Goal: Task Accomplishment & Management: Manage account settings

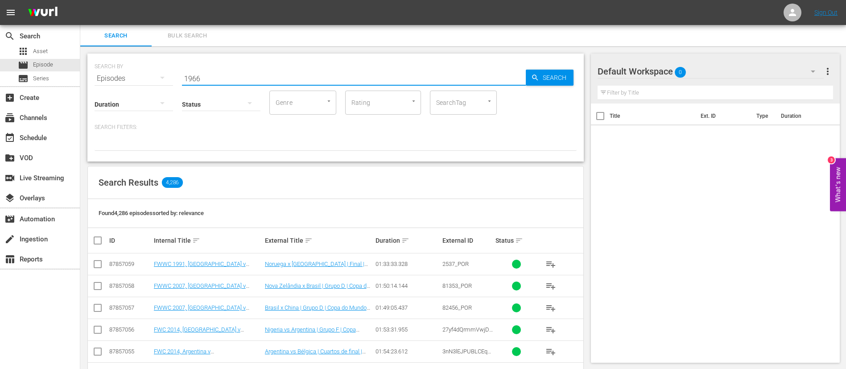
type input "1966"
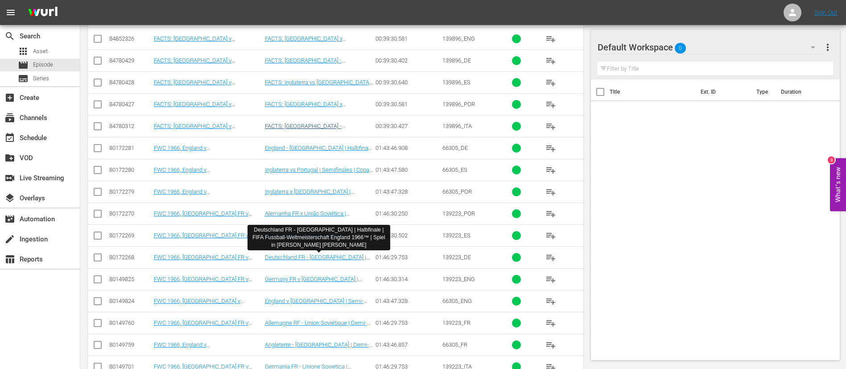
scroll to position [401, 0]
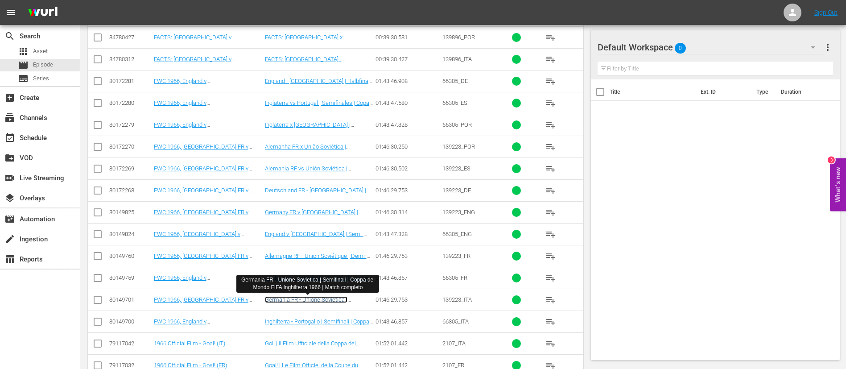
click at [314, 300] on link "Germania FR - Unione Sovietica | Semifinali | Coppa del Mondo FIFA Inghilterra …" at bounding box center [307, 306] width 85 height 20
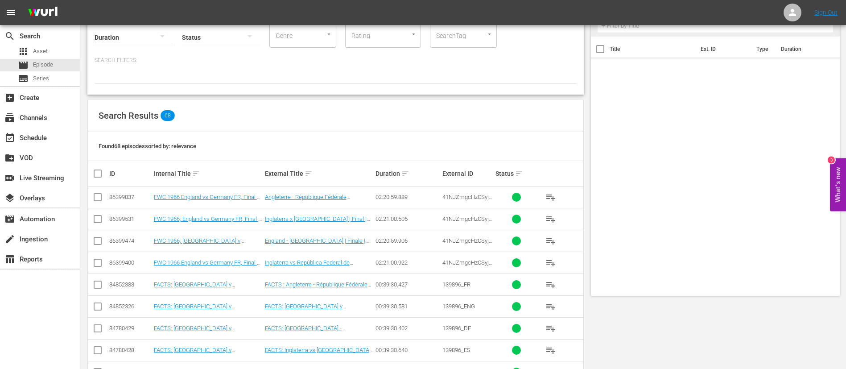
scroll to position [0, 0]
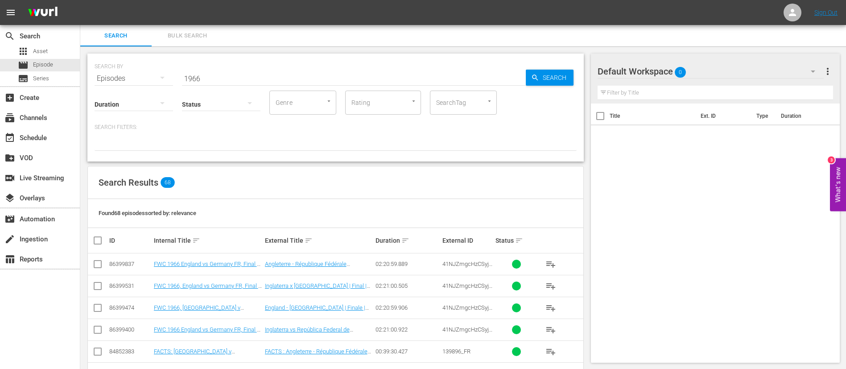
click at [194, 38] on span "Bulk Search" at bounding box center [187, 36] width 61 height 10
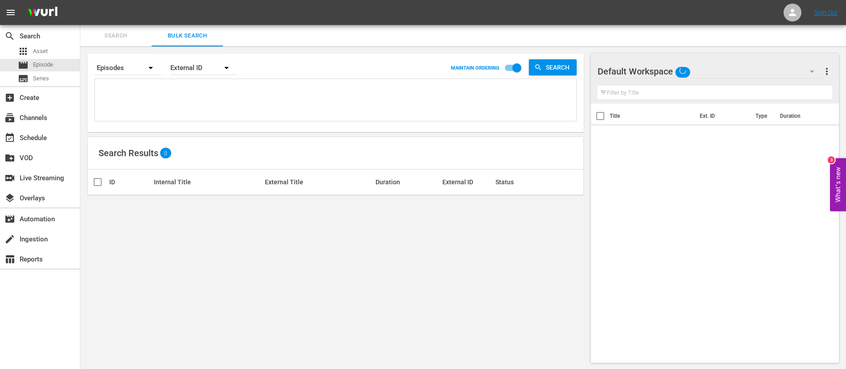
click at [157, 86] on textarea at bounding box center [336, 101] width 479 height 41
paste textarea "2729_ITA 65A1JlN1AFIMWAMTNfmbzX_ITA 20213_ITA 3dVGOXs5AzcFNEruwZeRWm_ITA 32916_…"
type textarea "2729_ITA 65A1JlN1AFIMWAMTNfmbzX_ITA 20213_ITA 3dVGOXs5AzcFNEruwZeRWm_ITA 32916_…"
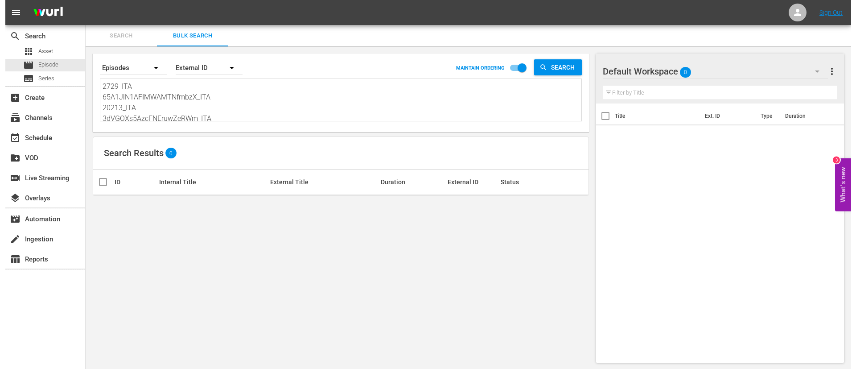
scroll to position [1, 0]
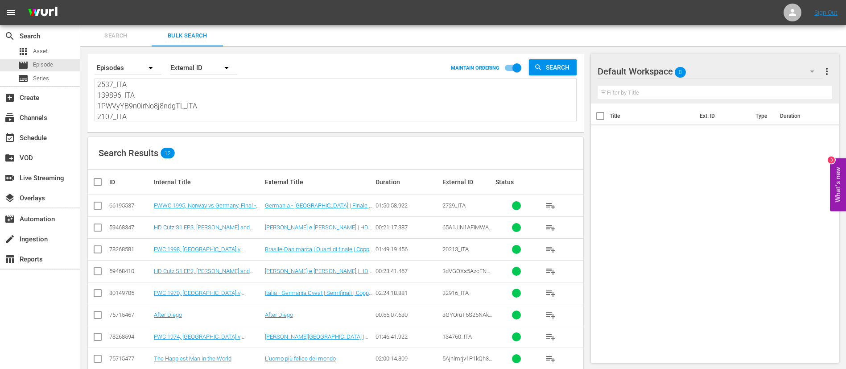
type textarea "2729_ITA 65A1JlN1AFIMWAMTNfmbzX_ITA 20213_ITA 3dVGOXs5AzcFNEruwZeRWm_ITA 32916_…"
click at [100, 177] on input "checkbox" at bounding box center [101, 182] width 18 height 11
checkbox input "true"
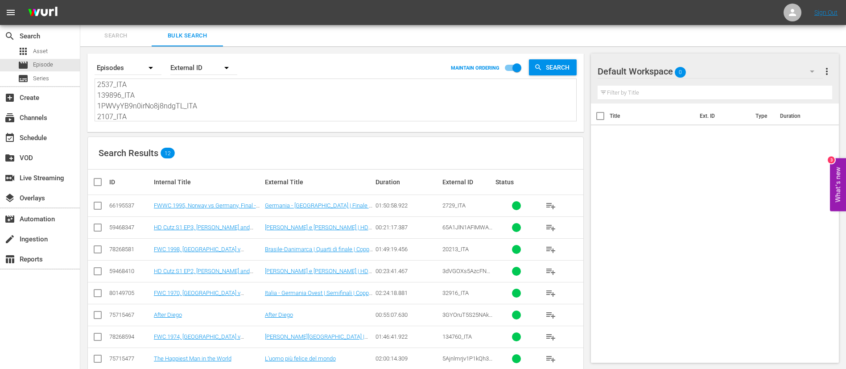
checkbox input "true"
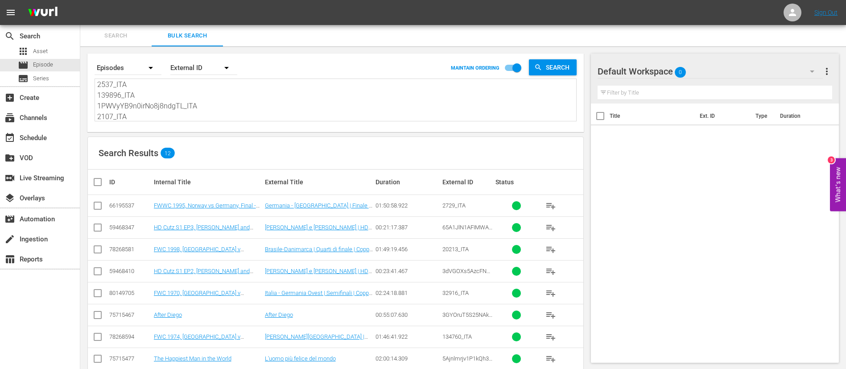
checkbox input "true"
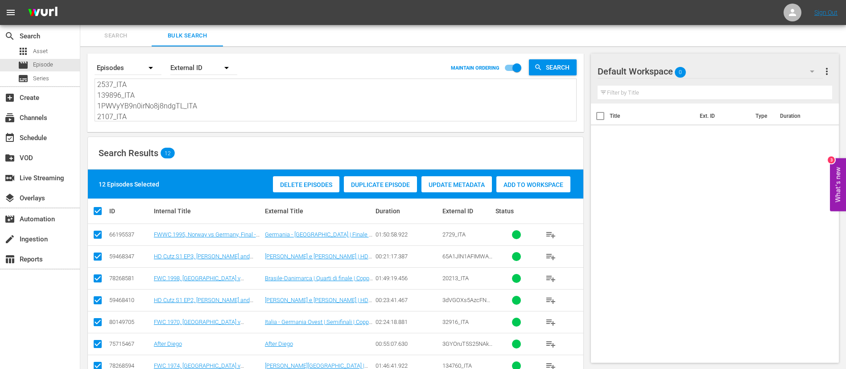
click at [548, 184] on span "Add to Workspace" at bounding box center [533, 184] width 74 height 7
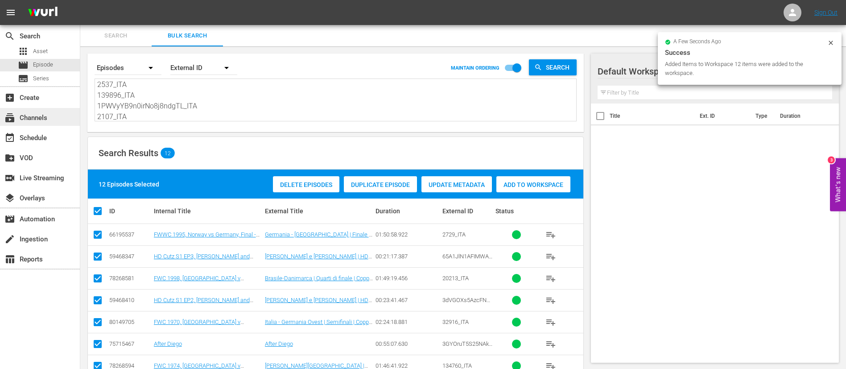
click at [56, 118] on div "subscriptions Channels" at bounding box center [40, 117] width 80 height 18
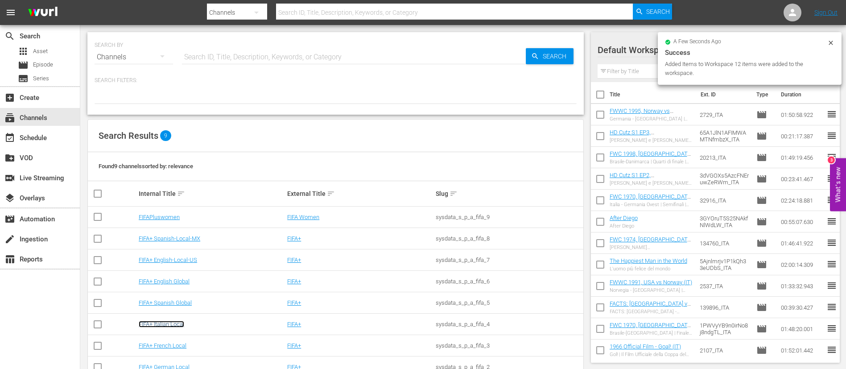
click at [157, 322] on link "FIFA+ Italian Local" at bounding box center [161, 324] width 45 height 7
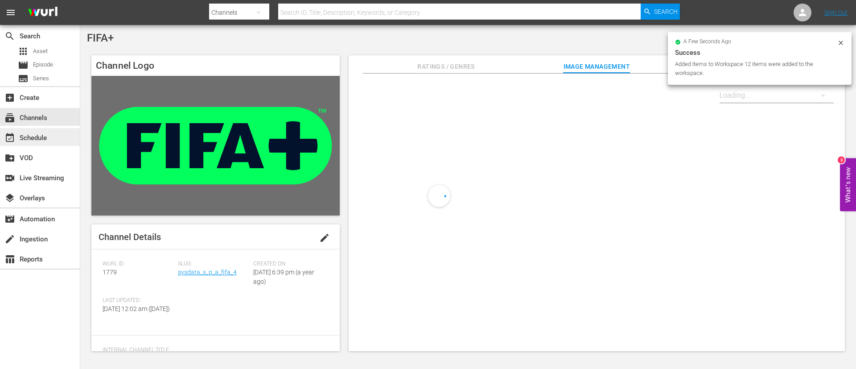
click at [61, 133] on div "event_available Schedule" at bounding box center [40, 137] width 80 height 18
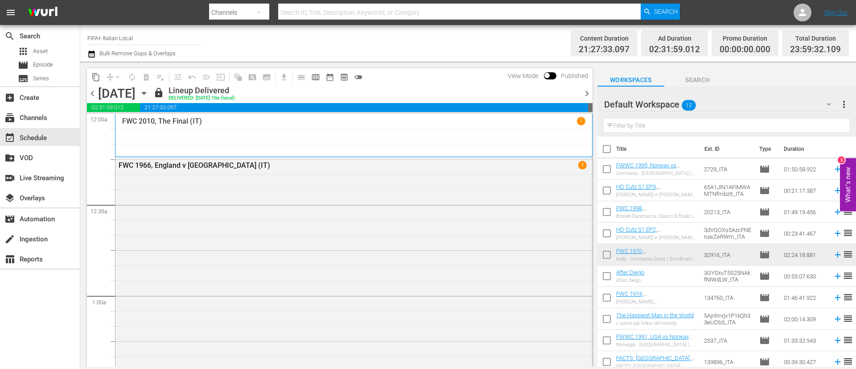
click at [587, 96] on span "chevron_right" at bounding box center [586, 93] width 11 height 11
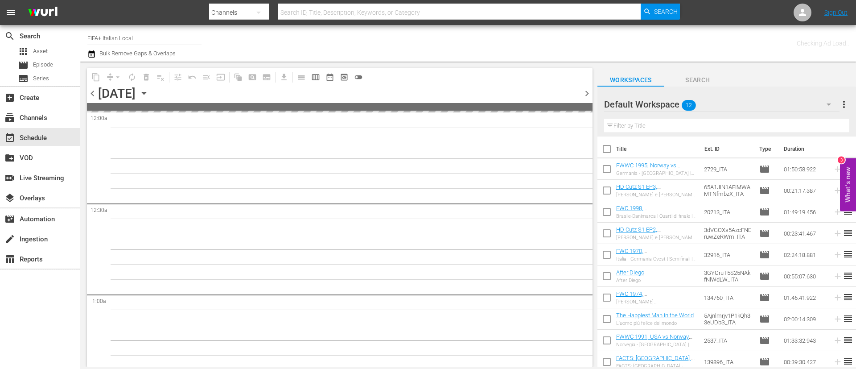
click at [588, 96] on span "chevron_right" at bounding box center [586, 93] width 11 height 11
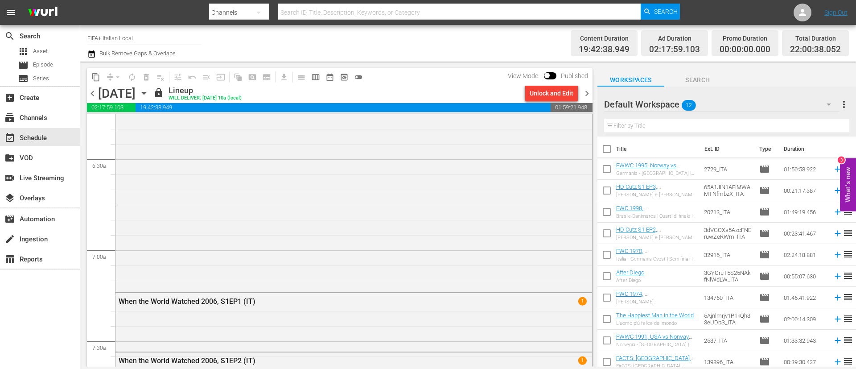
scroll to position [1605, 0]
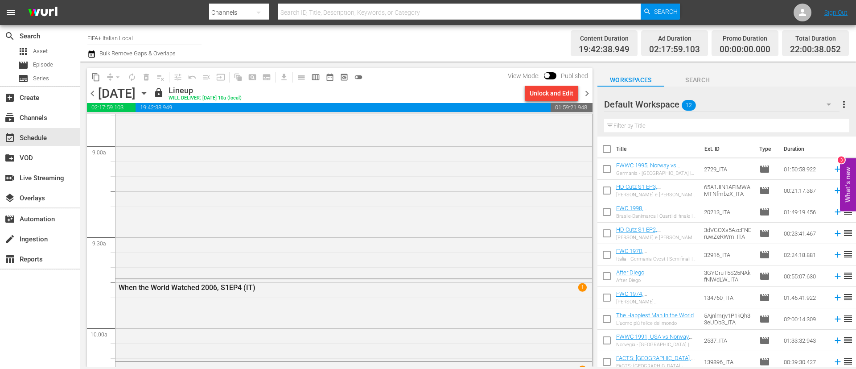
click at [582, 91] on span "chevron_right" at bounding box center [586, 93] width 11 height 11
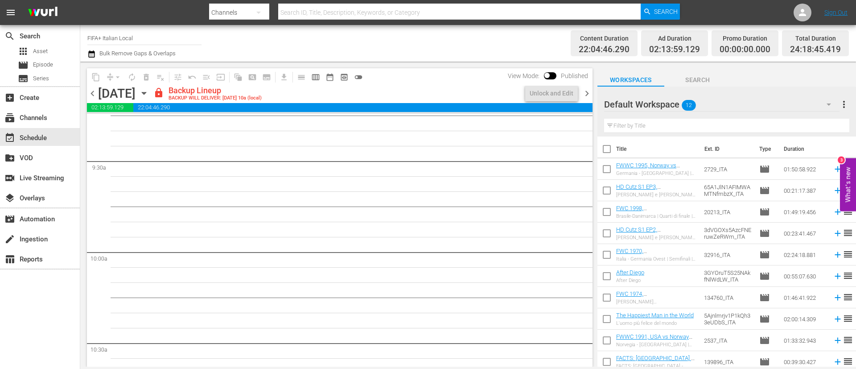
scroll to position [1666, 0]
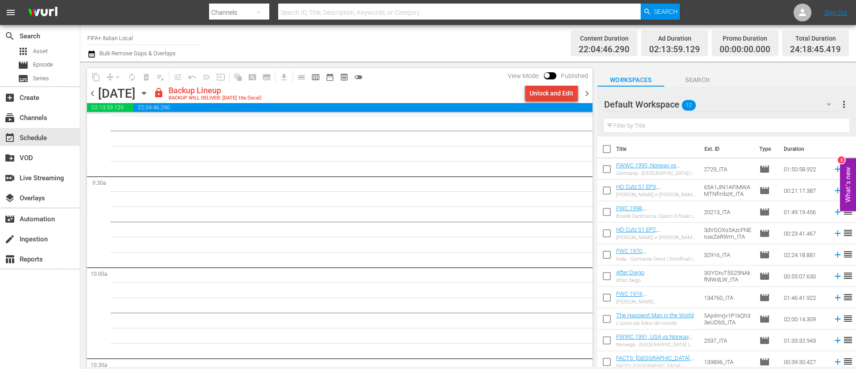
click at [567, 92] on div "Unlock and Edit" at bounding box center [552, 93] width 44 height 16
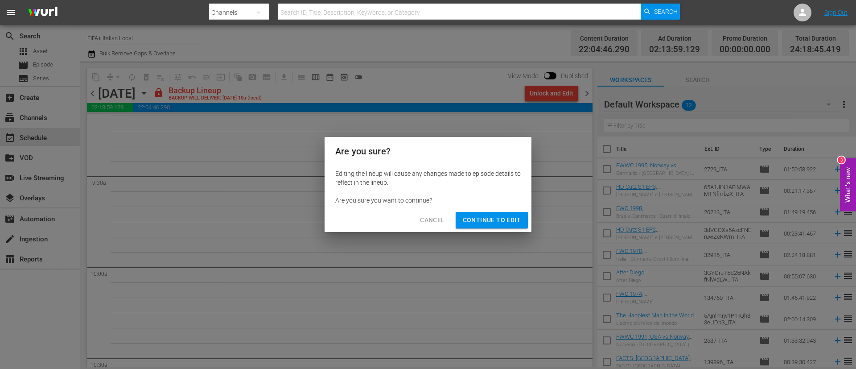
click at [495, 219] on span "Continue to Edit" at bounding box center [492, 219] width 58 height 11
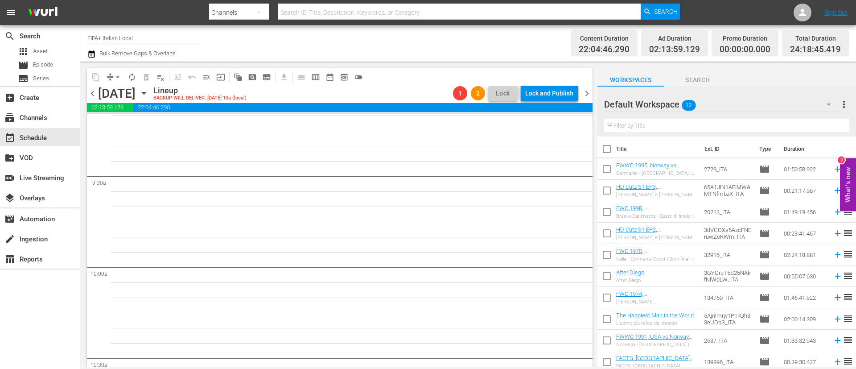
click at [613, 148] on input "checkbox" at bounding box center [607, 150] width 19 height 19
checkbox input "true"
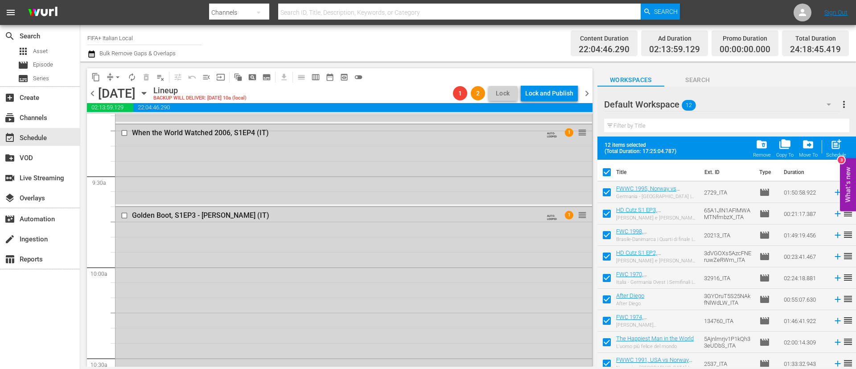
checkbox input "true"
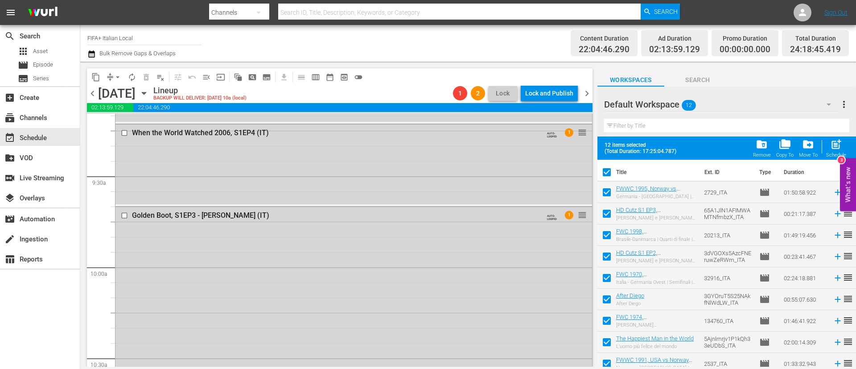
checkbox input "true"
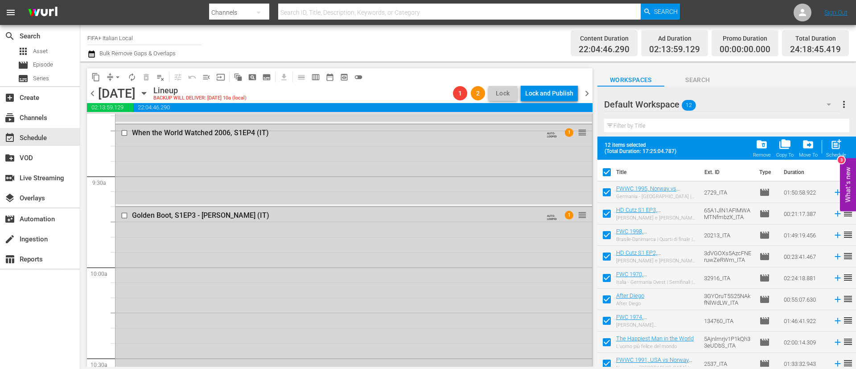
checkbox input "true"
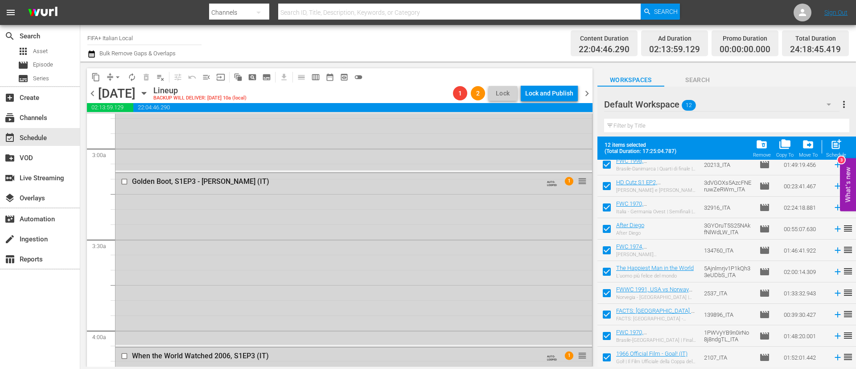
scroll to position [0, 0]
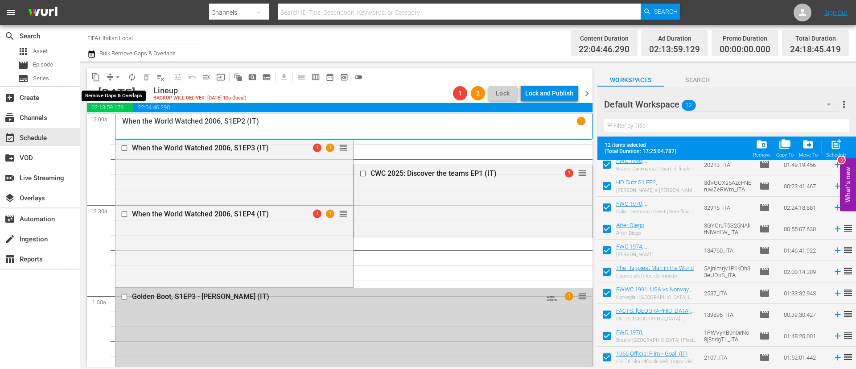
click at [128, 76] on span "autorenew_outlined" at bounding box center [132, 77] width 9 height 9
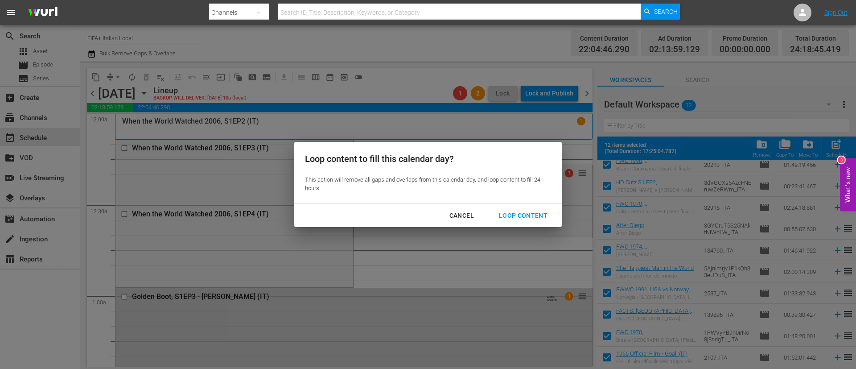
click at [456, 216] on div "Cancel" at bounding box center [461, 215] width 39 height 11
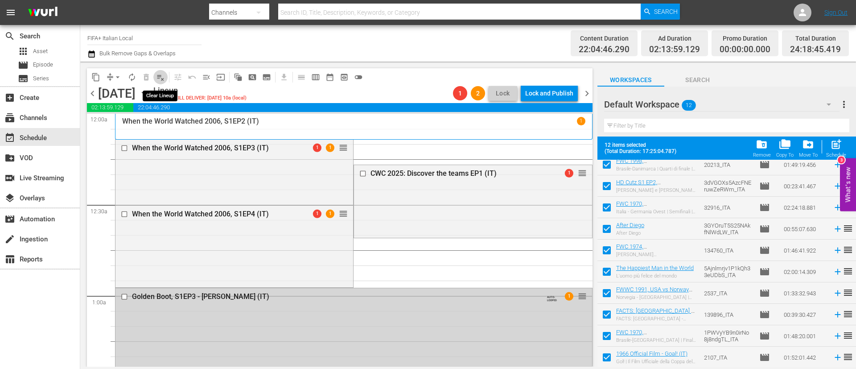
click at [165, 78] on span "playlist_remove_outlined" at bounding box center [160, 77] width 9 height 9
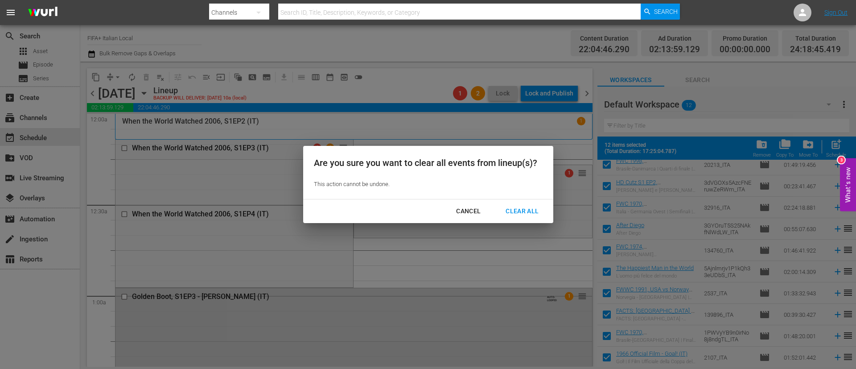
click at [513, 211] on div "Clear All" at bounding box center [522, 211] width 47 height 11
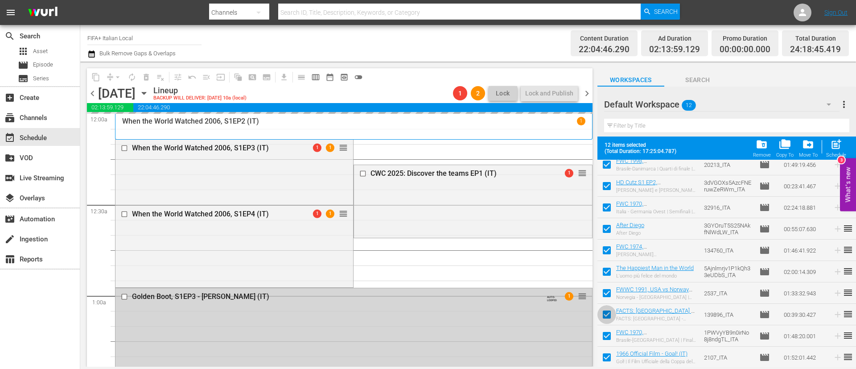
click at [606, 314] on input "checkbox" at bounding box center [607, 316] width 19 height 19
checkbox input "false"
click at [605, 337] on input "checkbox" at bounding box center [607, 337] width 19 height 19
checkbox input "false"
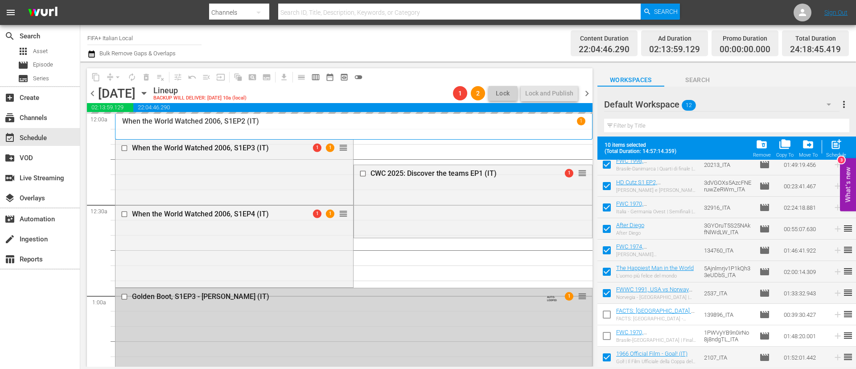
click at [608, 355] on input "checkbox" at bounding box center [607, 359] width 19 height 19
checkbox input "false"
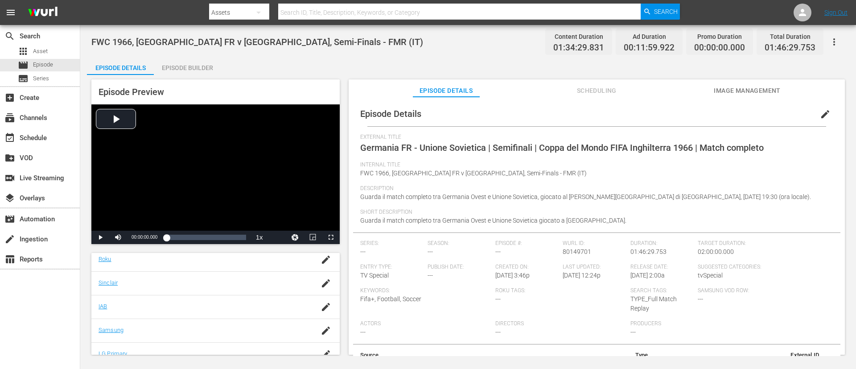
scroll to position [201, 0]
click at [181, 166] on div "Video Player" at bounding box center [215, 167] width 248 height 126
click at [201, 140] on div "Video Player" at bounding box center [215, 167] width 248 height 126
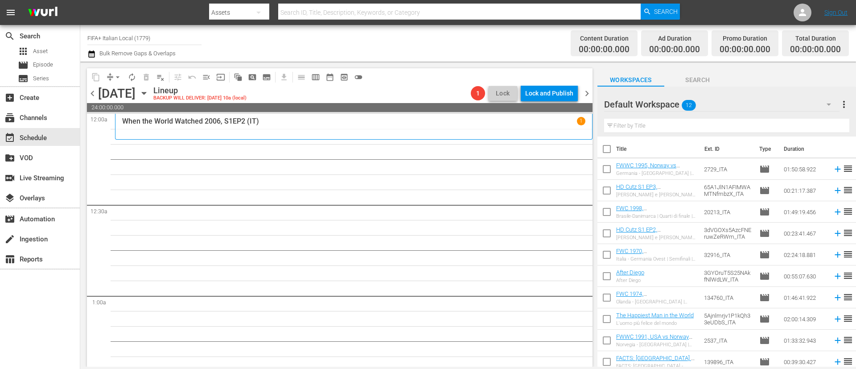
click at [604, 151] on input "checkbox" at bounding box center [607, 150] width 19 height 19
checkbox input "true"
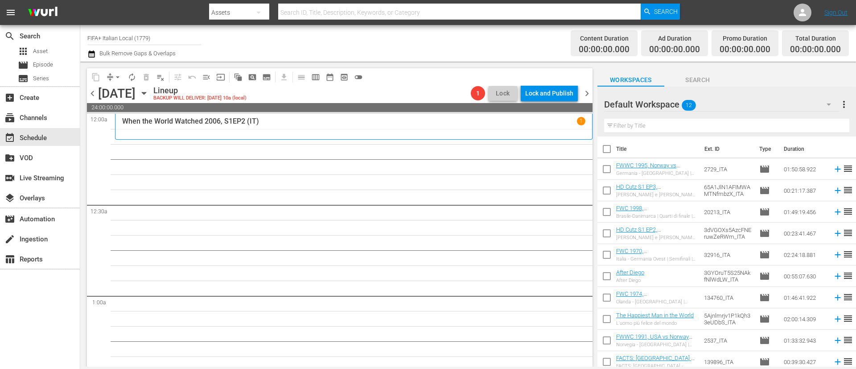
checkbox input "true"
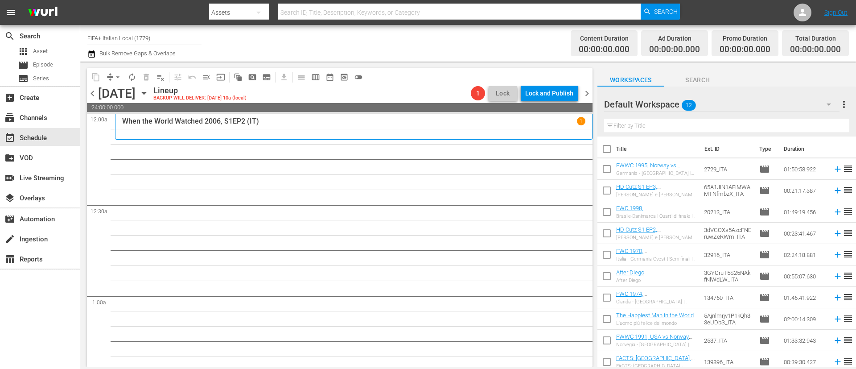
checkbox input "true"
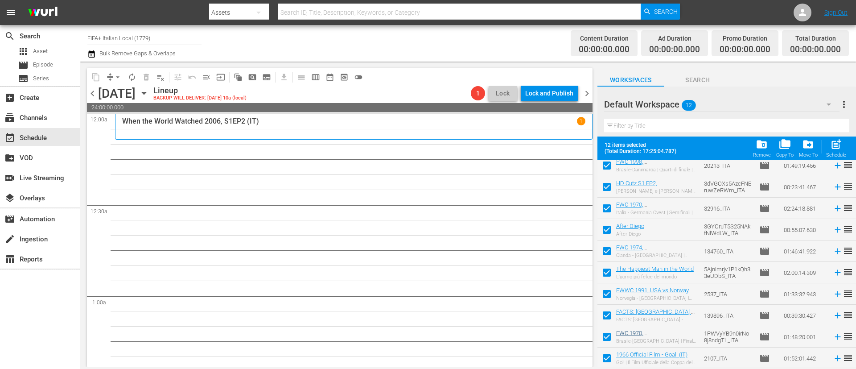
scroll to position [70, 0]
click at [610, 315] on input "checkbox" at bounding box center [607, 316] width 19 height 19
checkbox input "false"
click at [606, 336] on input "checkbox" at bounding box center [607, 337] width 19 height 19
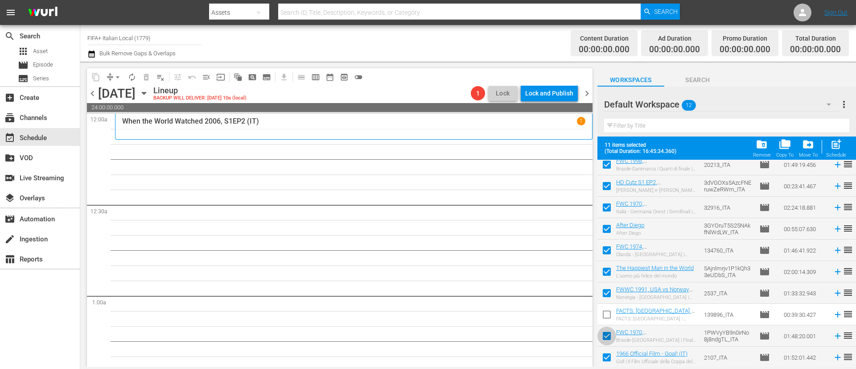
checkbox input "false"
click at [606, 361] on input "checkbox" at bounding box center [607, 359] width 19 height 19
checkbox input "false"
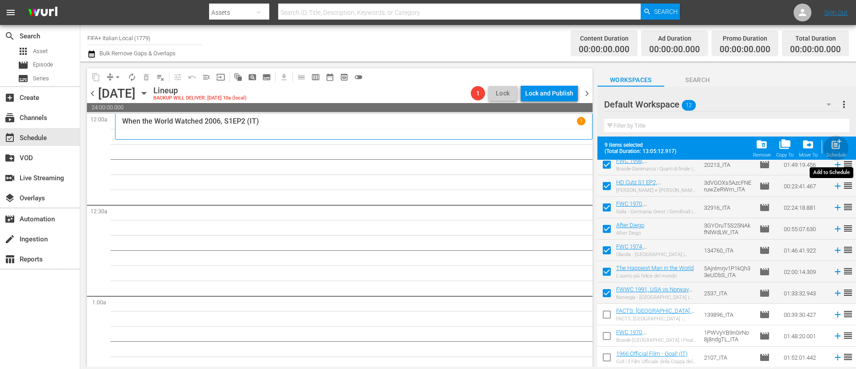
click at [837, 146] on span "post_add" at bounding box center [836, 144] width 12 height 12
checkbox input "false"
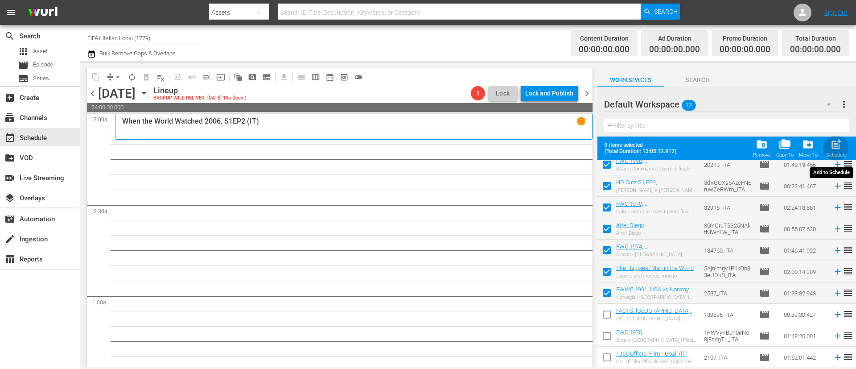
checkbox input "false"
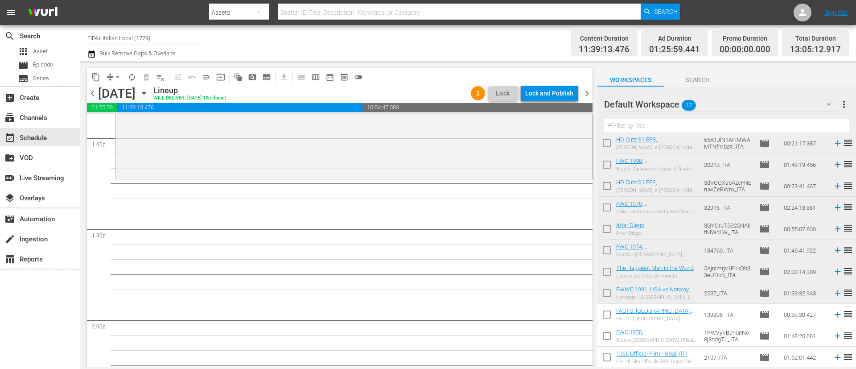
scroll to position [0, 0]
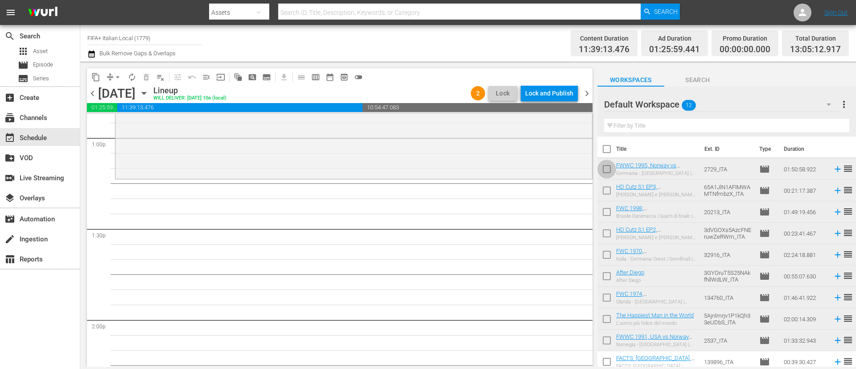
click at [608, 172] on input "checkbox" at bounding box center [607, 170] width 19 height 19
checkbox input "true"
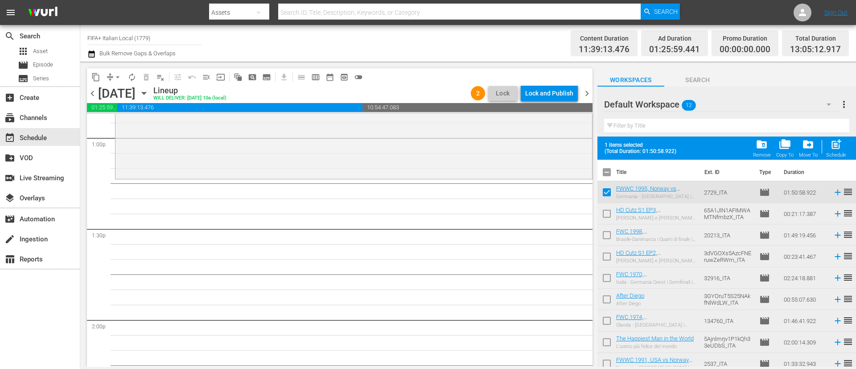
click at [611, 214] on input "checkbox" at bounding box center [607, 215] width 19 height 19
checkbox input "true"
click at [608, 242] on input "checkbox" at bounding box center [607, 236] width 19 height 19
checkbox input "true"
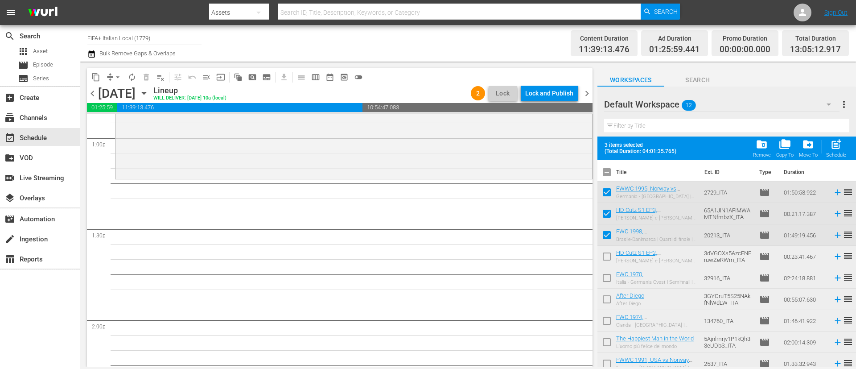
click at [603, 259] on input "checkbox" at bounding box center [607, 258] width 19 height 19
checkbox input "true"
drag, startPoint x: 840, startPoint y: 152, endPoint x: 800, endPoint y: 161, distance: 40.8
click at [840, 152] on div "post_add Schedule" at bounding box center [836, 148] width 20 height 20
checkbox input "false"
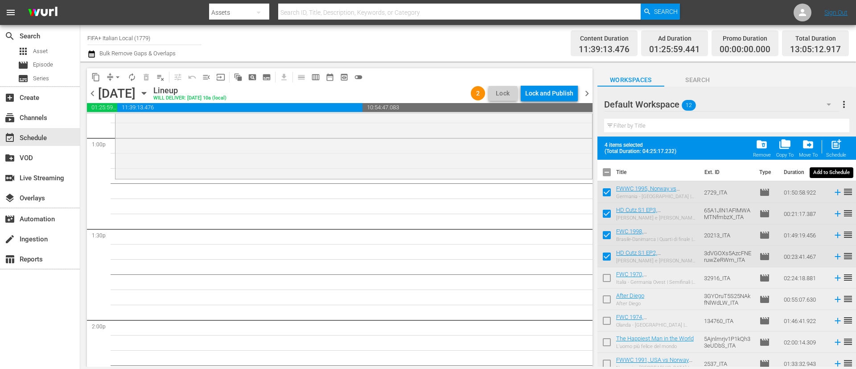
checkbox input "false"
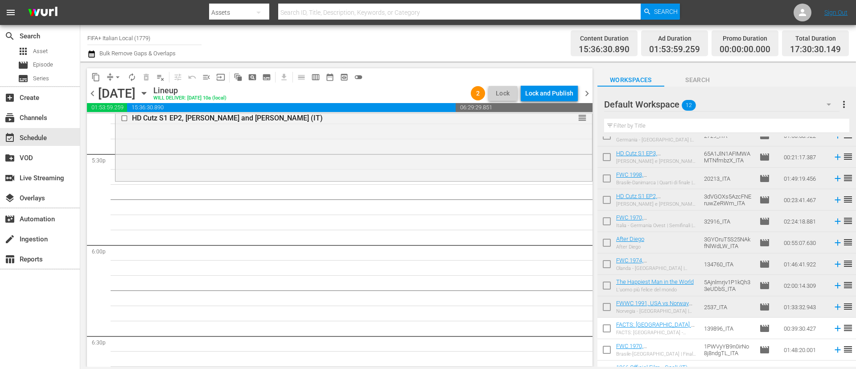
scroll to position [47, 0]
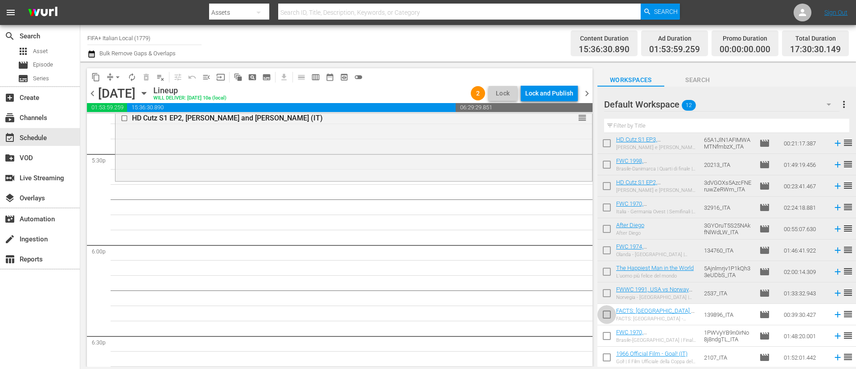
click at [601, 322] on input "checkbox" at bounding box center [607, 316] width 19 height 19
checkbox input "true"
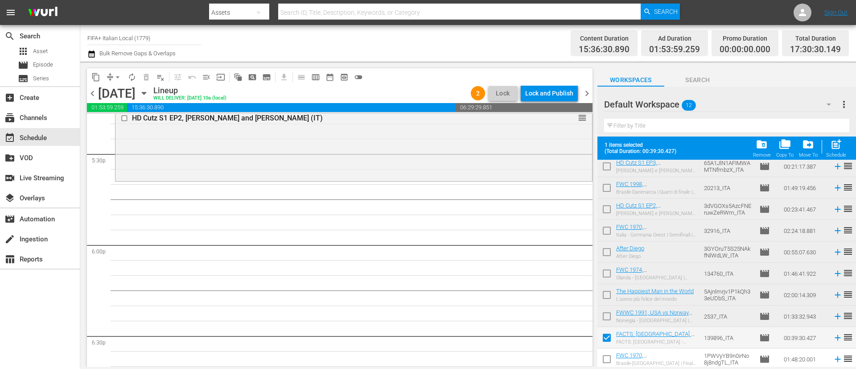
scroll to position [70, 0]
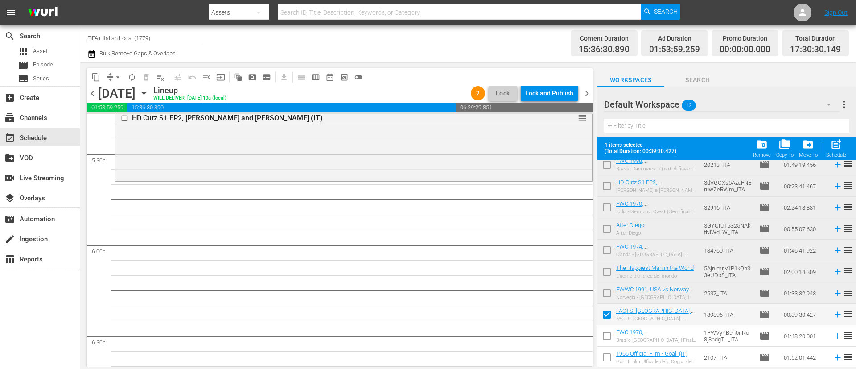
click at [605, 341] on input "checkbox" at bounding box center [607, 337] width 19 height 19
checkbox input "true"
click at [606, 354] on input "checkbox" at bounding box center [607, 359] width 19 height 19
checkbox input "true"
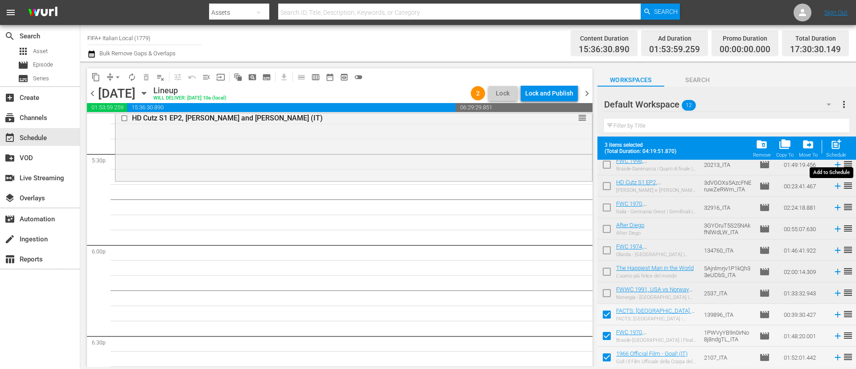
click at [836, 148] on span "post_add" at bounding box center [836, 144] width 12 height 12
checkbox input "false"
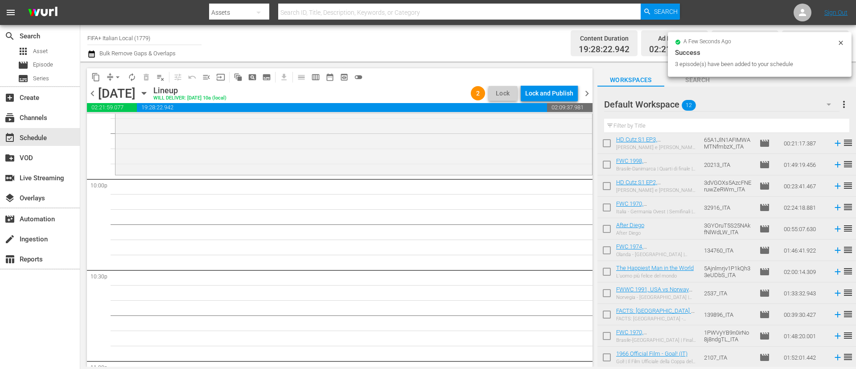
scroll to position [3946, 0]
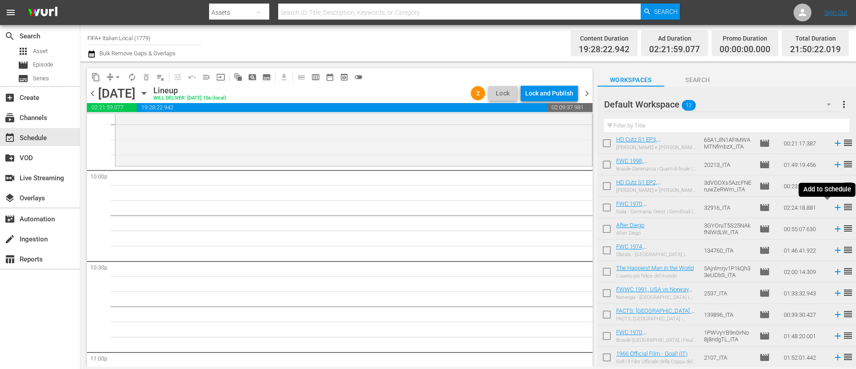
click at [833, 206] on icon at bounding box center [838, 207] width 10 height 10
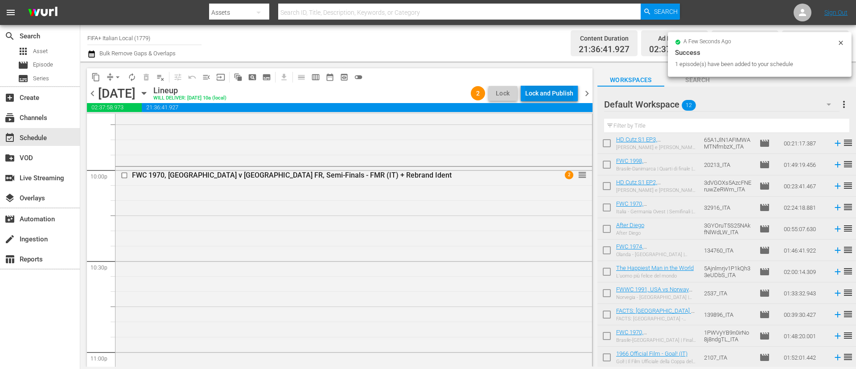
click at [557, 87] on div "Lock and Publish" at bounding box center [549, 93] width 48 height 16
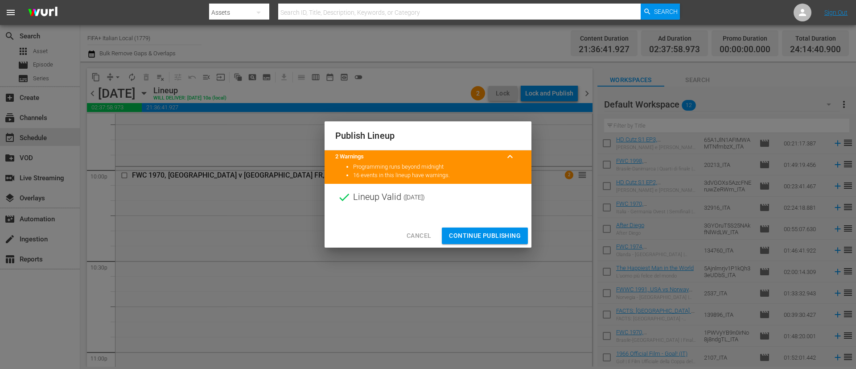
click at [498, 228] on button "Continue Publishing" at bounding box center [485, 235] width 86 height 16
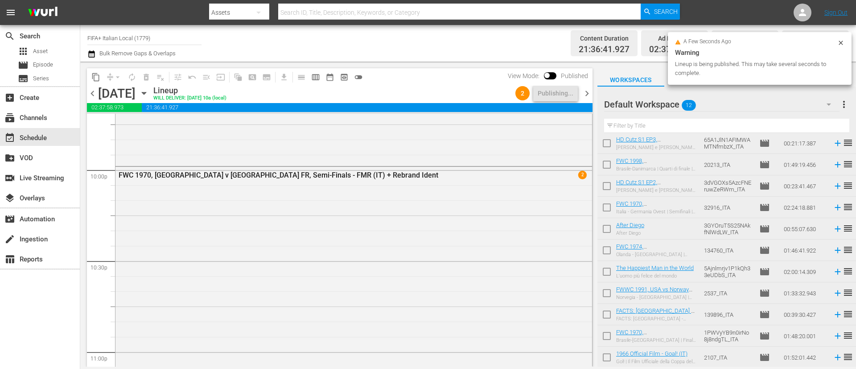
click at [849, 101] on span "more_vert" at bounding box center [844, 104] width 11 height 11
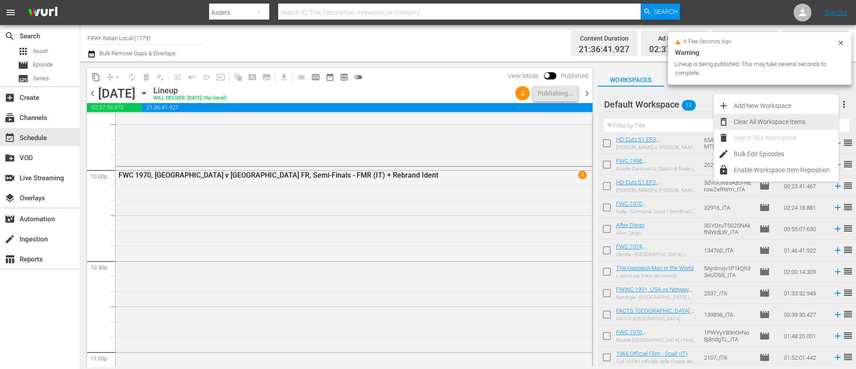
click at [791, 123] on div "Clear All Workspace Items" at bounding box center [786, 122] width 105 height 16
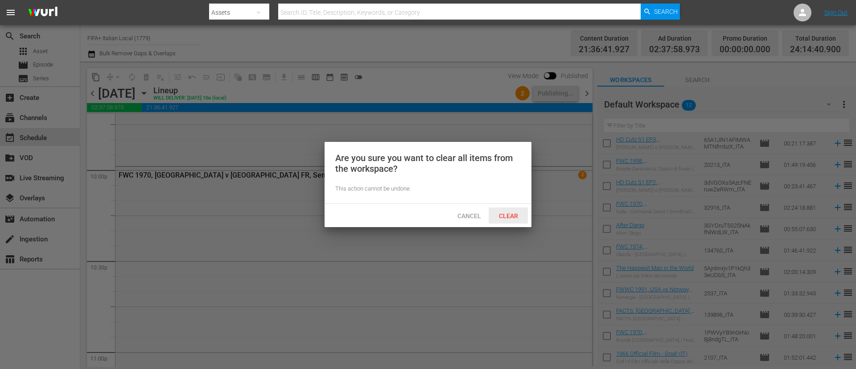
click at [514, 215] on span "Clear" at bounding box center [508, 215] width 33 height 7
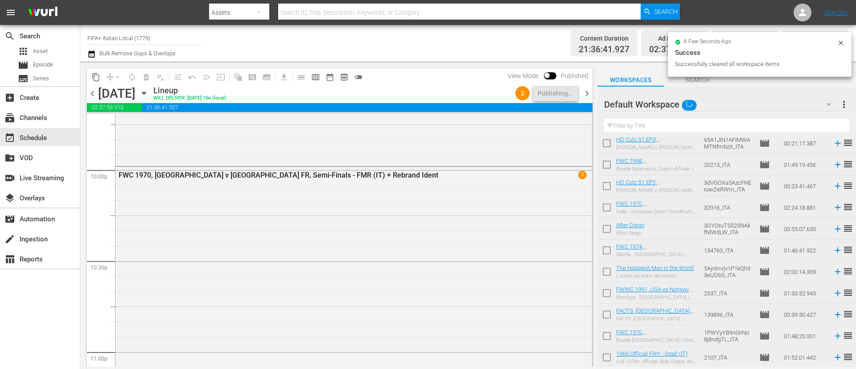
scroll to position [0, 0]
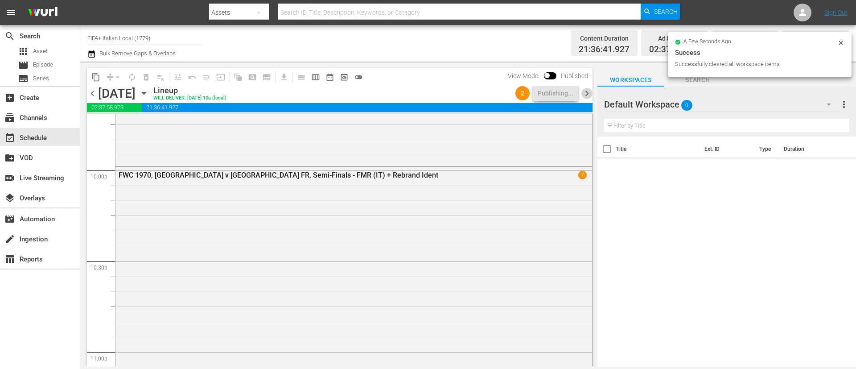
click at [587, 88] on span "chevron_right" at bounding box center [586, 93] width 11 height 11
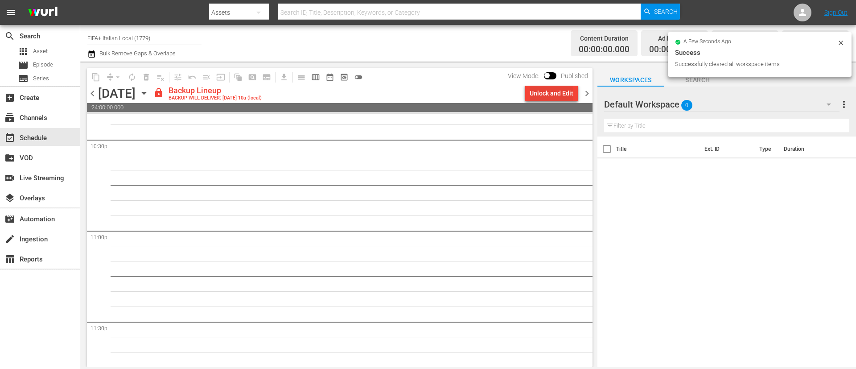
scroll to position [4053, 0]
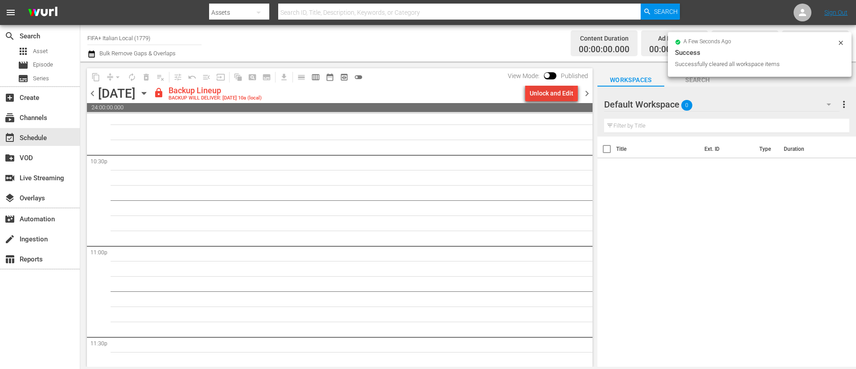
click at [565, 90] on div "Unlock and Edit" at bounding box center [552, 93] width 44 height 16
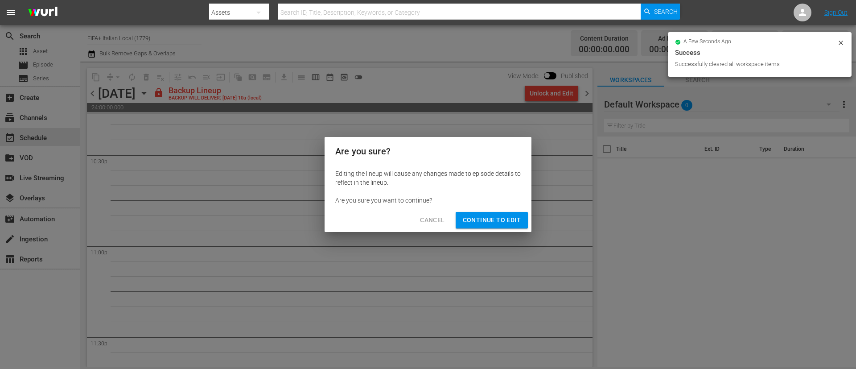
click at [514, 219] on span "Continue to Edit" at bounding box center [492, 219] width 58 height 11
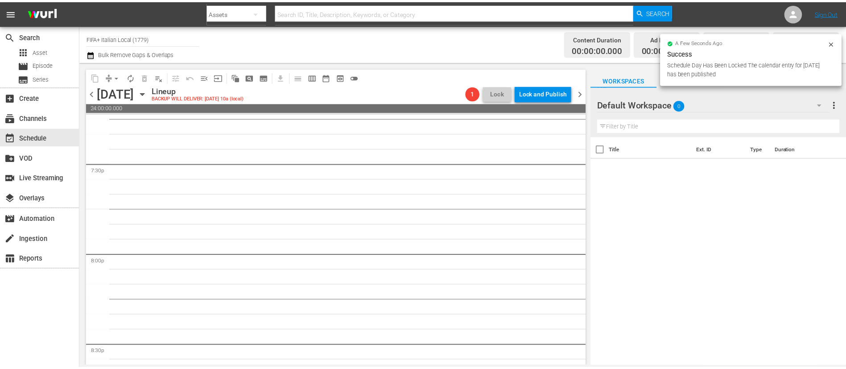
scroll to position [3317, 0]
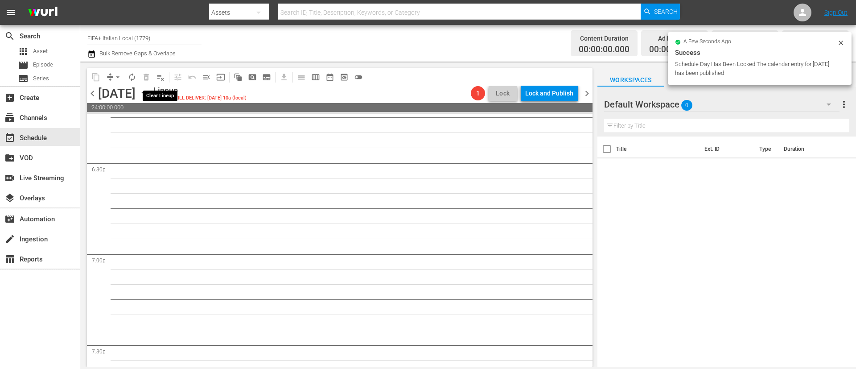
click at [157, 71] on button "playlist_remove_outlined" at bounding box center [160, 77] width 14 height 14
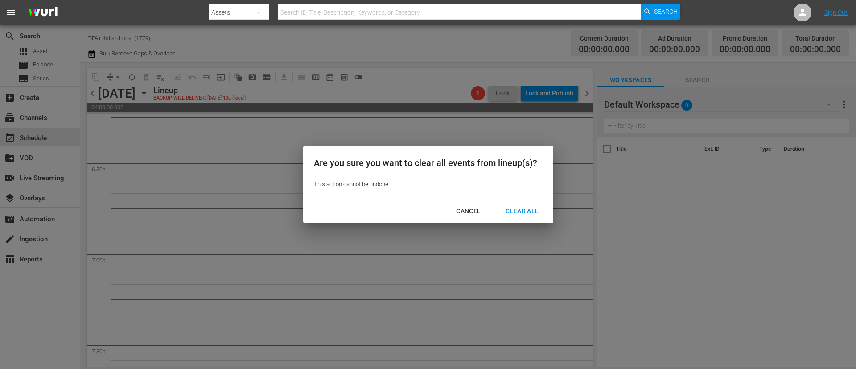
click at [508, 212] on div "Clear All" at bounding box center [522, 211] width 47 height 11
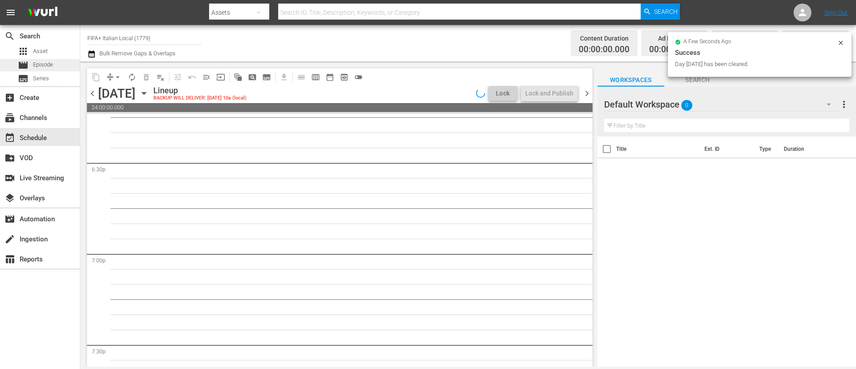
click at [37, 66] on span "Episode" at bounding box center [43, 64] width 20 height 9
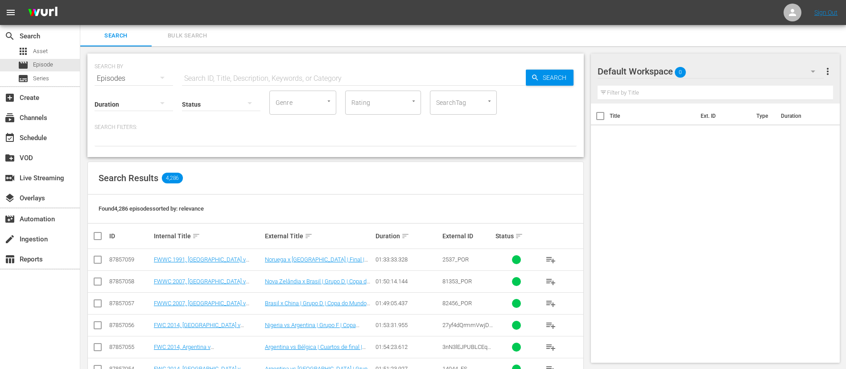
click at [183, 40] on span "Bulk Search" at bounding box center [187, 36] width 61 height 10
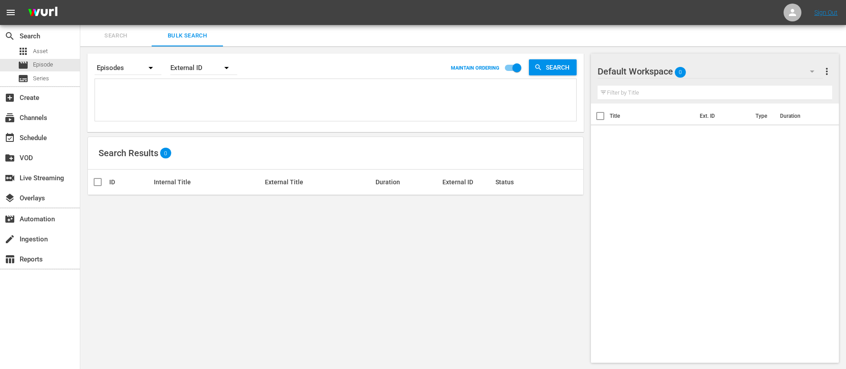
click at [202, 95] on textarea at bounding box center [336, 101] width 479 height 41
paste textarea "14063_ITA 139366_ITA 1RVVOGHQmVA8puXQU33tCZ_ITA 139372_ITA 2VMgMK10wSPVNbkSbwKu…"
type textarea "14063_ITA 139366_ITA 1RVVOGHQmVA8puXQU33tCZ_ITA 139372_ITA 2VMgMK10wSPVNbkSbwKu…"
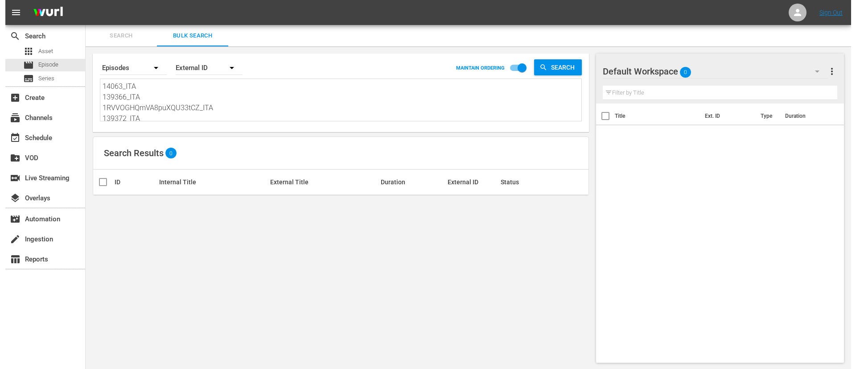
scroll to position [1, 0]
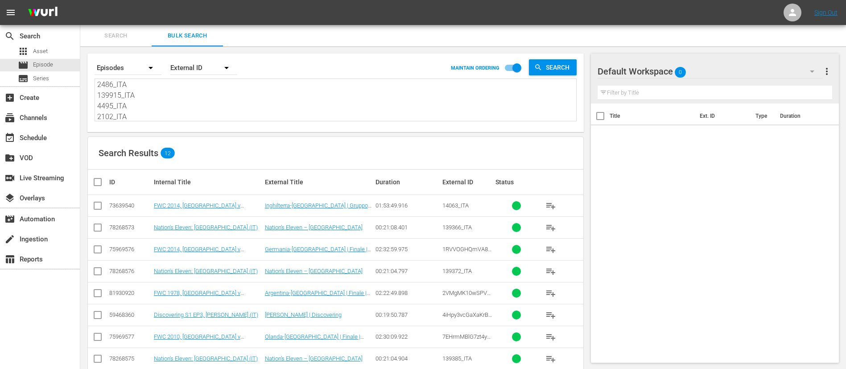
type textarea "14063_ITA 139366_ITA 1RVVOGHQmVA8puXQU33tCZ_ITA 139372_ITA 2VMgMK10wSPVNbkSbwKu…"
click at [94, 182] on input "checkbox" at bounding box center [101, 182] width 18 height 11
checkbox input "true"
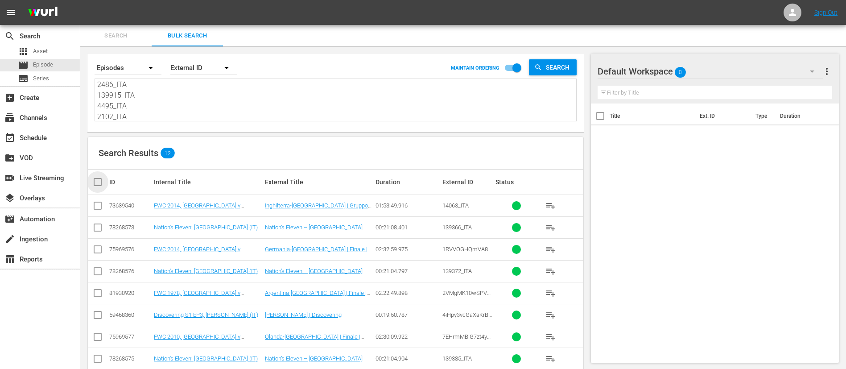
checkbox input "true"
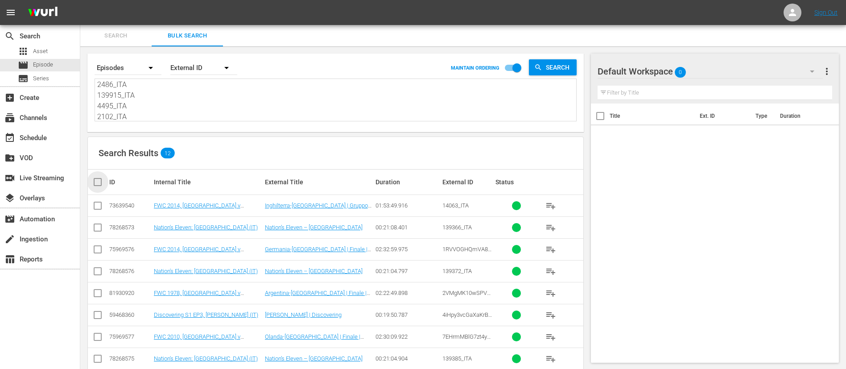
checkbox input "true"
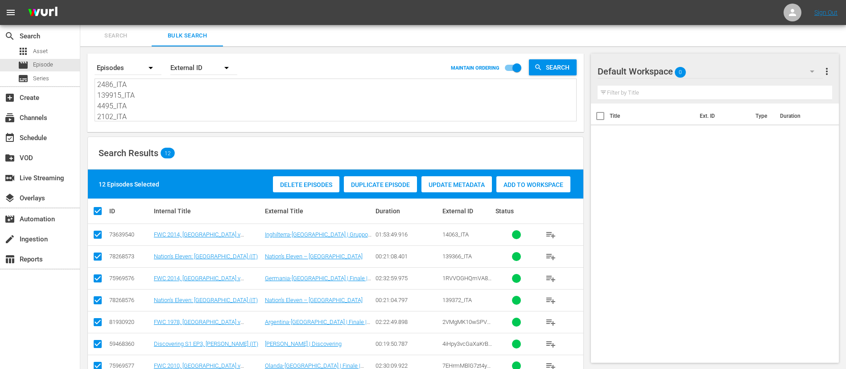
click at [542, 184] on span "Add to Workspace" at bounding box center [533, 184] width 74 height 7
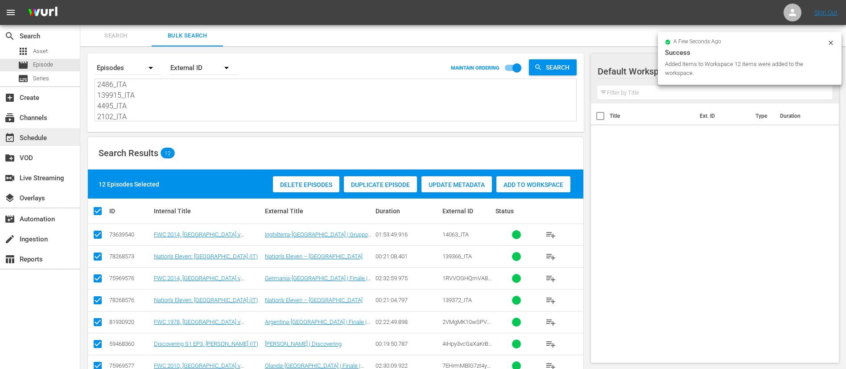
click at [50, 133] on div "event_available Schedule" at bounding box center [40, 137] width 80 height 18
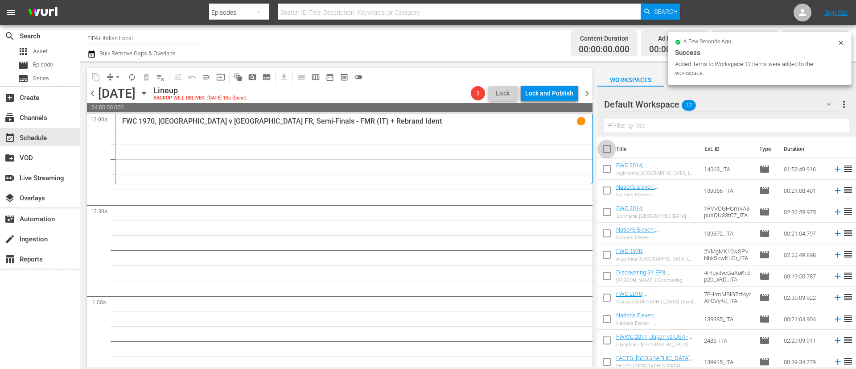
click at [607, 148] on input "checkbox" at bounding box center [607, 150] width 19 height 19
checkbox input "true"
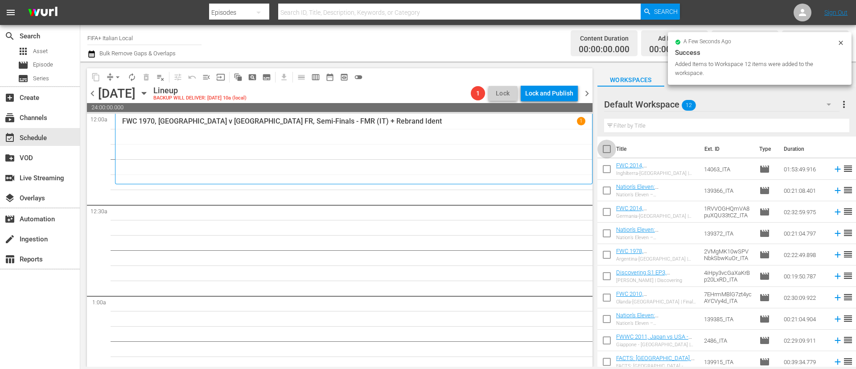
checkbox input "true"
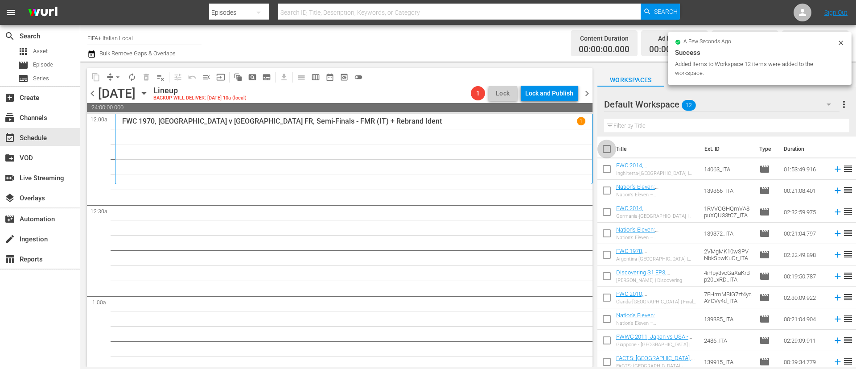
checkbox input "true"
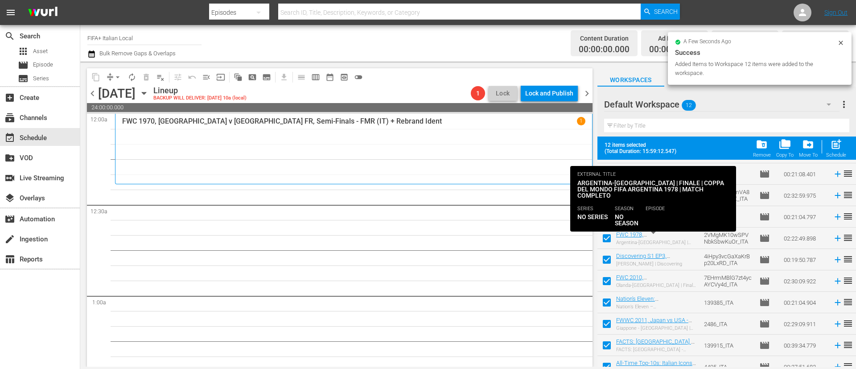
scroll to position [70, 0]
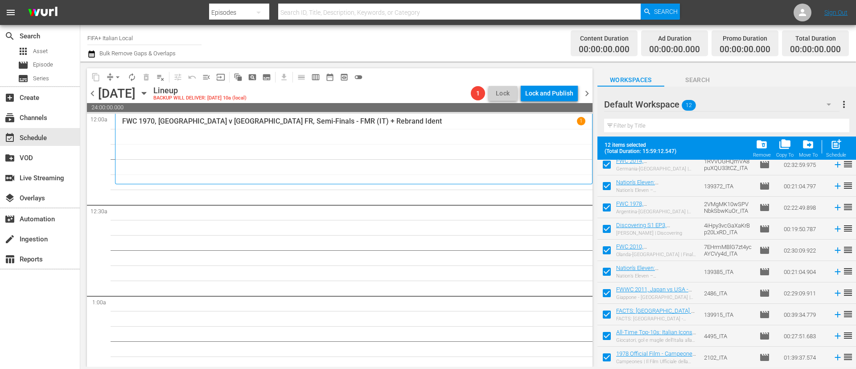
click at [602, 313] on input "checkbox" at bounding box center [607, 316] width 19 height 19
checkbox input "false"
click at [606, 338] on input "checkbox" at bounding box center [607, 337] width 19 height 19
checkbox input "false"
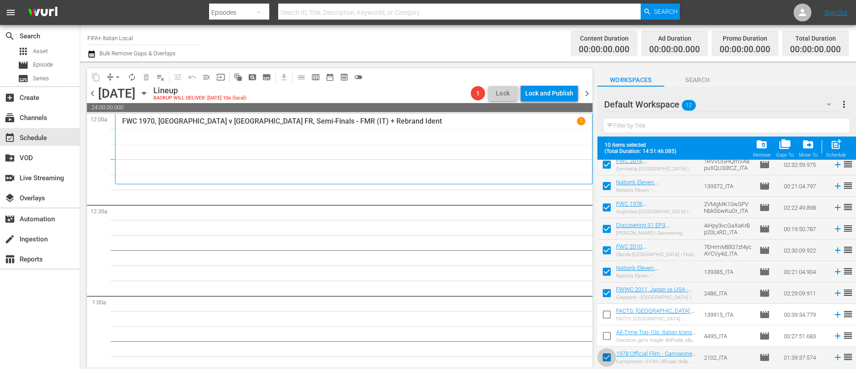
click at [603, 361] on input "checkbox" at bounding box center [607, 359] width 19 height 19
checkbox input "false"
click at [840, 151] on div "post_add Schedule" at bounding box center [836, 148] width 20 height 20
checkbox input "false"
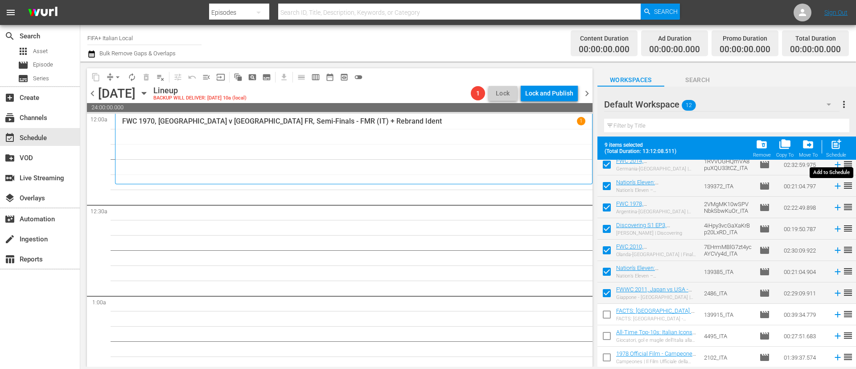
checkbox input "false"
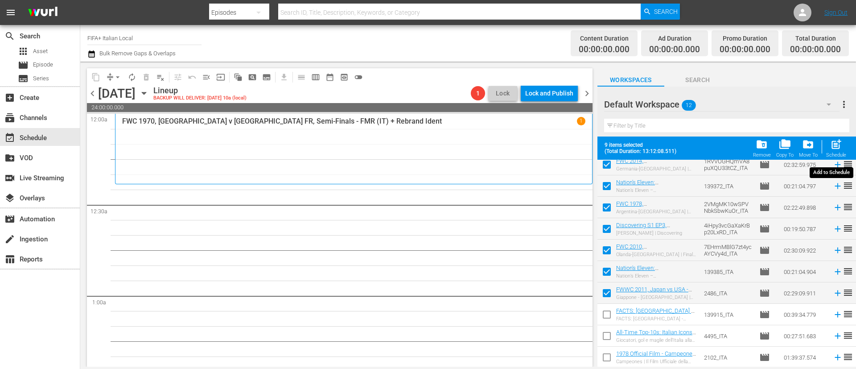
checkbox input "false"
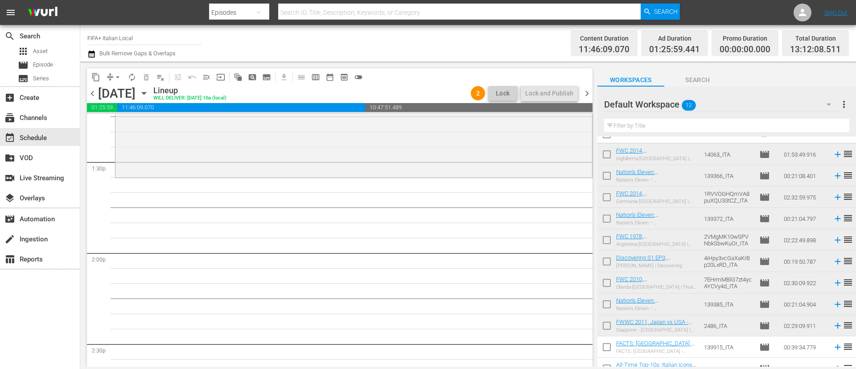
scroll to position [0, 0]
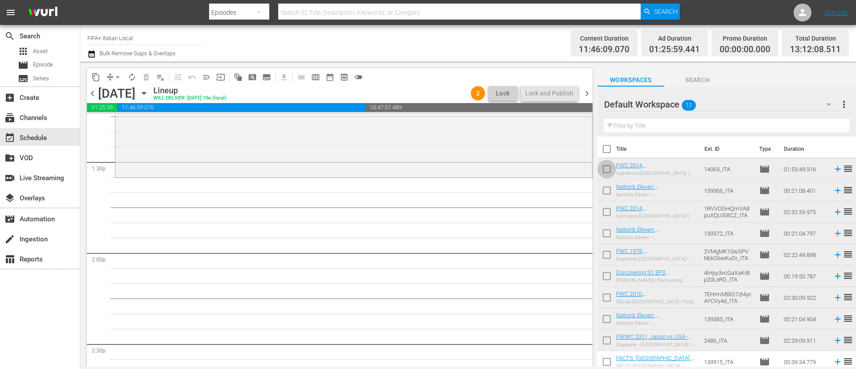
click at [610, 173] on input "checkbox" at bounding box center [607, 170] width 19 height 19
checkbox input "true"
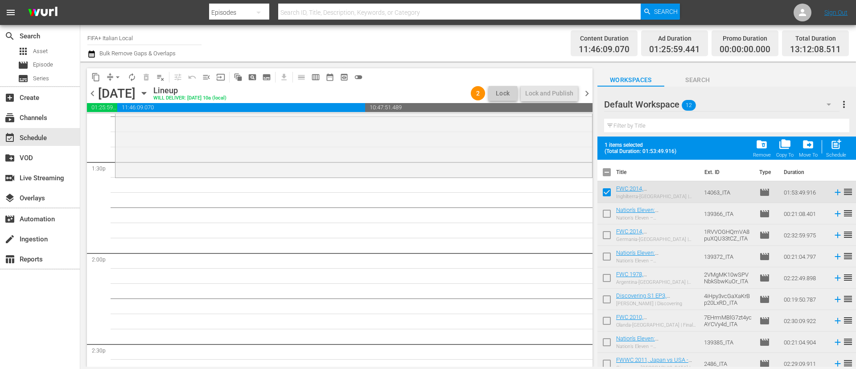
click at [610, 221] on input "checkbox" at bounding box center [607, 215] width 19 height 19
checkbox input "true"
click at [611, 238] on input "checkbox" at bounding box center [607, 236] width 19 height 19
checkbox input "true"
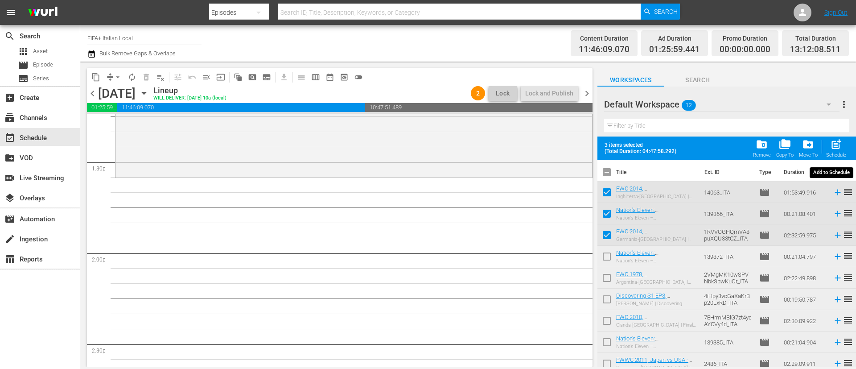
click at [836, 150] on span "post_add" at bounding box center [836, 144] width 12 height 12
checkbox input "false"
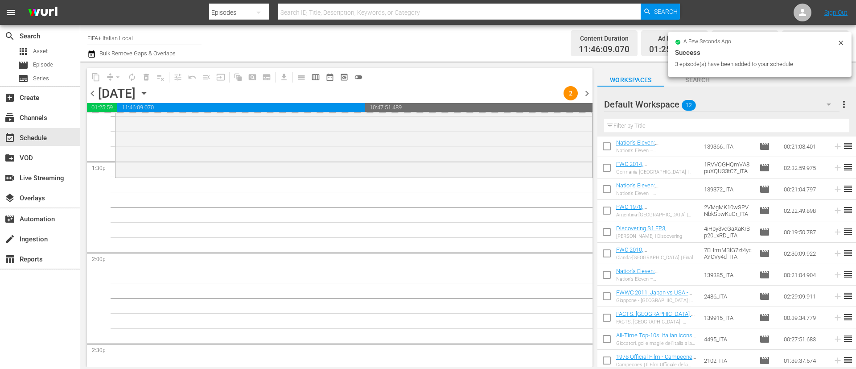
scroll to position [47, 0]
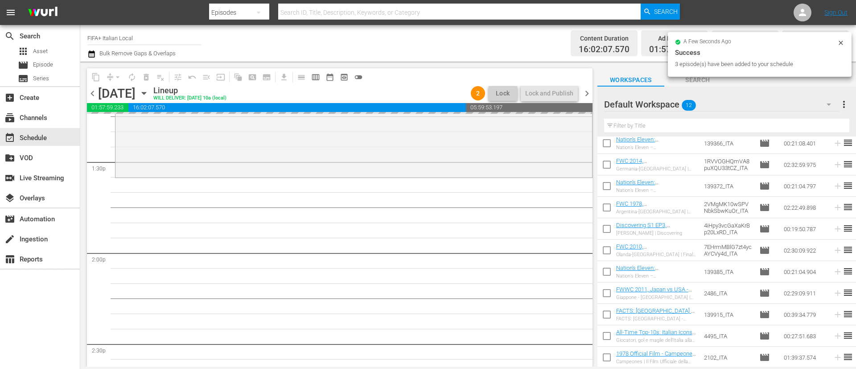
click at [611, 311] on input "checkbox" at bounding box center [607, 316] width 19 height 19
checkbox input "true"
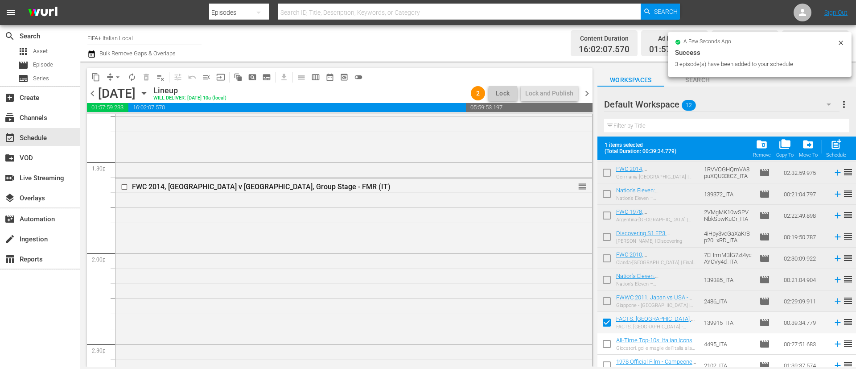
scroll to position [70, 0]
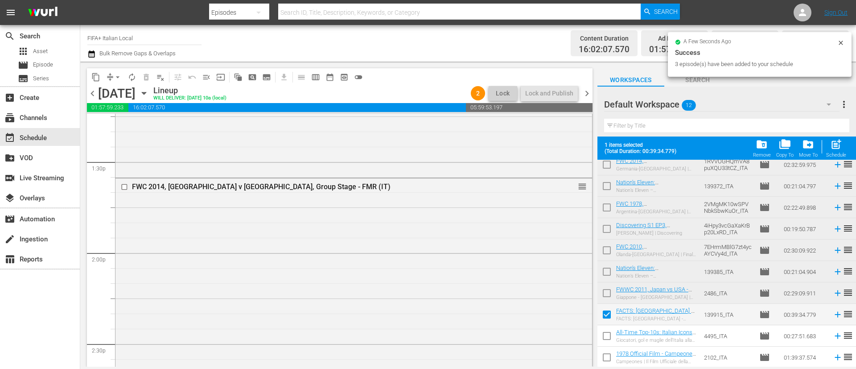
click at [606, 336] on input "checkbox" at bounding box center [607, 337] width 19 height 19
checkbox input "true"
click at [606, 358] on input "checkbox" at bounding box center [607, 359] width 19 height 19
checkbox input "true"
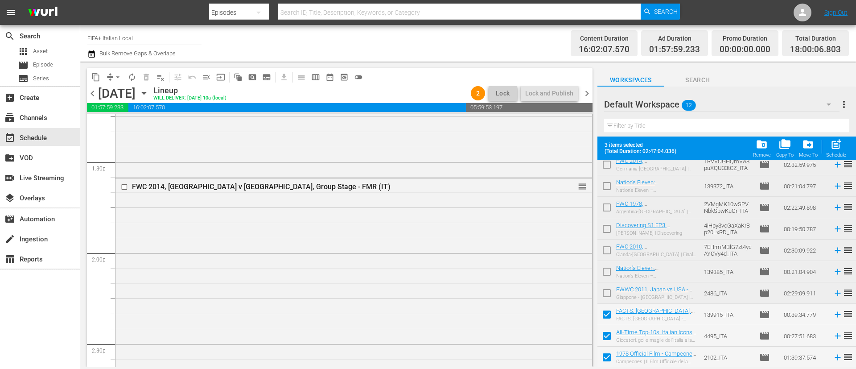
click at [837, 148] on span "post_add" at bounding box center [836, 144] width 12 height 12
checkbox input "false"
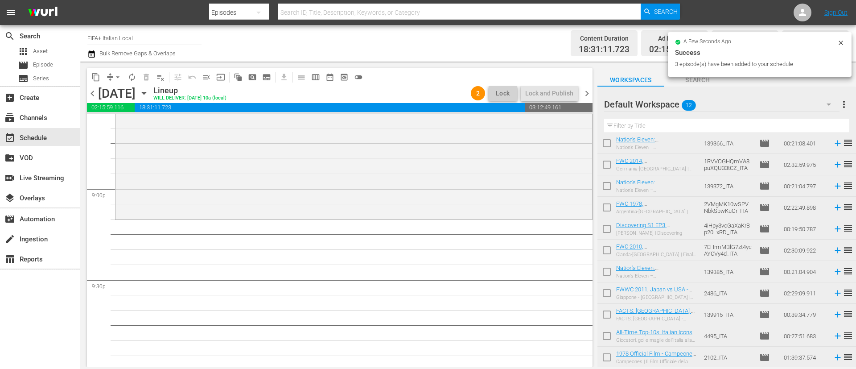
scroll to position [0, 0]
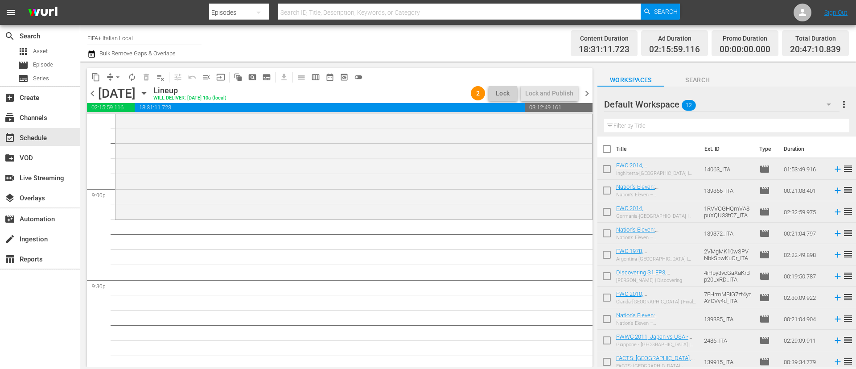
click at [612, 238] on input "checkbox" at bounding box center [607, 235] width 19 height 19
checkbox input "true"
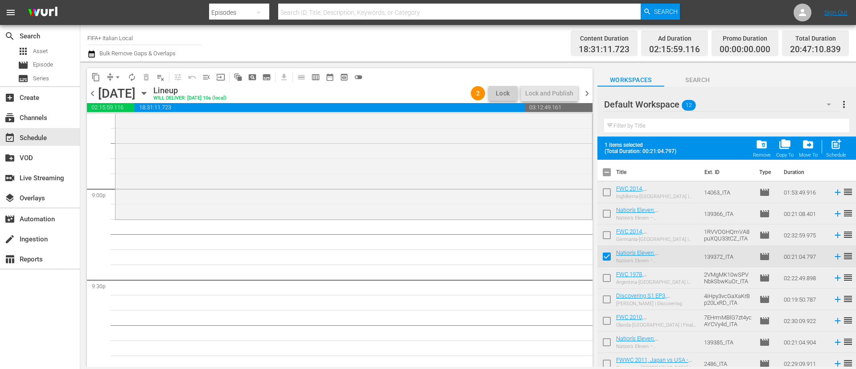
click at [604, 277] on input "checkbox" at bounding box center [607, 279] width 19 height 19
checkbox input "true"
click at [844, 148] on div "post_add Schedule" at bounding box center [836, 148] width 20 height 20
checkbox input "false"
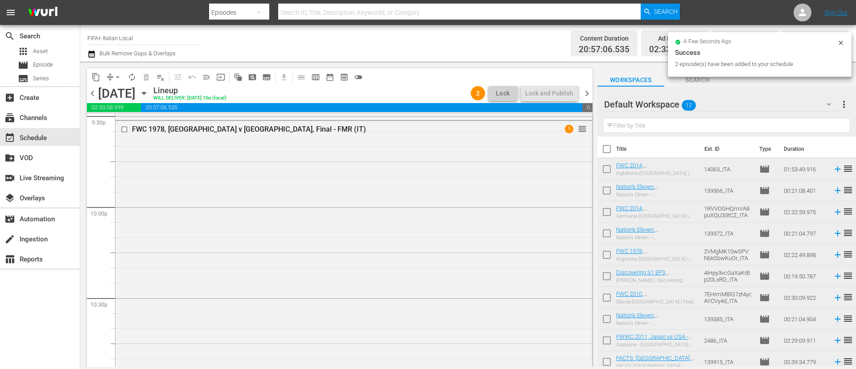
scroll to position [4114, 0]
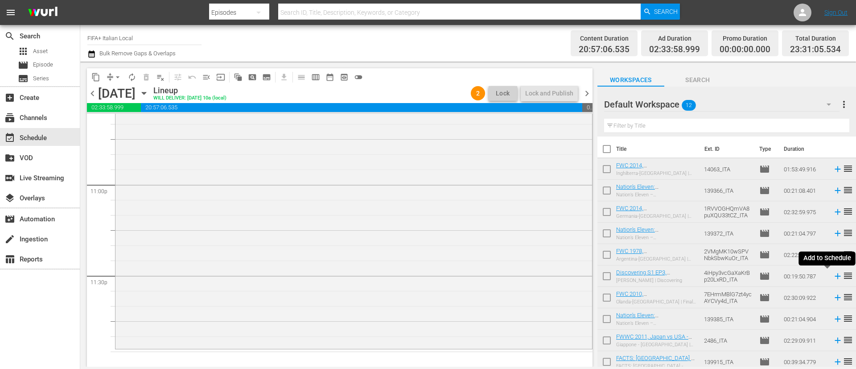
click at [833, 278] on icon at bounding box center [838, 276] width 10 height 10
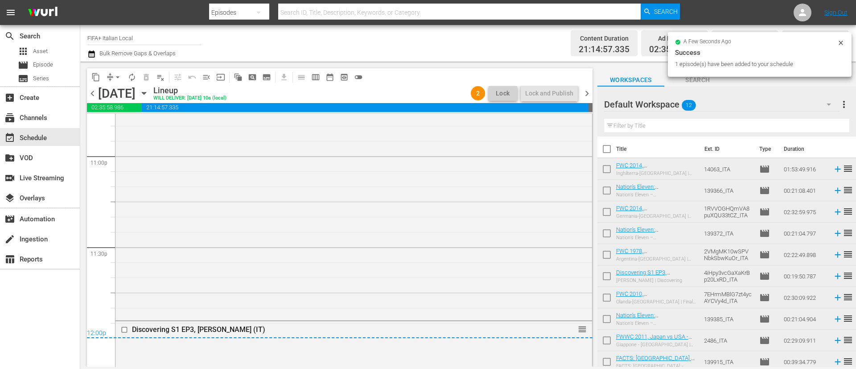
scroll to position [4156, 0]
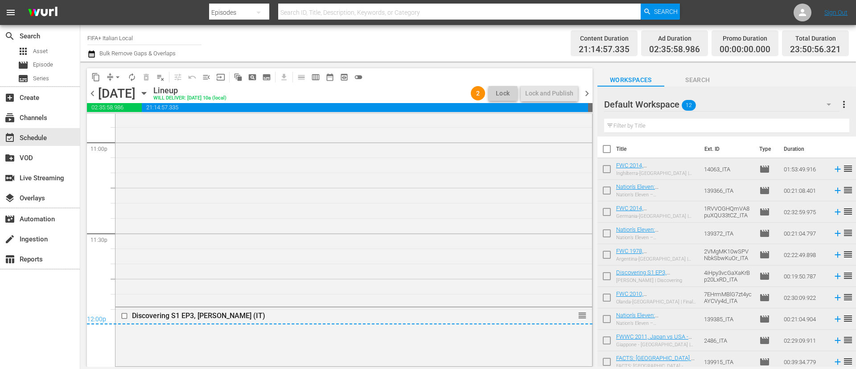
click at [843, 105] on span "more_vert" at bounding box center [844, 104] width 11 height 11
click at [806, 118] on div "Clear All Workspace Items" at bounding box center [786, 122] width 105 height 16
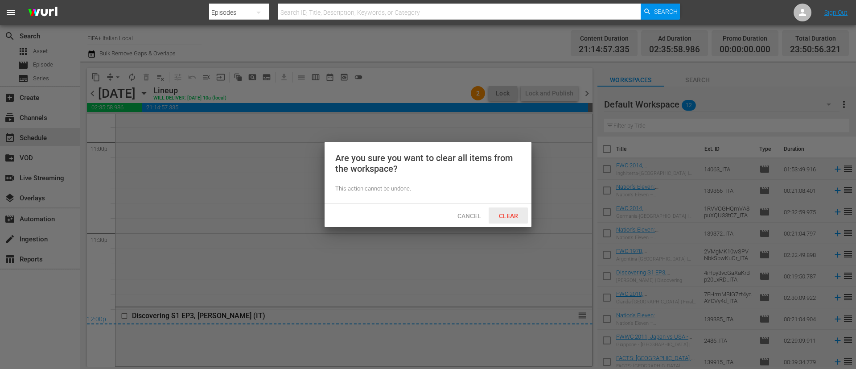
click at [506, 210] on div "Clear" at bounding box center [508, 215] width 39 height 16
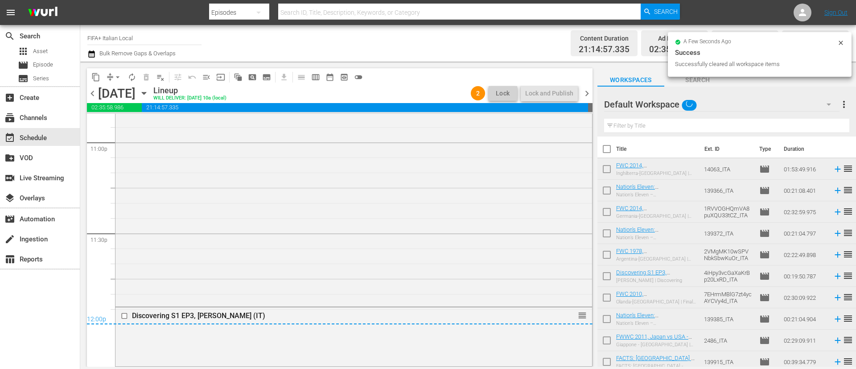
click at [584, 91] on span "chevron_right" at bounding box center [586, 93] width 11 height 11
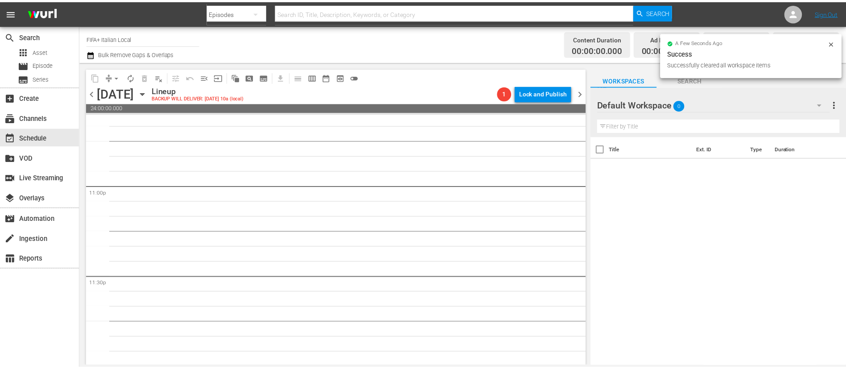
scroll to position [4114, 0]
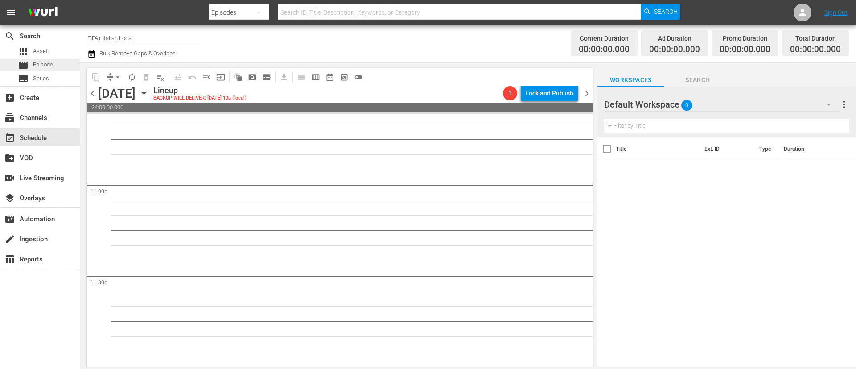
click at [37, 65] on span "Episode" at bounding box center [43, 64] width 20 height 9
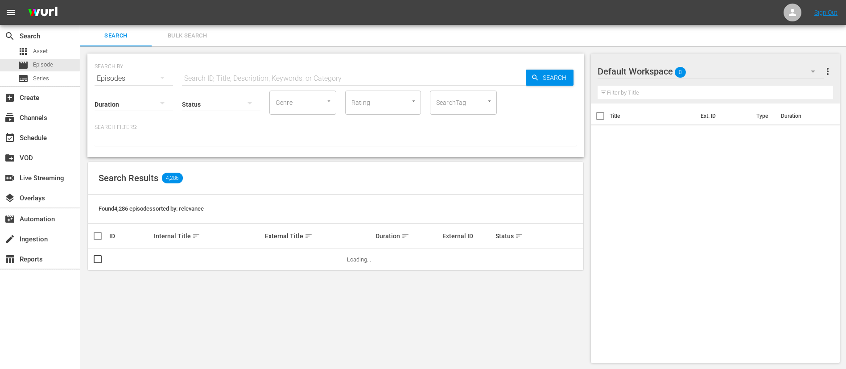
click at [196, 35] on span "Bulk Search" at bounding box center [187, 36] width 61 height 10
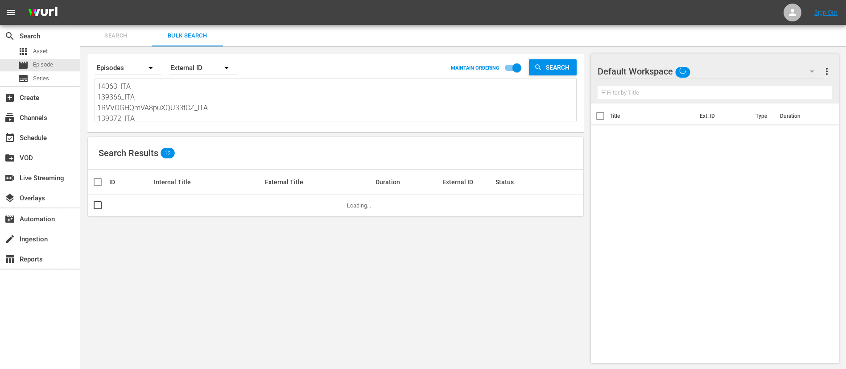
click at [203, 101] on textarea "14063_ITA 139366_ITA 1RVVOGHQmVA8puXQU33tCZ_ITA 139372_ITA 2VMgMK10wSPVNbkSbwKu…" at bounding box center [336, 101] width 479 height 41
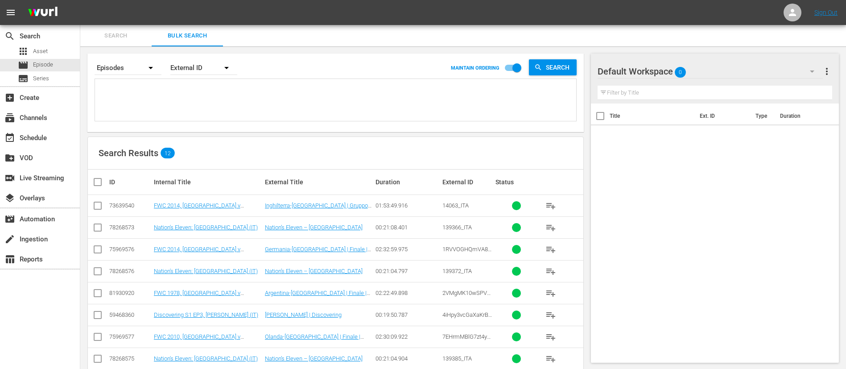
paste textarea "15200_ITA 128307_ITA 137761_ITA 128324_ITA 137693_ITA 128325_ITA 133696_ITA 128…"
type textarea "15200_ITA 128307_ITA 137761_ITA 128324_ITA 137693_ITA 128325_ITA 133696_ITA 128…"
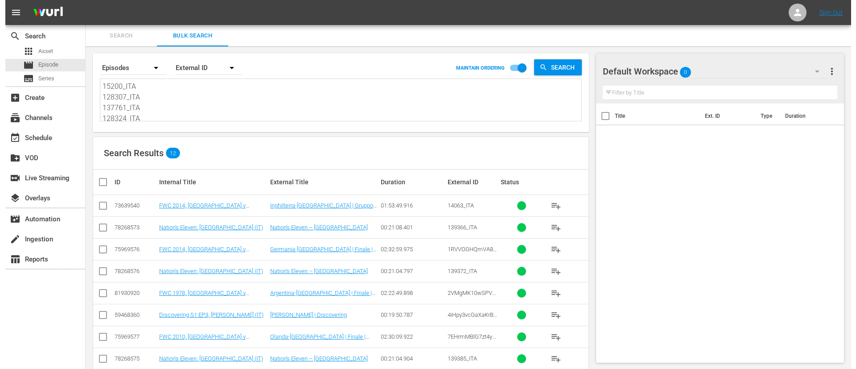
scroll to position [1, 0]
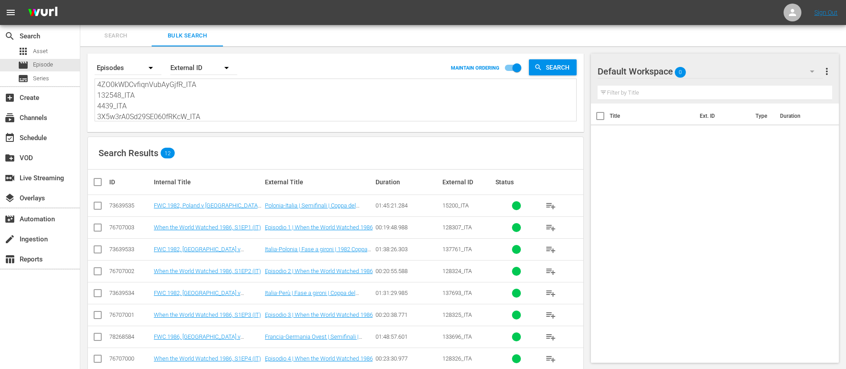
type textarea "15200_ITA 128307_ITA 137761_ITA 128324_ITA 137693_ITA 128325_ITA 133696_ITA 128…"
click at [100, 178] on input "checkbox" at bounding box center [101, 182] width 18 height 11
checkbox input "true"
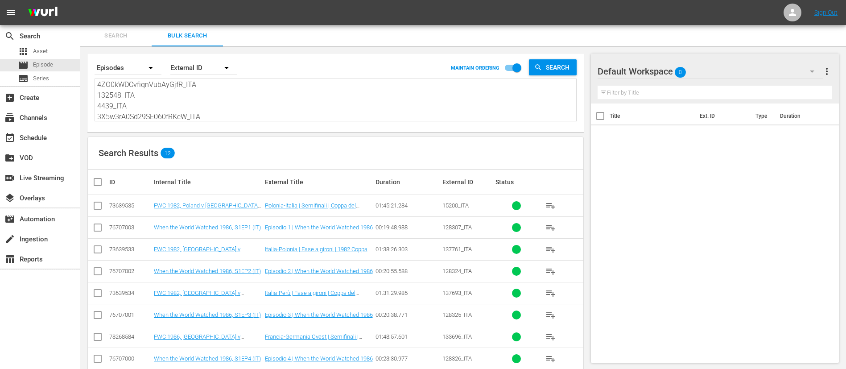
checkbox input "true"
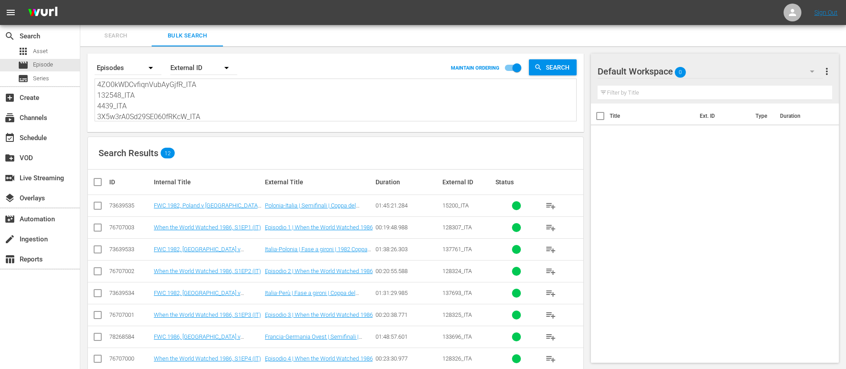
checkbox input "true"
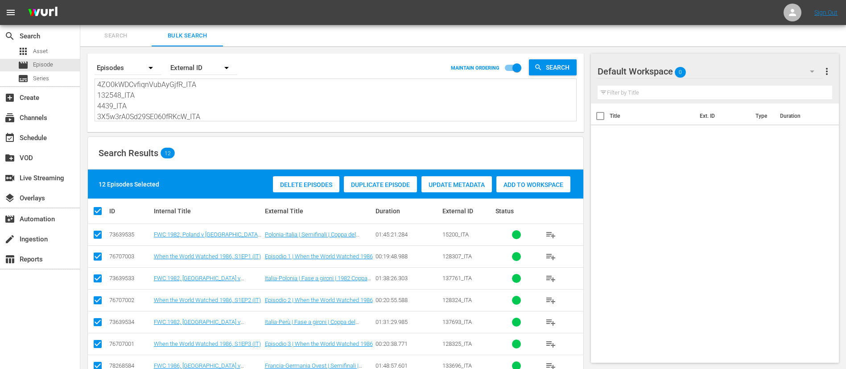
click at [551, 189] on div "Add to Workspace" at bounding box center [533, 184] width 74 height 17
click at [29, 139] on div "event_available Schedule" at bounding box center [25, 136] width 50 height 8
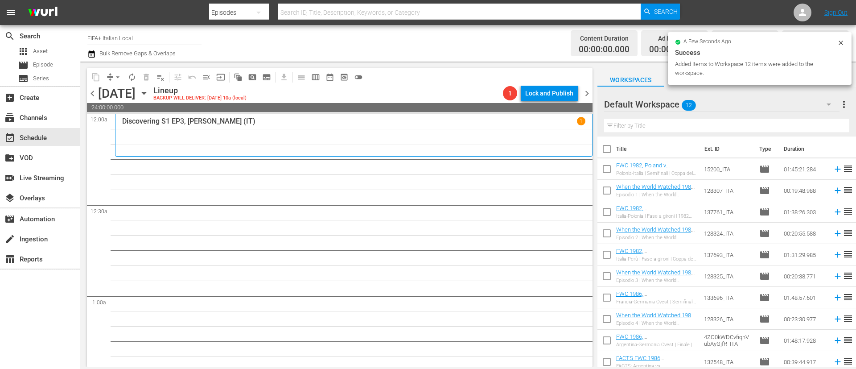
click at [602, 148] on input "checkbox" at bounding box center [607, 150] width 19 height 19
checkbox input "true"
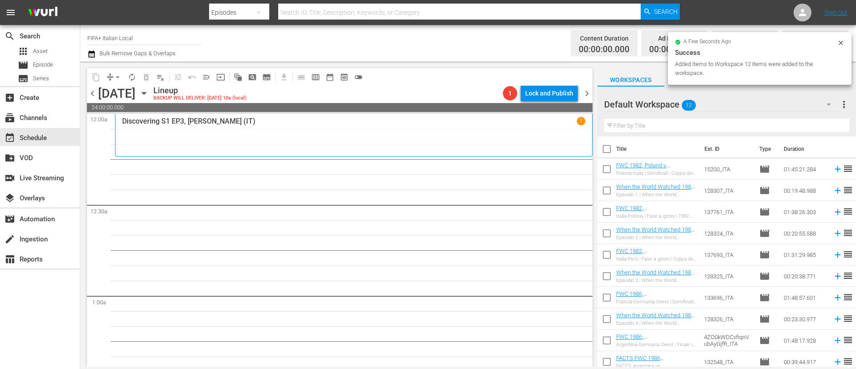
checkbox input "true"
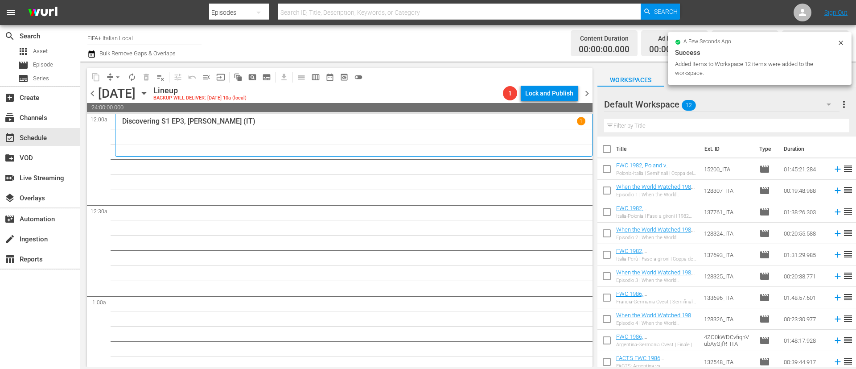
checkbox input "true"
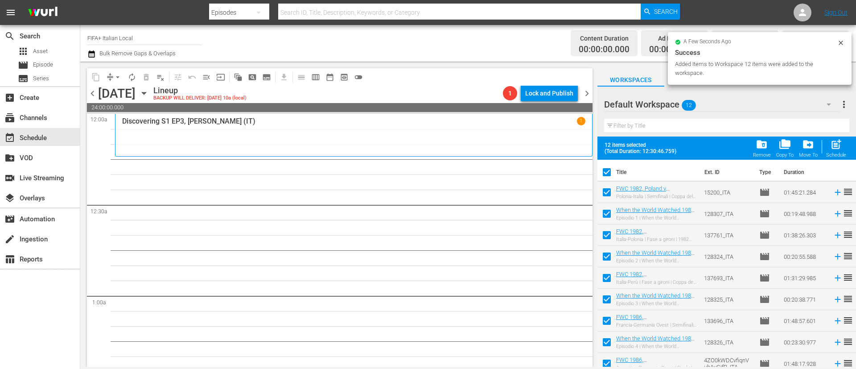
scroll to position [70, 0]
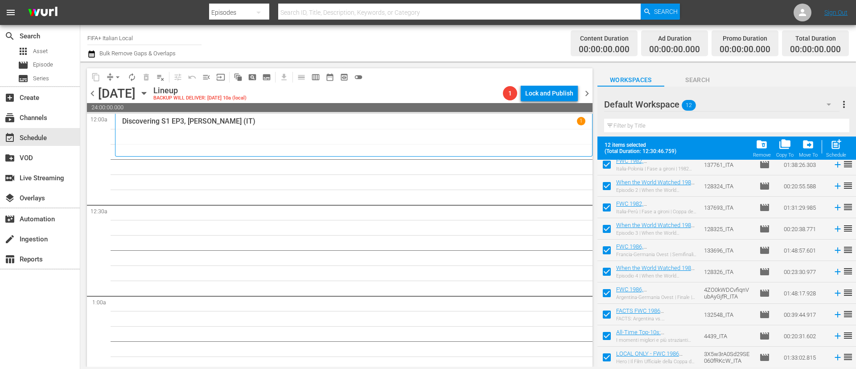
click at [601, 317] on input "checkbox" at bounding box center [607, 316] width 19 height 19
checkbox input "false"
click at [606, 341] on input "checkbox" at bounding box center [607, 337] width 19 height 19
checkbox input "false"
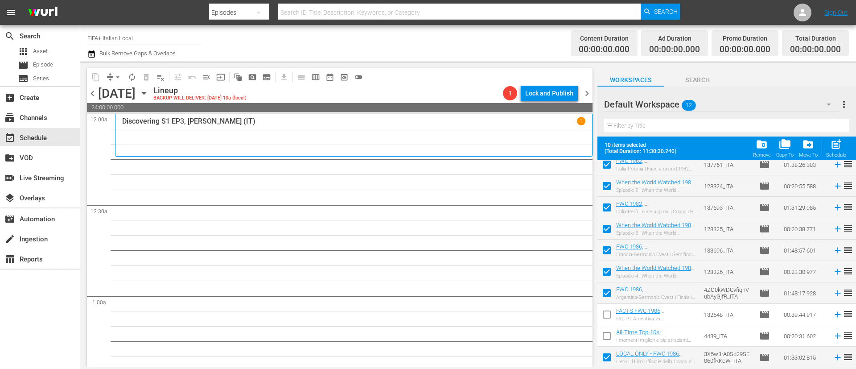
click at [607, 356] on input "checkbox" at bounding box center [607, 359] width 19 height 19
checkbox input "false"
click at [841, 151] on div "post_add Schedule" at bounding box center [836, 148] width 20 height 20
checkbox input "false"
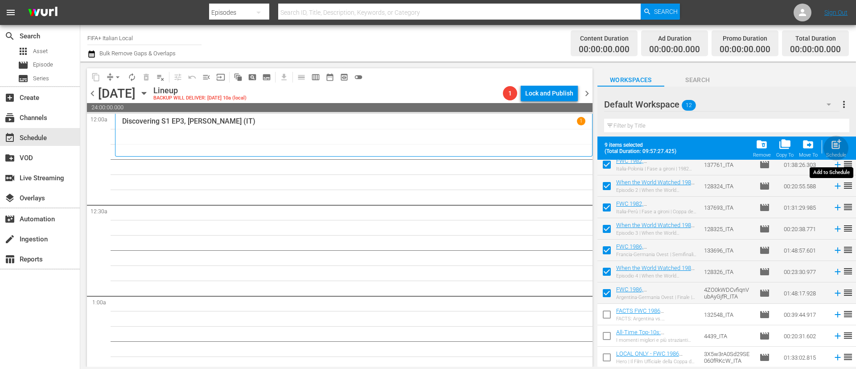
checkbox input "false"
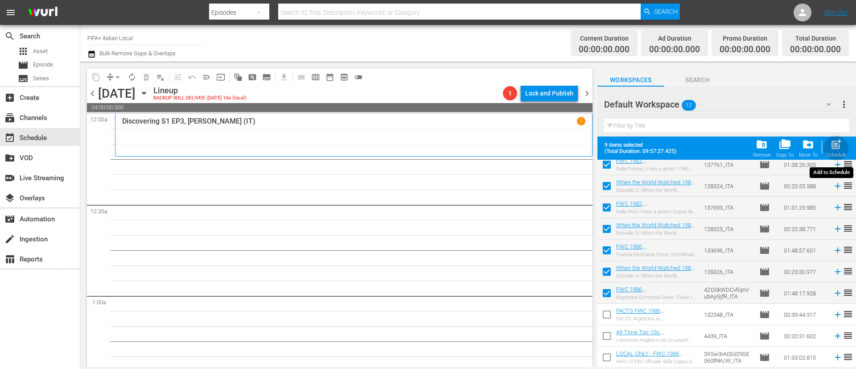
checkbox input "false"
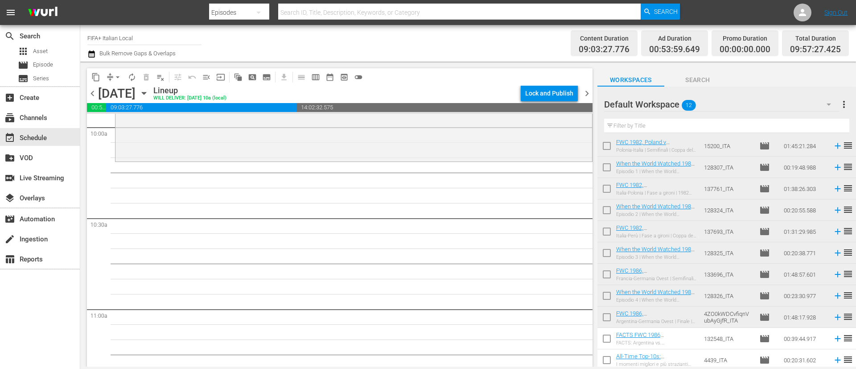
scroll to position [0, 0]
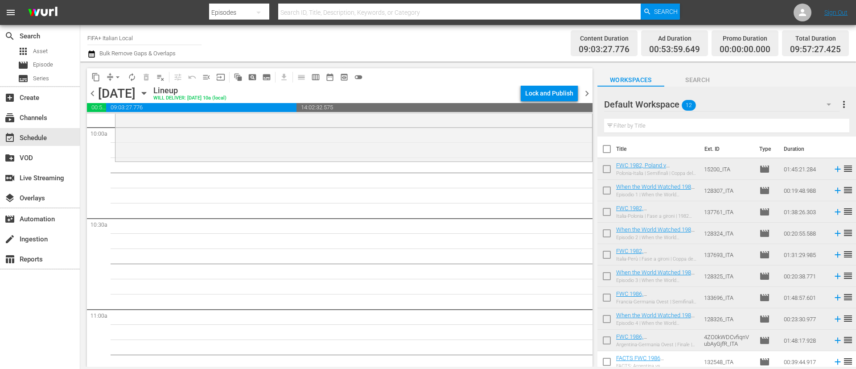
click at [604, 171] on input "checkbox" at bounding box center [607, 170] width 19 height 19
checkbox input "true"
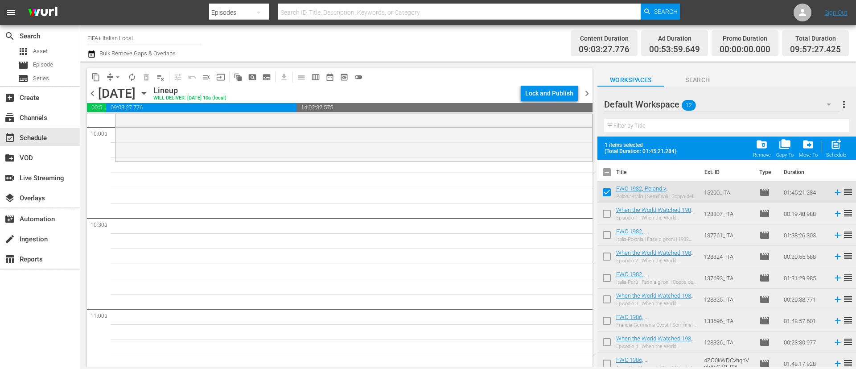
click at [610, 215] on input "checkbox" at bounding box center [607, 215] width 19 height 19
checkbox input "true"
click at [603, 241] on input "checkbox" at bounding box center [607, 236] width 19 height 19
checkbox input "true"
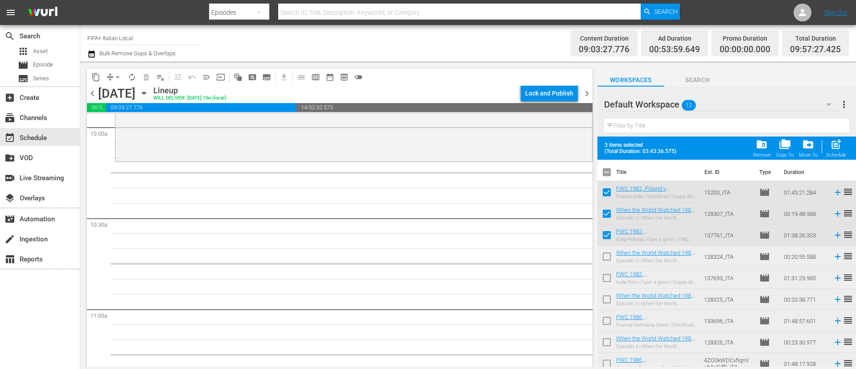
click at [601, 261] on input "checkbox" at bounding box center [607, 258] width 19 height 19
checkbox input "true"
click at [601, 285] on input "checkbox" at bounding box center [607, 279] width 19 height 19
checkbox input "true"
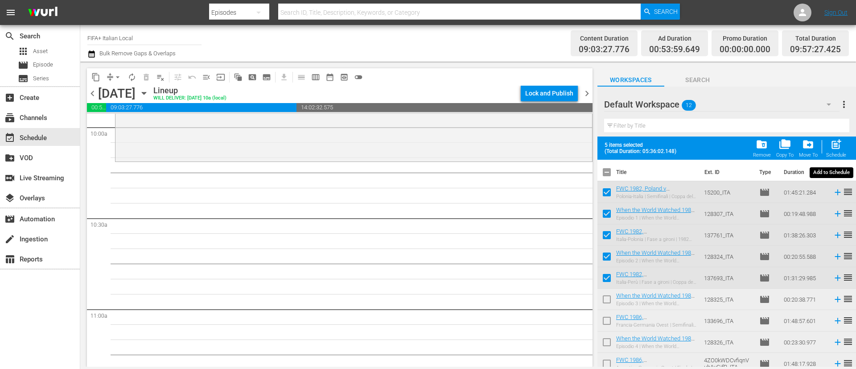
click at [839, 149] on span "post_add" at bounding box center [836, 144] width 12 height 12
checkbox input "false"
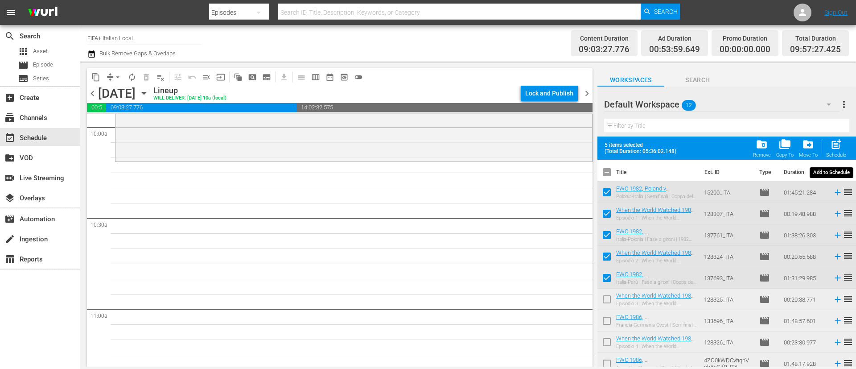
checkbox input "false"
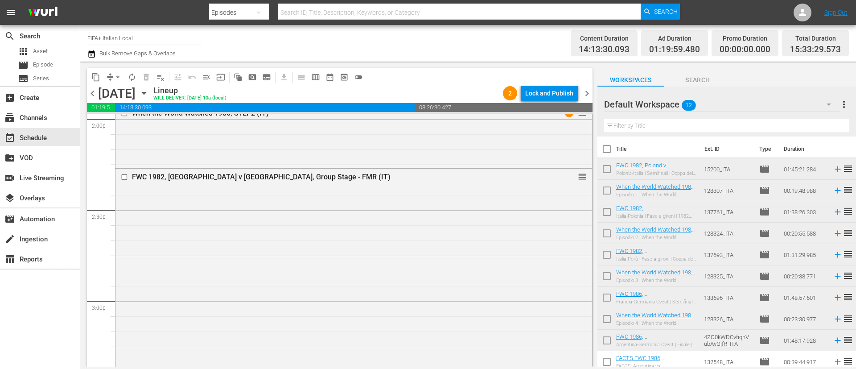
scroll to position [2475, 0]
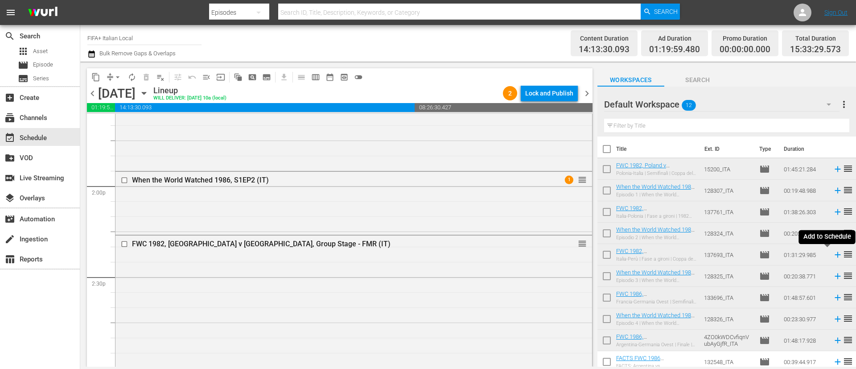
click at [835, 255] on icon at bounding box center [838, 255] width 6 height 6
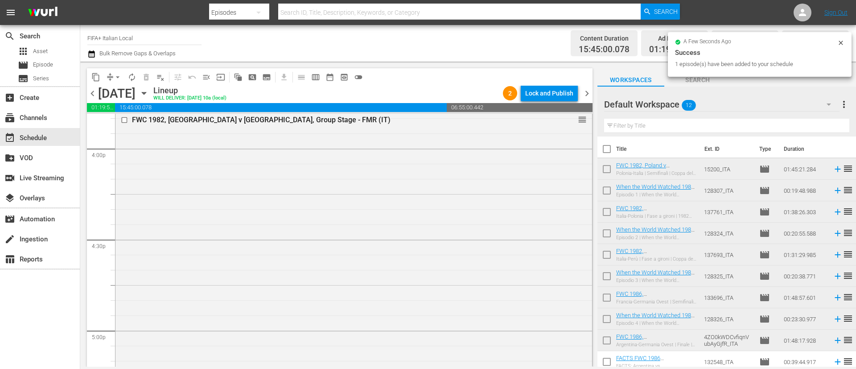
scroll to position [3010, 0]
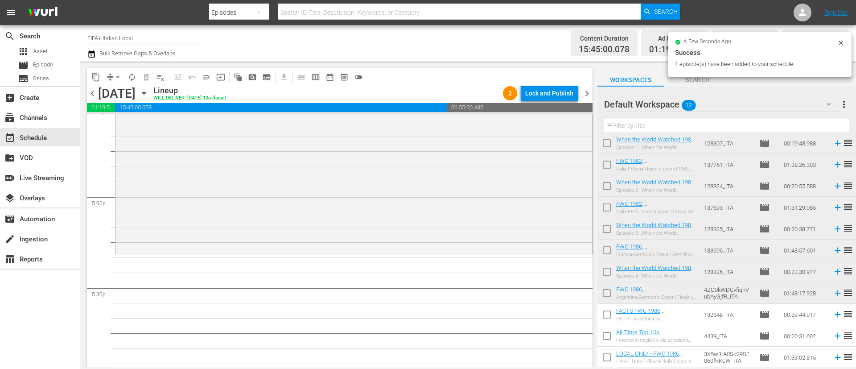
click at [613, 316] on input "checkbox" at bounding box center [607, 316] width 19 height 19
checkbox input "true"
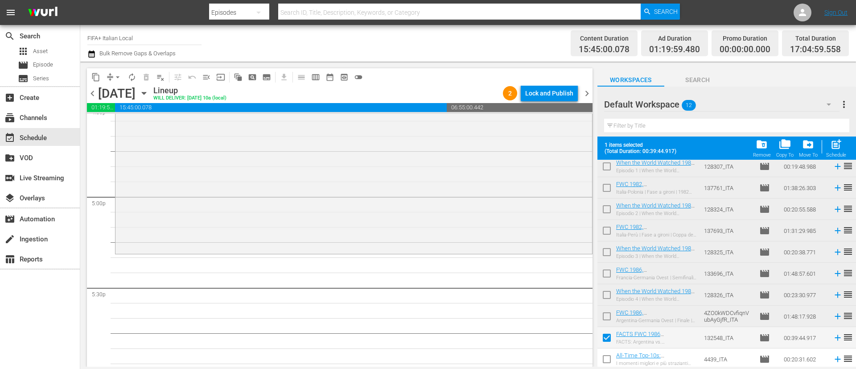
scroll to position [70, 0]
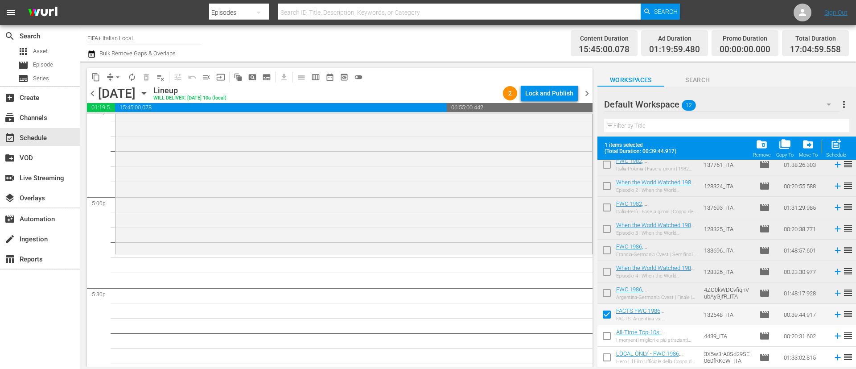
click at [609, 339] on input "checkbox" at bounding box center [607, 337] width 19 height 19
checkbox input "true"
click at [606, 359] on input "checkbox" at bounding box center [607, 359] width 19 height 19
checkbox input "true"
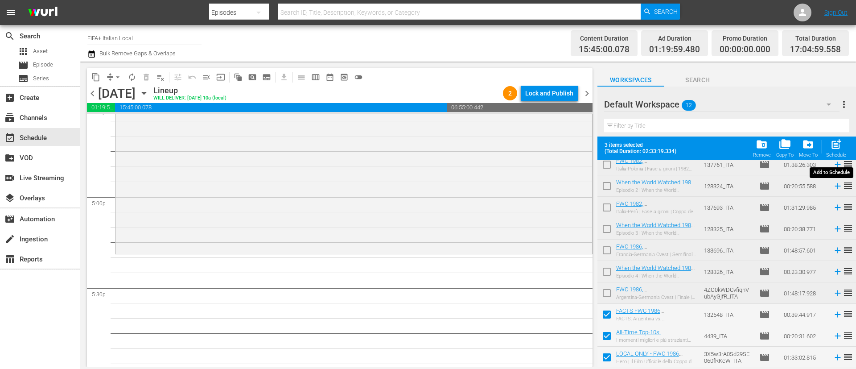
click at [831, 151] on div "post_add Schedule" at bounding box center [836, 148] width 20 height 20
checkbox input "false"
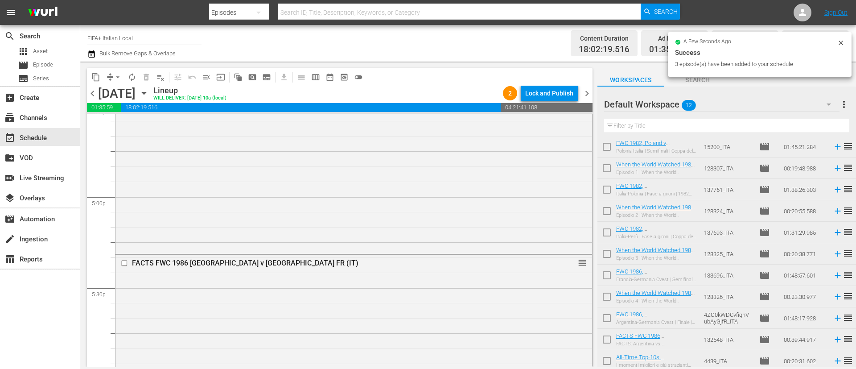
scroll to position [0, 0]
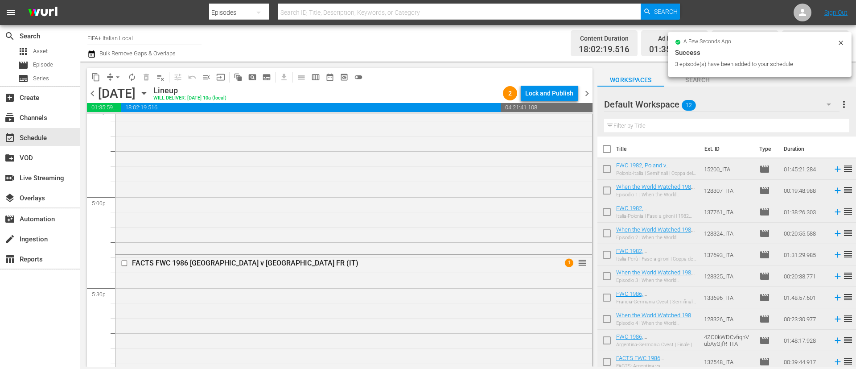
click at [606, 275] on input "checkbox" at bounding box center [607, 277] width 19 height 19
checkbox input "true"
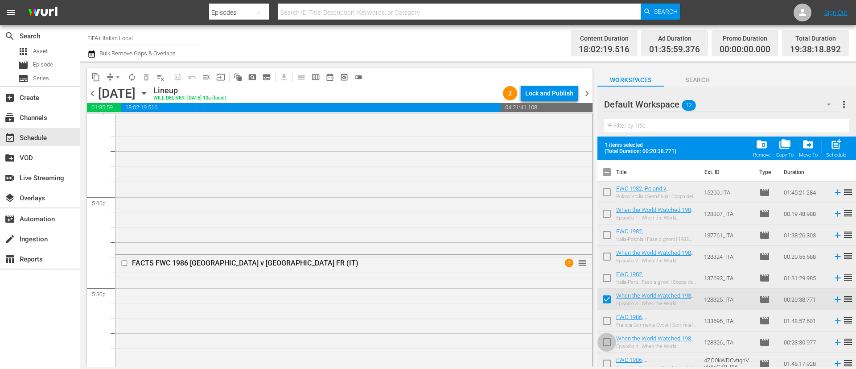
click at [605, 342] on input "checkbox" at bounding box center [607, 343] width 19 height 19
checkbox input "true"
click at [838, 151] on div "post_add Schedule" at bounding box center [836, 148] width 20 height 20
checkbox input "false"
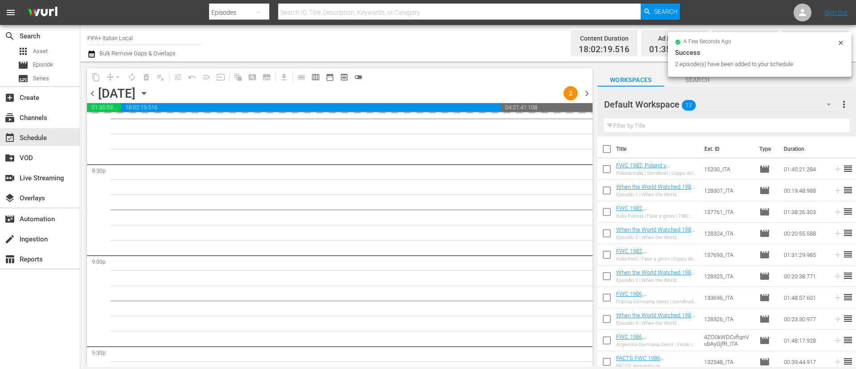
scroll to position [3612, 0]
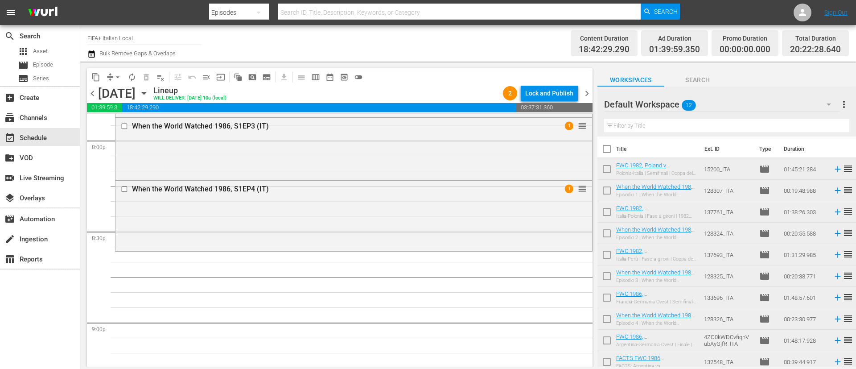
click at [607, 256] on input "checkbox" at bounding box center [607, 256] width 19 height 19
checkbox input "true"
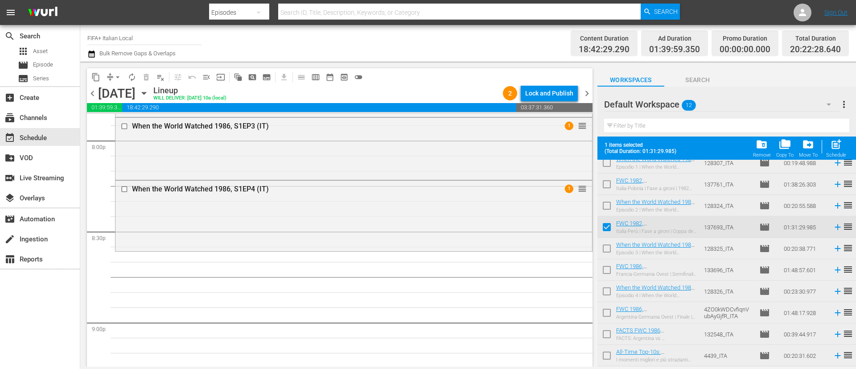
scroll to position [67, 0]
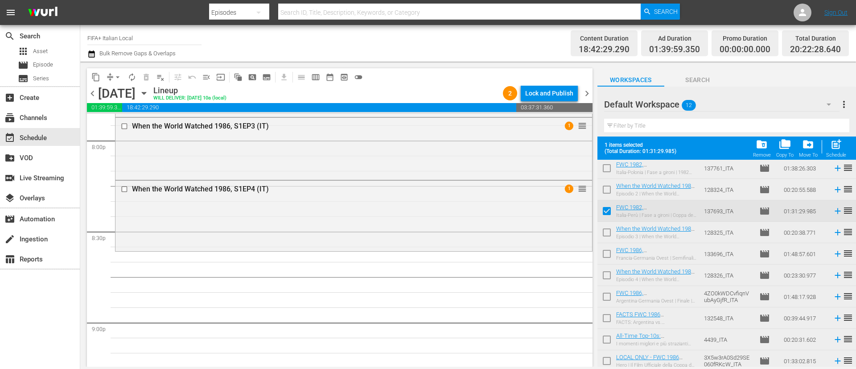
click at [607, 256] on input "checkbox" at bounding box center [607, 255] width 19 height 19
checkbox input "true"
click at [836, 156] on div "Schedule" at bounding box center [836, 155] width 20 height 6
checkbox input "false"
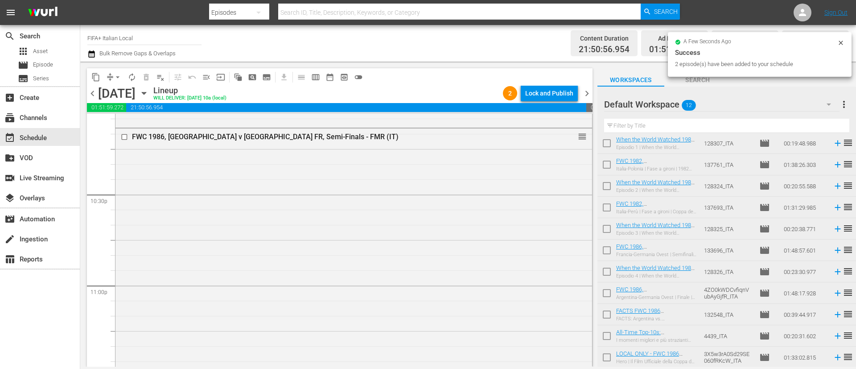
scroll to position [4114, 0]
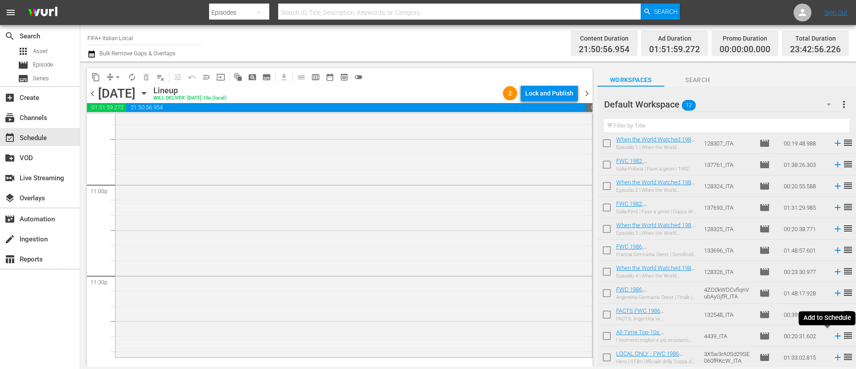
click at [835, 336] on icon at bounding box center [838, 336] width 6 height 6
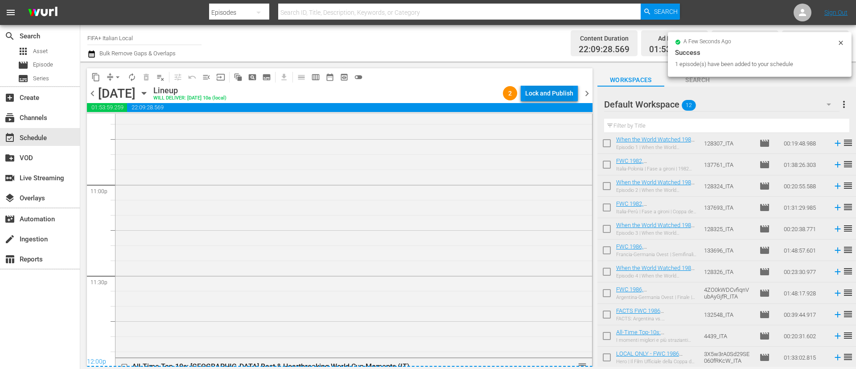
click at [547, 90] on div "Lock and Publish" at bounding box center [549, 93] width 48 height 16
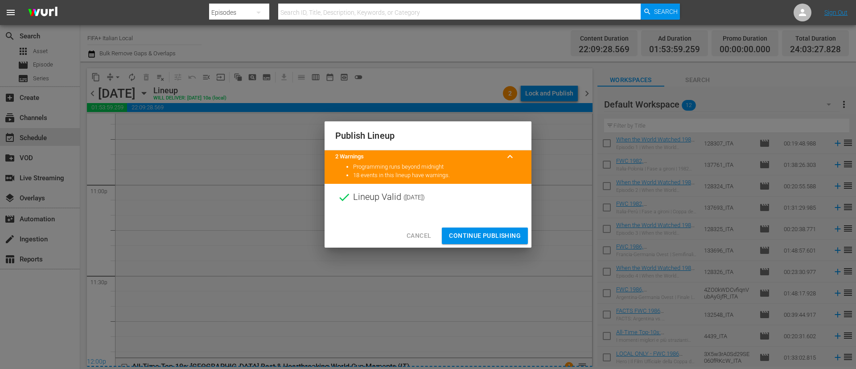
click at [508, 229] on button "Continue Publishing" at bounding box center [485, 235] width 86 height 16
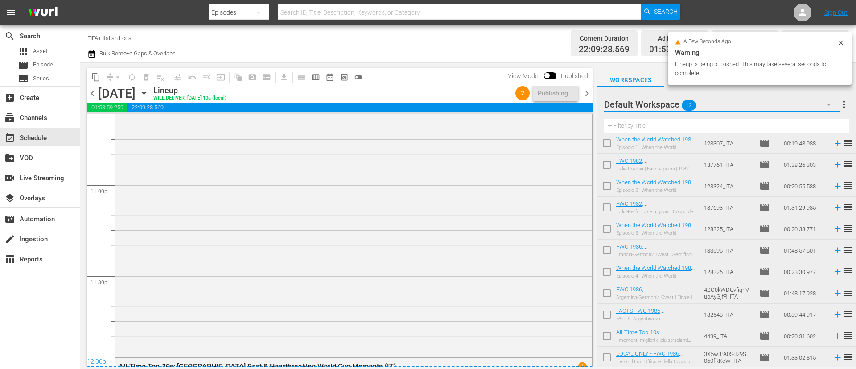
click at [838, 106] on button "button" at bounding box center [828, 104] width 21 height 21
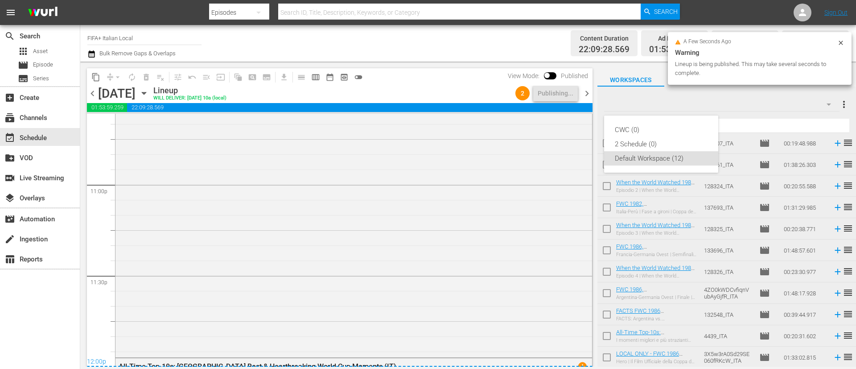
click at [837, 105] on div "CWC (0) 2 Schedule (0) Default Workspace (12)" at bounding box center [428, 184] width 856 height 369
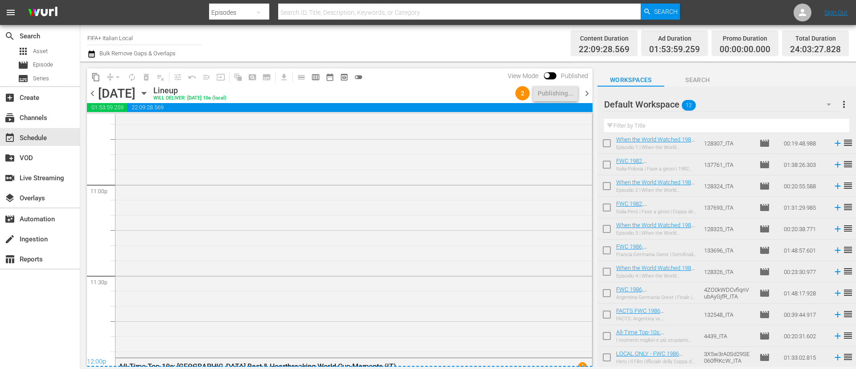
click at [837, 105] on div "CWC (0) 2 Schedule (0) Default Workspace (12)" at bounding box center [428, 184] width 856 height 369
click at [840, 106] on span "more_vert" at bounding box center [844, 104] width 11 height 11
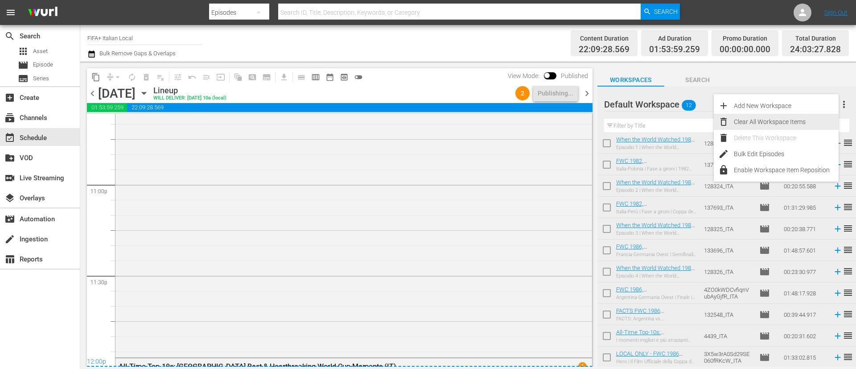
click at [776, 126] on div "Clear All Workspace Items" at bounding box center [786, 122] width 105 height 16
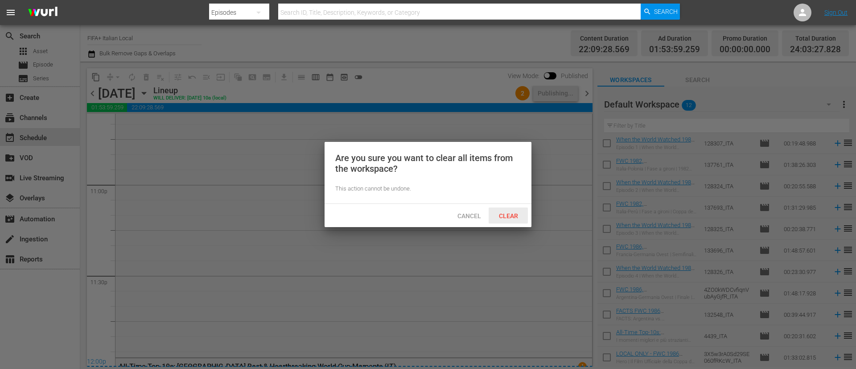
click at [521, 215] on span "Clear" at bounding box center [508, 215] width 33 height 7
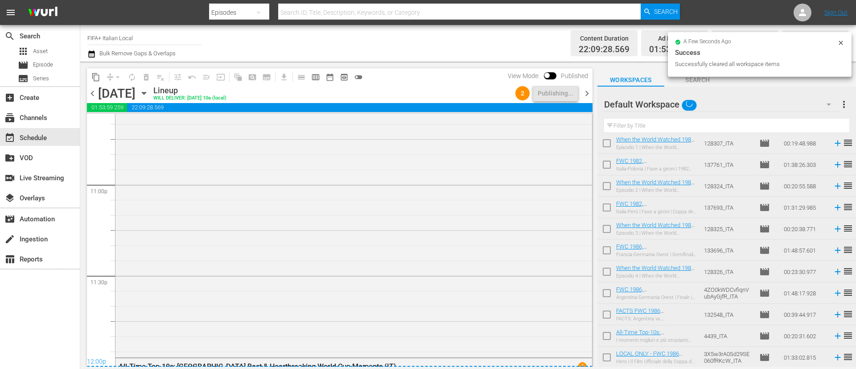
click at [588, 99] on div "chevron_left Thursday, August 21st August 21st Lineup WILL DELIVER: 8/20 @ 10a …" at bounding box center [340, 94] width 506 height 17
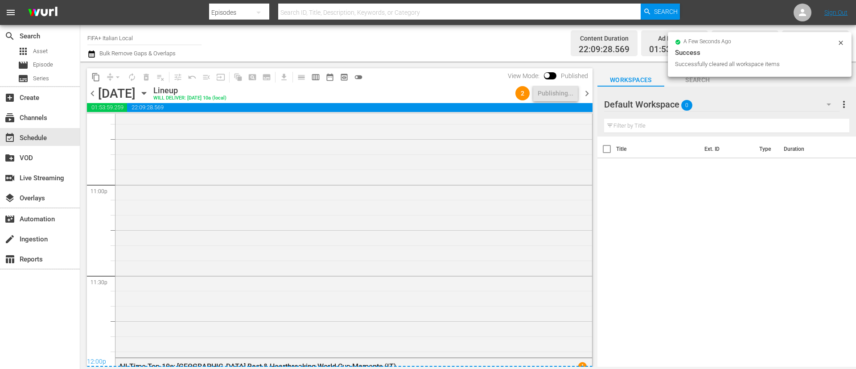
scroll to position [0, 0]
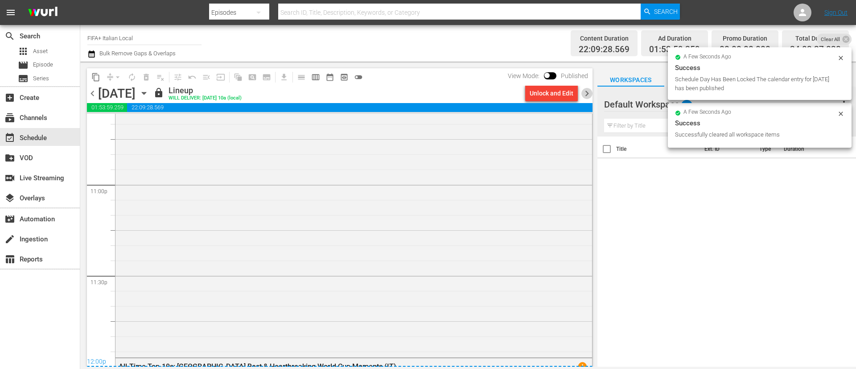
click at [591, 92] on span "chevron_right" at bounding box center [586, 93] width 11 height 11
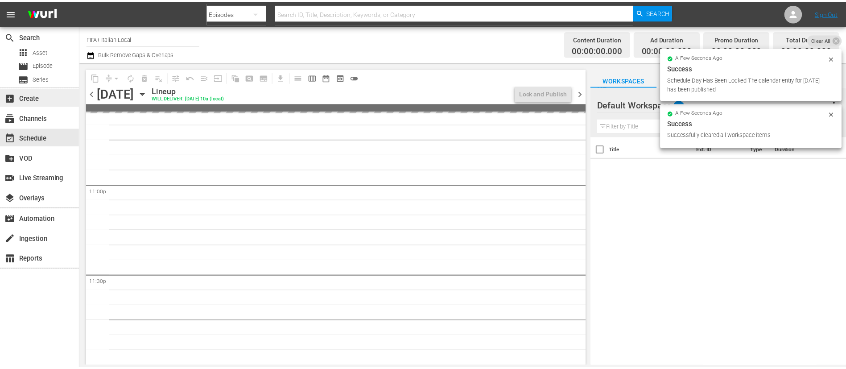
scroll to position [4114, 0]
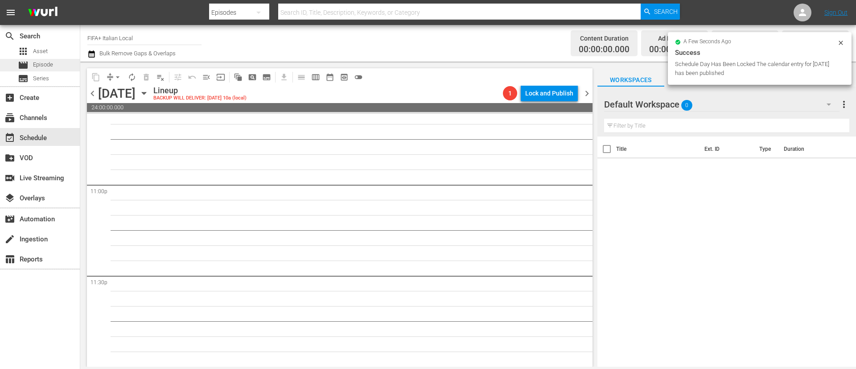
click at [45, 61] on span "Episode" at bounding box center [43, 64] width 20 height 9
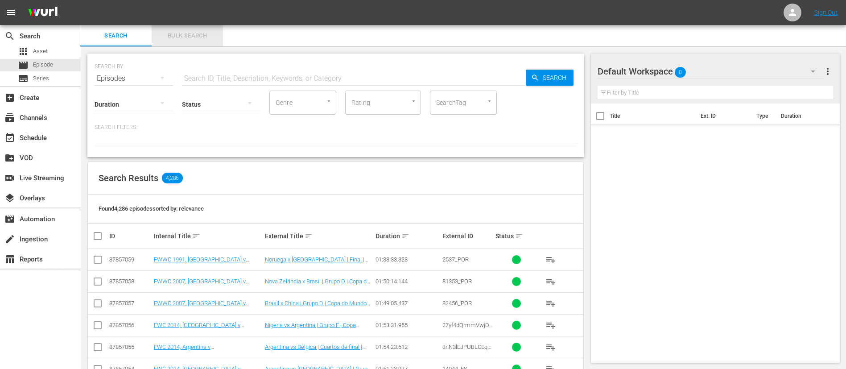
click at [202, 25] on button "Bulk Search" at bounding box center [187, 35] width 71 height 21
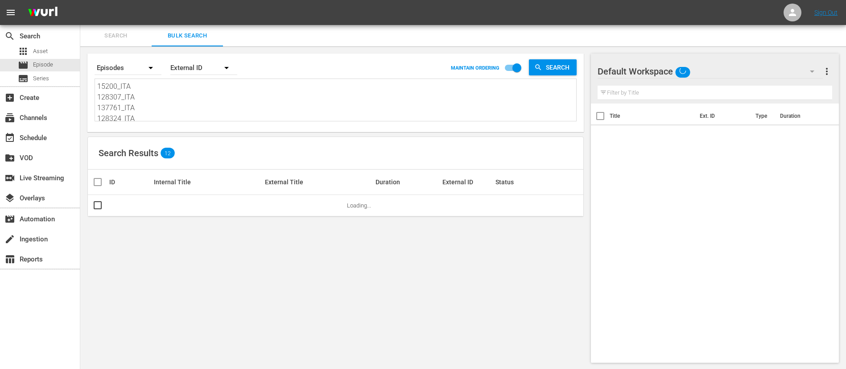
click at [195, 111] on textarea "15200_ITA 128307_ITA 137761_ITA 128324_ITA 137693_ITA 128325_ITA 133696_ITA 128…" at bounding box center [336, 101] width 479 height 41
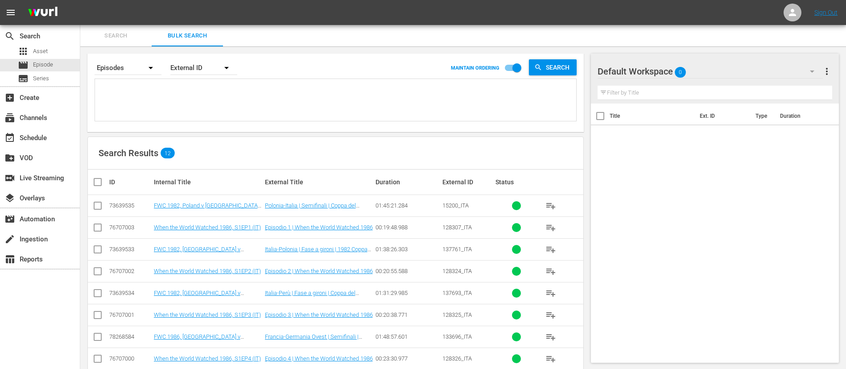
paste textarea "22760_ITA 2634_ITA 24436_ITA 5mDB3xevgX0jNXRCnqqRwR_ITA 22694_ITA 4HtZGTmaoP3Uo…"
type textarea "22760_ITA 2634_ITA 24436_ITA 5mDB3xevgX0jNXRCnqqRwR_ITA 22694_ITA 4HtZGTmaoP3Uo…"
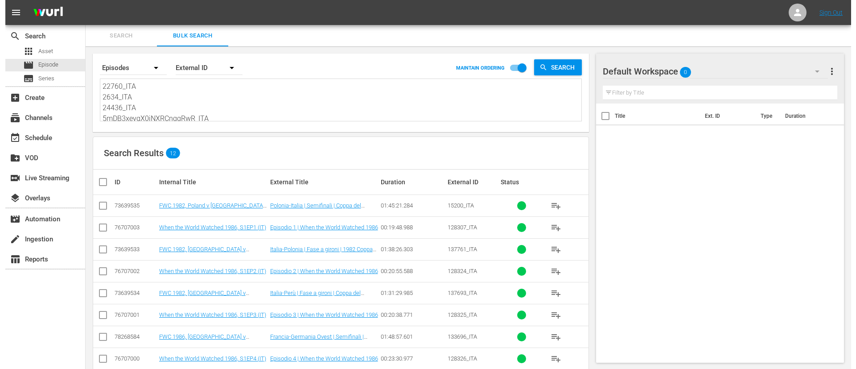
scroll to position [1, 0]
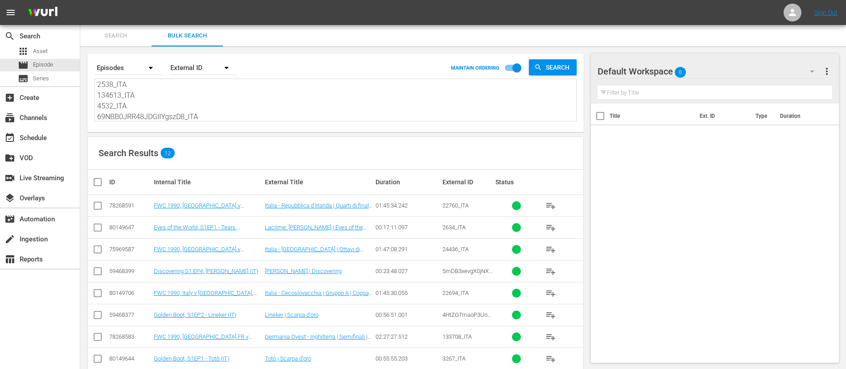
type textarea "22760_ITA 2634_ITA 24436_ITA 5mDB3xevgX0jNXRCnqqRwR_ITA 22694_ITA 4HtZGTmaoP3Uo…"
click at [94, 182] on input "checkbox" at bounding box center [101, 182] width 18 height 11
checkbox input "true"
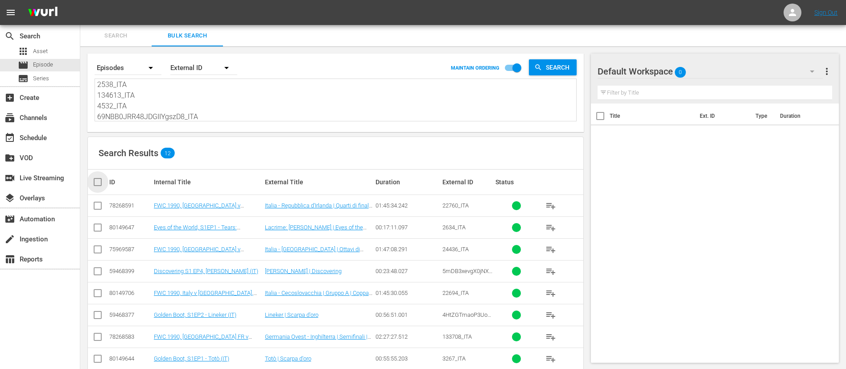
checkbox input "true"
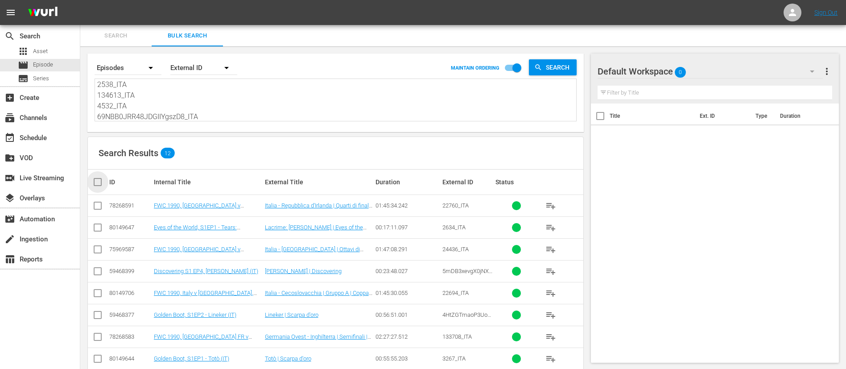
checkbox input "true"
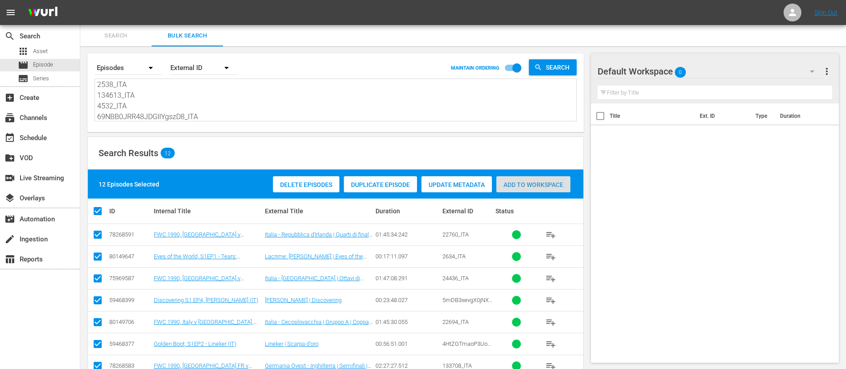
click at [535, 177] on div "Add to Workspace" at bounding box center [533, 184] width 74 height 17
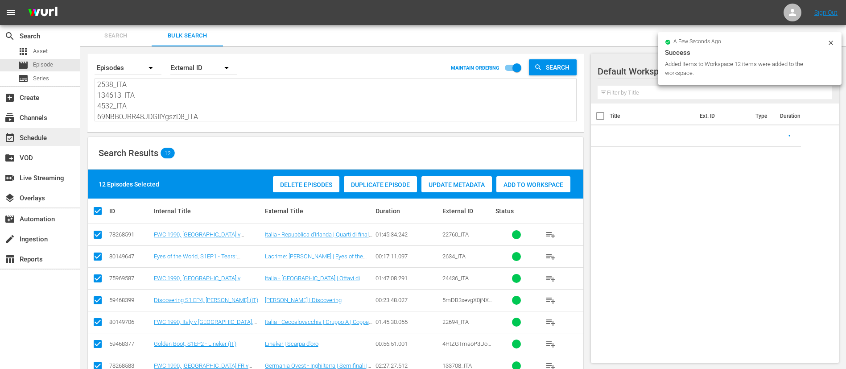
click at [60, 135] on div "event_available Schedule" at bounding box center [40, 137] width 80 height 18
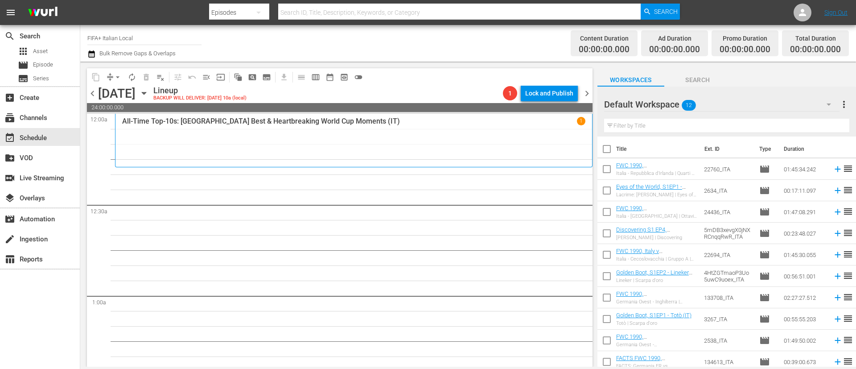
click at [614, 148] on input "checkbox" at bounding box center [607, 150] width 19 height 19
checkbox input "true"
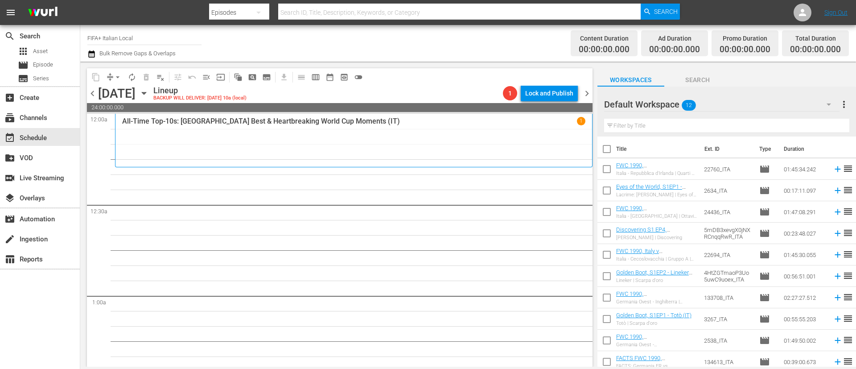
checkbox input "true"
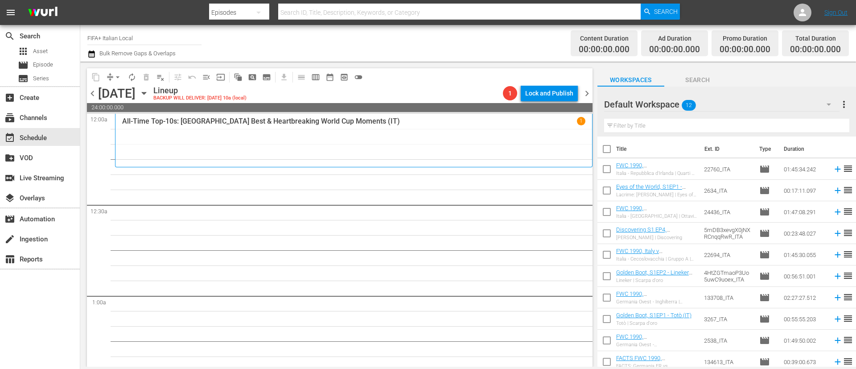
checkbox input "true"
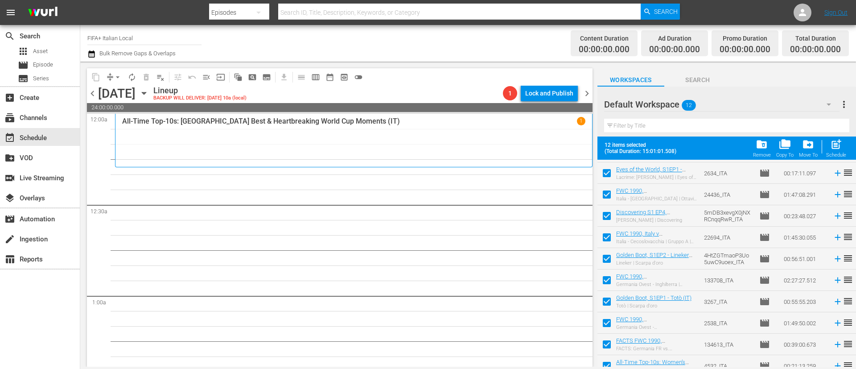
scroll to position [70, 0]
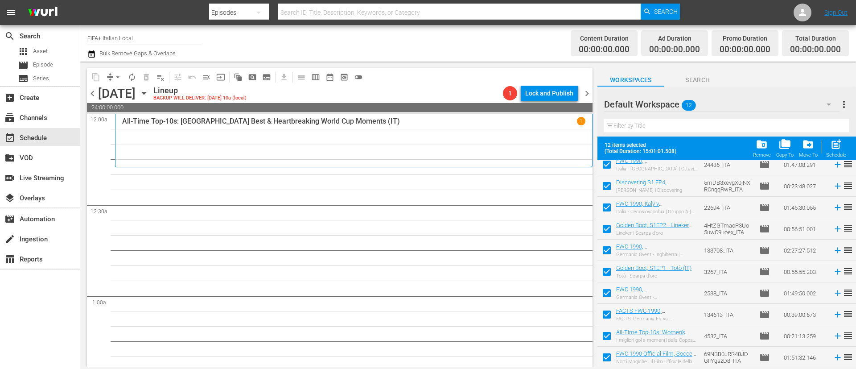
click at [606, 319] on input "checkbox" at bounding box center [607, 316] width 19 height 19
checkbox input "false"
click at [604, 338] on input "checkbox" at bounding box center [607, 337] width 19 height 19
checkbox input "false"
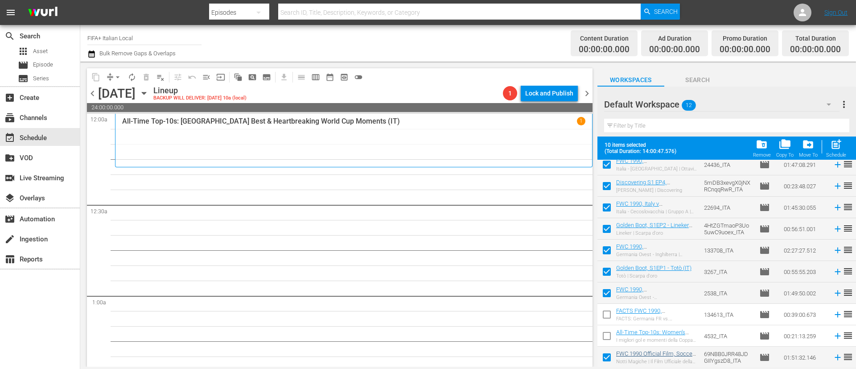
click at [603, 359] on input "checkbox" at bounding box center [607, 359] width 19 height 19
checkbox input "false"
click at [837, 148] on span "post_add" at bounding box center [836, 144] width 12 height 12
checkbox input "false"
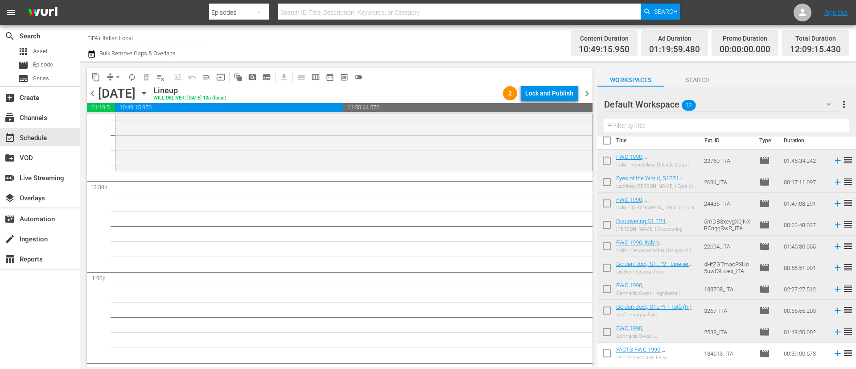
scroll to position [0, 0]
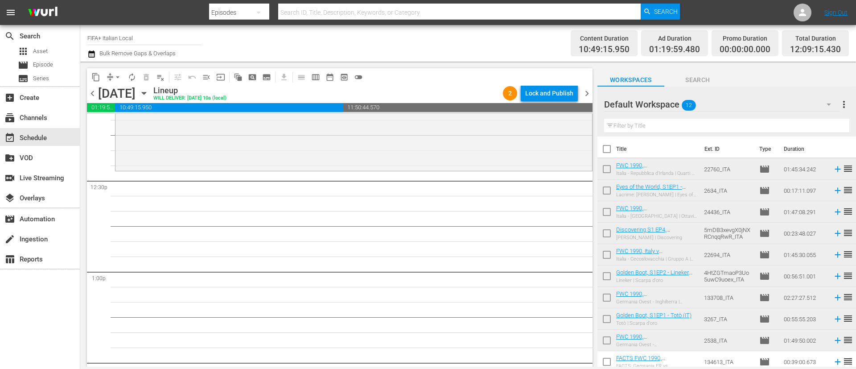
click at [610, 170] on input "checkbox" at bounding box center [607, 170] width 19 height 19
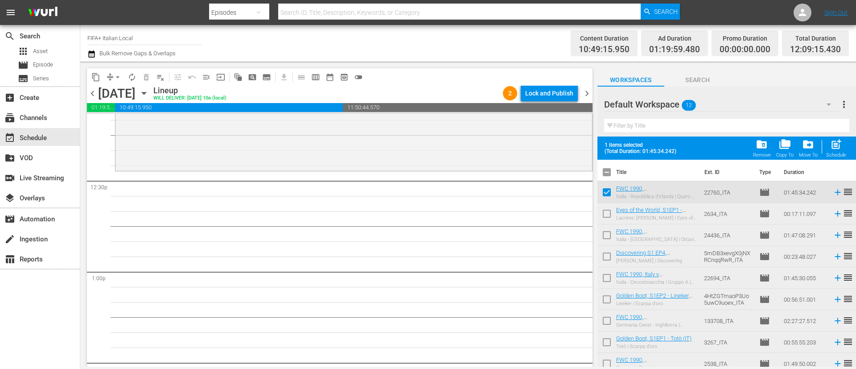
click at [608, 234] on input "checkbox" at bounding box center [607, 236] width 19 height 19
click at [608, 210] on input "checkbox" at bounding box center [607, 215] width 19 height 19
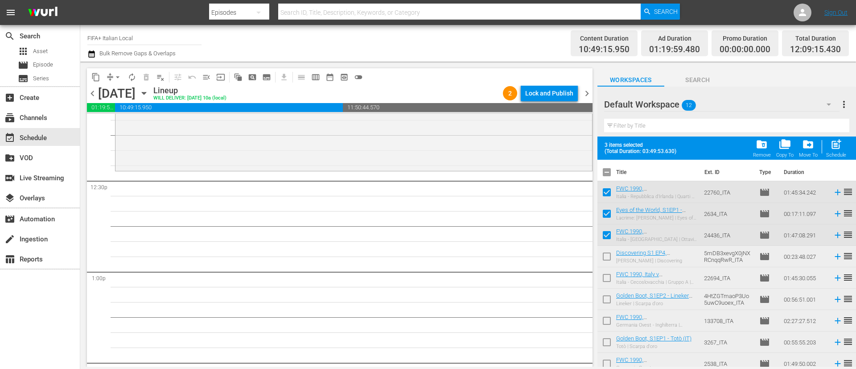
click at [605, 252] on input "checkbox" at bounding box center [607, 258] width 19 height 19
click at [840, 141] on span "post_add" at bounding box center [836, 144] width 12 height 12
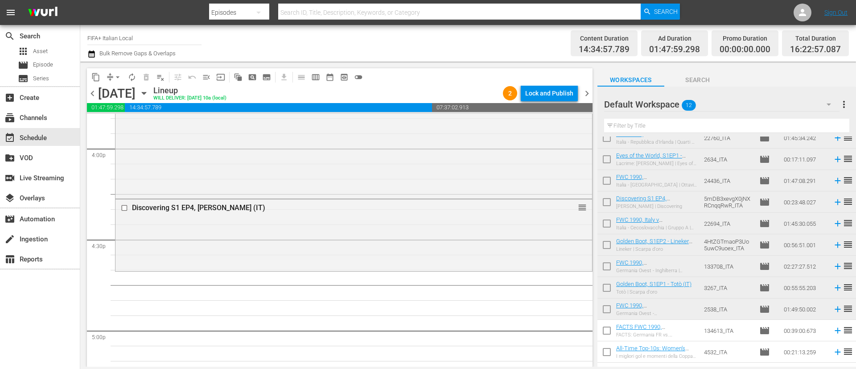
scroll to position [47, 0]
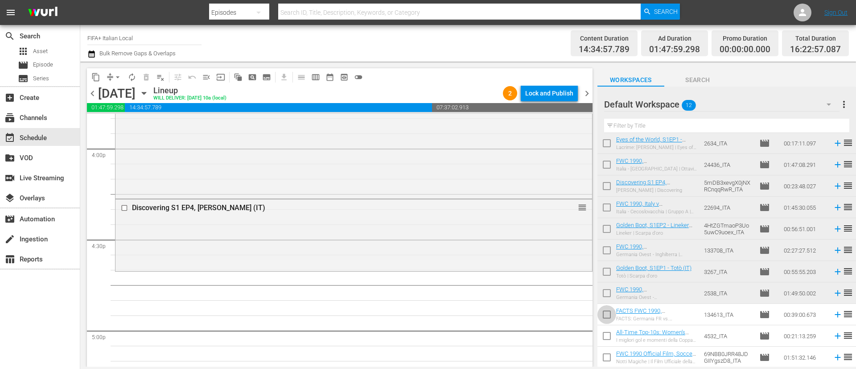
click at [611, 321] on input "checkbox" at bounding box center [607, 316] width 19 height 19
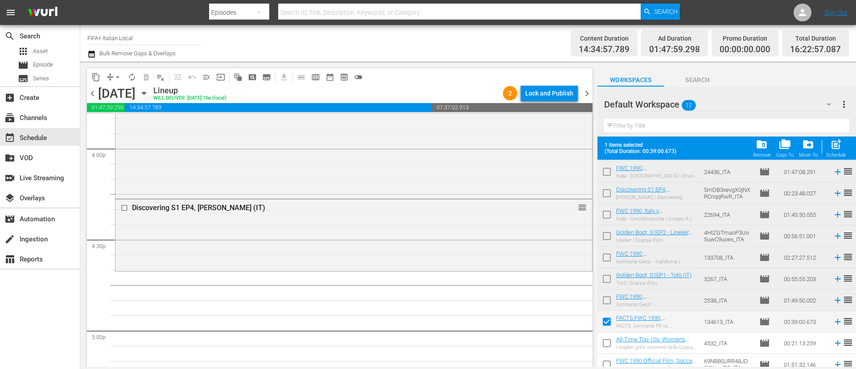
scroll to position [70, 0]
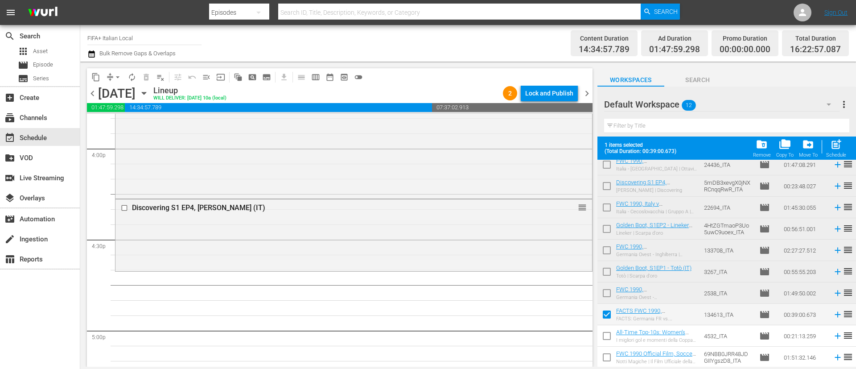
click at [609, 349] on span at bounding box center [607, 357] width 19 height 19
click at [609, 332] on input "checkbox" at bounding box center [607, 337] width 19 height 19
click at [605, 350] on input "checkbox" at bounding box center [607, 359] width 19 height 19
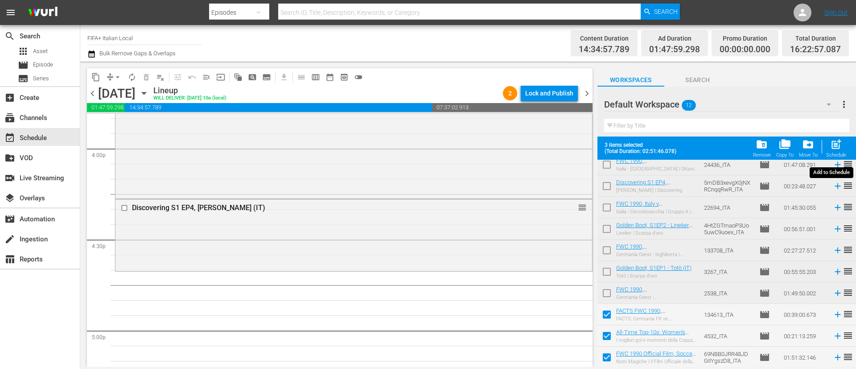
click at [841, 147] on span "post_add" at bounding box center [836, 144] width 12 height 12
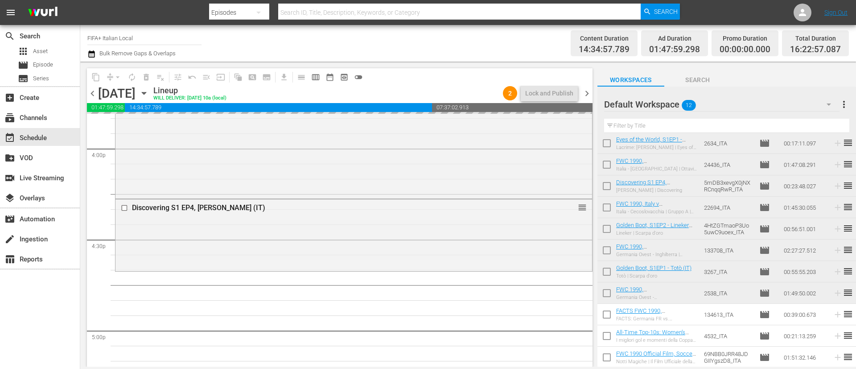
scroll to position [47, 0]
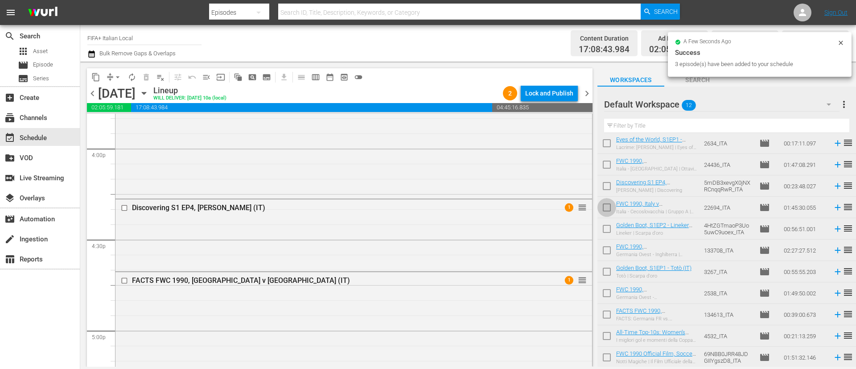
click at [604, 206] on input "checkbox" at bounding box center [607, 209] width 19 height 19
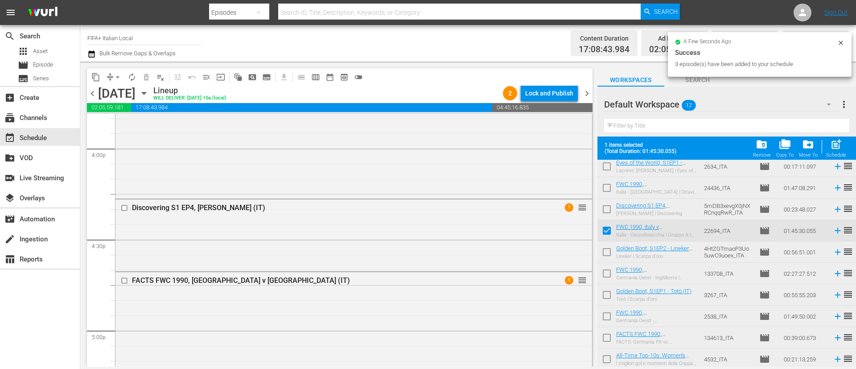
click at [603, 253] on input "checkbox" at bounding box center [607, 253] width 19 height 19
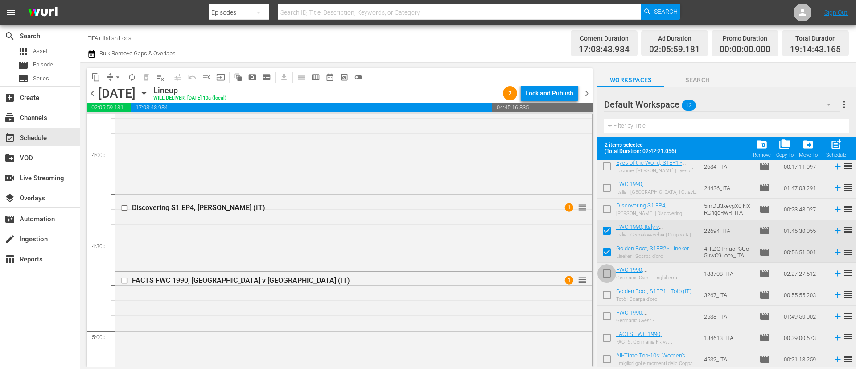
click at [609, 277] on input "checkbox" at bounding box center [607, 275] width 19 height 19
click at [612, 293] on input "checkbox" at bounding box center [607, 296] width 19 height 19
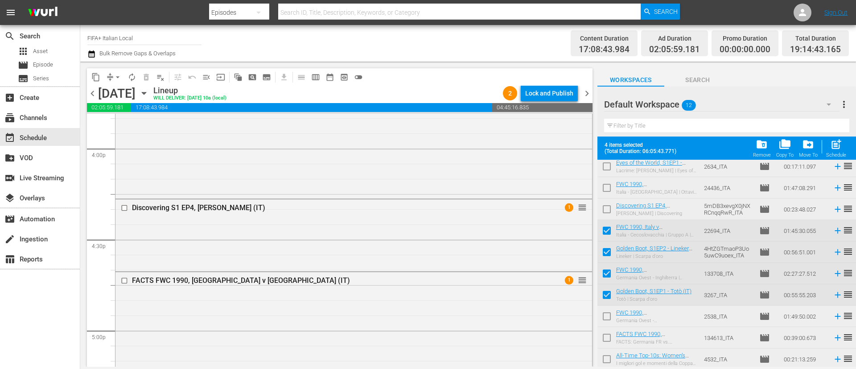
click at [838, 147] on span "post_add" at bounding box center [836, 144] width 12 height 12
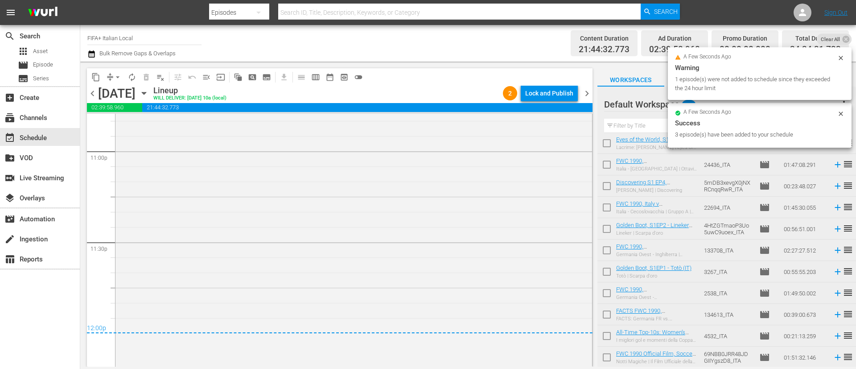
scroll to position [4241, 0]
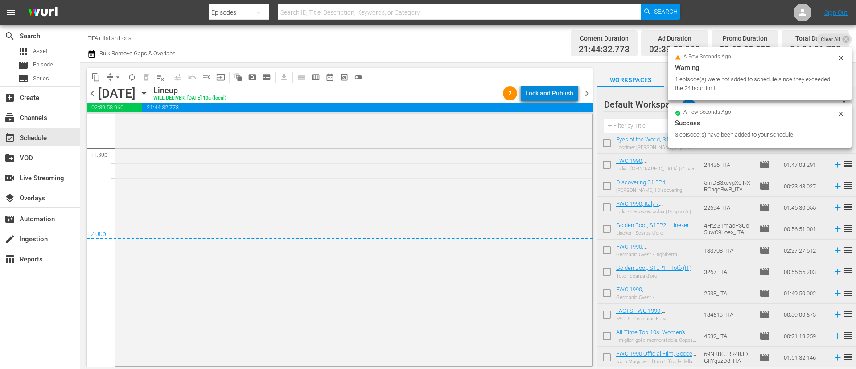
click at [569, 90] on div "Lock and Publish" at bounding box center [549, 93] width 48 height 16
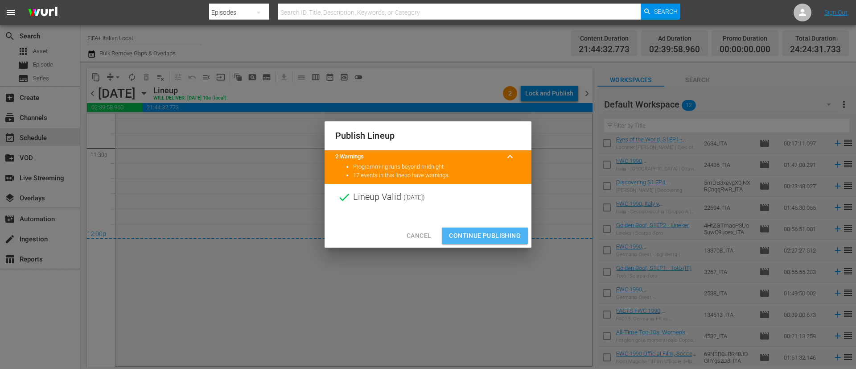
click at [517, 231] on span "Continue Publishing" at bounding box center [485, 235] width 72 height 11
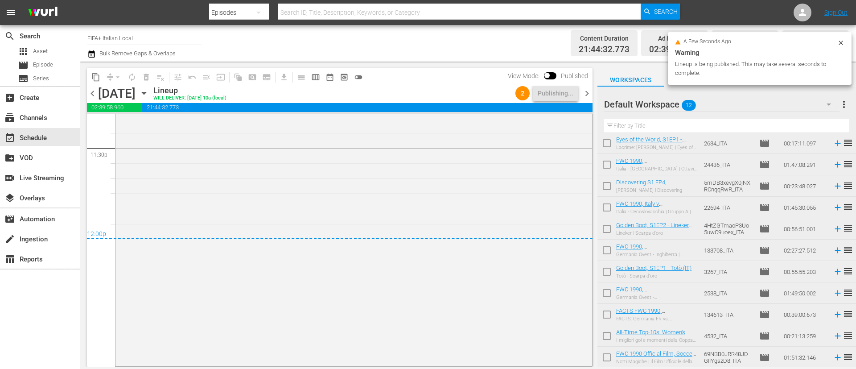
click at [843, 104] on span "more_vert" at bounding box center [844, 104] width 11 height 11
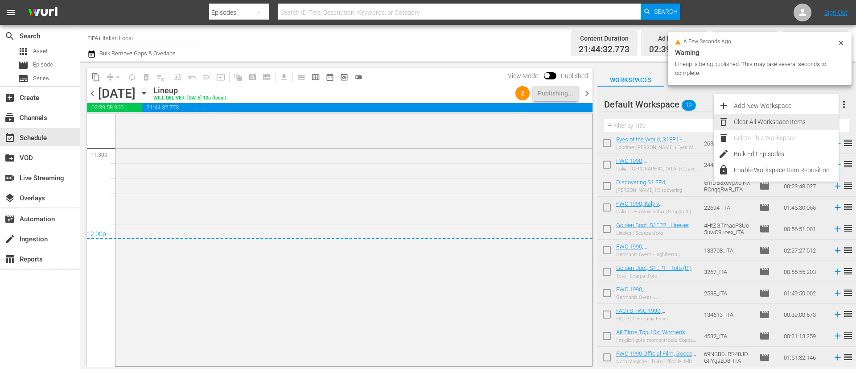
click at [792, 121] on div "Clear All Workspace Items" at bounding box center [786, 122] width 105 height 16
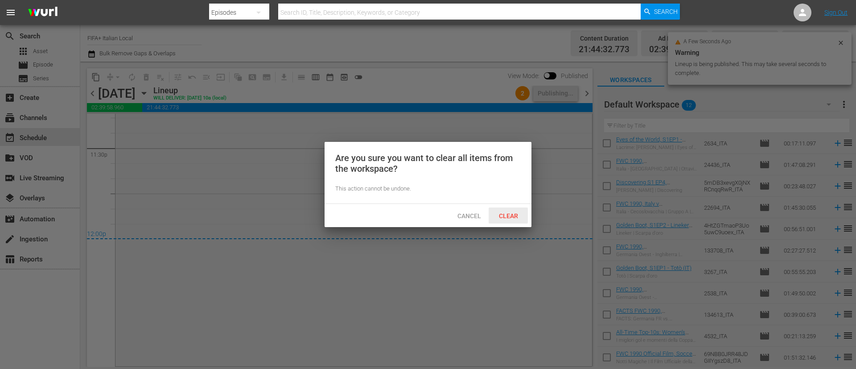
click at [507, 217] on span "Clear" at bounding box center [508, 215] width 33 height 7
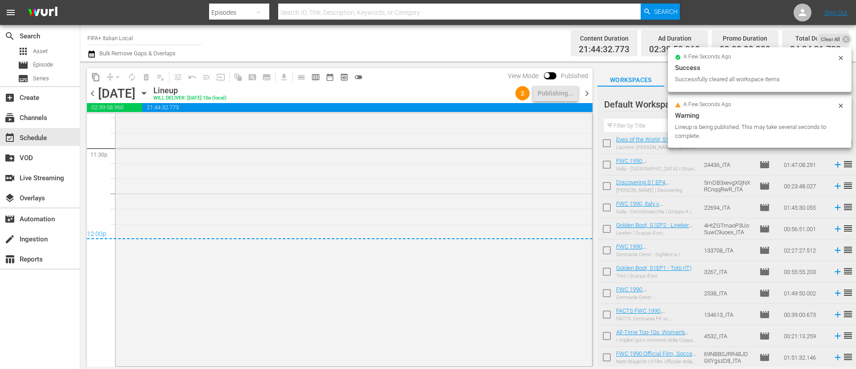
scroll to position [0, 0]
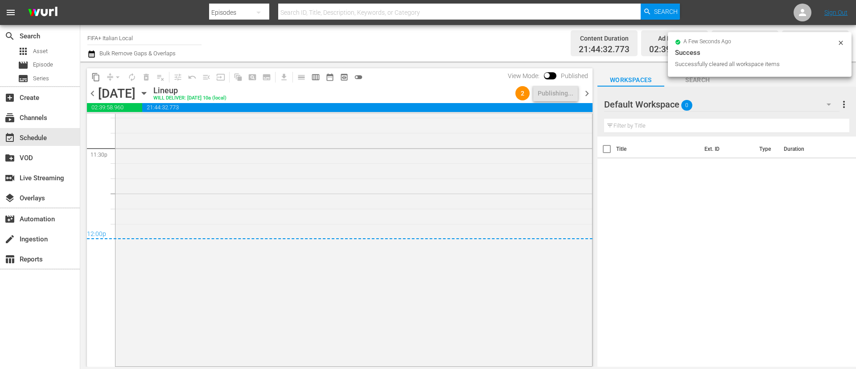
click at [591, 95] on span "chevron_right" at bounding box center [586, 93] width 11 height 11
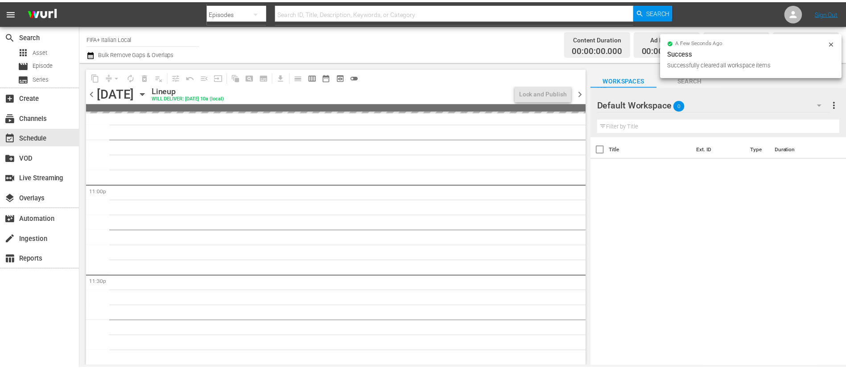
scroll to position [4114, 0]
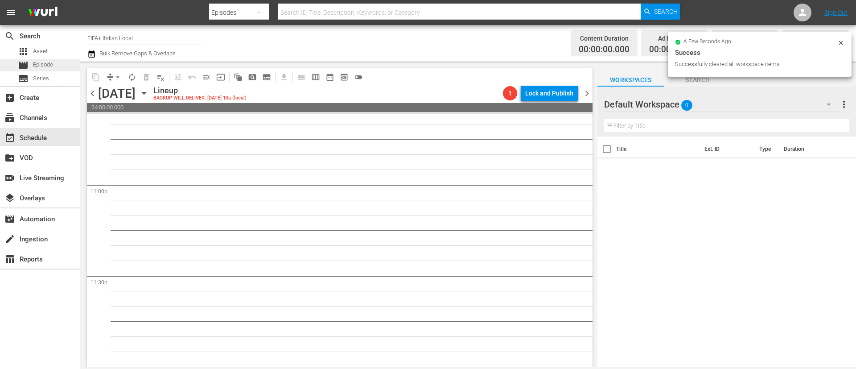
click at [34, 63] on span "Episode" at bounding box center [43, 64] width 20 height 9
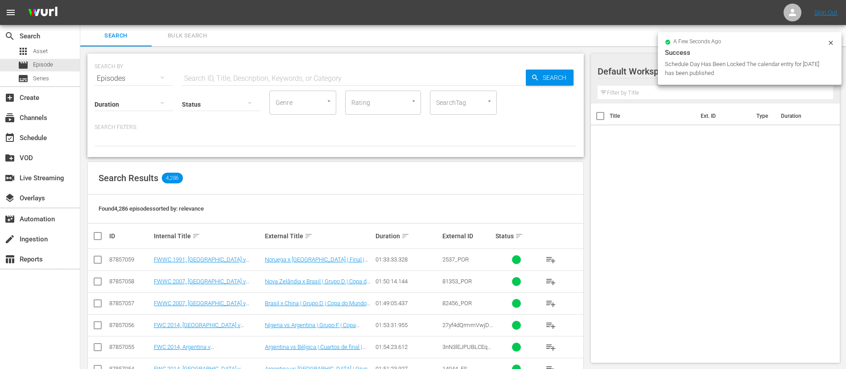
click at [181, 27] on button "Bulk Search" at bounding box center [187, 35] width 71 height 21
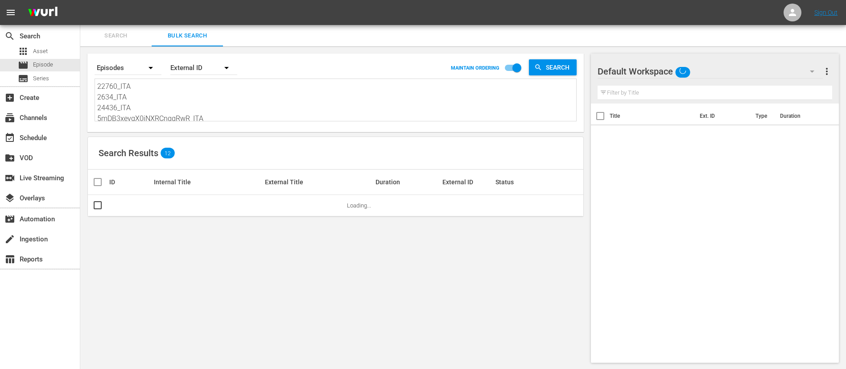
click at [222, 98] on textarea "22760_ITA 2634_ITA 24436_ITA 5mDB3xevgX0jNXRCnqqRwR_ITA 22694_ITA 4HtZGTmaoP3Uo…" at bounding box center [336, 101] width 479 height 41
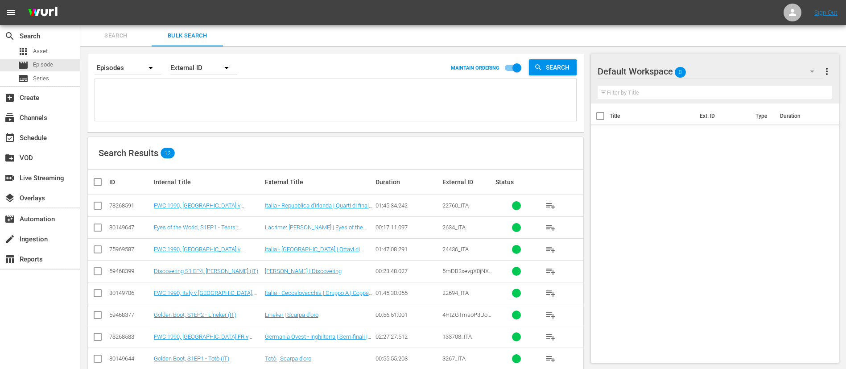
paste textarea "20213_ITA 1nCvstZD3GpH3Y7D8VoLJX_ITA 20251_ITA 19099_ITA 4249_ITA 20263_ITA 48C…"
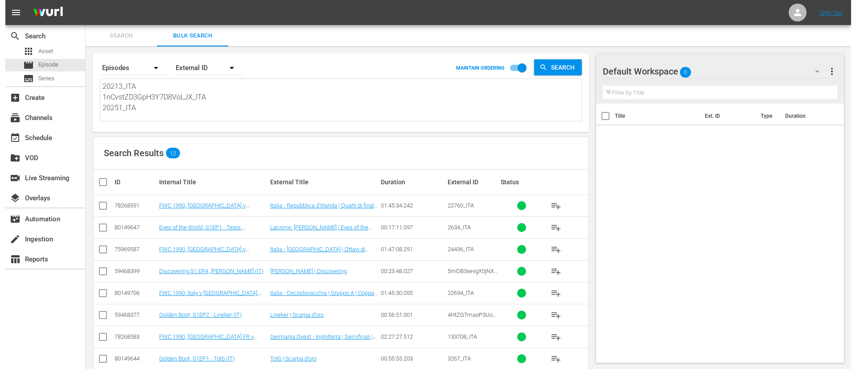
scroll to position [1, 0]
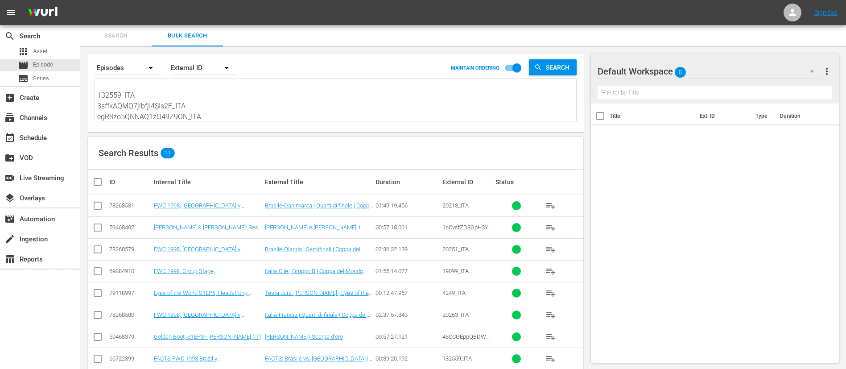
click at [98, 183] on input "checkbox" at bounding box center [101, 182] width 18 height 11
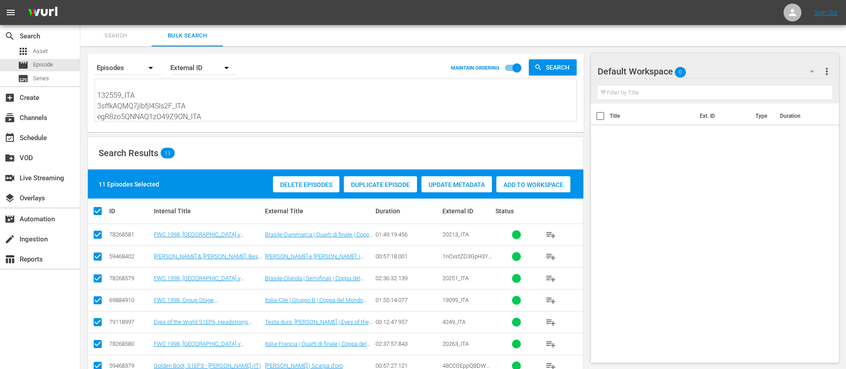
click at [545, 180] on div "Add to Workspace" at bounding box center [533, 184] width 74 height 17
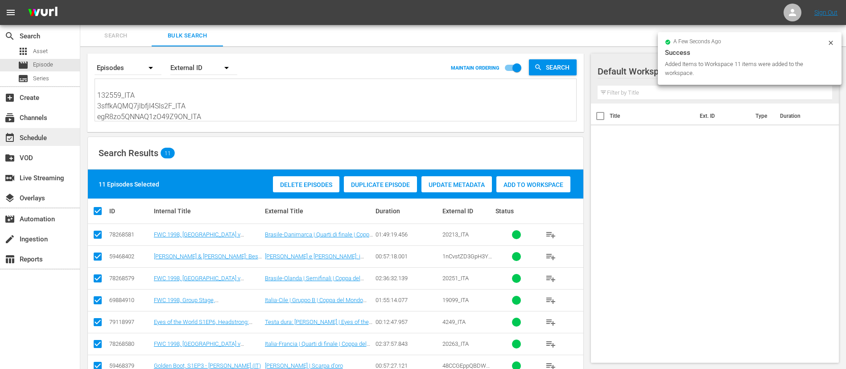
click at [52, 132] on div "event_available Schedule" at bounding box center [40, 137] width 80 height 18
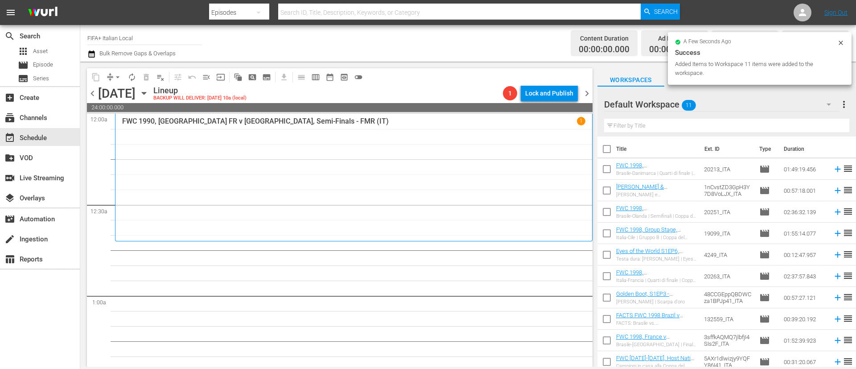
click at [613, 145] on input "checkbox" at bounding box center [607, 150] width 19 height 19
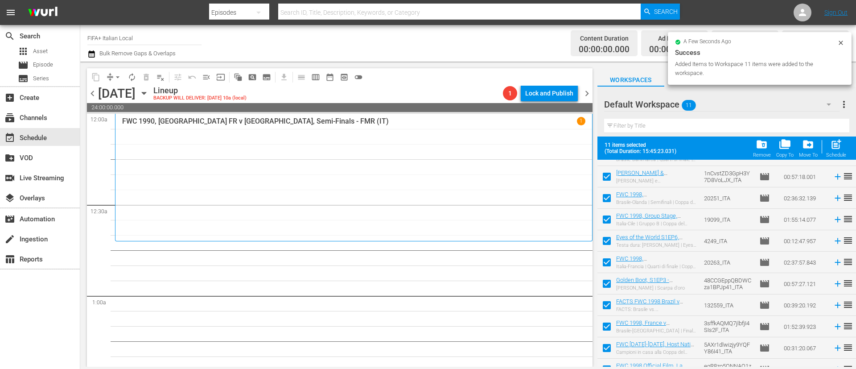
scroll to position [49, 0]
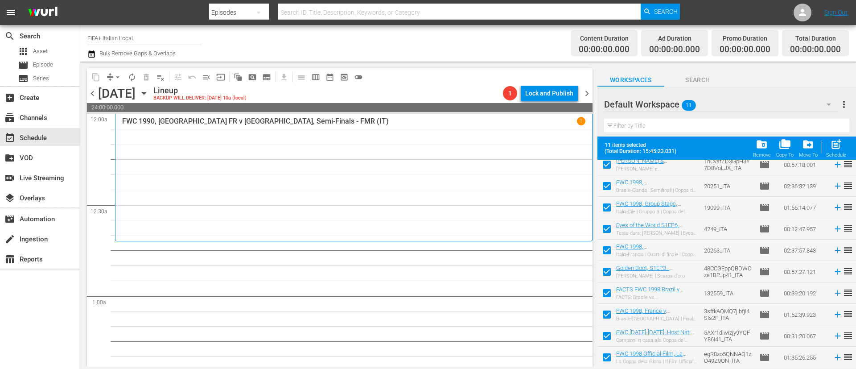
click at [600, 312] on input "checkbox" at bounding box center [607, 316] width 19 height 19
click at [603, 327] on span at bounding box center [607, 335] width 19 height 19
click at [605, 358] on input "checkbox" at bounding box center [607, 359] width 19 height 19
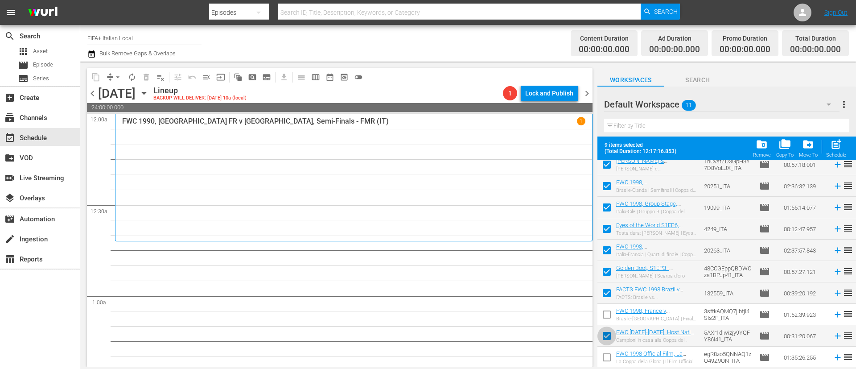
click at [611, 338] on input "checkbox" at bounding box center [607, 337] width 19 height 19
click at [603, 295] on input "checkbox" at bounding box center [607, 294] width 19 height 19
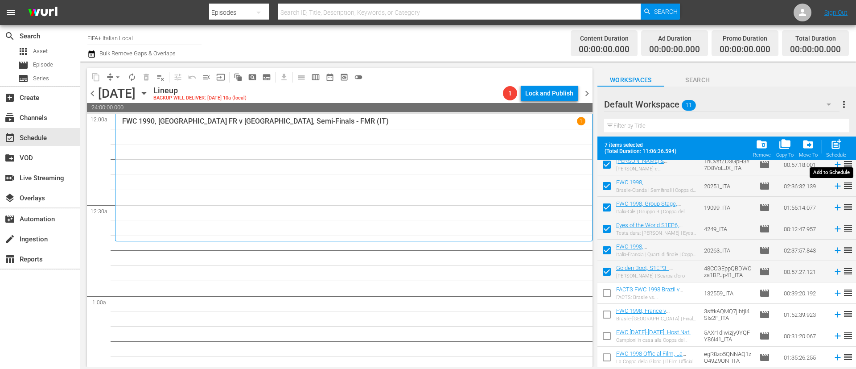
click at [841, 151] on div "post_add Schedule" at bounding box center [836, 148] width 20 height 20
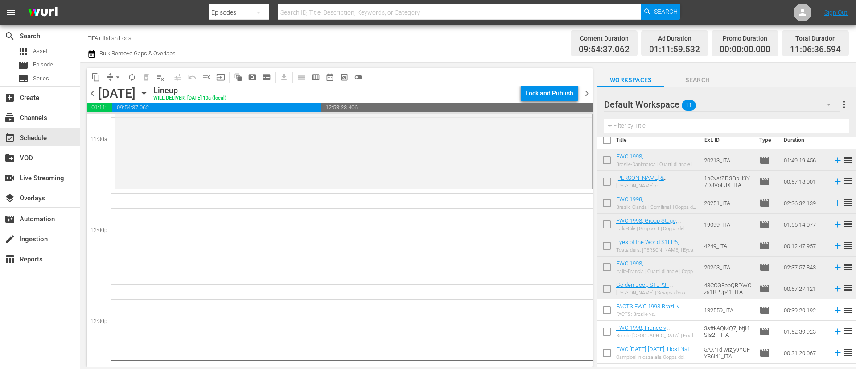
scroll to position [0, 0]
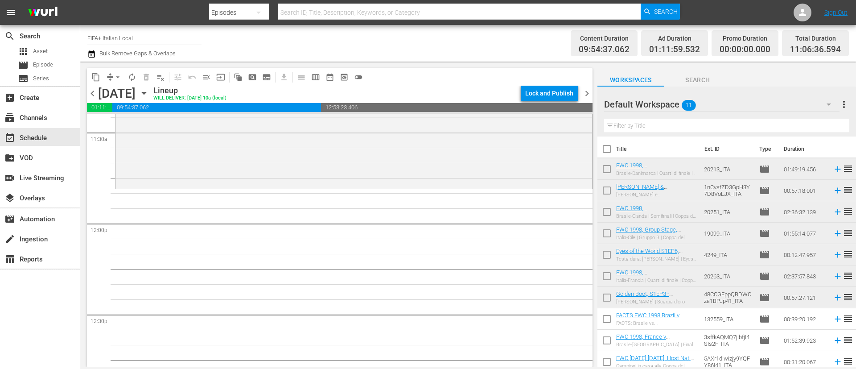
click at [611, 171] on input "checkbox" at bounding box center [607, 170] width 19 height 19
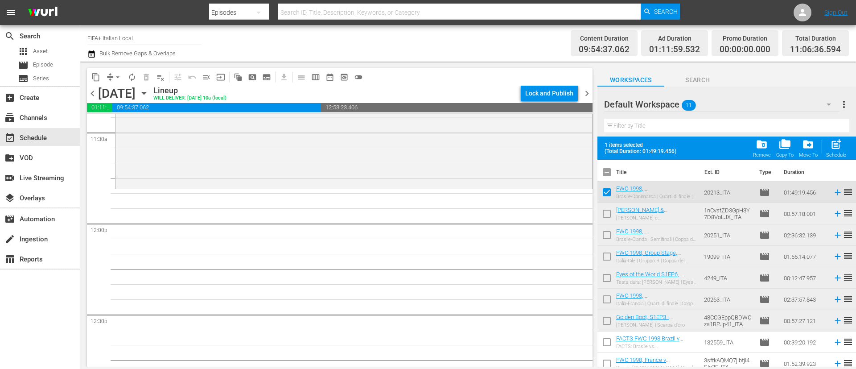
click at [609, 208] on input "checkbox" at bounding box center [607, 215] width 19 height 19
click at [607, 231] on input "checkbox" at bounding box center [607, 236] width 19 height 19
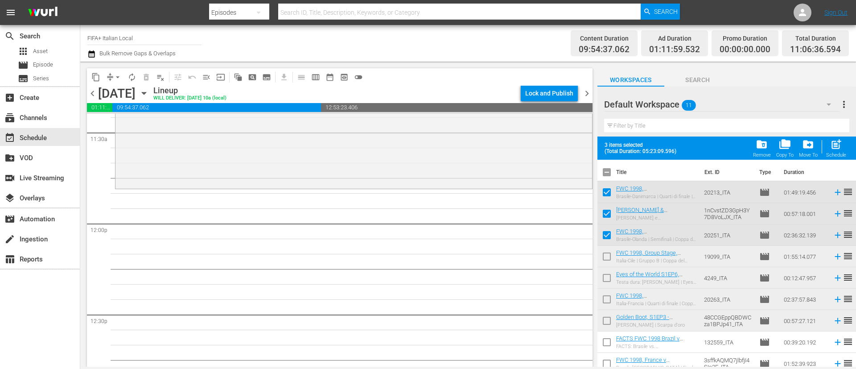
click at [841, 139] on span "post_add" at bounding box center [836, 144] width 12 height 12
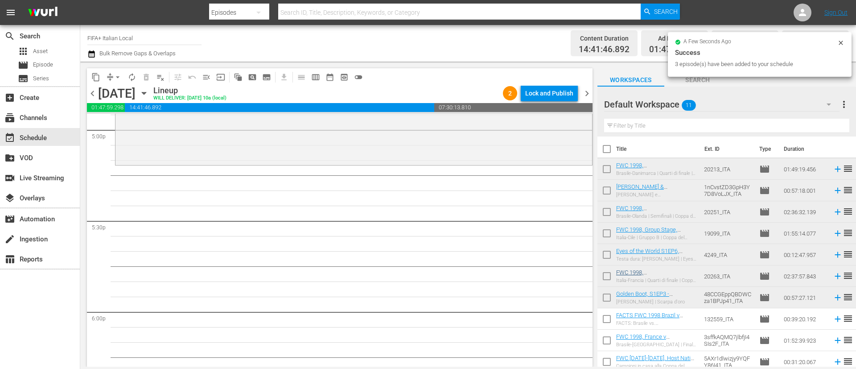
scroll to position [26, 0]
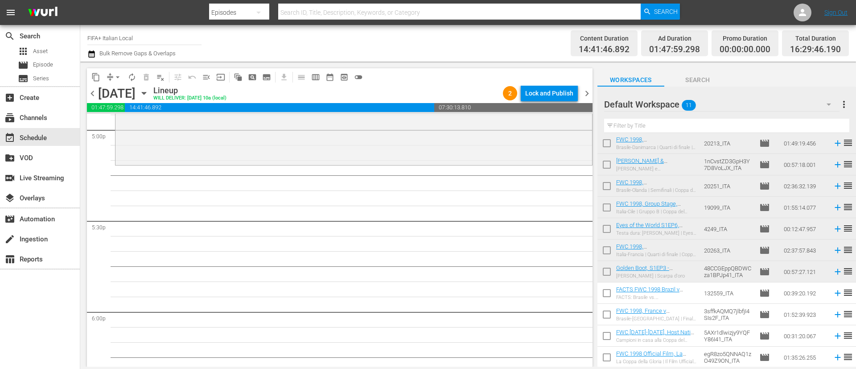
click at [614, 295] on input "checkbox" at bounding box center [607, 294] width 19 height 19
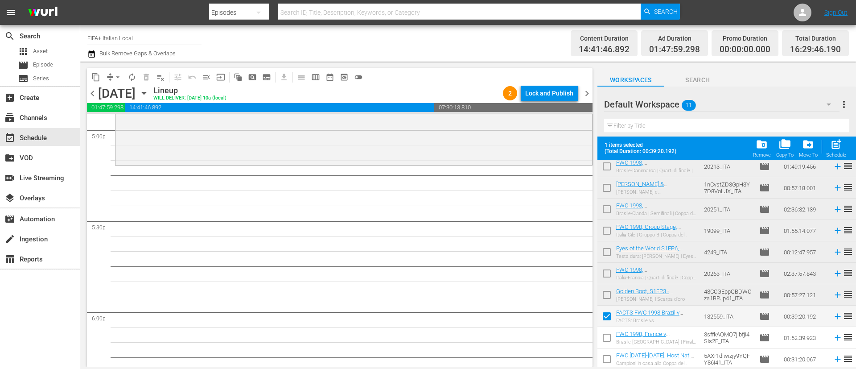
click at [604, 330] on input "checkbox" at bounding box center [607, 339] width 19 height 19
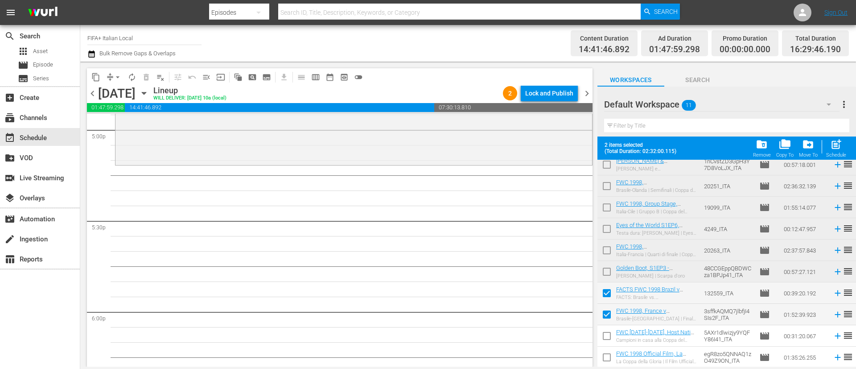
click at [611, 357] on input "checkbox" at bounding box center [607, 359] width 19 height 19
click at [831, 152] on div "Schedule" at bounding box center [836, 155] width 20 height 6
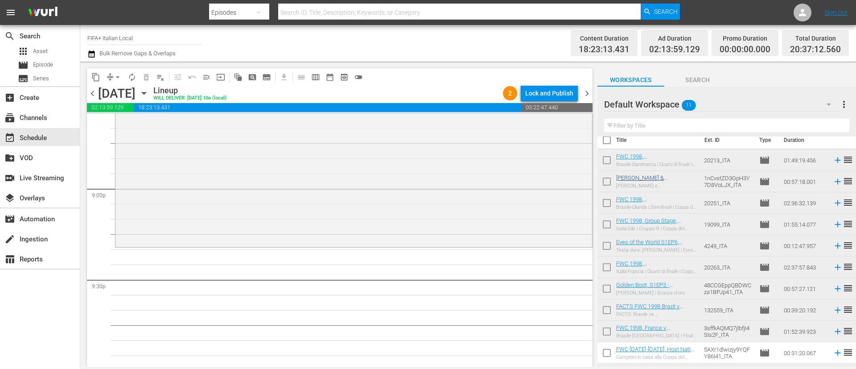
scroll to position [0, 0]
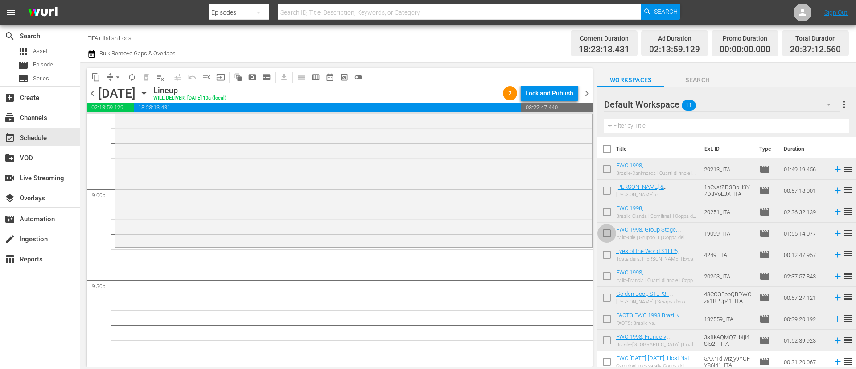
click at [603, 232] on input "checkbox" at bounding box center [607, 235] width 19 height 19
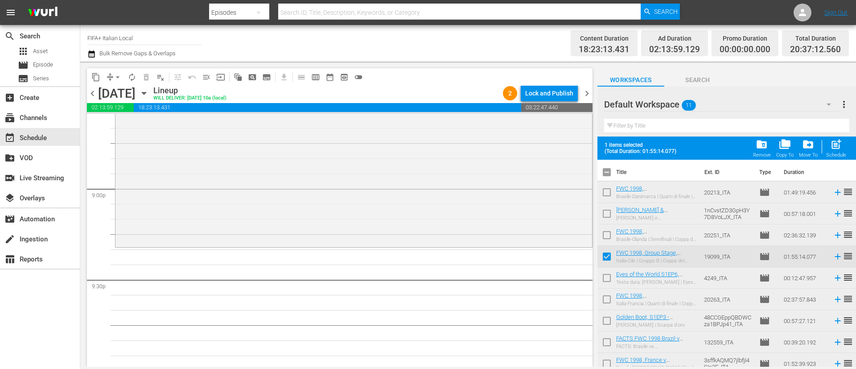
click at [607, 280] on input "checkbox" at bounding box center [607, 279] width 19 height 19
click at [607, 301] on input "checkbox" at bounding box center [607, 301] width 19 height 19
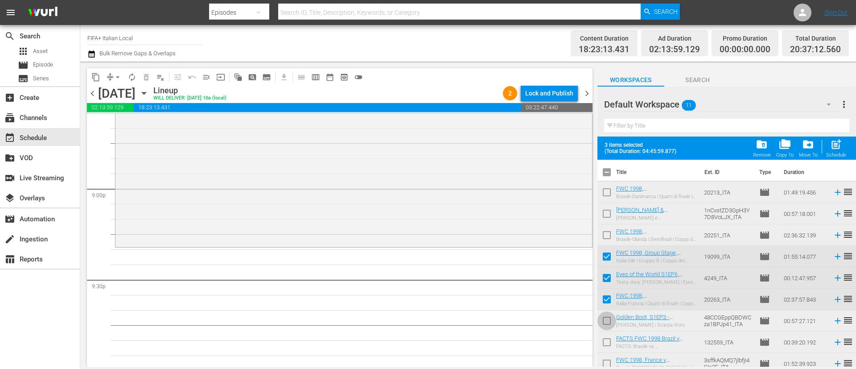
click at [609, 320] on input "checkbox" at bounding box center [607, 322] width 19 height 19
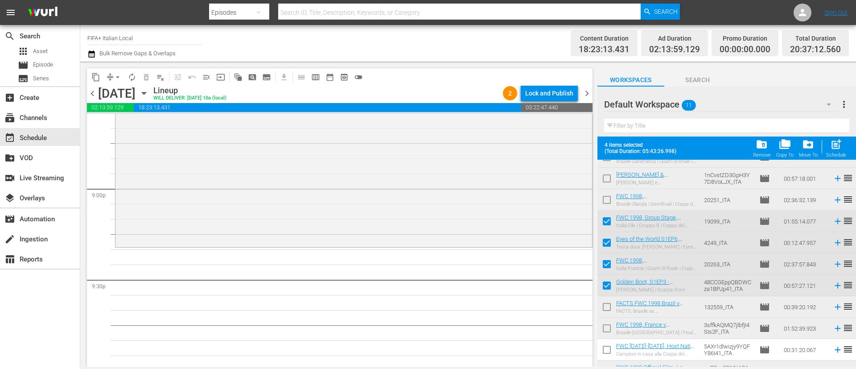
scroll to position [49, 0]
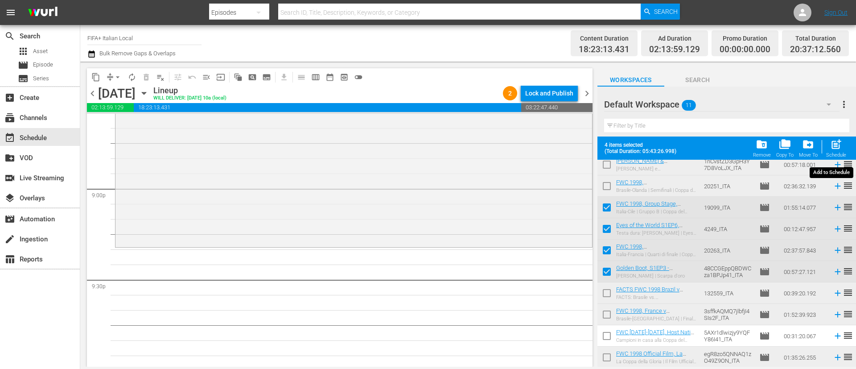
click at [838, 141] on span "post_add" at bounding box center [836, 144] width 12 height 12
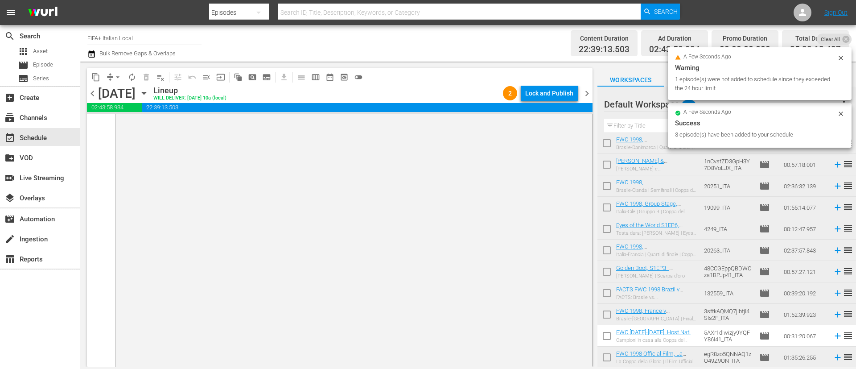
scroll to position [4494, 0]
click at [550, 91] on div "Lock and Publish" at bounding box center [549, 93] width 48 height 16
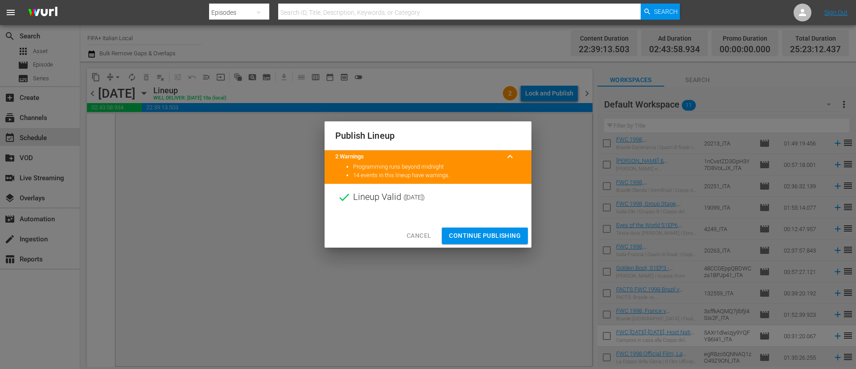
click at [505, 237] on span "Continue Publishing" at bounding box center [485, 235] width 72 height 11
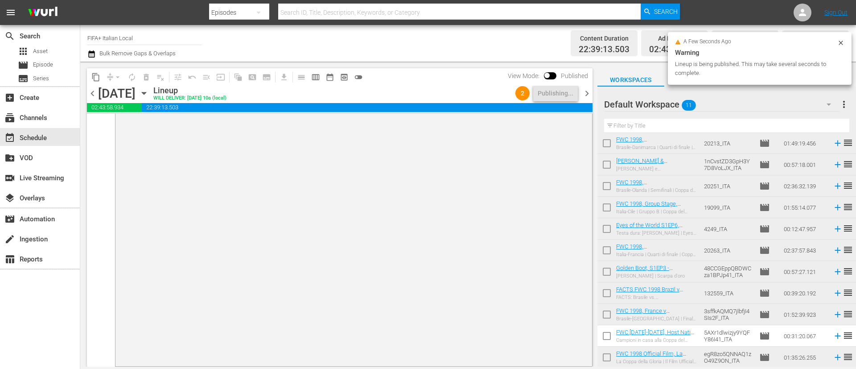
click at [849, 107] on span "more_vert" at bounding box center [844, 104] width 11 height 11
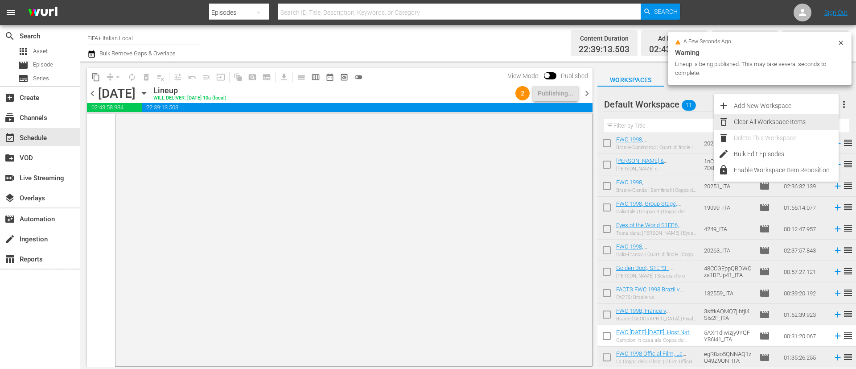
click at [748, 119] on div "Clear All Workspace Items" at bounding box center [786, 122] width 105 height 16
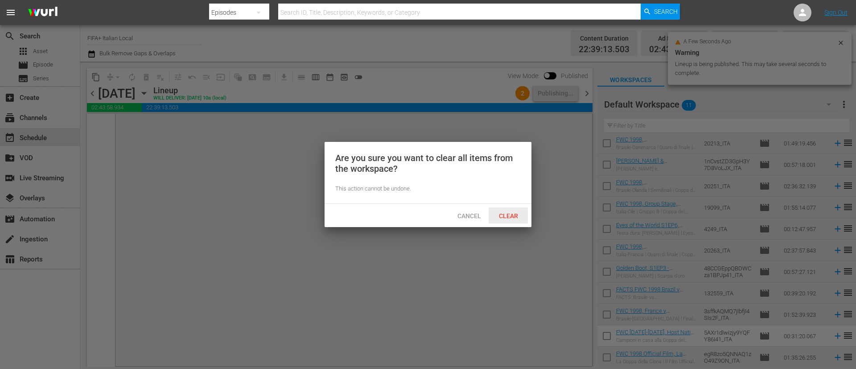
click at [525, 210] on div "Clear" at bounding box center [508, 215] width 39 height 16
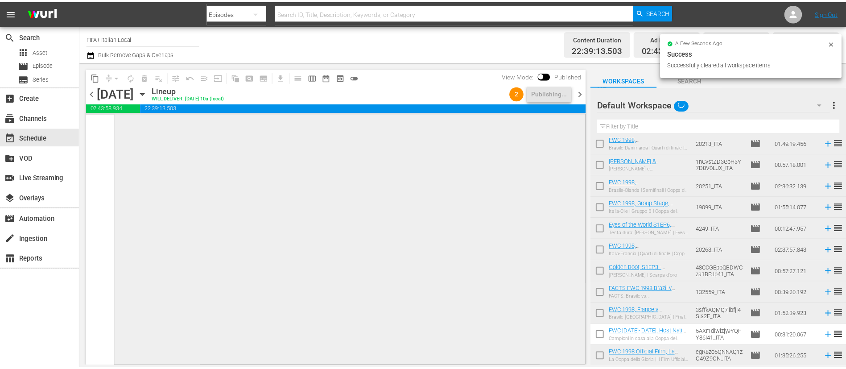
scroll to position [0, 0]
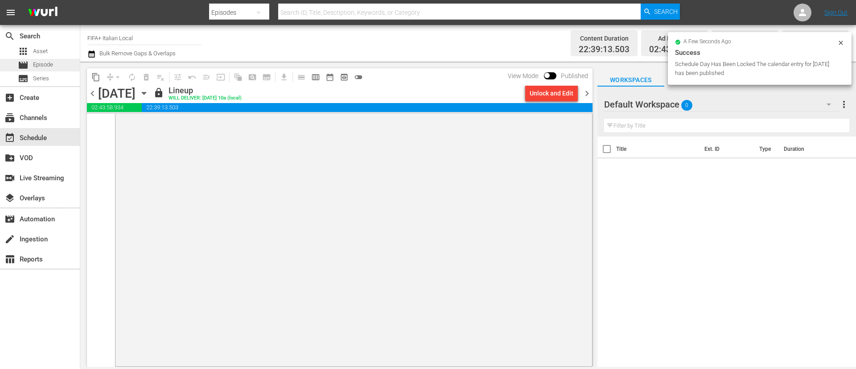
click at [46, 64] on span "Episode" at bounding box center [43, 64] width 20 height 9
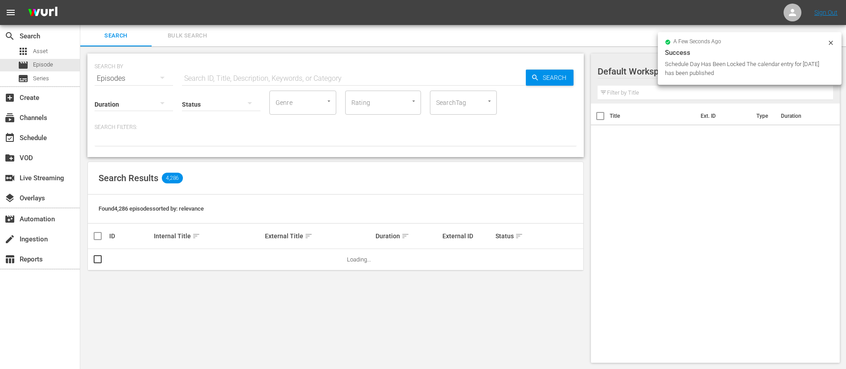
click at [215, 35] on span "Bulk Search" at bounding box center [187, 36] width 61 height 10
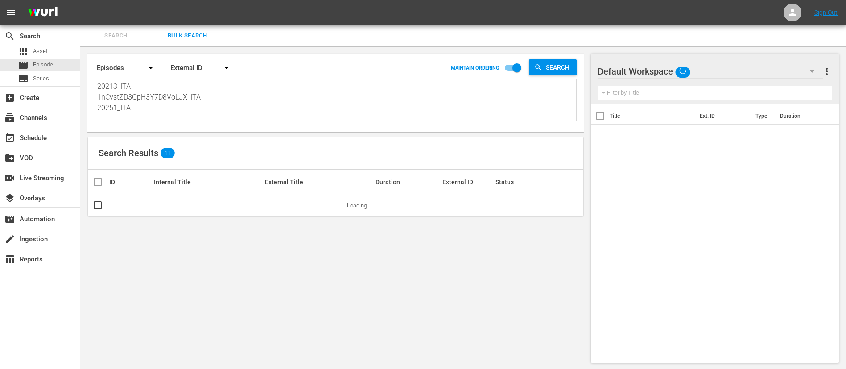
click at [201, 97] on textarea "20213_ITA 1nCvstZD3GpH3Y7D8VoLJX_ITA 20251_ITA 19099_ITA 4249_ITA 20263_ITA 48C…" at bounding box center [336, 101] width 479 height 41
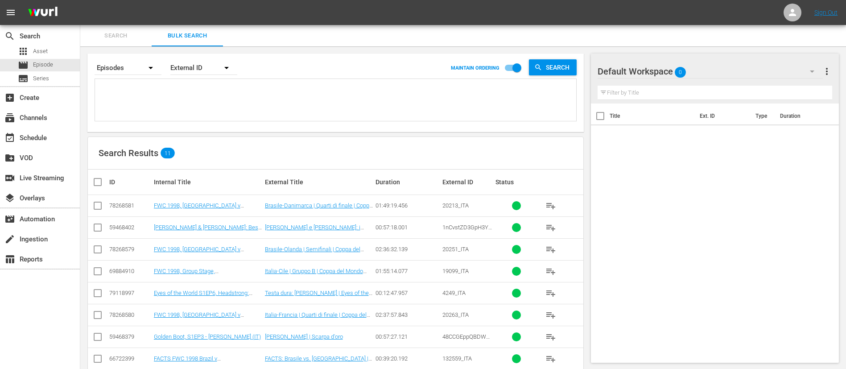
paste textarea "1nCvstZD3GpH3Y7D8VoLJX_ITA 136965_ITA 17432_ITA 48CCGEppQBDWCza1BPJp41_ITA 1742…"
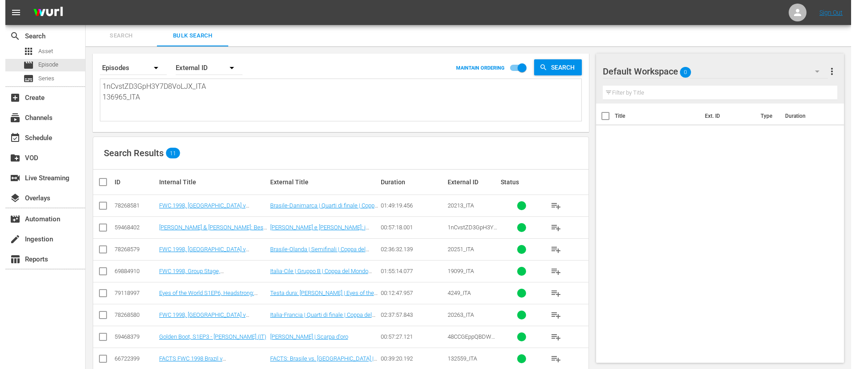
scroll to position [1, 0]
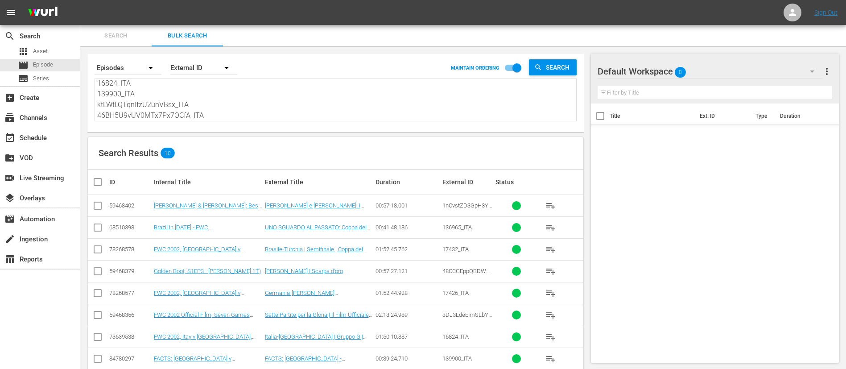
click at [100, 185] on input "checkbox" at bounding box center [101, 182] width 18 height 11
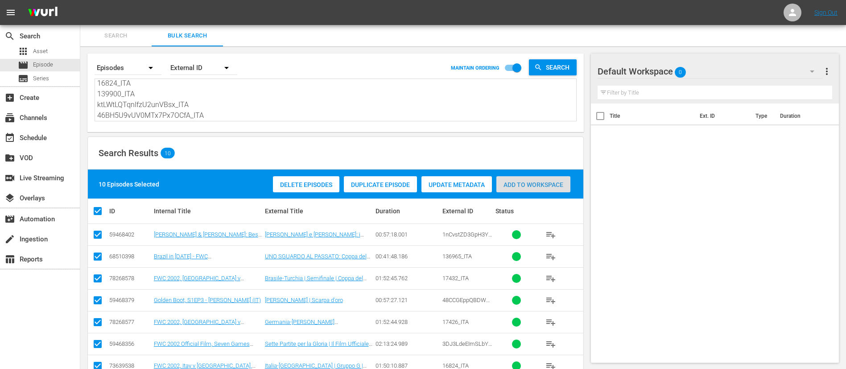
click at [513, 186] on span "Add to Workspace" at bounding box center [533, 184] width 74 height 7
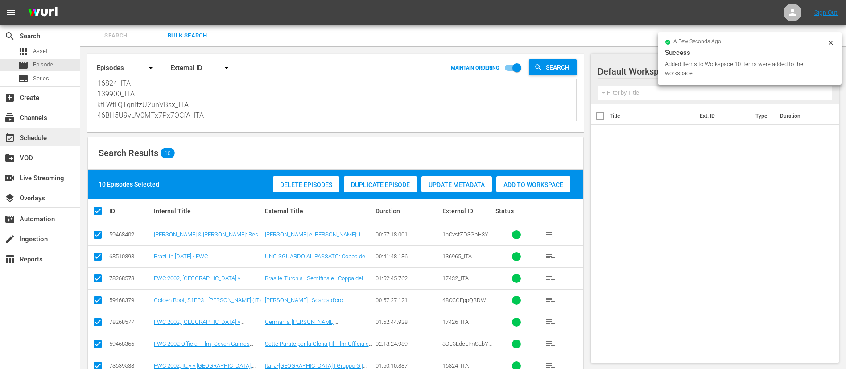
click at [19, 137] on div "event_available Schedule" at bounding box center [25, 136] width 50 height 8
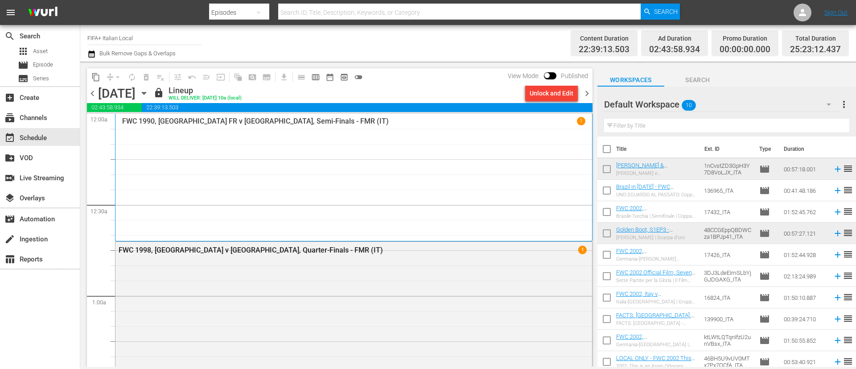
click at [586, 100] on div "chevron_left Saturday, August 23rd August 23rd lock Lineup WILL DELIVER: 8/22 @…" at bounding box center [340, 94] width 506 height 17
click at [583, 96] on span "chevron_right" at bounding box center [586, 93] width 11 height 11
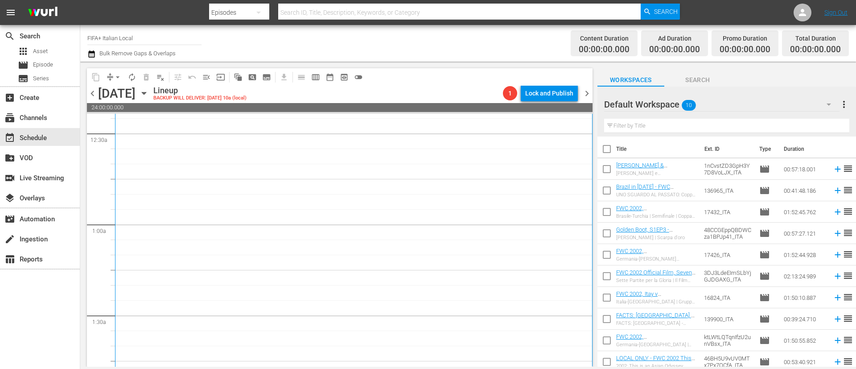
scroll to position [201, 0]
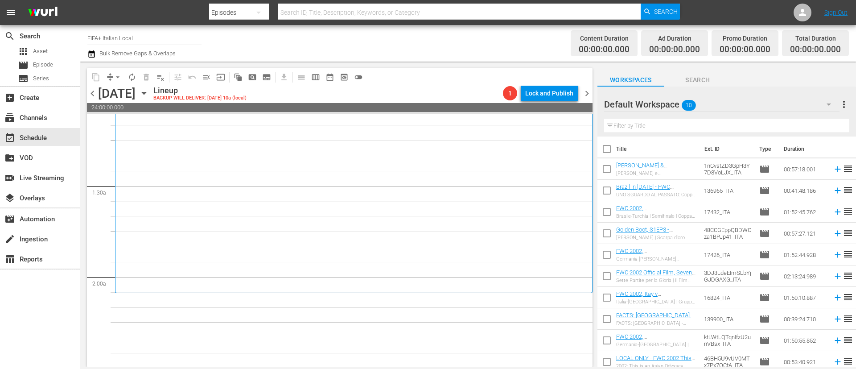
click at [606, 150] on input "checkbox" at bounding box center [607, 150] width 19 height 19
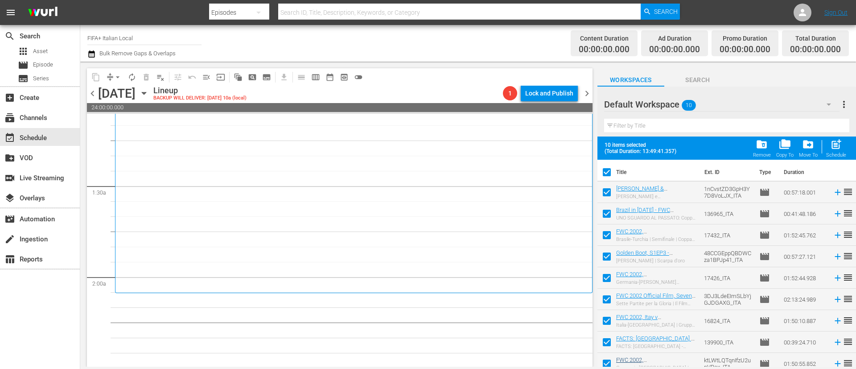
scroll to position [28, 0]
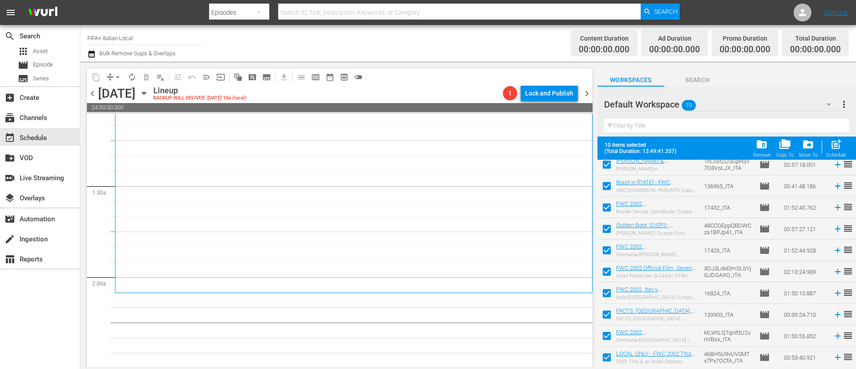
click at [602, 306] on span at bounding box center [607, 314] width 19 height 19
click at [606, 317] on input "checkbox" at bounding box center [607, 316] width 19 height 19
click at [605, 334] on input "checkbox" at bounding box center [607, 337] width 19 height 19
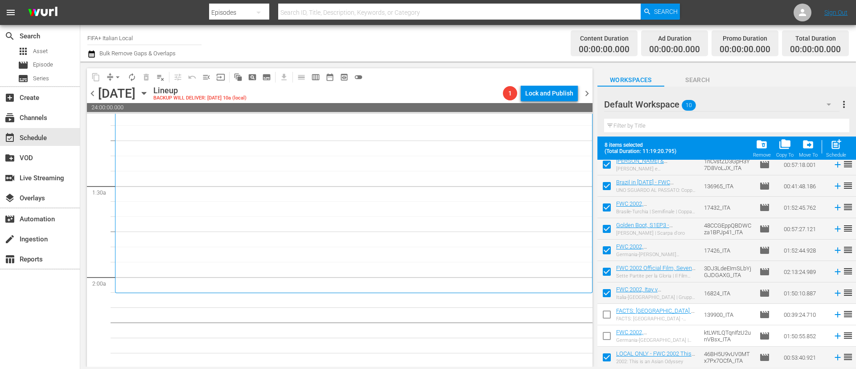
click at [606, 358] on input "checkbox" at bounding box center [607, 359] width 19 height 19
click at [836, 154] on div "Schedule" at bounding box center [836, 155] width 20 height 6
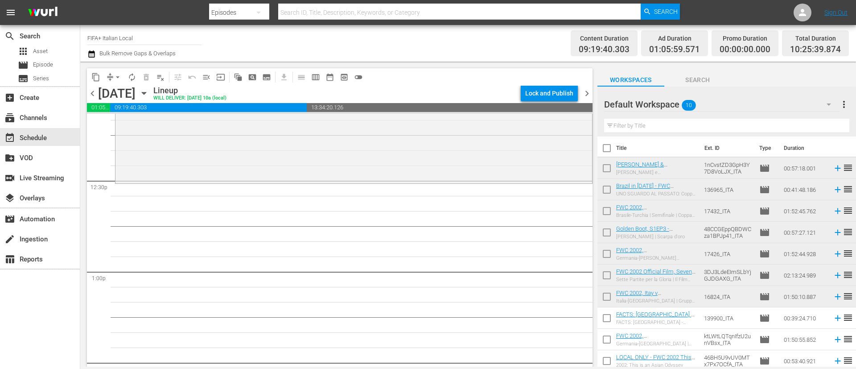
scroll to position [0, 0]
click at [607, 173] on input "checkbox" at bounding box center [607, 170] width 19 height 19
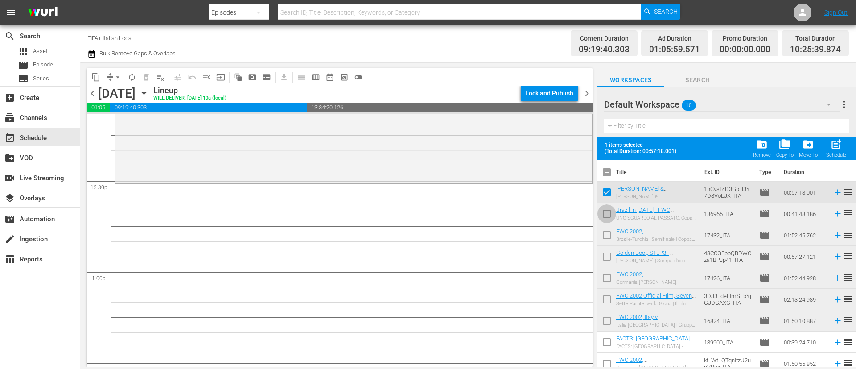
click at [609, 219] on input "checkbox" at bounding box center [607, 215] width 19 height 19
click at [605, 235] on input "checkbox" at bounding box center [607, 236] width 19 height 19
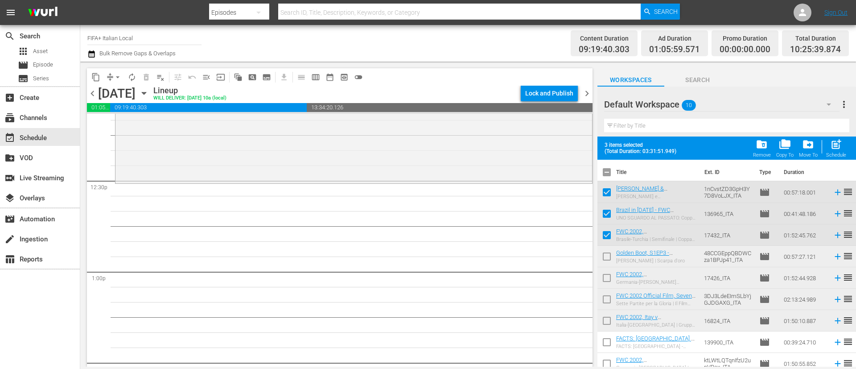
click at [604, 260] on input "checkbox" at bounding box center [607, 258] width 19 height 19
click at [833, 146] on span "post_add" at bounding box center [836, 144] width 12 height 12
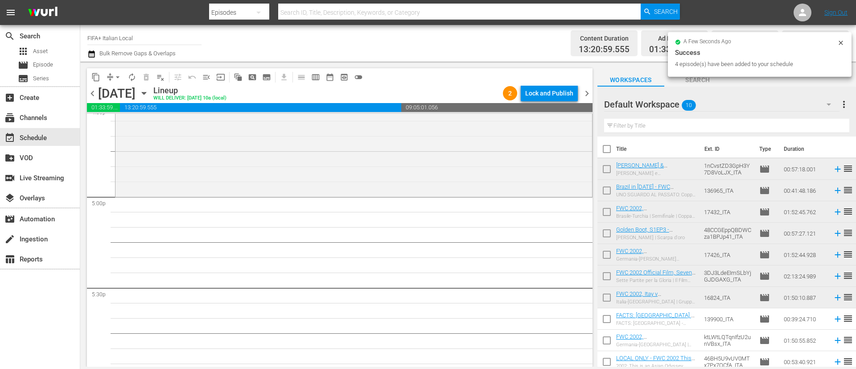
scroll to position [4, 0]
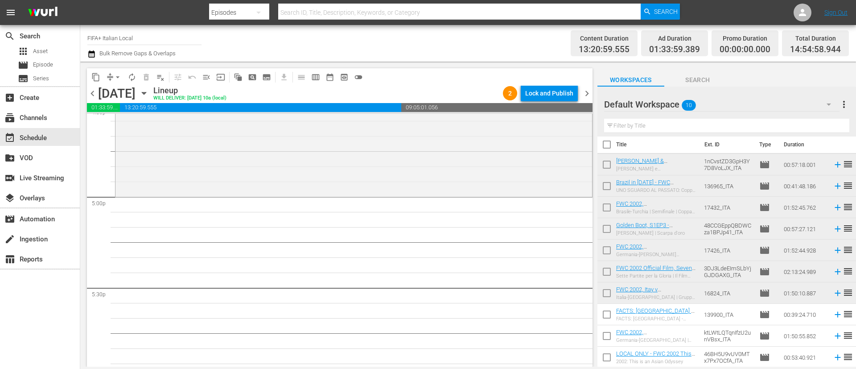
click at [601, 313] on input "checkbox" at bounding box center [607, 316] width 19 height 19
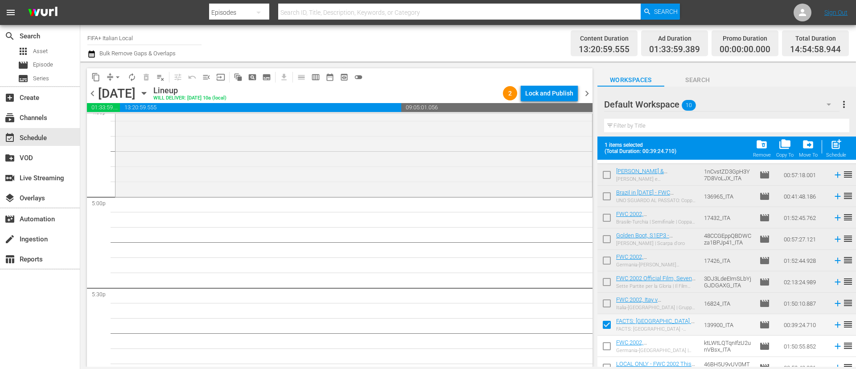
scroll to position [28, 0]
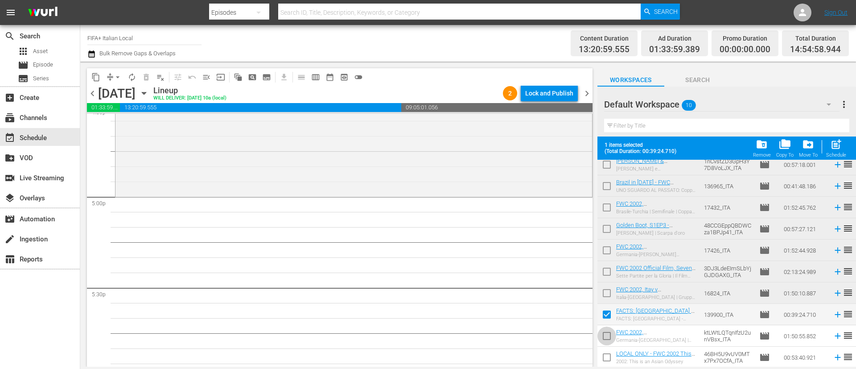
click at [605, 334] on input "checkbox" at bounding box center [607, 337] width 19 height 19
click at [605, 354] on input "checkbox" at bounding box center [607, 359] width 19 height 19
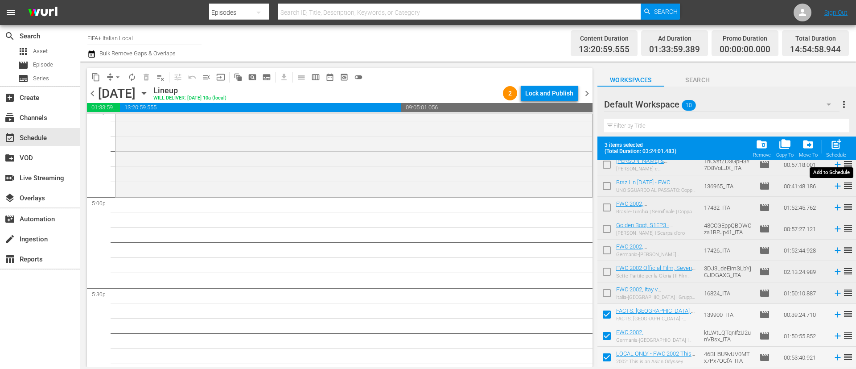
click at [841, 154] on div "Schedule" at bounding box center [836, 155] width 20 height 6
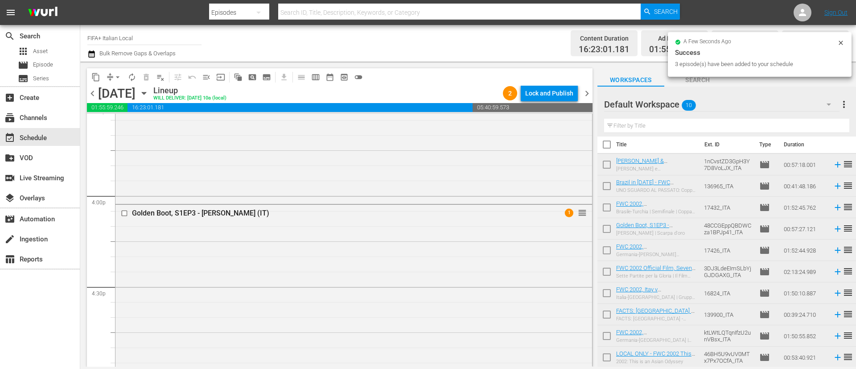
scroll to position [2809, 0]
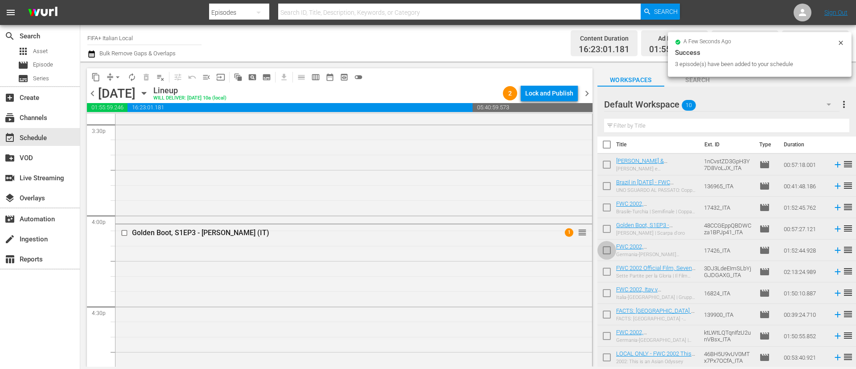
click at [607, 252] on input "checkbox" at bounding box center [607, 252] width 19 height 19
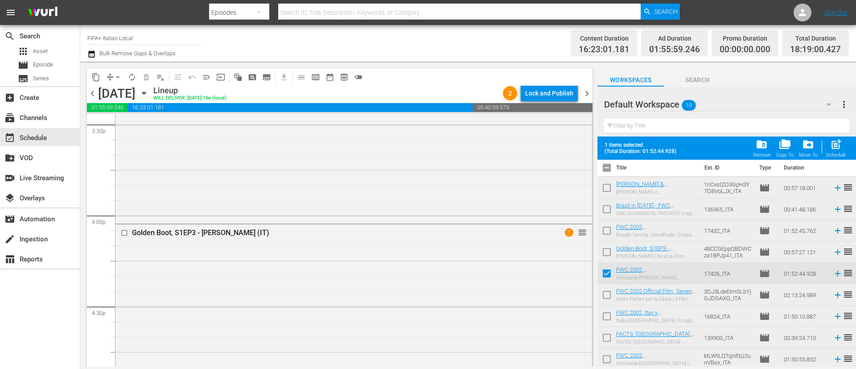
click at [598, 299] on input "checkbox" at bounding box center [607, 296] width 19 height 19
click at [605, 319] on input "checkbox" at bounding box center [607, 318] width 19 height 19
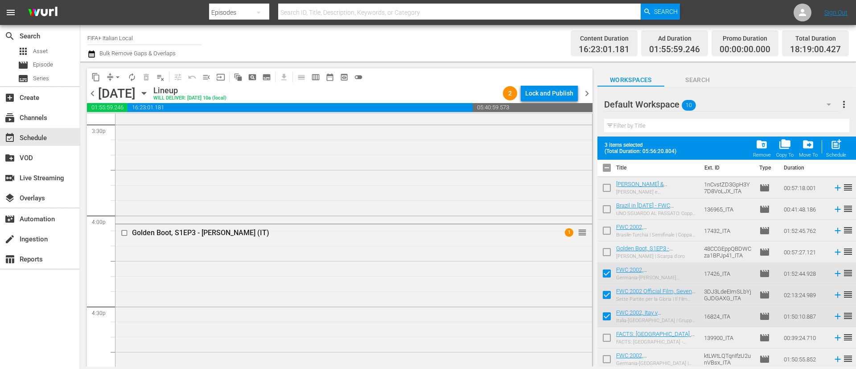
click at [844, 155] on div "Schedule" at bounding box center [836, 155] width 20 height 6
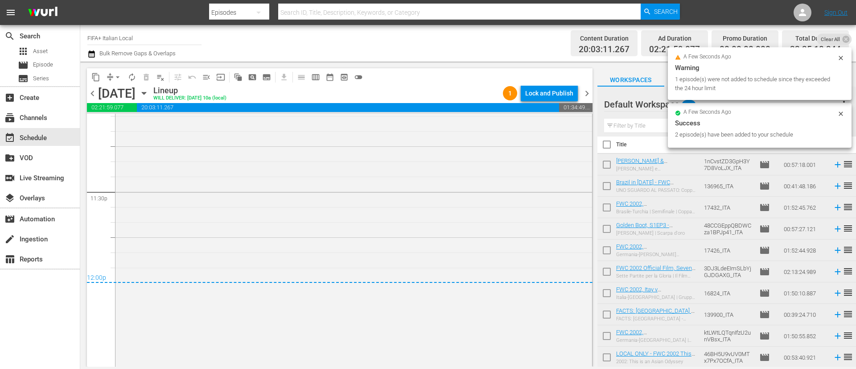
scroll to position [4206, 0]
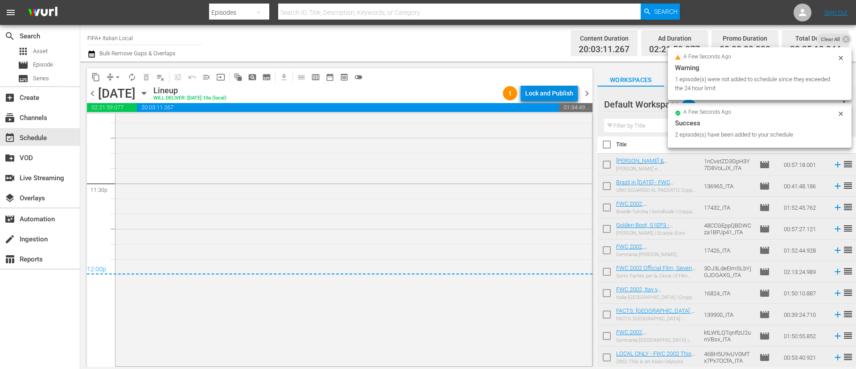
click at [554, 89] on div "Lock and Publish" at bounding box center [549, 93] width 48 height 16
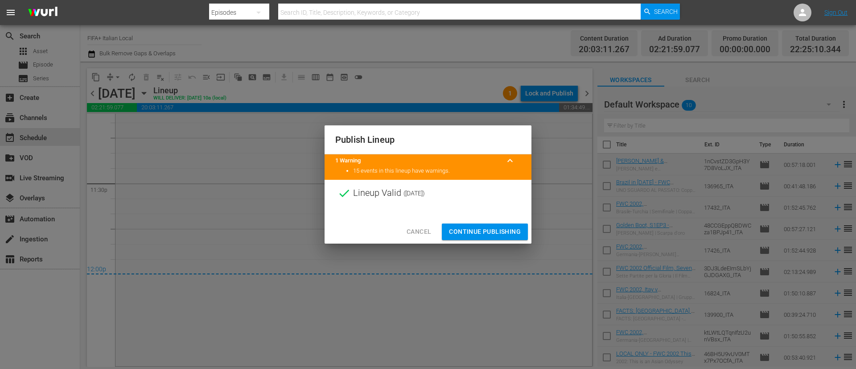
click at [490, 243] on div "Cancel Continue Publishing" at bounding box center [428, 232] width 207 height 24
click at [493, 238] on button "Continue Publishing" at bounding box center [485, 231] width 86 height 16
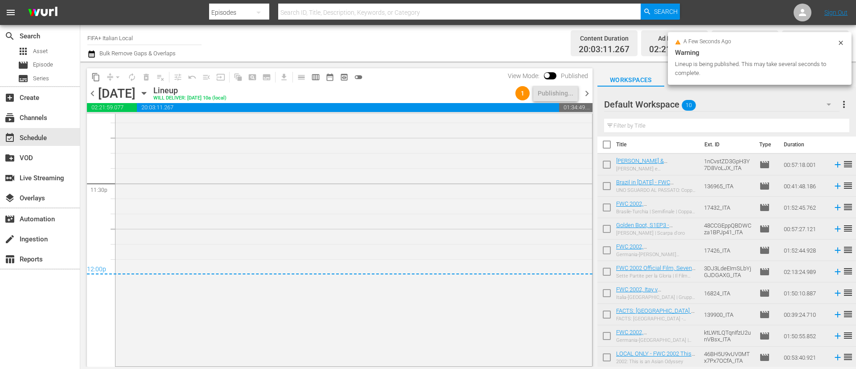
click at [845, 108] on span "more_vert" at bounding box center [844, 104] width 11 height 11
click at [784, 126] on div "Clear All Workspace Items" at bounding box center [786, 122] width 105 height 16
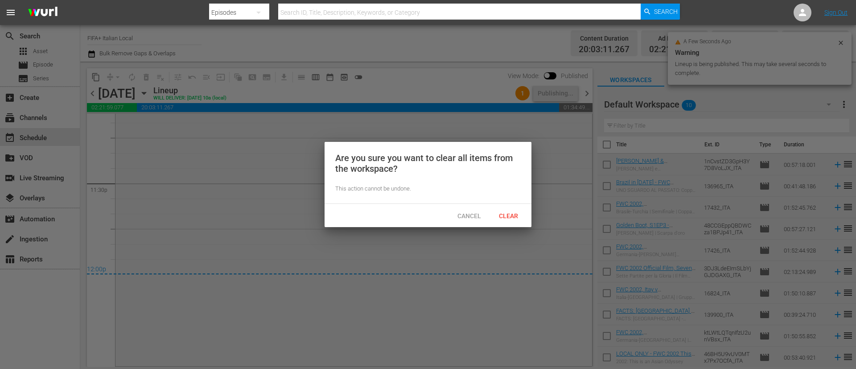
click at [509, 224] on div "Cancel Clear" at bounding box center [428, 215] width 207 height 23
click at [512, 222] on div "Clear" at bounding box center [508, 215] width 39 height 16
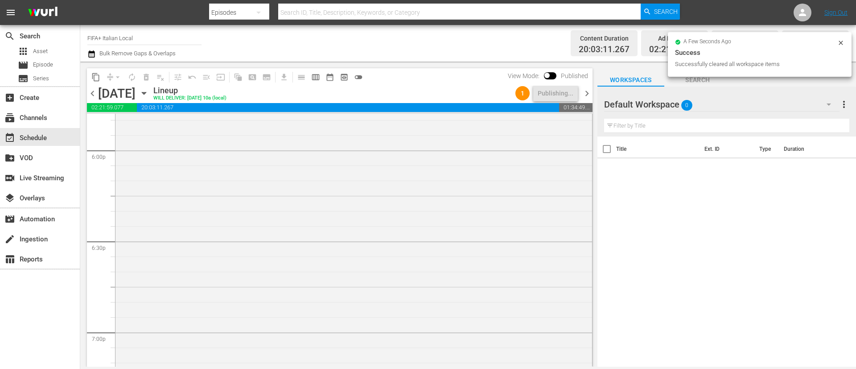
scroll to position [2935, 0]
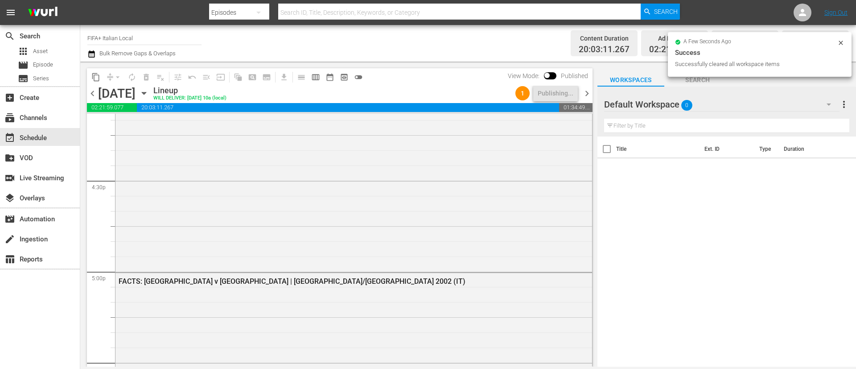
click at [94, 57] on icon "button" at bounding box center [91, 53] width 6 height 7
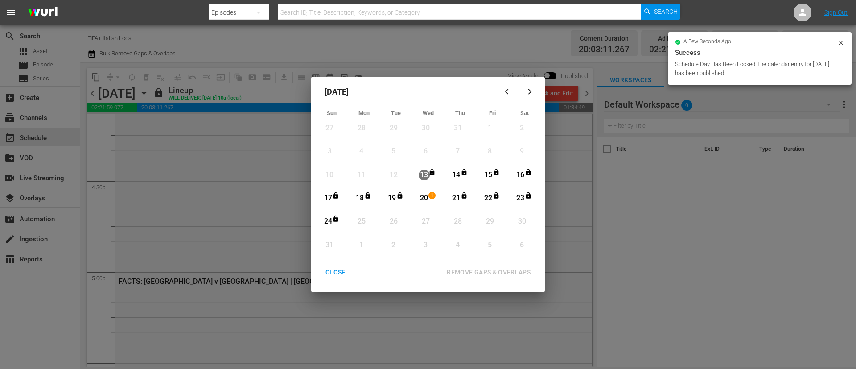
click at [192, 48] on div "August 2025 Sun Mon Tue Wed Thu Fri Sat 27 View Lineup 28 View Lineup 29 View L…" at bounding box center [428, 184] width 856 height 369
click at [334, 266] on button "CLOSE" at bounding box center [335, 272] width 41 height 16
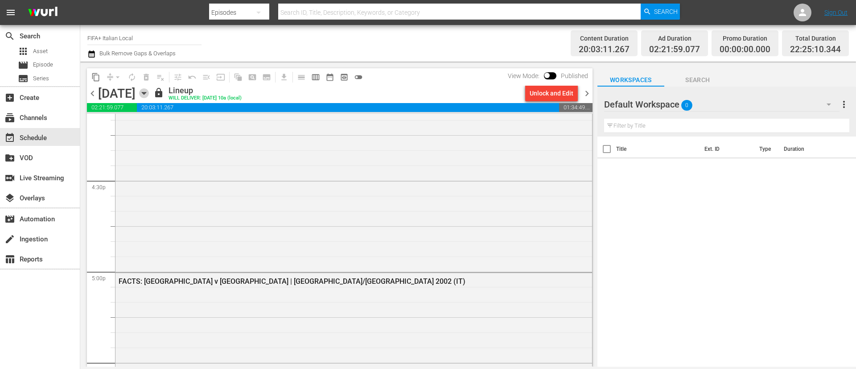
click at [149, 90] on icon "button" at bounding box center [144, 93] width 10 height 10
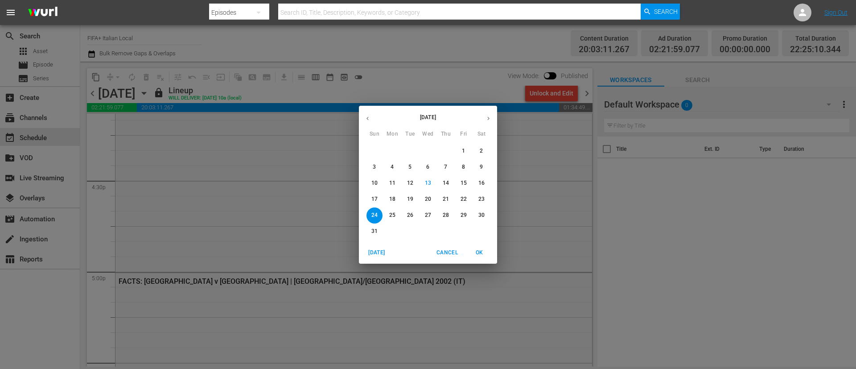
click at [428, 201] on p "20" at bounding box center [428, 199] width 6 height 8
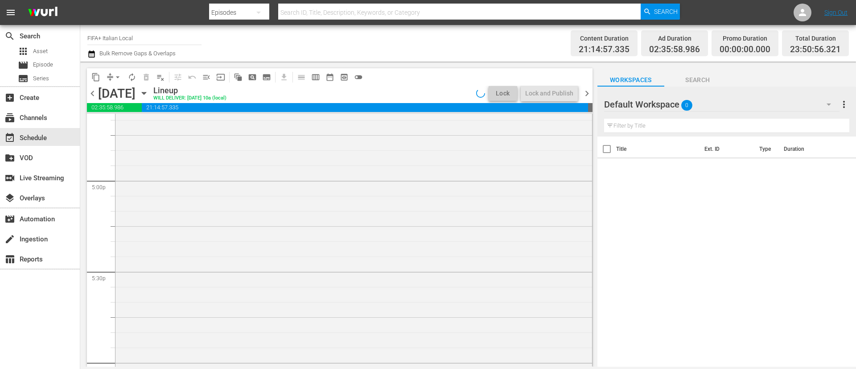
scroll to position [2935, 0]
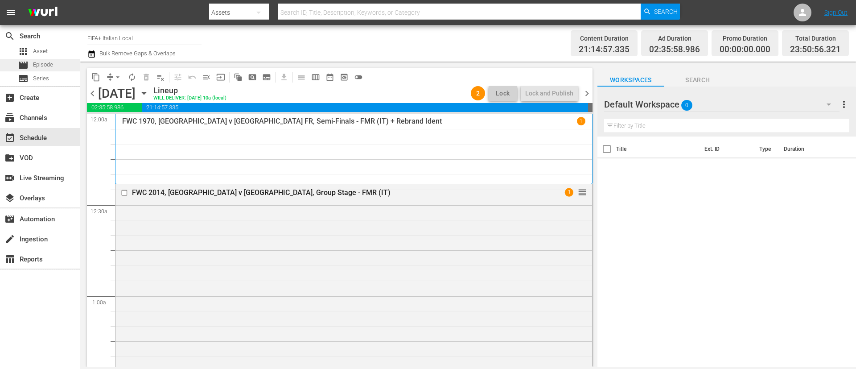
click at [30, 59] on div "movie Episode" at bounding box center [35, 65] width 35 height 12
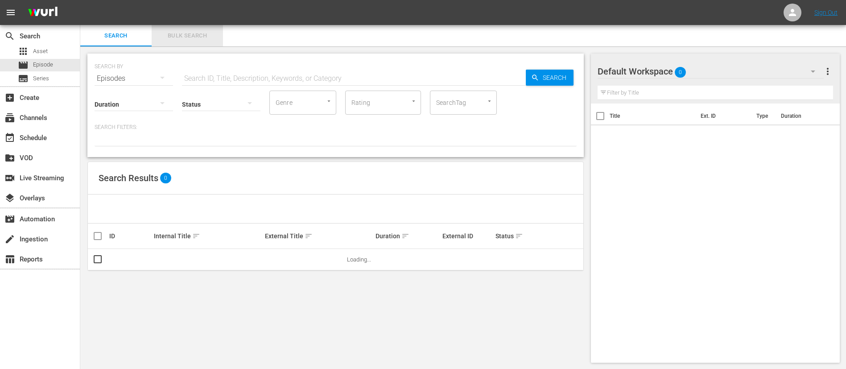
click at [191, 35] on span "Bulk Search" at bounding box center [187, 36] width 61 height 10
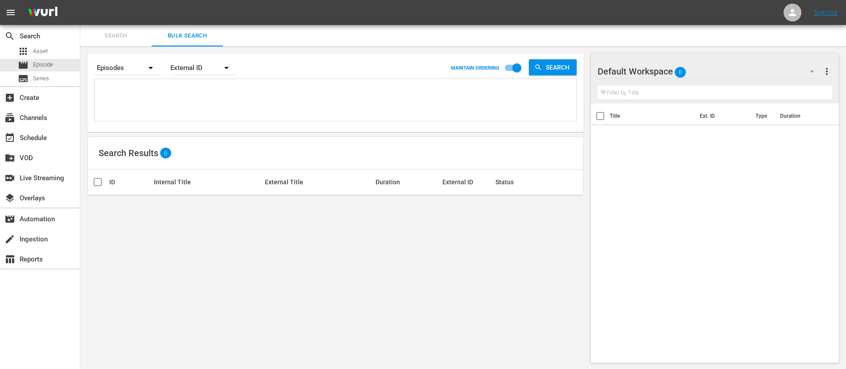
click at [165, 90] on textarea at bounding box center [336, 101] width 479 height 41
paste textarea "2729_FR 65A1JlN1AFIMWAMTNfmbzX_FR 20213_FR 3dVGOXs5AzcFNEruwZeRWm_FR 32916_FR 3…"
type textarea "2729_FR 65A1JlN1AFIMWAMTNfmbzX_FR 20213_FR 3dVGOXs5AzcFNEruwZeRWm_FR 32916_FR 3…"
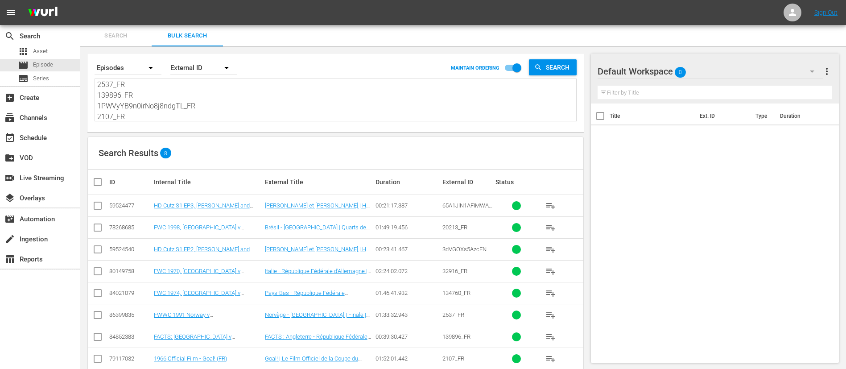
type textarea "2729_FR 65A1JlN1AFIMWAMTNfmbzX_FR 20213_FR 3dVGOXs5AzcFNEruwZeRWm_FR 32916_FR 3…"
click at [102, 180] on input "checkbox" at bounding box center [101, 182] width 18 height 11
checkbox input "true"
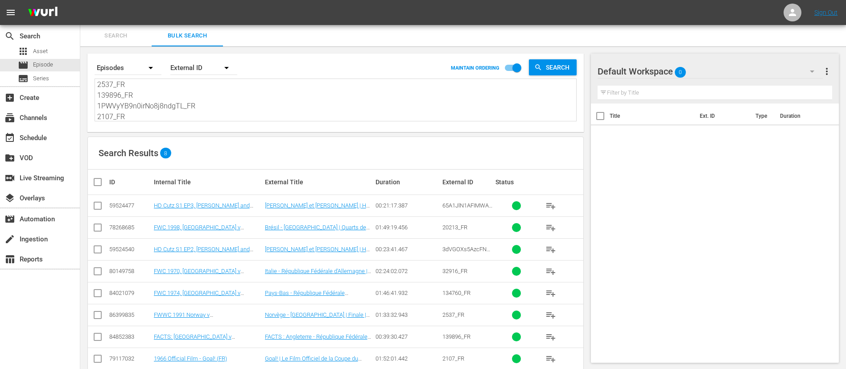
checkbox input "true"
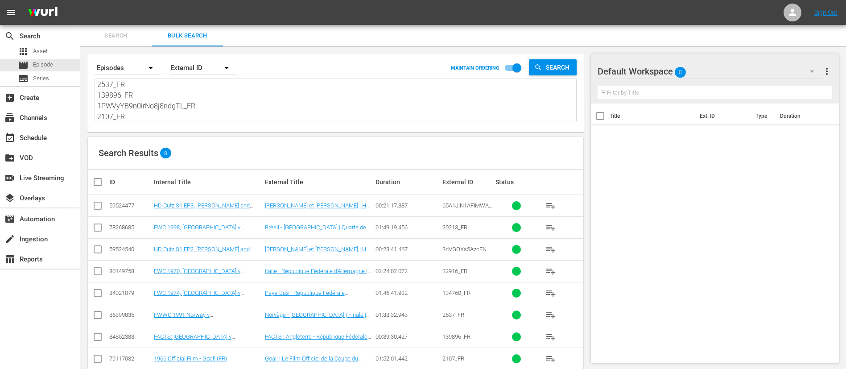
checkbox input "true"
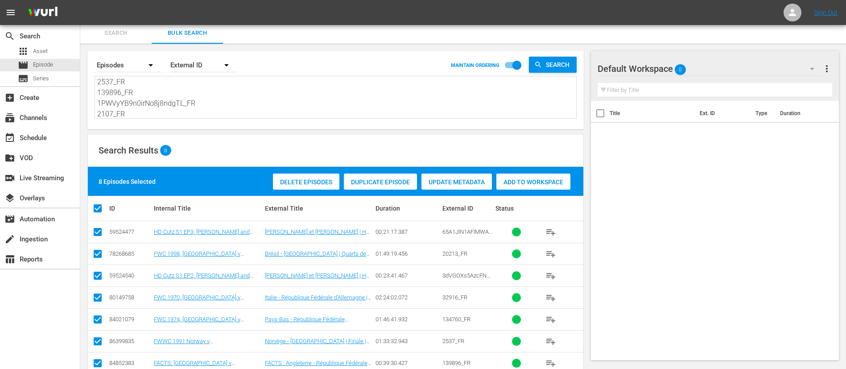
scroll to position [46, 0]
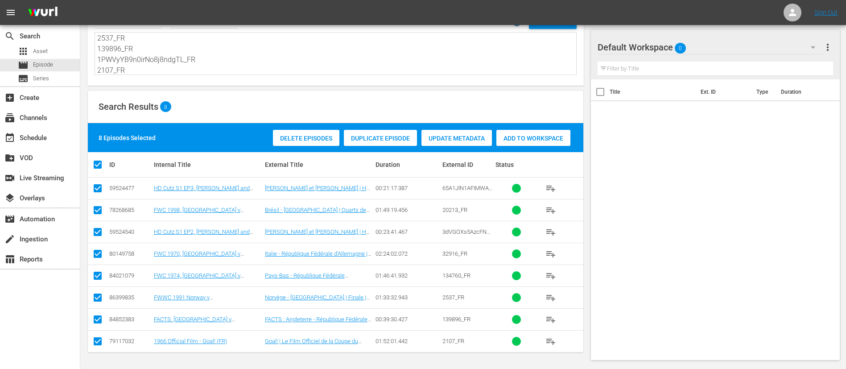
click at [539, 135] on span "Add to Workspace" at bounding box center [533, 138] width 74 height 7
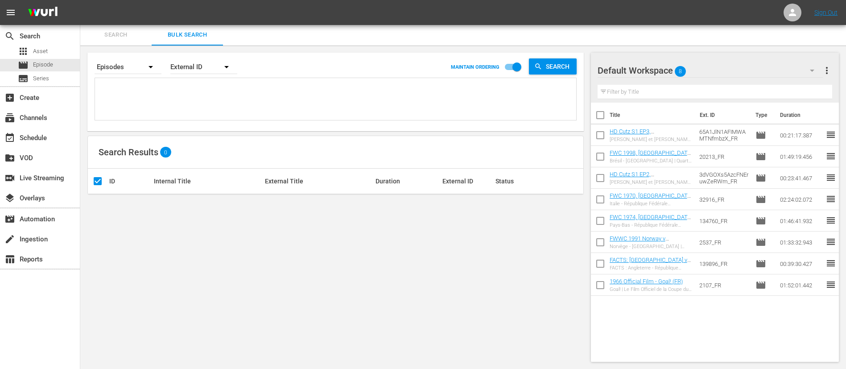
scroll to position [0, 0]
click at [168, 95] on textarea at bounding box center [336, 100] width 479 height 41
paste textarea "12973_FR 17017_FR 2540_FR 6qWXTJQwHEBfXnEUcNfI0f_FR 21622_FR 20213_FR 20251_FR …"
type textarea "12973_FR 17017_FR 2540_FR 6qWXTJQwHEBfXnEUcNfI0f_FR 21622_FR 20213_FR 20251_FR …"
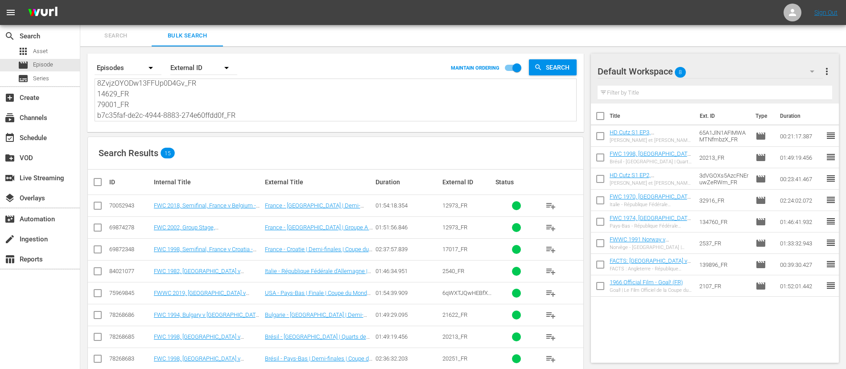
type textarea "12973_FR 17017_FR 2540_FR 6qWXTJQwHEBfXnEUcNfI0f_FR 21622_FR 20213_FR 20251_FR …"
click at [93, 204] on input "checkbox" at bounding box center [97, 207] width 11 height 11
checkbox input "true"
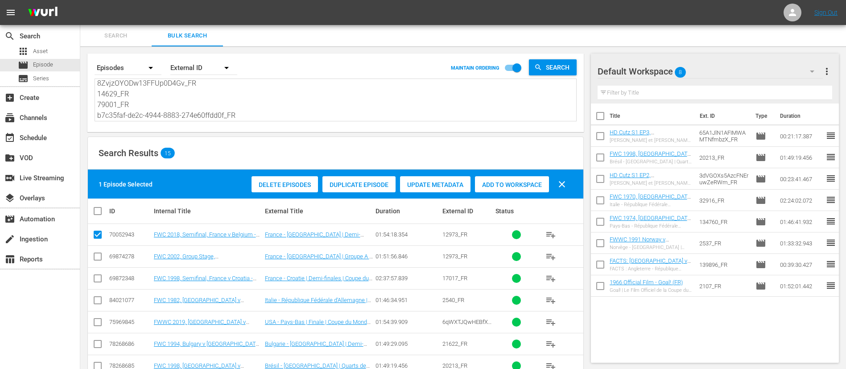
click at [97, 256] on input "checkbox" at bounding box center [97, 258] width 11 height 11
checkbox input "true"
click at [103, 279] on input "checkbox" at bounding box center [97, 280] width 11 height 11
checkbox input "true"
click at [97, 300] on input "checkbox" at bounding box center [97, 302] width 11 height 11
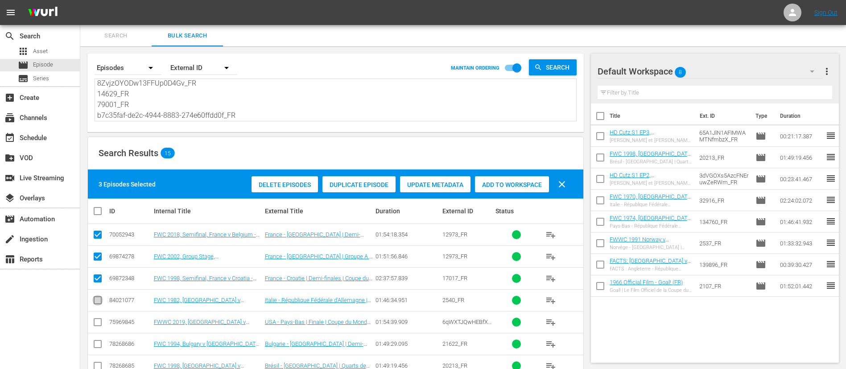
checkbox input "true"
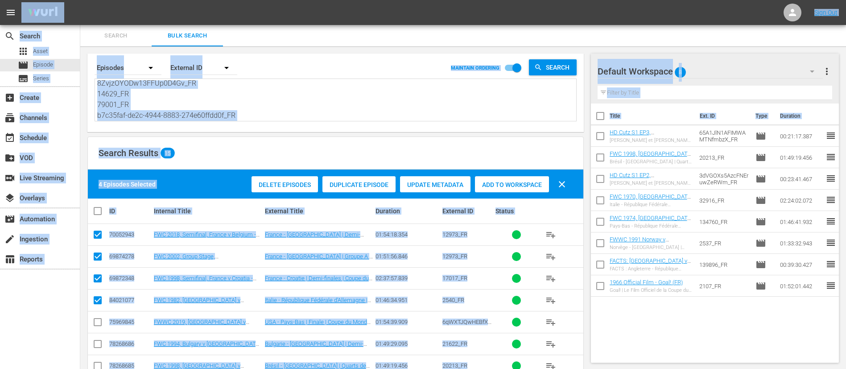
click at [276, 108] on textarea "12973_FR 17017_FR 2540_FR 6qWXTJQwHEBfXnEUcNfI0f_FR 21622_FR 20213_FR 20251_FR …" at bounding box center [336, 100] width 479 height 41
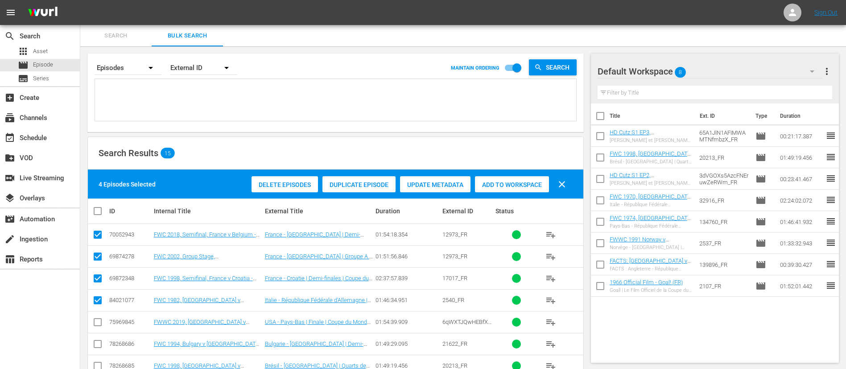
paste textarea "12973_FR 17017_FR 2540_FR 6qWXTJQwHEBfXnEUcNfI0f_FR 21622_FR 20213_FR 20251_FR …"
type textarea "12973_FR 17017_FR 2540_FR 6qWXTJQwHEBfXnEUcNfI0f_FR 21622_FR 20213_FR 20251_FR …"
click at [530, 177] on div "Add to Workspace" at bounding box center [512, 184] width 74 height 17
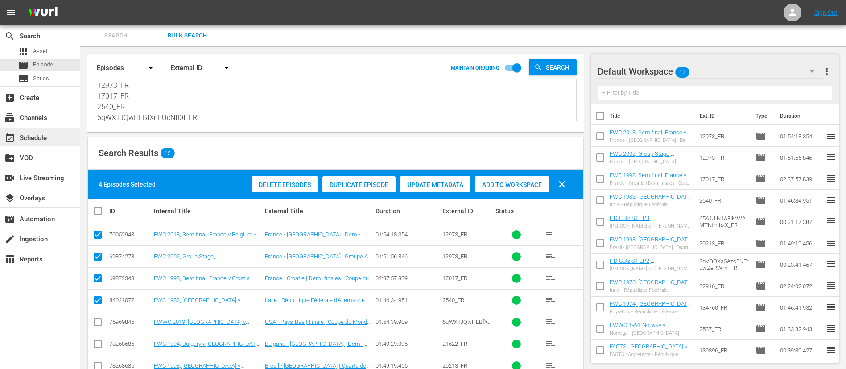
click at [31, 132] on div "event_available Schedule" at bounding box center [40, 137] width 80 height 18
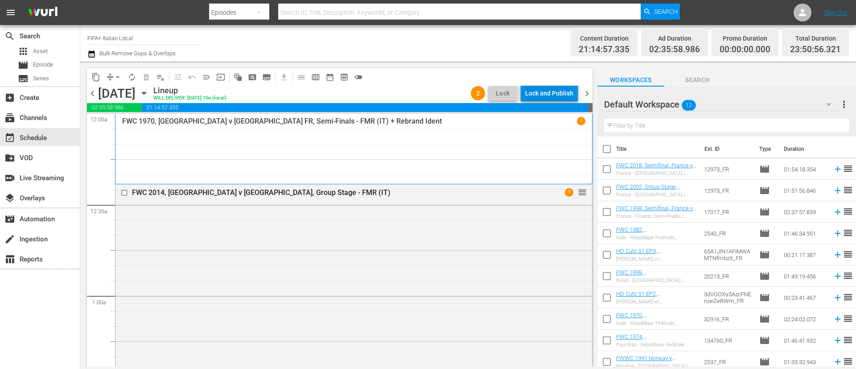
click at [553, 90] on div "Lock and Publish" at bounding box center [549, 93] width 48 height 16
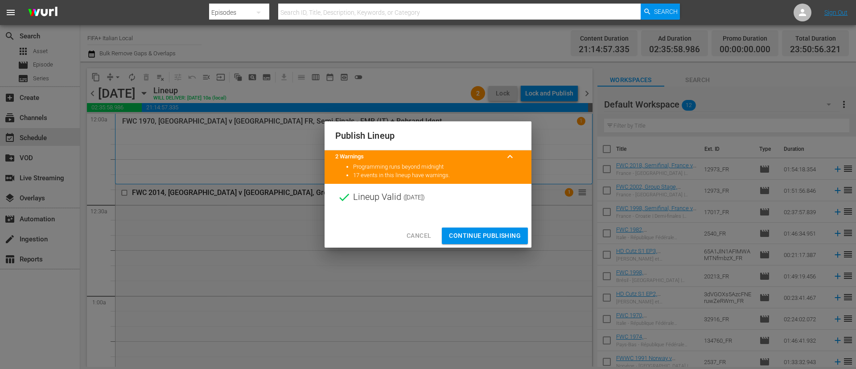
click at [470, 231] on span "Continue Publishing" at bounding box center [485, 235] width 72 height 11
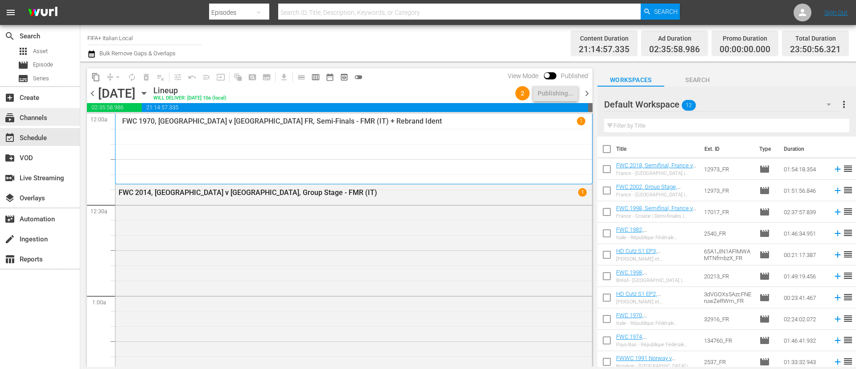
click at [42, 120] on div "subscriptions Channels" at bounding box center [25, 116] width 50 height 8
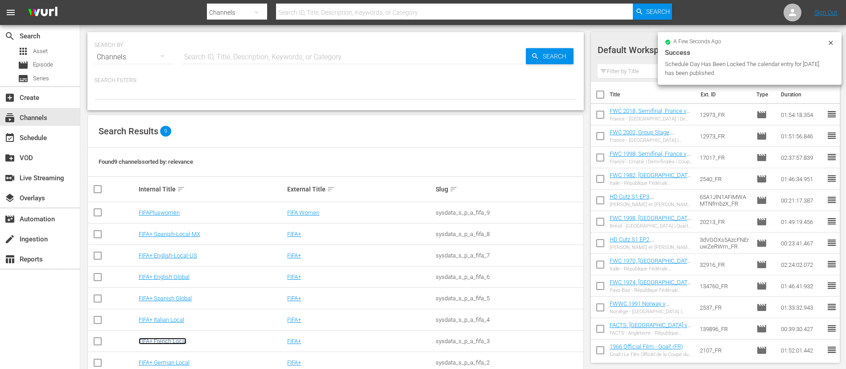
click at [157, 339] on link "FIFA+ French Local" at bounding box center [163, 341] width 48 height 7
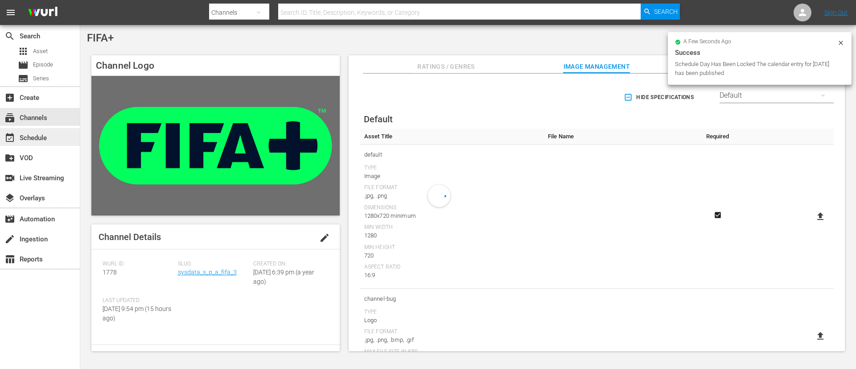
click at [28, 135] on div "event_available Schedule" at bounding box center [25, 136] width 50 height 8
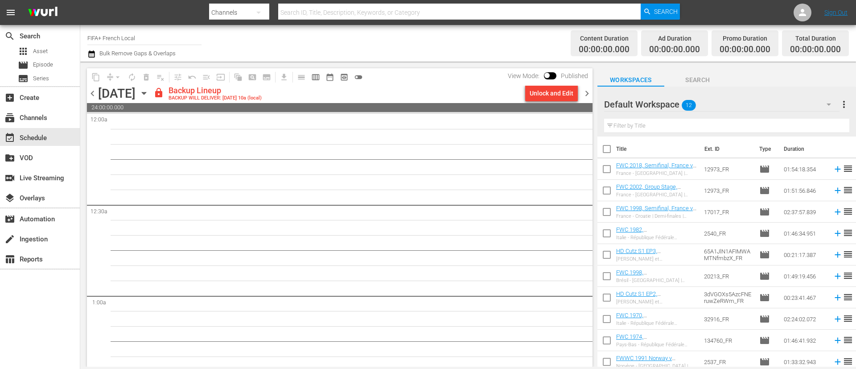
click at [96, 94] on span "chevron_left" at bounding box center [92, 93] width 11 height 11
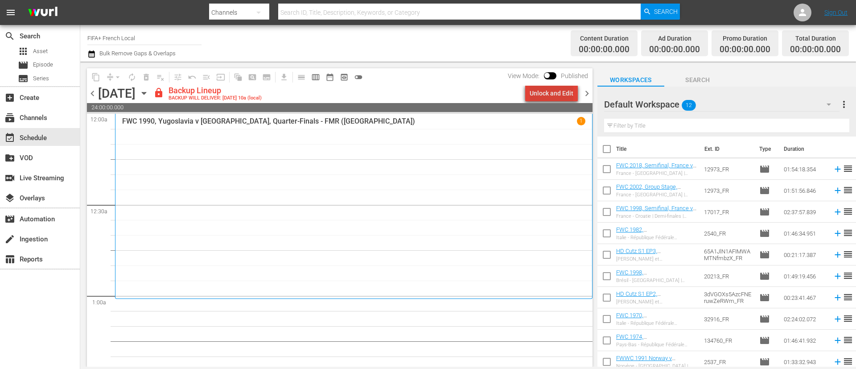
click at [571, 95] on div "Unlock and Edit" at bounding box center [552, 93] width 44 height 16
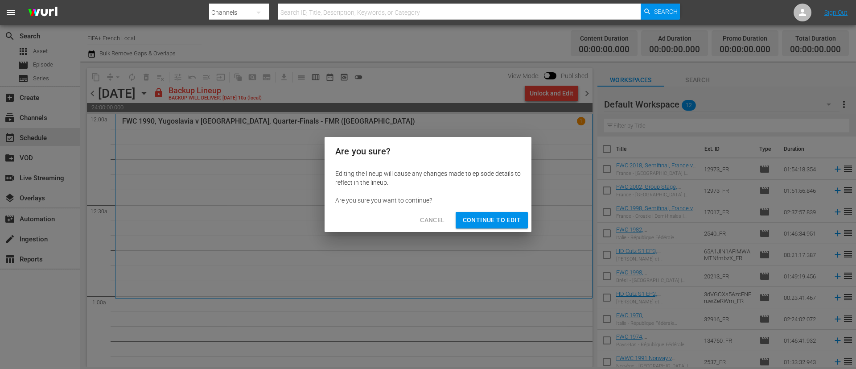
click at [503, 219] on span "Continue to Edit" at bounding box center [492, 219] width 58 height 11
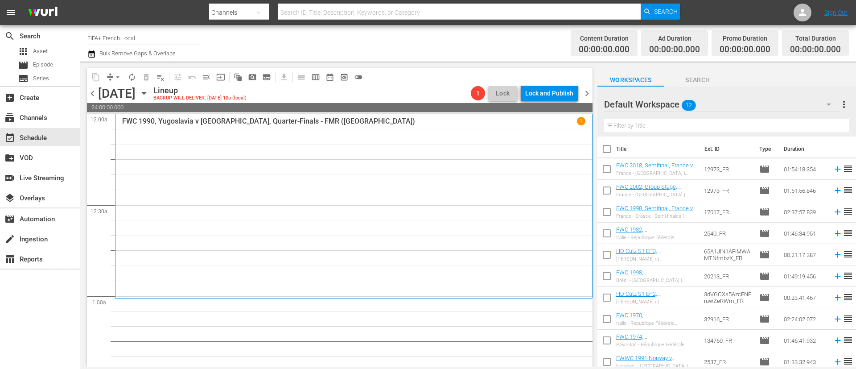
click at [95, 91] on span "chevron_left" at bounding box center [92, 93] width 11 height 11
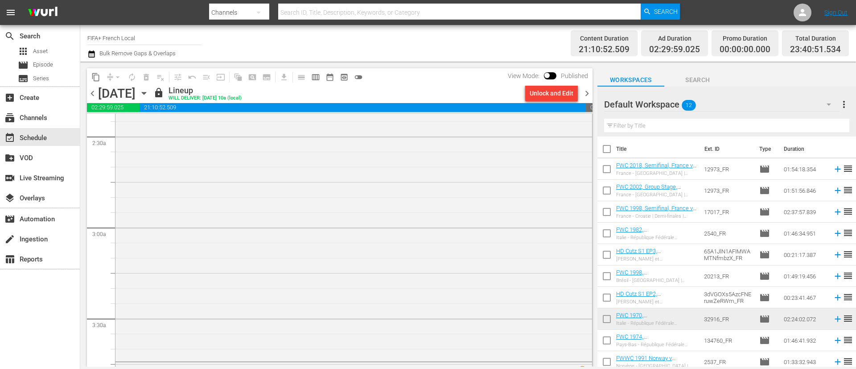
scroll to position [535, 0]
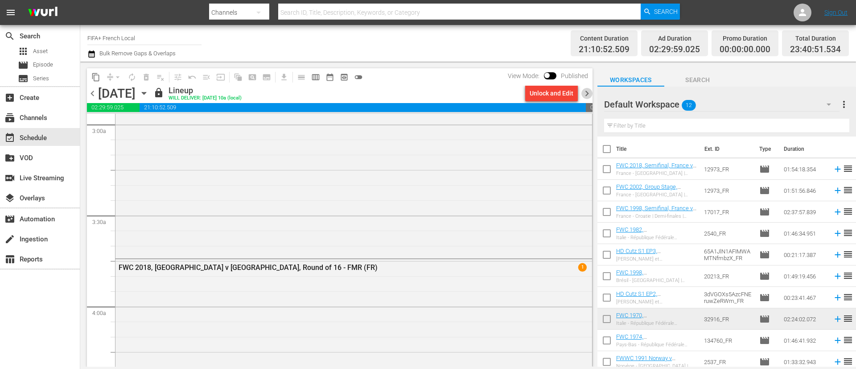
click at [586, 94] on span "chevron_right" at bounding box center [586, 93] width 11 height 11
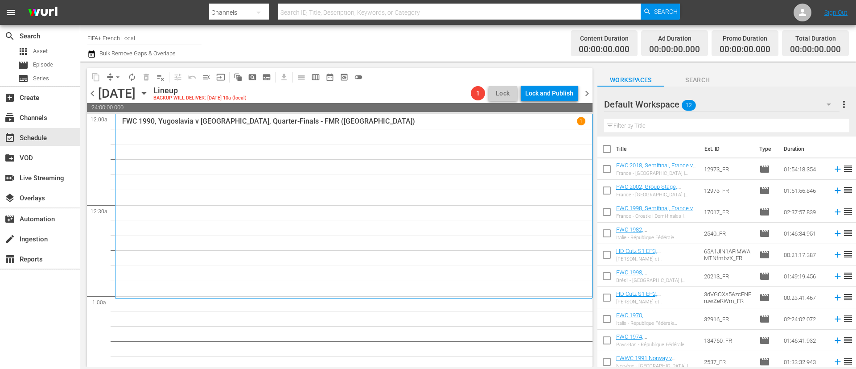
click at [612, 144] on input "checkbox" at bounding box center [607, 150] width 19 height 19
checkbox input "true"
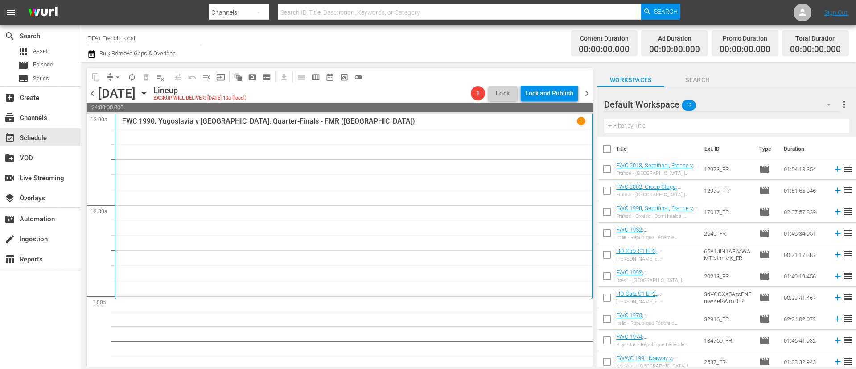
checkbox input "true"
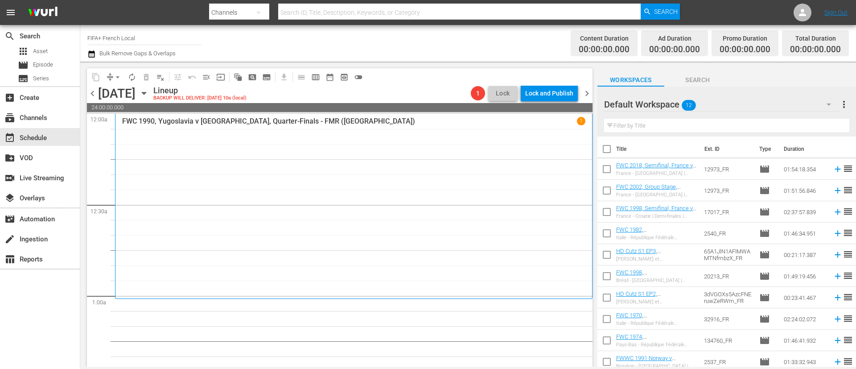
checkbox input "true"
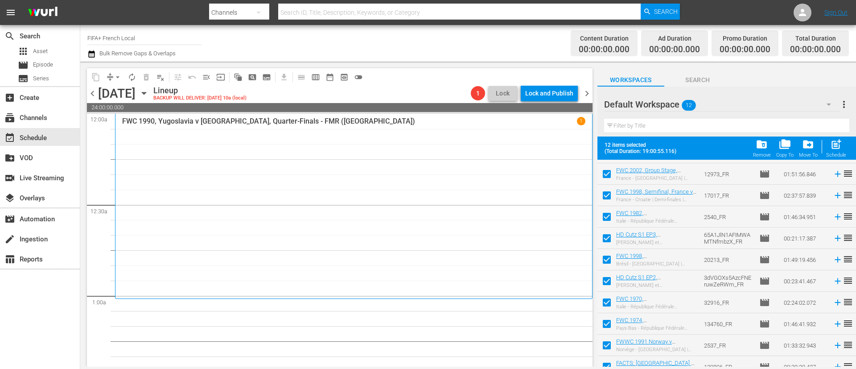
scroll to position [70, 0]
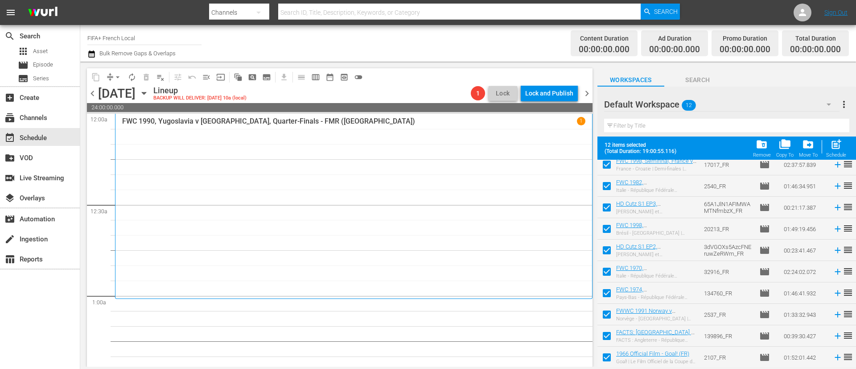
click at [610, 319] on input "checkbox" at bounding box center [607, 316] width 19 height 19
checkbox input "false"
click at [606, 334] on input "checkbox" at bounding box center [607, 337] width 19 height 19
checkbox input "false"
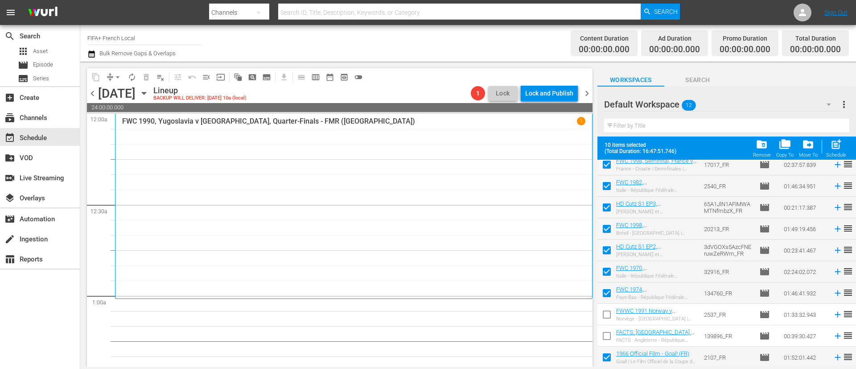
click at [604, 350] on input "checkbox" at bounding box center [607, 359] width 19 height 19
checkbox input "false"
click at [845, 150] on div "post_add Schedule" at bounding box center [836, 148] width 20 height 20
checkbox input "false"
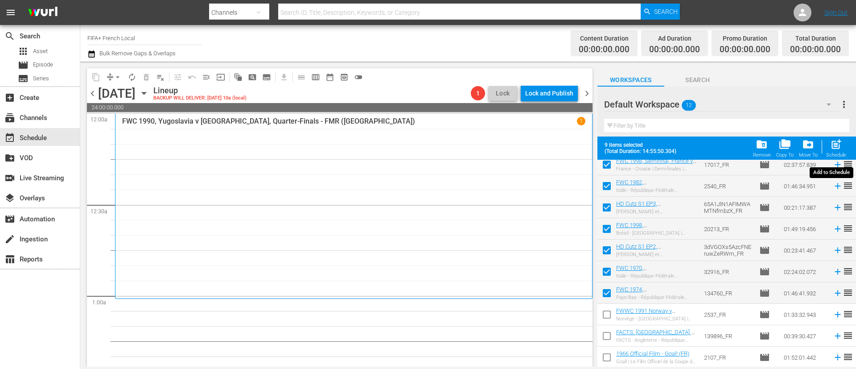
checkbox input "false"
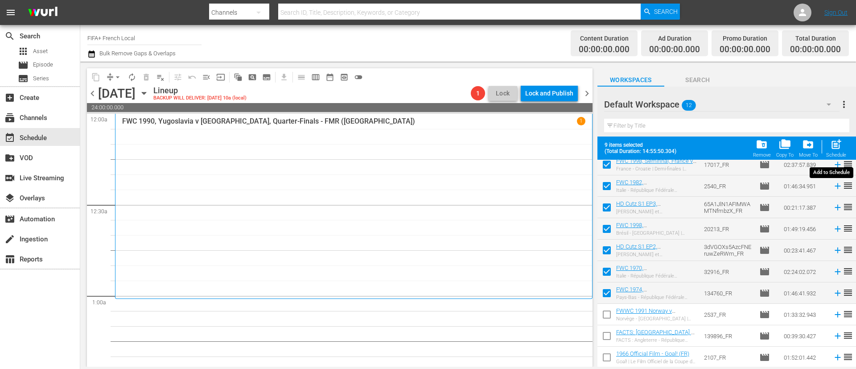
checkbox input "false"
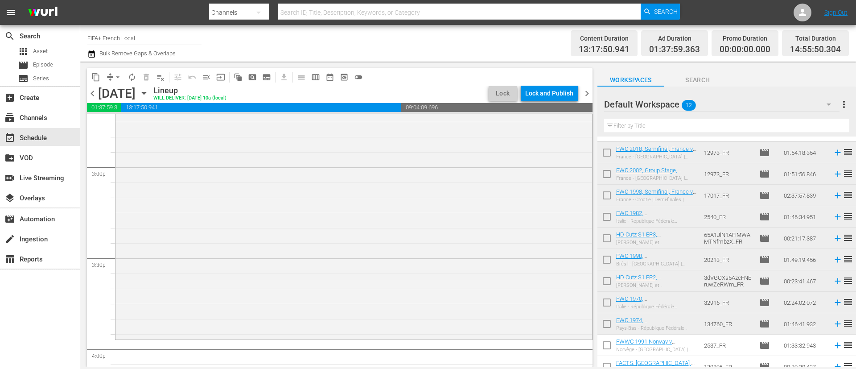
scroll to position [0, 0]
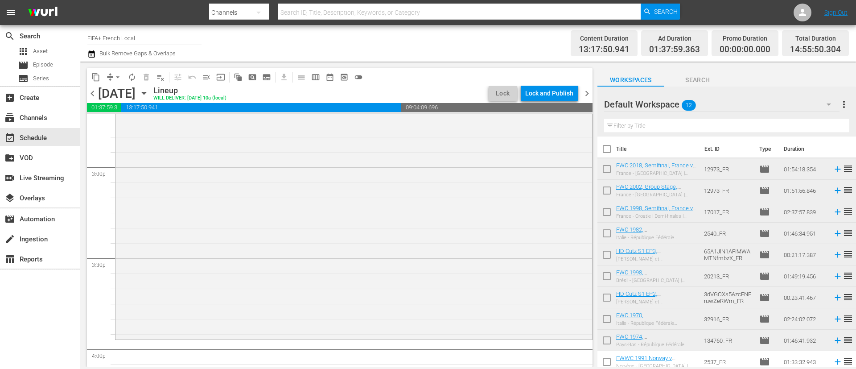
click at [610, 254] on input "checkbox" at bounding box center [607, 256] width 19 height 19
checkbox input "true"
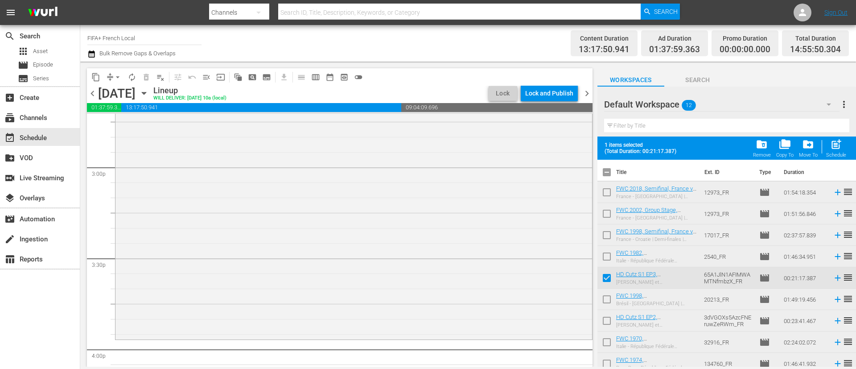
click at [605, 319] on input "checkbox" at bounding box center [607, 322] width 19 height 19
checkbox input "true"
click at [844, 154] on div "Schedule" at bounding box center [836, 155] width 20 height 6
checkbox input "false"
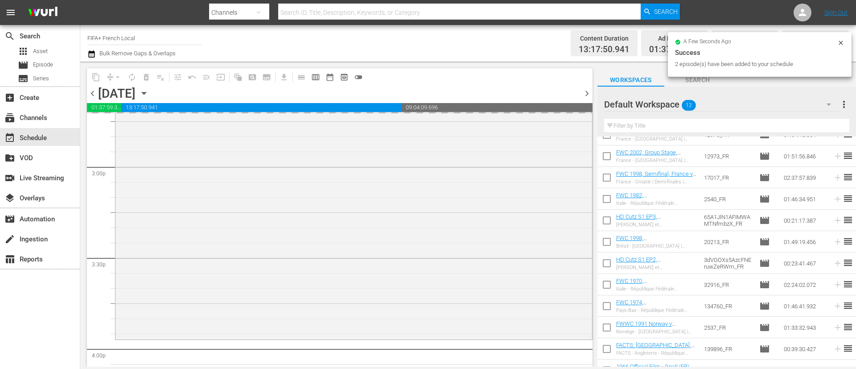
scroll to position [47, 0]
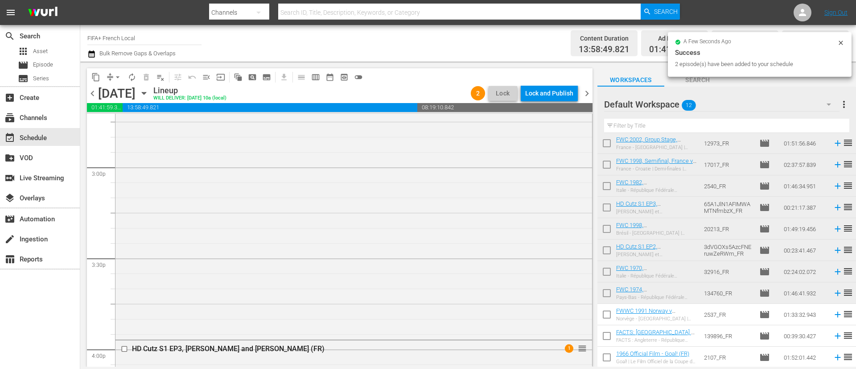
click at [613, 333] on input "checkbox" at bounding box center [607, 337] width 19 height 19
checkbox input "true"
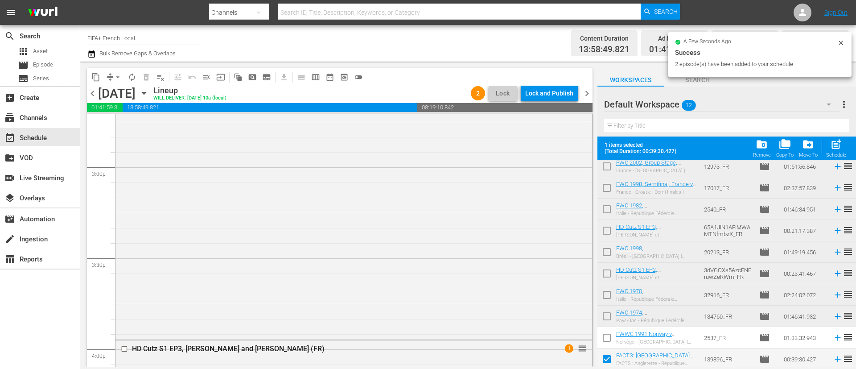
scroll to position [70, 0]
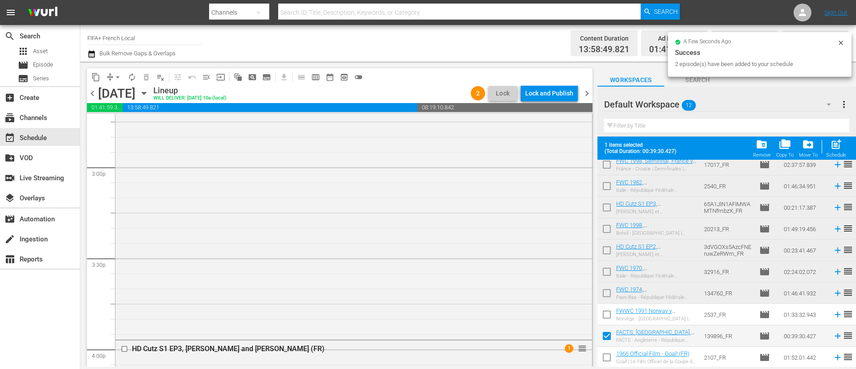
click at [606, 354] on input "checkbox" at bounding box center [607, 359] width 19 height 19
checkbox input "true"
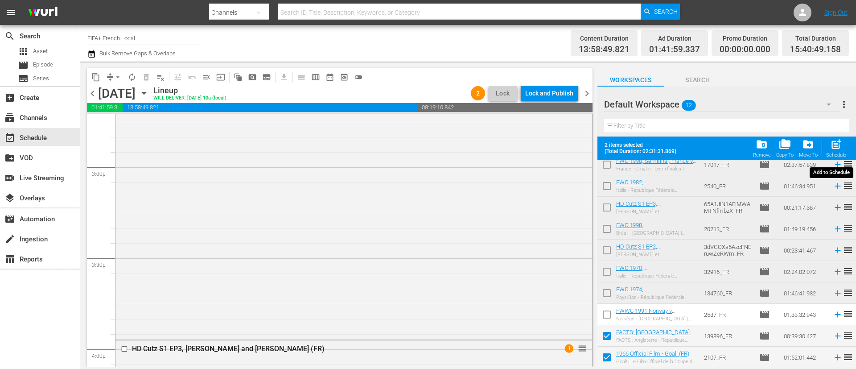
click at [841, 150] on span "post_add" at bounding box center [836, 144] width 12 height 12
checkbox input "false"
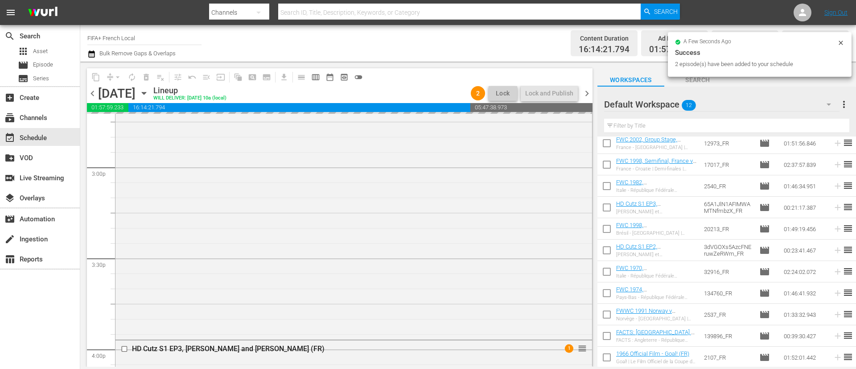
scroll to position [0, 0]
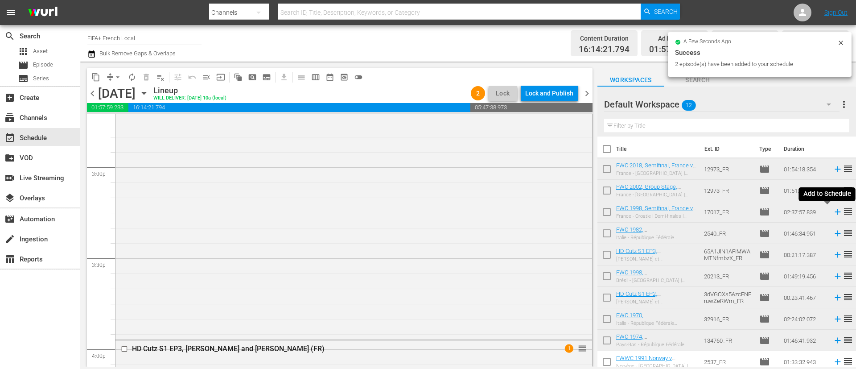
click at [833, 209] on icon at bounding box center [838, 212] width 10 height 10
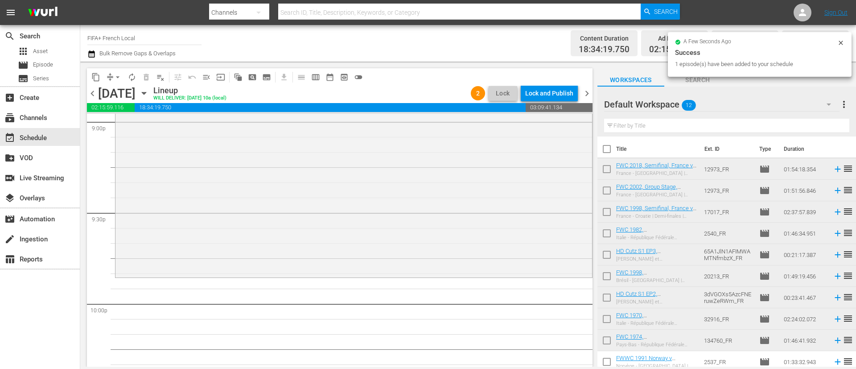
scroll to position [47, 0]
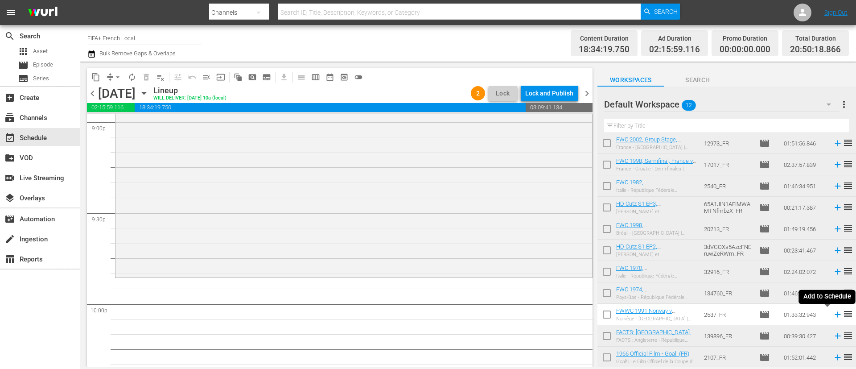
click at [833, 316] on icon at bounding box center [838, 314] width 10 height 10
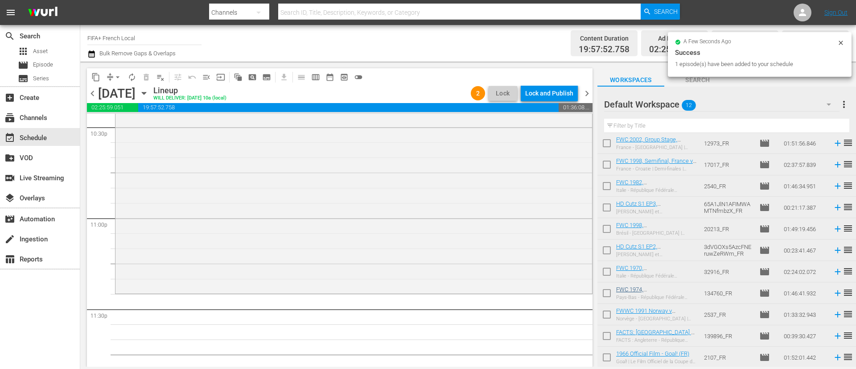
scroll to position [4114, 0]
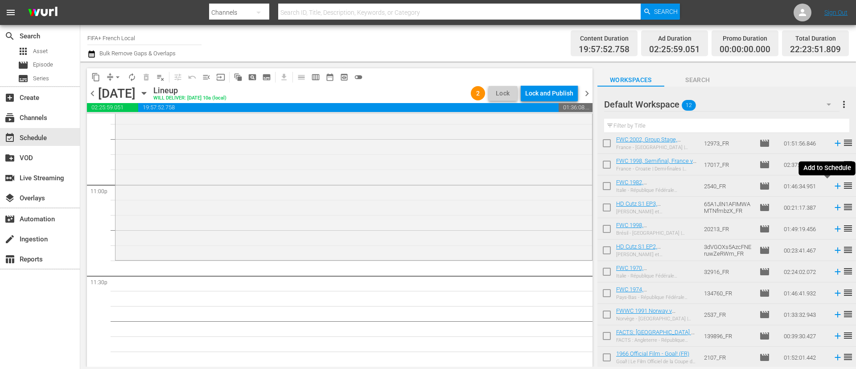
click at [835, 188] on icon at bounding box center [838, 186] width 6 height 6
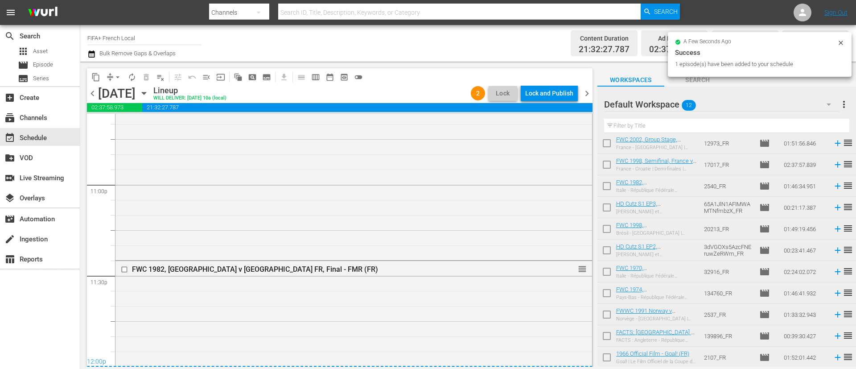
click at [563, 92] on div "Lock and Publish" at bounding box center [549, 93] width 48 height 16
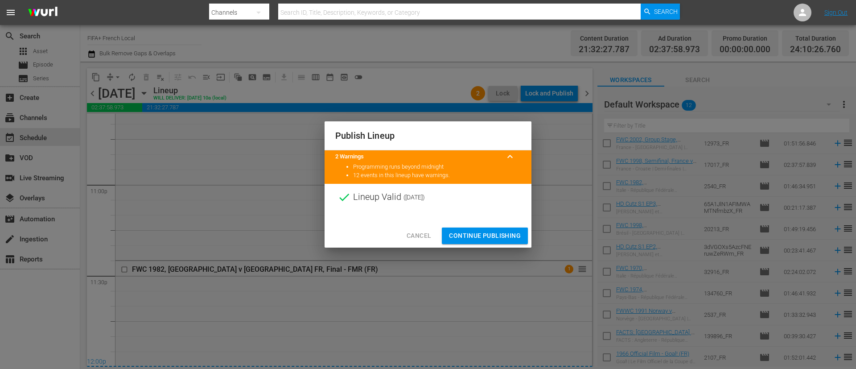
click at [507, 232] on span "Continue Publishing" at bounding box center [485, 235] width 72 height 11
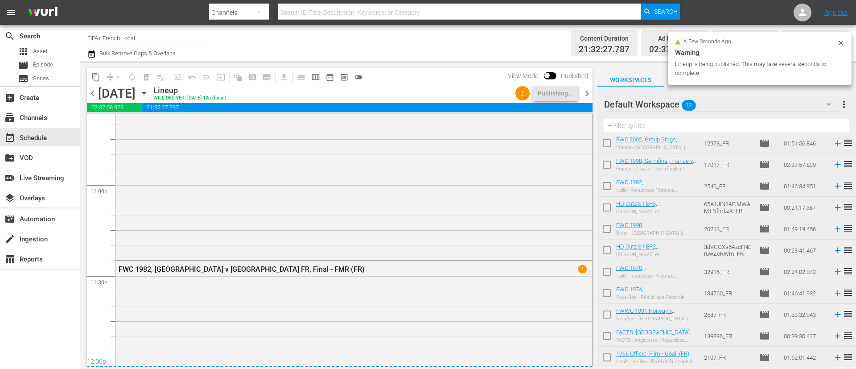
click at [841, 101] on span "more_vert" at bounding box center [844, 104] width 11 height 11
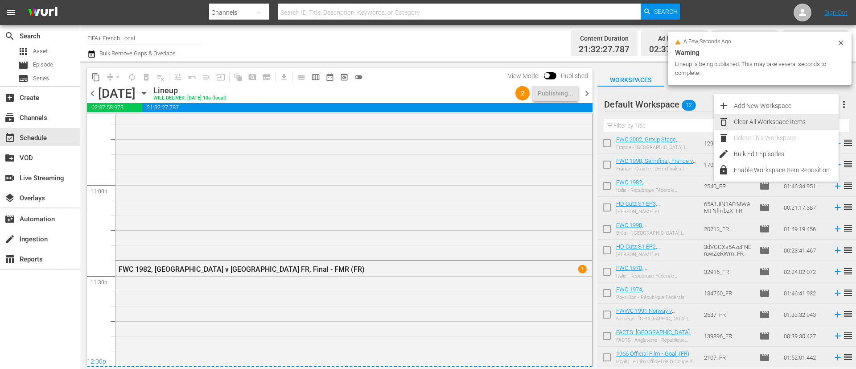
click at [767, 128] on div "Clear All Workspace Items" at bounding box center [786, 122] width 105 height 16
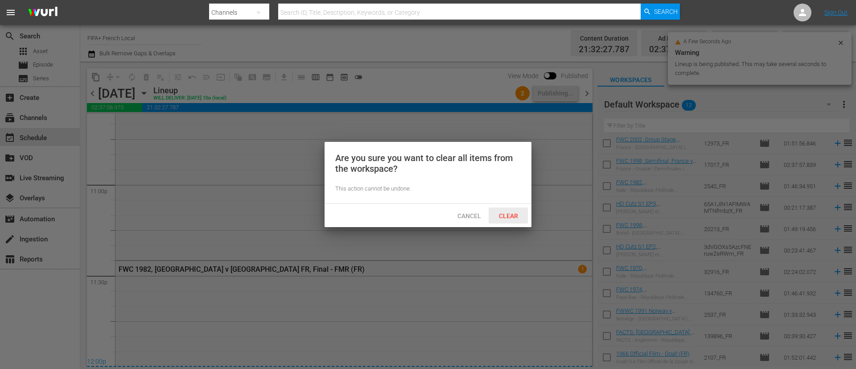
click at [521, 210] on div "Clear" at bounding box center [508, 215] width 39 height 16
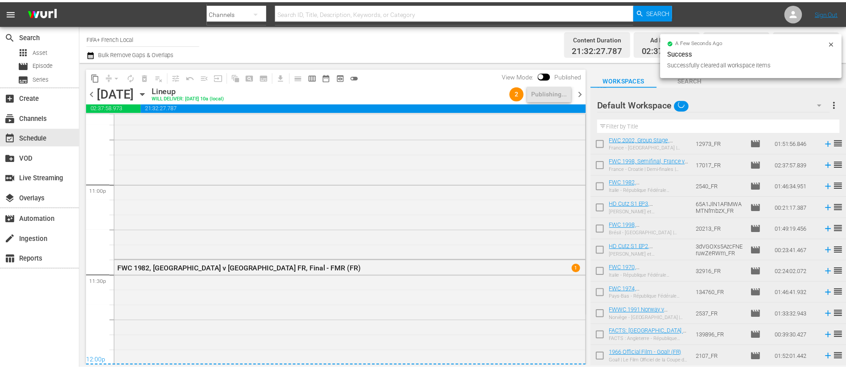
scroll to position [0, 0]
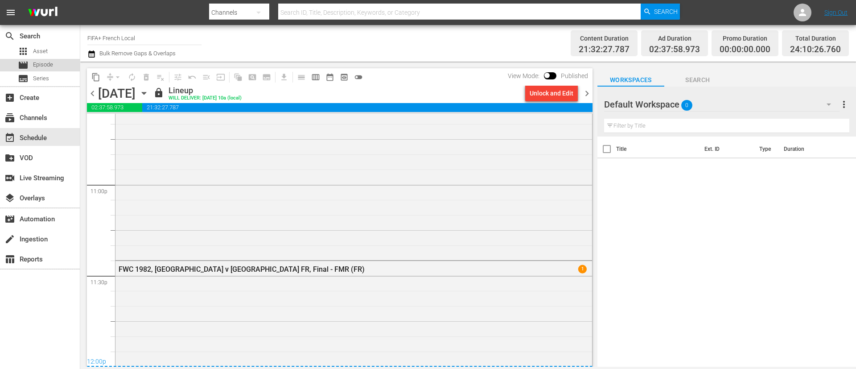
click at [64, 66] on div "movie Episode" at bounding box center [40, 65] width 80 height 12
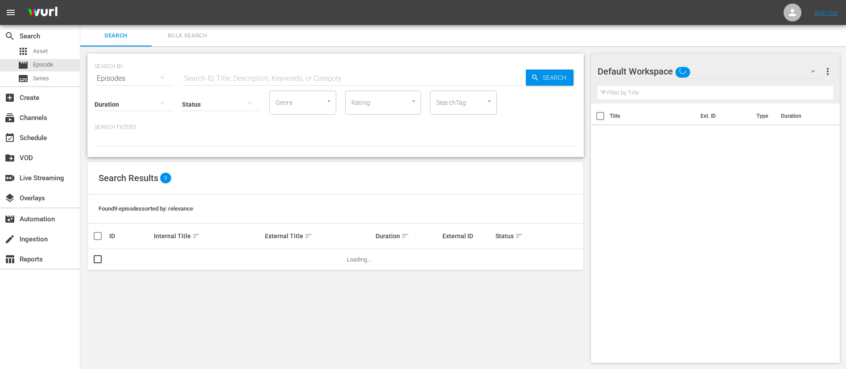
click at [165, 30] on button "Bulk Search" at bounding box center [187, 35] width 71 height 21
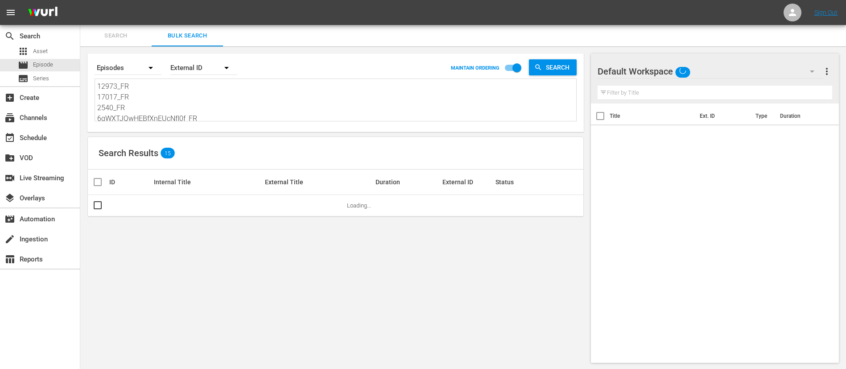
click at [217, 111] on textarea "12973_FR 17017_FR 2540_FR 6qWXTJQwHEBfXnEUcNfI0f_FR 21622_FR 20213_FR 20251_FR …" at bounding box center [336, 101] width 479 height 41
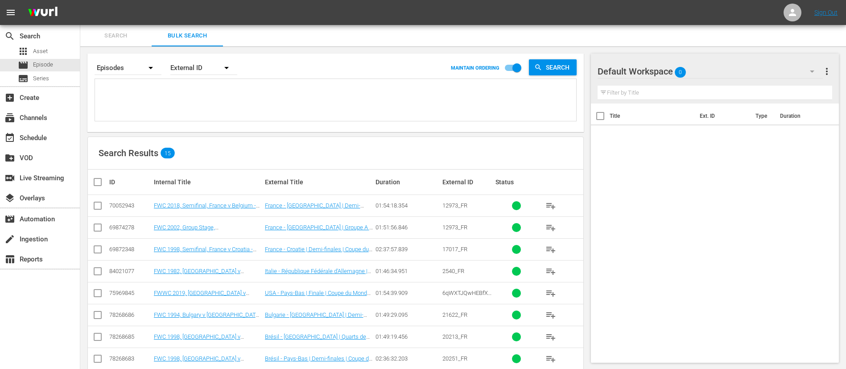
paste textarea "14063_FR 139366_FR 1RVVOGHQmVA8puXQU33tCZ_FR 139372_FR 2VMgMK10wSPVNbkSbwKuOr_F…"
type textarea "14063_FR 139366_FR 1RVVOGHQmVA8puXQU33tCZ_FR 139372_FR 2VMgMK10wSPVNbkSbwKuOr_F…"
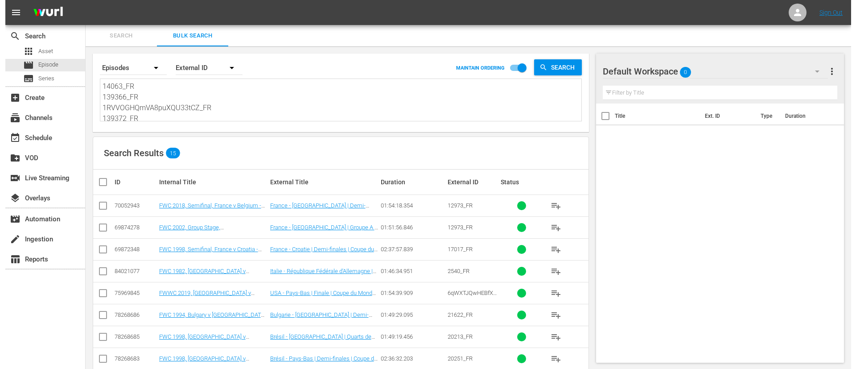
scroll to position [1, 0]
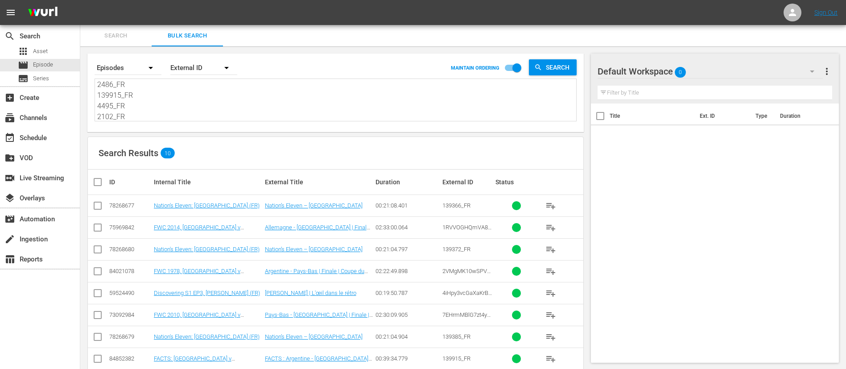
type textarea "14063_FR 139366_FR 1RVVOGHQmVA8puXQU33tCZ_FR 139372_FR 2VMgMK10wSPVNbkSbwKuOr_F…"
click at [100, 179] on input "checkbox" at bounding box center [101, 182] width 18 height 11
checkbox input "true"
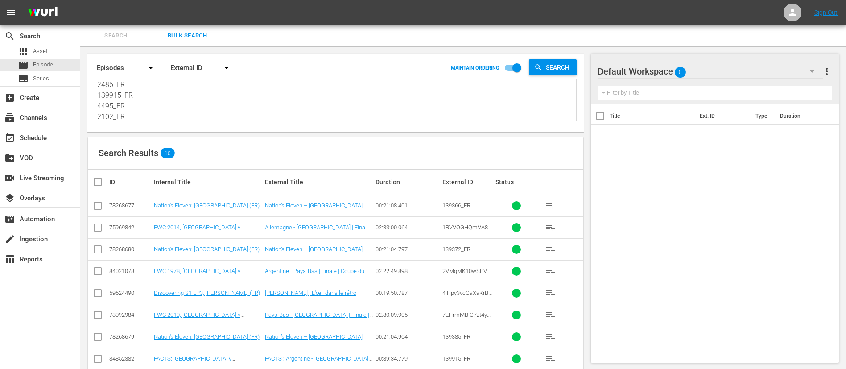
checkbox input "true"
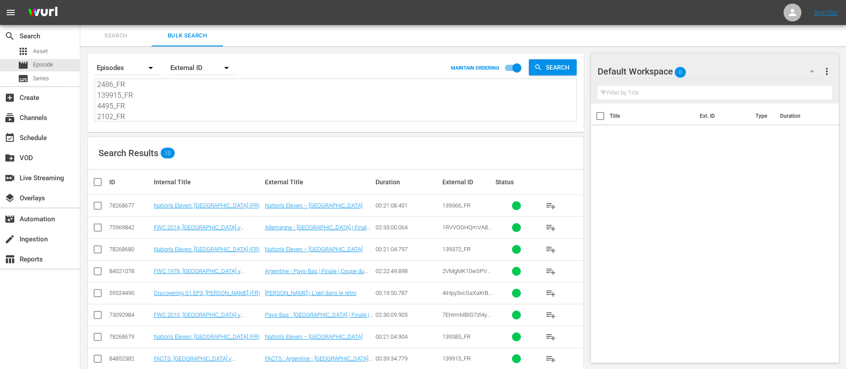
checkbox input "true"
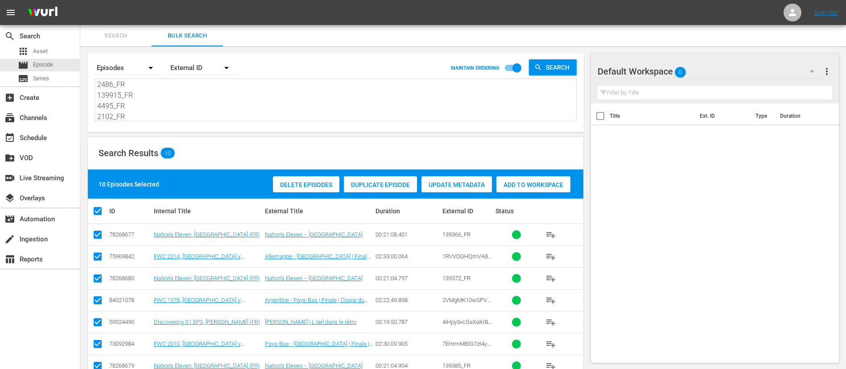
click at [523, 183] on span "Add to Workspace" at bounding box center [533, 184] width 74 height 7
click at [44, 136] on div "event_available Schedule" at bounding box center [25, 136] width 50 height 8
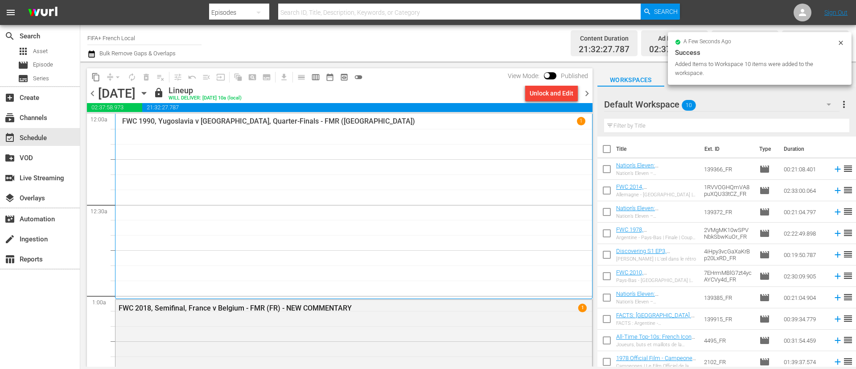
click at [586, 91] on span "chevron_right" at bounding box center [586, 93] width 11 height 11
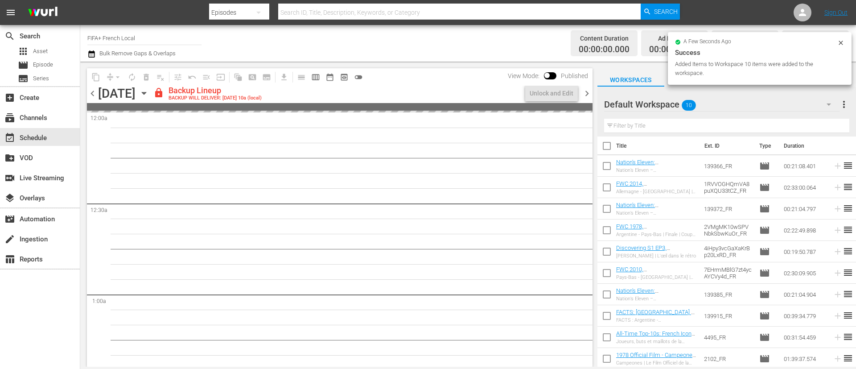
scroll to position [4, 0]
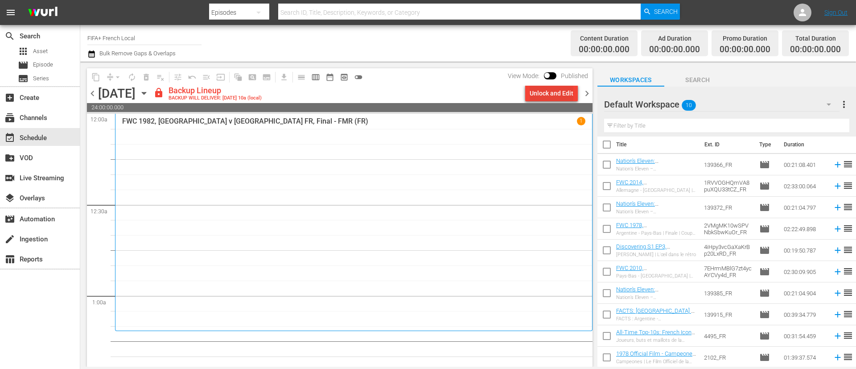
click at [557, 98] on div "Unlock and Edit" at bounding box center [552, 93] width 44 height 16
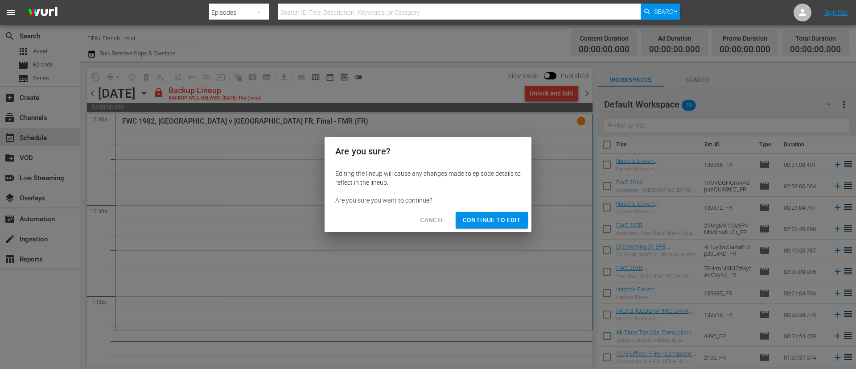
click at [515, 215] on span "Continue to Edit" at bounding box center [492, 219] width 58 height 11
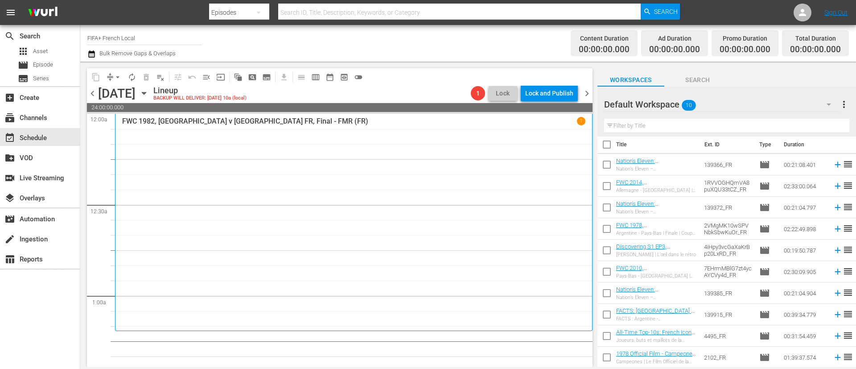
click at [599, 147] on input "checkbox" at bounding box center [607, 146] width 19 height 19
checkbox input "true"
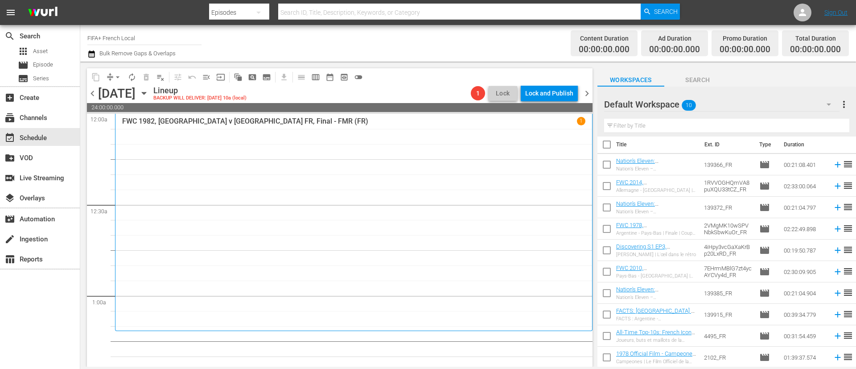
checkbox input "true"
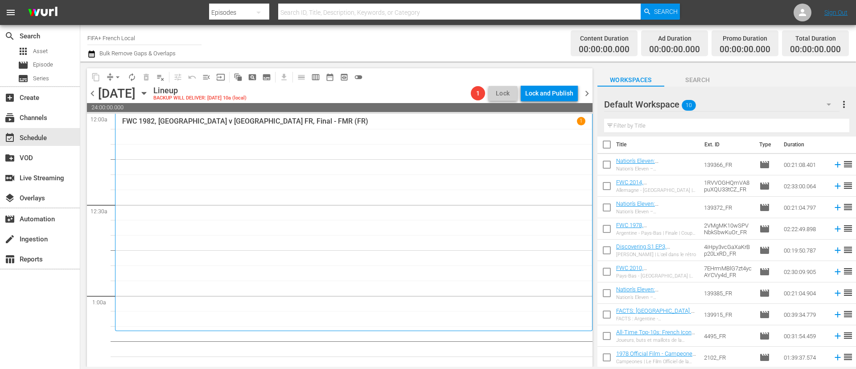
checkbox input "true"
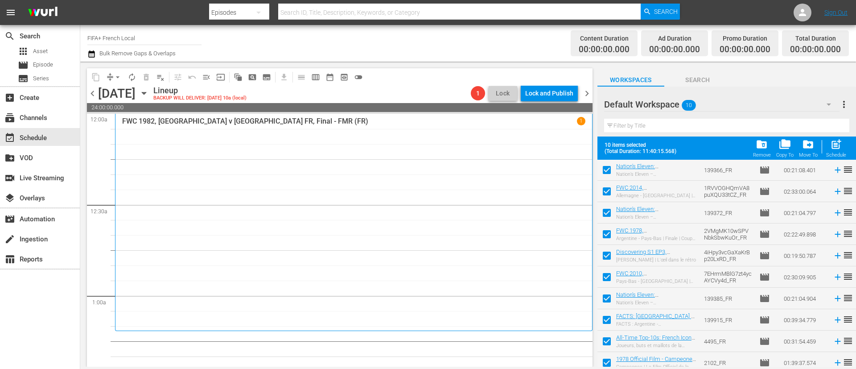
scroll to position [28, 0]
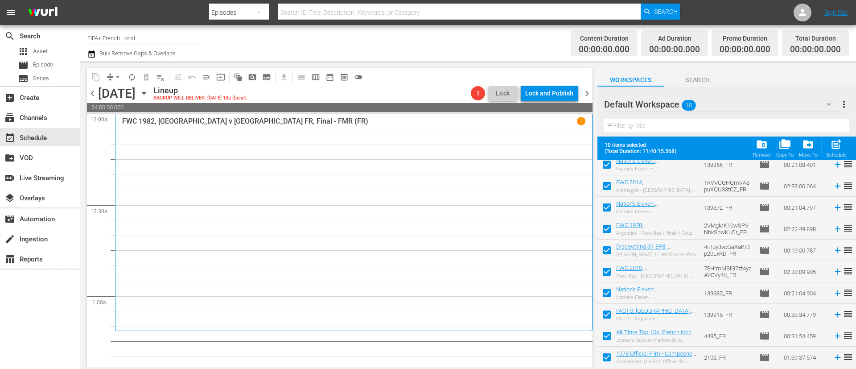
click at [610, 317] on input "checkbox" at bounding box center [607, 316] width 19 height 19
checkbox input "false"
click at [605, 332] on input "checkbox" at bounding box center [607, 337] width 19 height 19
checkbox input "false"
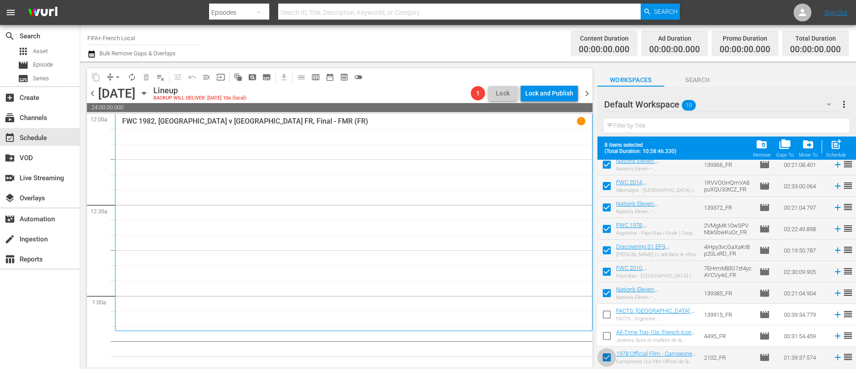
click at [602, 355] on input "checkbox" at bounding box center [607, 359] width 19 height 19
checkbox input "false"
click at [838, 144] on span "post_add" at bounding box center [836, 144] width 12 height 12
checkbox input "false"
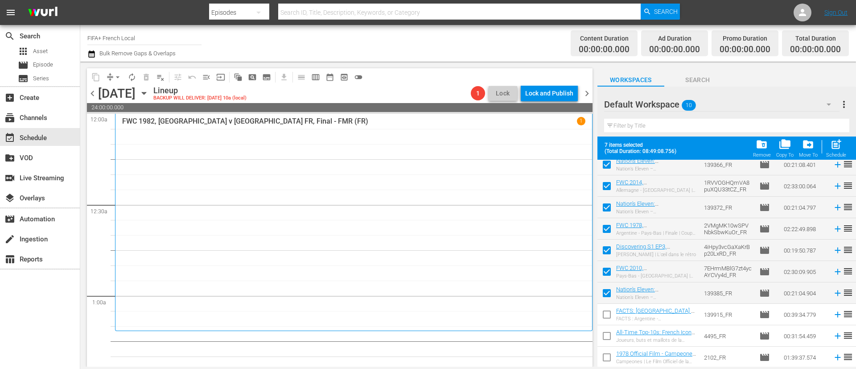
checkbox input "false"
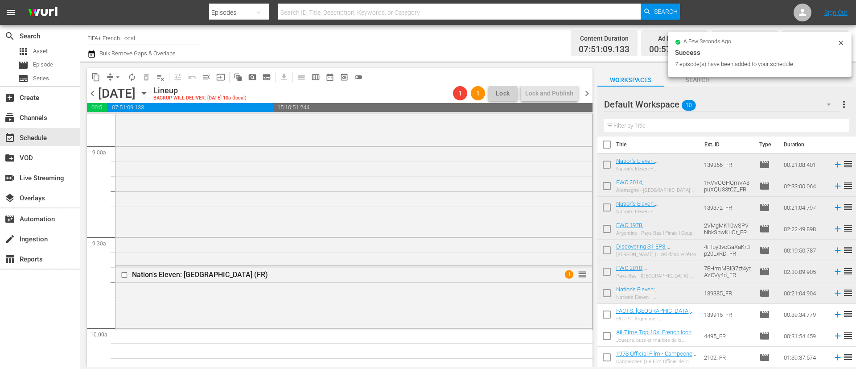
scroll to position [1739, 0]
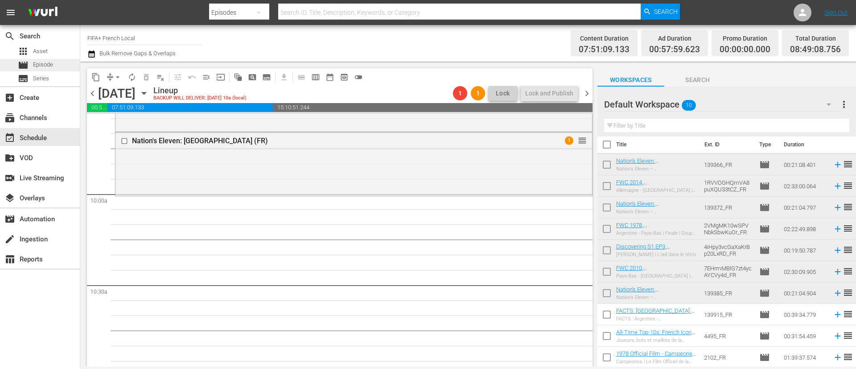
click at [42, 64] on span "Episode" at bounding box center [43, 64] width 20 height 9
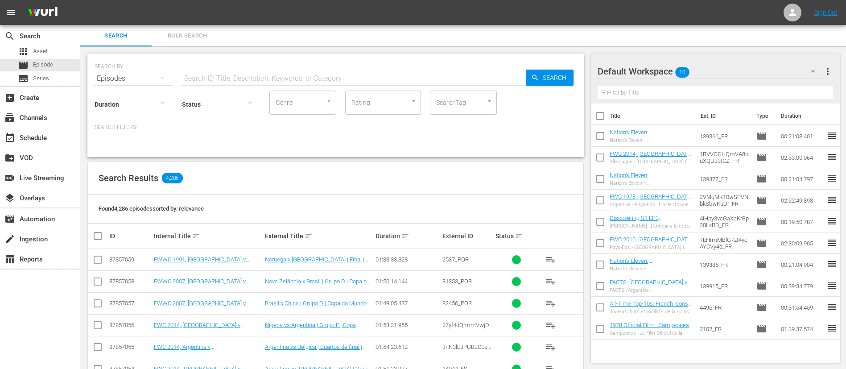
click at [350, 86] on input "text" at bounding box center [354, 78] width 344 height 21
paste input "2547_FR"
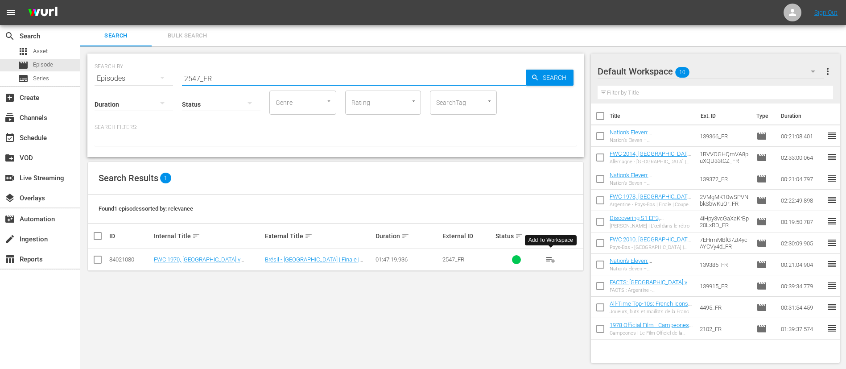
type input "2547_FR"
click at [555, 261] on span "playlist_add" at bounding box center [550, 259] width 11 height 11
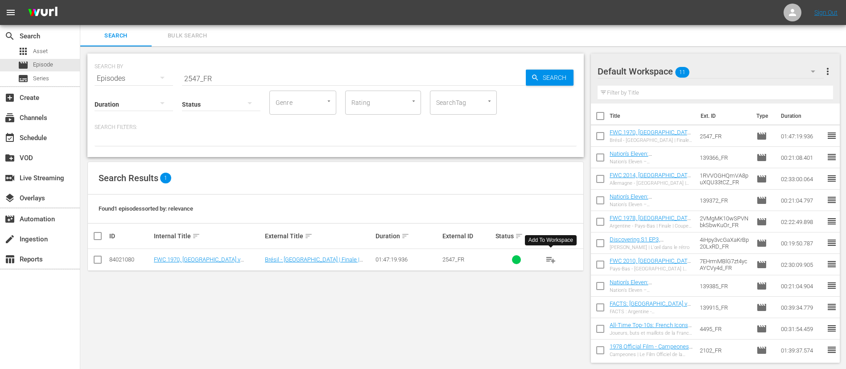
click at [454, 77] on input "2547_FR" at bounding box center [354, 78] width 344 height 21
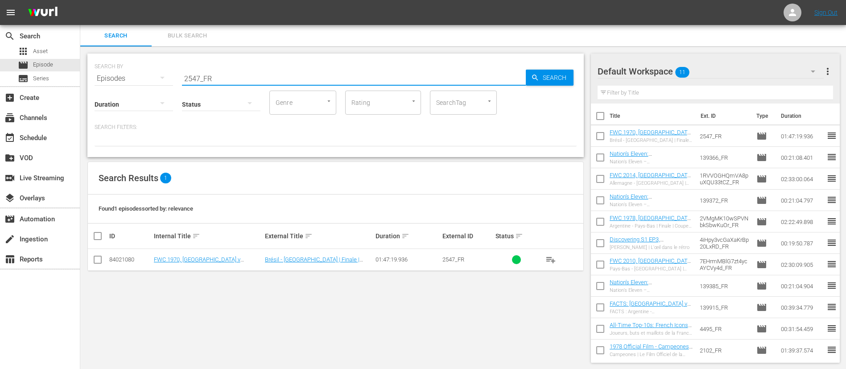
click at [454, 77] on input "2547_FR" at bounding box center [354, 78] width 344 height 21
paste input "0954408f-aa6e-4f81-8ecd-b33fd89bc700"
type input "0954408f-aa6e-4f81-8ecd-b33fd89bc700_FR"
click at [550, 260] on span "playlist_add" at bounding box center [550, 259] width 11 height 11
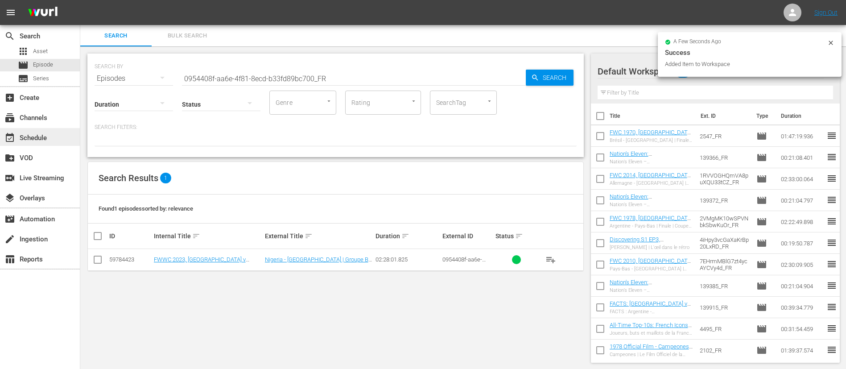
click at [55, 140] on div "event_available Schedule" at bounding box center [40, 137] width 80 height 18
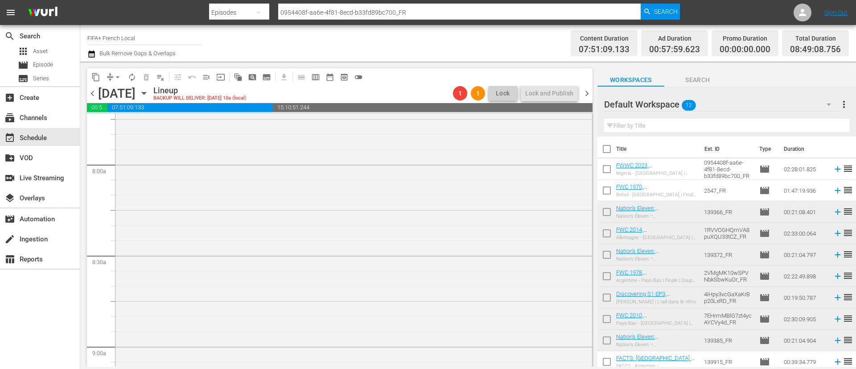
scroll to position [1806, 0]
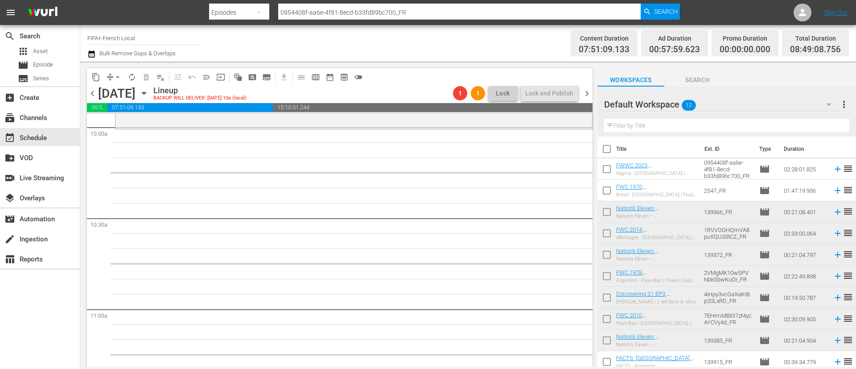
click at [616, 169] on input "checkbox" at bounding box center [607, 170] width 19 height 19
checkbox input "true"
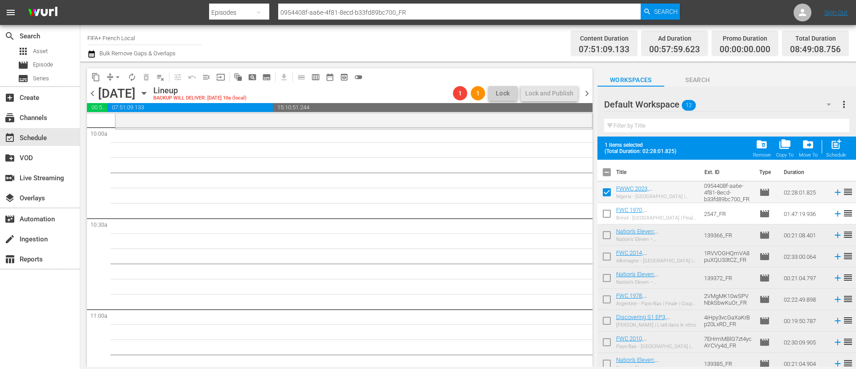
click at [609, 214] on input "checkbox" at bounding box center [607, 215] width 19 height 19
checkbox input "true"
click at [843, 144] on div "post_add Schedule" at bounding box center [836, 148] width 20 height 20
checkbox input "false"
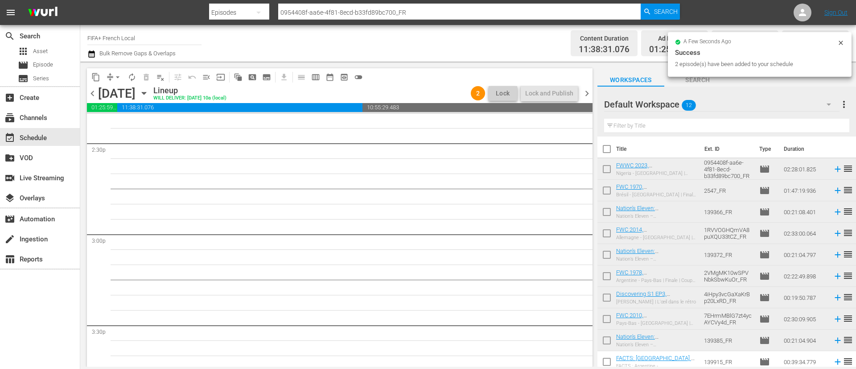
scroll to position [2542, 0]
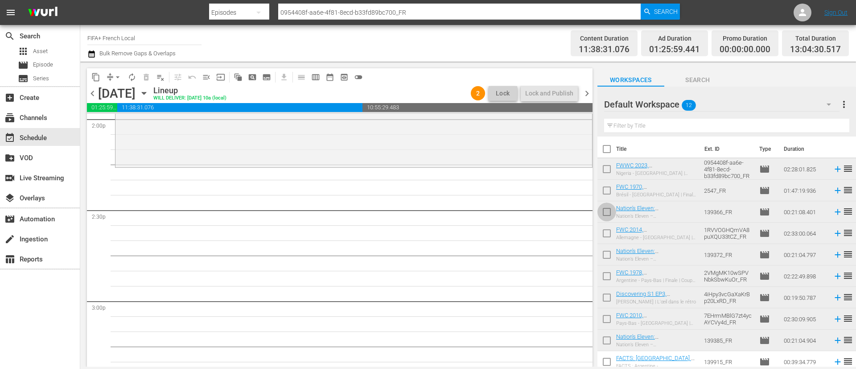
click at [608, 216] on input "checkbox" at bounding box center [607, 213] width 19 height 19
checkbox input "true"
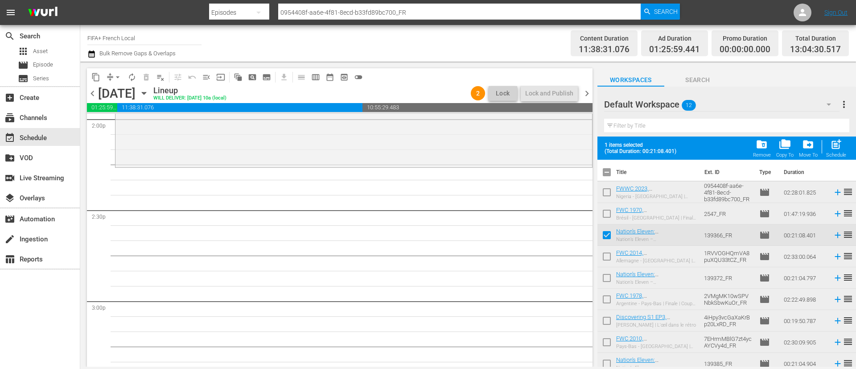
click at [602, 260] on input "checkbox" at bounding box center [607, 258] width 19 height 19
checkbox input "true"
click at [837, 149] on span "post_add" at bounding box center [836, 144] width 12 height 12
checkbox input "false"
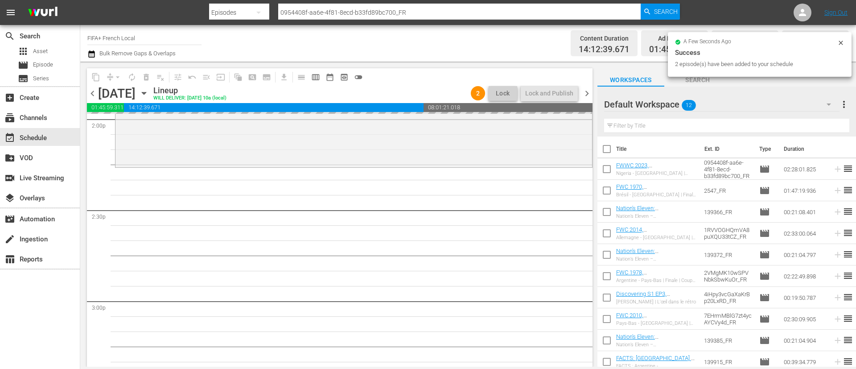
scroll to position [47, 0]
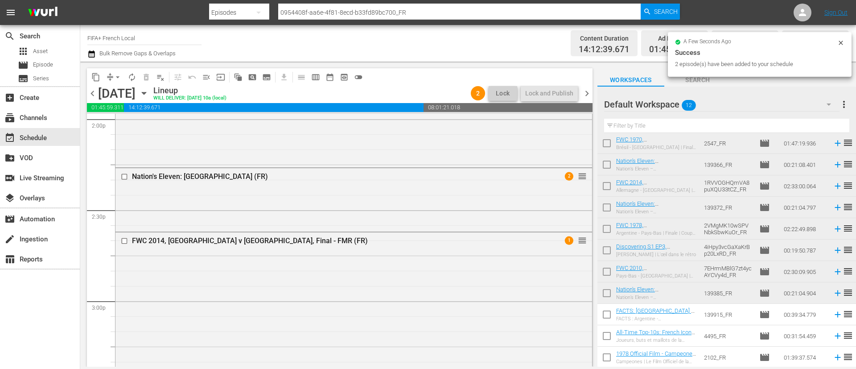
click at [601, 313] on input "checkbox" at bounding box center [607, 316] width 19 height 19
checkbox input "true"
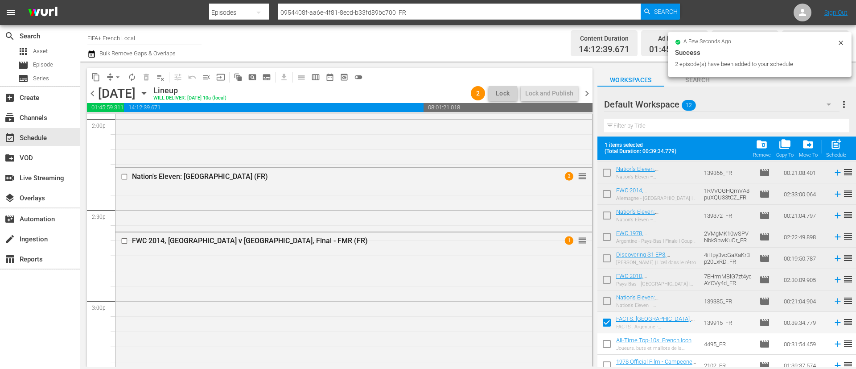
scroll to position [70, 0]
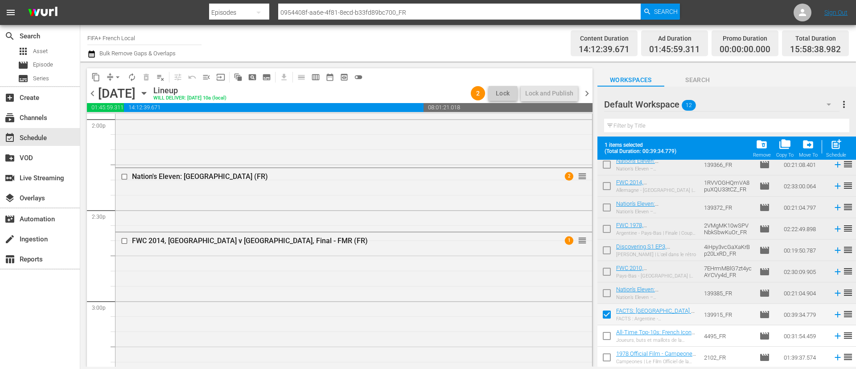
click at [604, 335] on input "checkbox" at bounding box center [607, 337] width 19 height 19
checkbox input "true"
click at [603, 357] on input "checkbox" at bounding box center [607, 359] width 19 height 19
checkbox input "true"
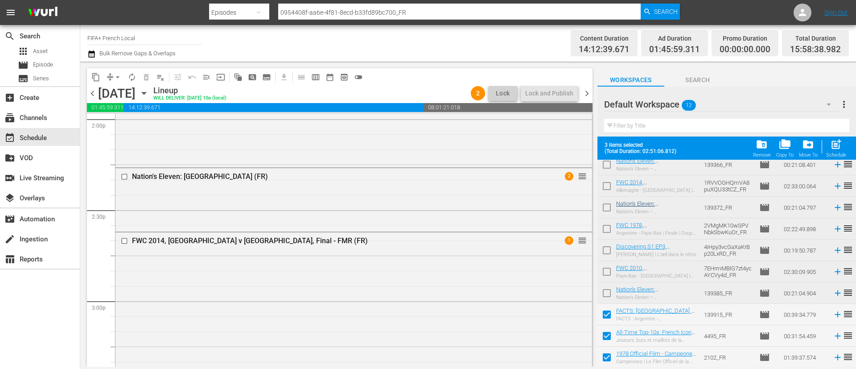
click at [841, 144] on span "post_add" at bounding box center [836, 144] width 12 height 12
checkbox input "false"
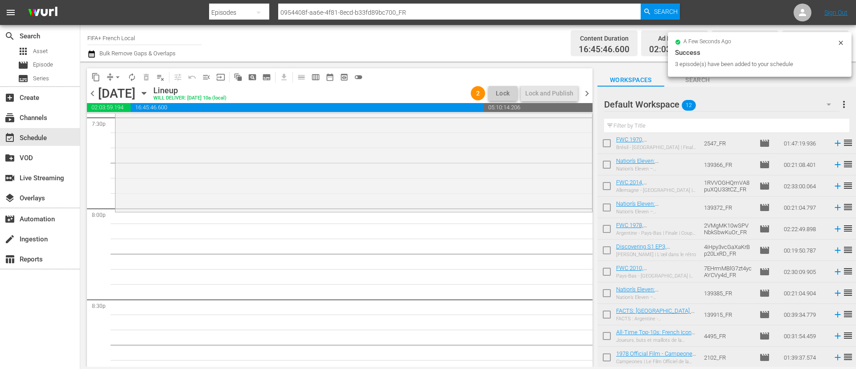
scroll to position [3545, 0]
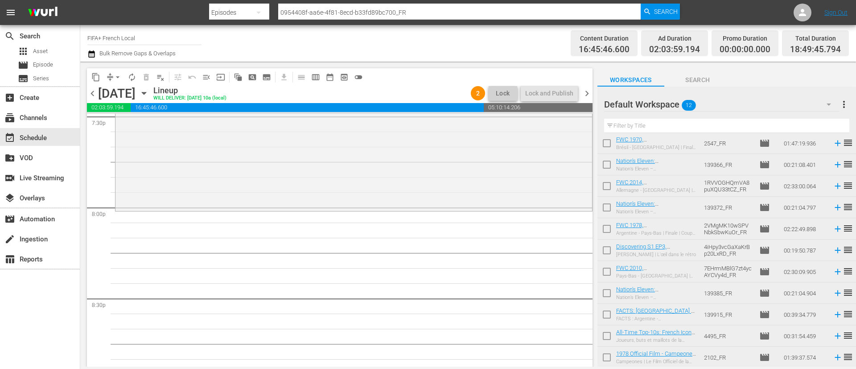
click at [610, 232] on input "checkbox" at bounding box center [607, 230] width 19 height 19
checkbox input "true"
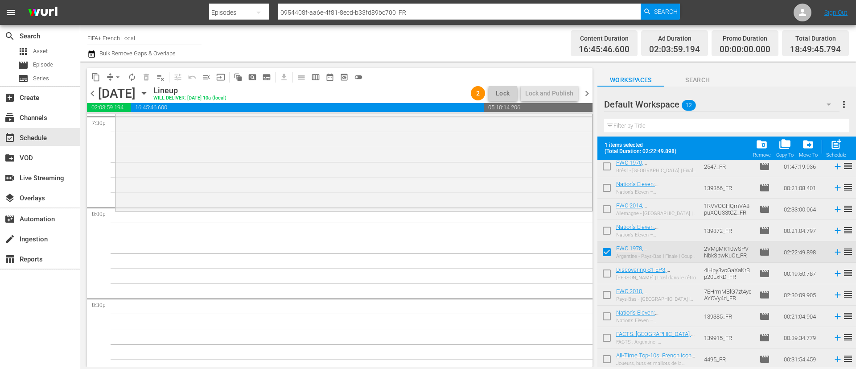
click at [610, 272] on input "checkbox" at bounding box center [607, 275] width 19 height 19
checkbox input "true"
click at [609, 292] on input "checkbox" at bounding box center [607, 296] width 19 height 19
checkbox input "true"
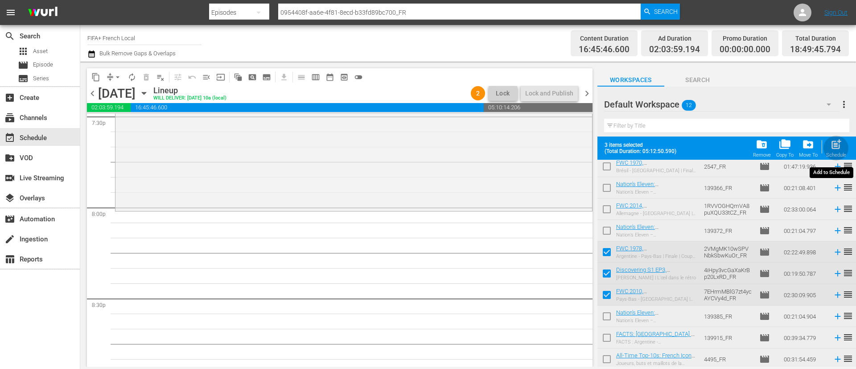
click at [839, 153] on div "Schedule" at bounding box center [836, 155] width 20 height 6
checkbox input "false"
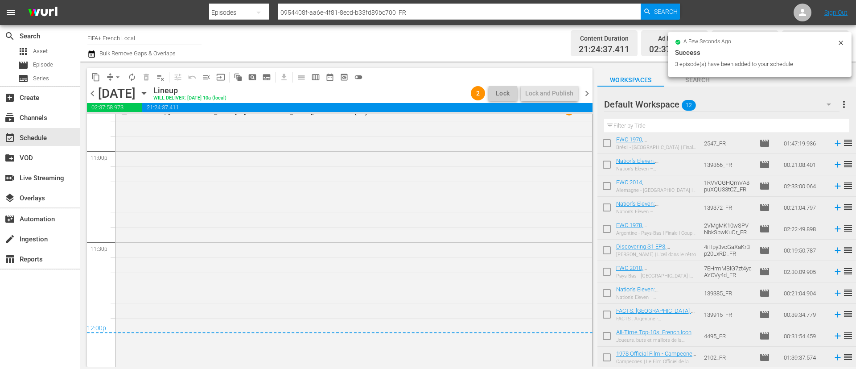
scroll to position [4338, 0]
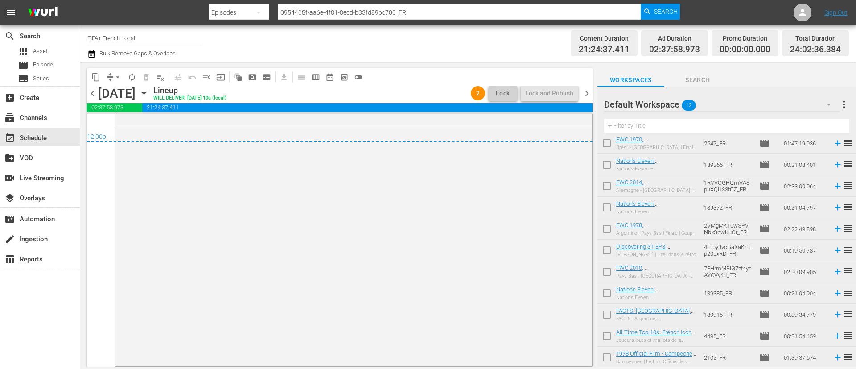
click at [847, 103] on span "more_vert" at bounding box center [844, 104] width 11 height 11
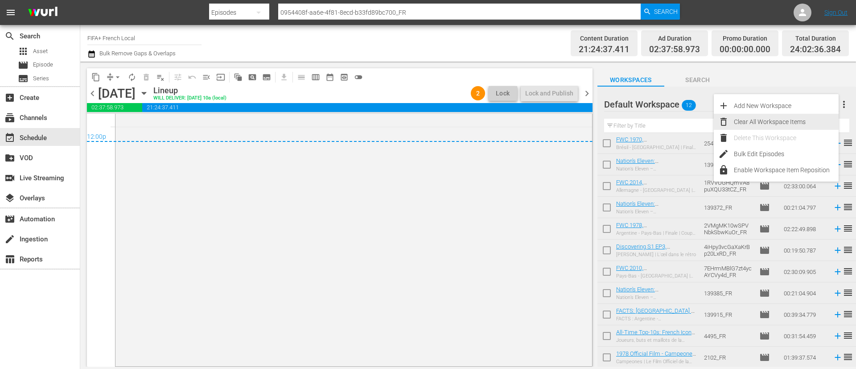
click at [806, 118] on div "Clear All Workspace Items" at bounding box center [786, 122] width 105 height 16
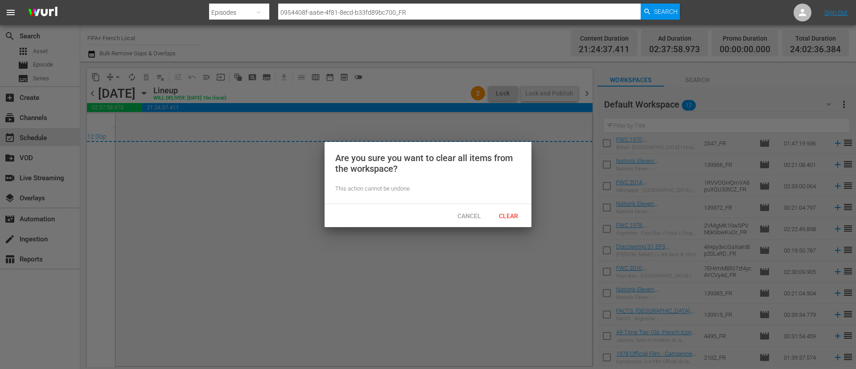
click at [532, 210] on div at bounding box center [428, 184] width 856 height 369
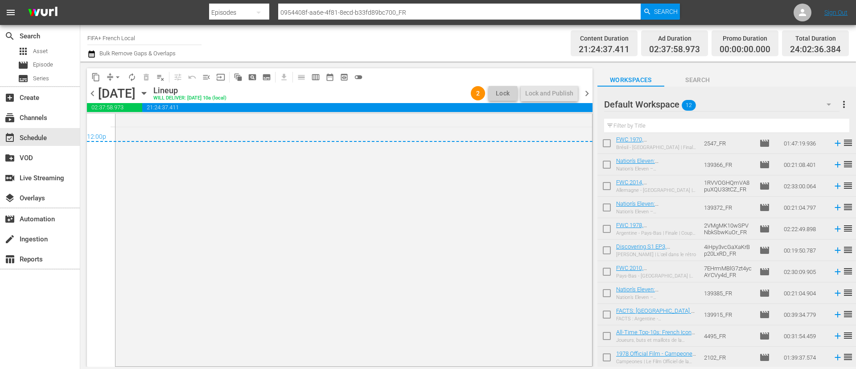
click at [840, 103] on span "more_vert" at bounding box center [844, 104] width 11 height 11
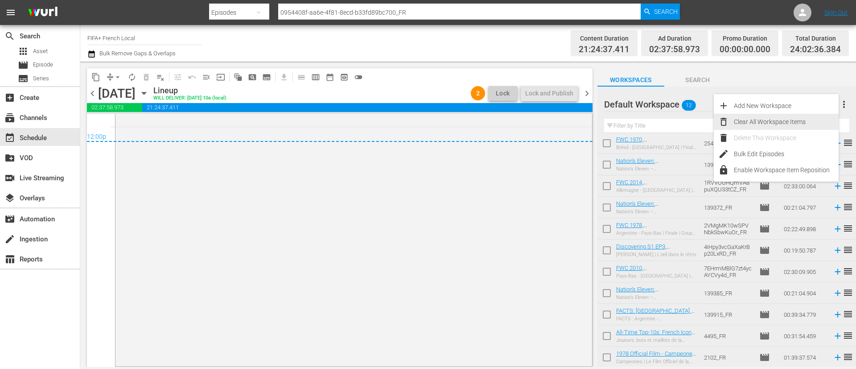
click at [808, 115] on div "Clear All Workspace Items" at bounding box center [786, 122] width 105 height 16
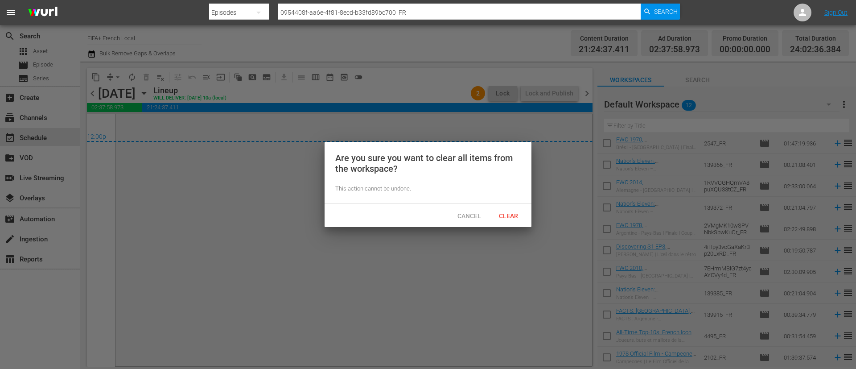
click at [501, 201] on div "Are you sure you want to clear all items from the workspace? This action cannot…" at bounding box center [428, 173] width 207 height 62
click at [509, 216] on span "Clear" at bounding box center [508, 215] width 33 height 7
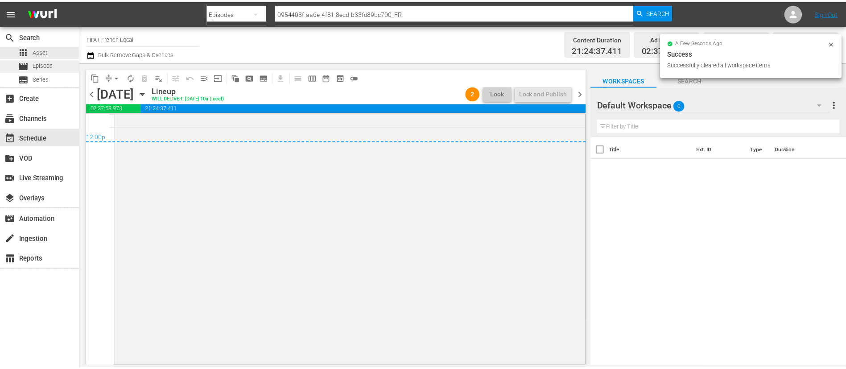
scroll to position [0, 0]
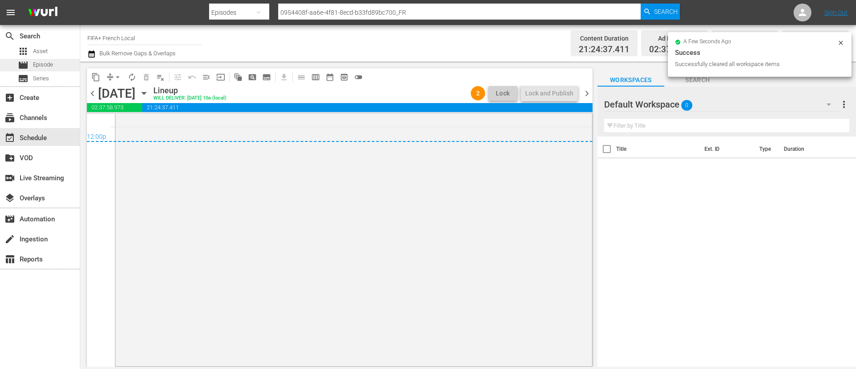
click at [41, 67] on span "Episode" at bounding box center [43, 64] width 20 height 9
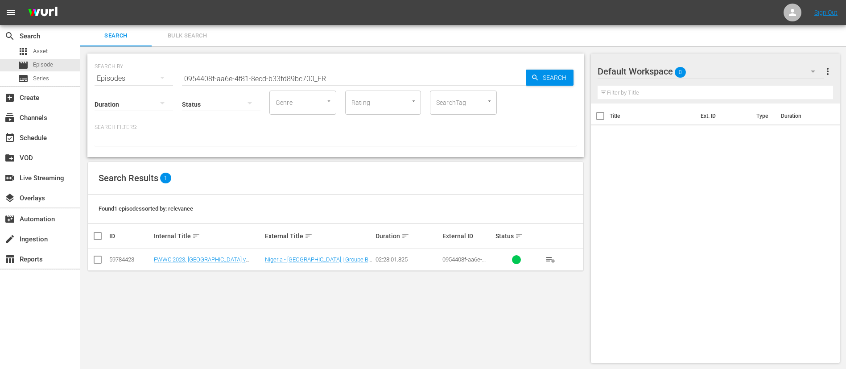
click at [161, 33] on span "Bulk Search" at bounding box center [187, 36] width 61 height 10
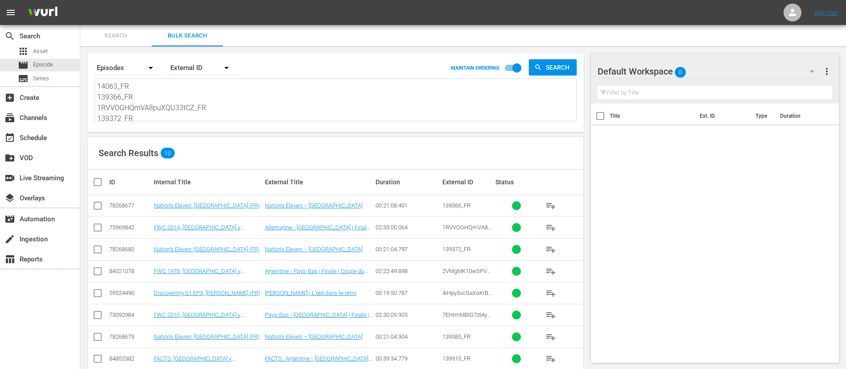
click at [212, 106] on textarea "14063_FR 139366_FR 1RVVOGHQmVA8puXQU33tCZ_FR 139372_FR 2VMgMK10wSPVNbkSbwKuOr_F…" at bounding box center [336, 101] width 479 height 41
paste textarea "15200_FR 128307_FR 137761_FR 128324_FR 137693_FR 128325_FR 133696_FR 128326_FR …"
type textarea "15200_FR 128307_FR 137761_FR 128324_FR 137693_FR 128325_FR 133696_FR 128326_FR …"
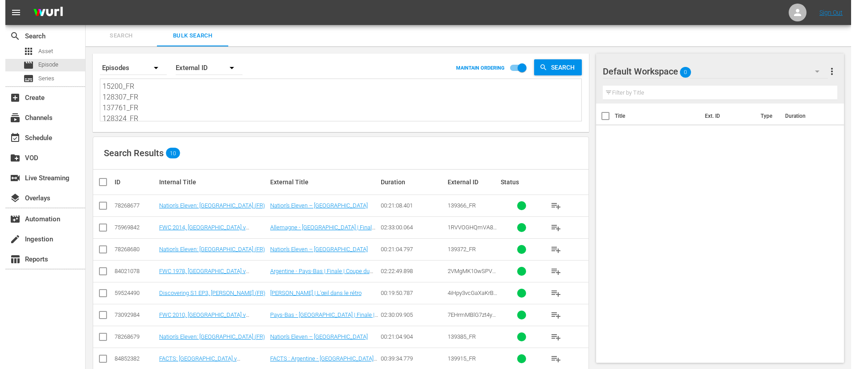
scroll to position [1, 0]
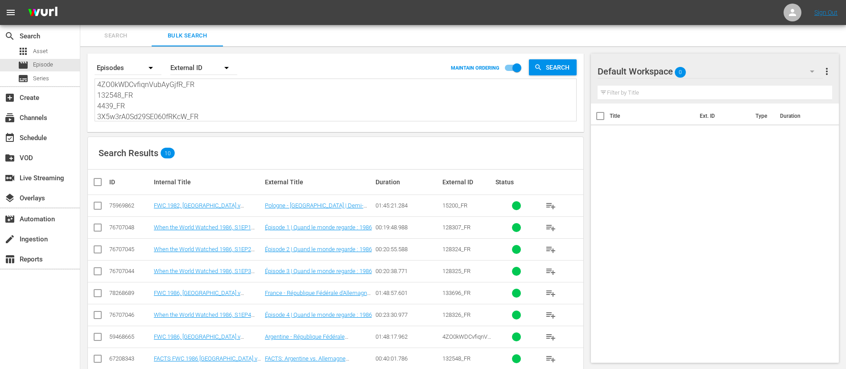
type textarea "15200_FR 128307_FR 137761_FR 128324_FR 137693_FR 128325_FR 133696_FR 128326_FR …"
click at [98, 181] on input "checkbox" at bounding box center [101, 182] width 18 height 11
checkbox input "true"
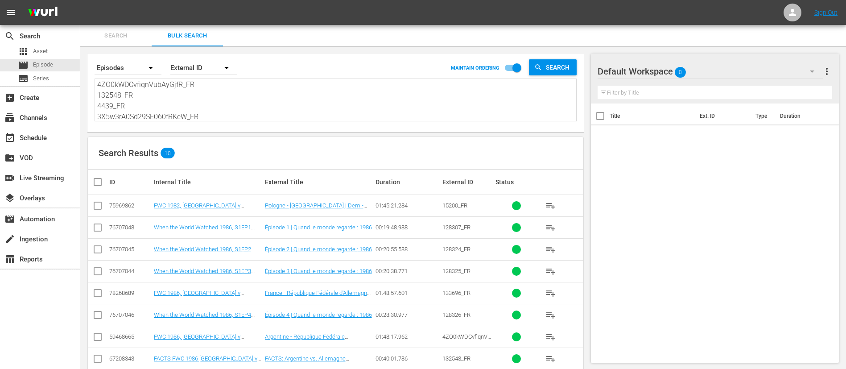
checkbox input "true"
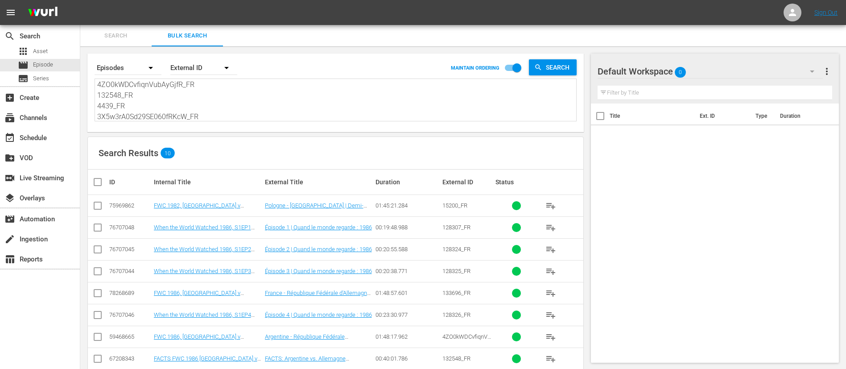
checkbox input "true"
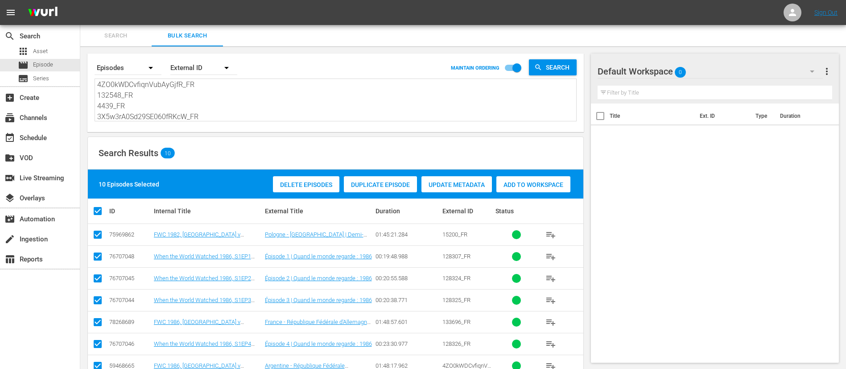
click at [562, 182] on span "Add to Workspace" at bounding box center [533, 184] width 74 height 7
click at [33, 140] on div "event_available Schedule" at bounding box center [25, 136] width 50 height 8
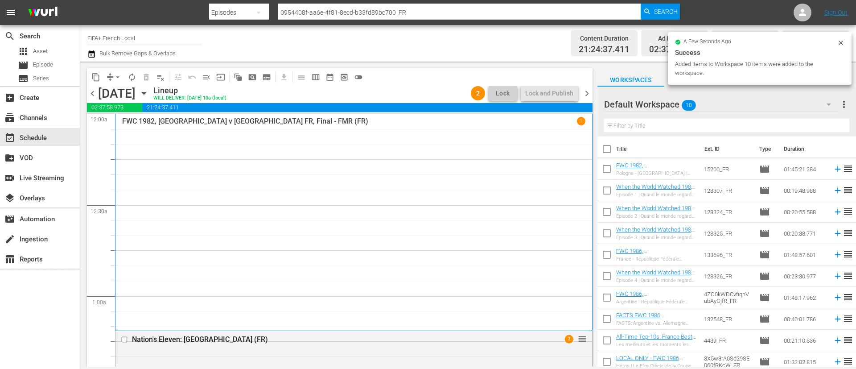
click at [587, 93] on span "chevron_right" at bounding box center [586, 93] width 11 height 11
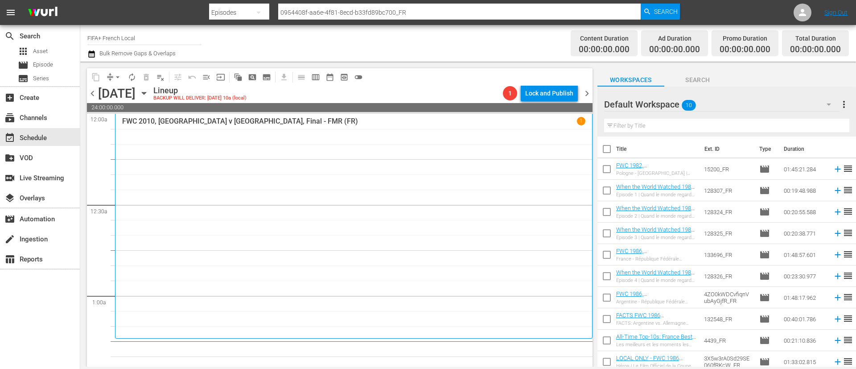
click at [607, 153] on input "checkbox" at bounding box center [607, 150] width 19 height 19
checkbox input "true"
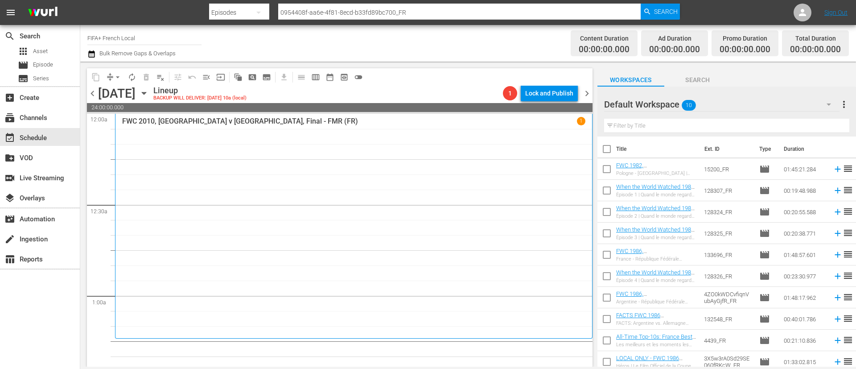
checkbox input "true"
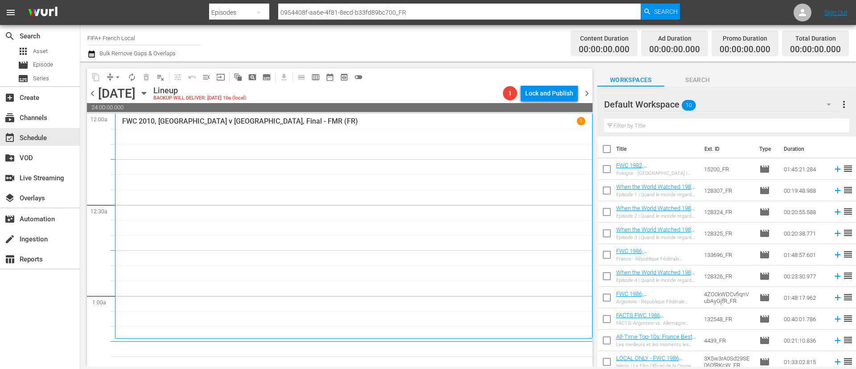
checkbox input "true"
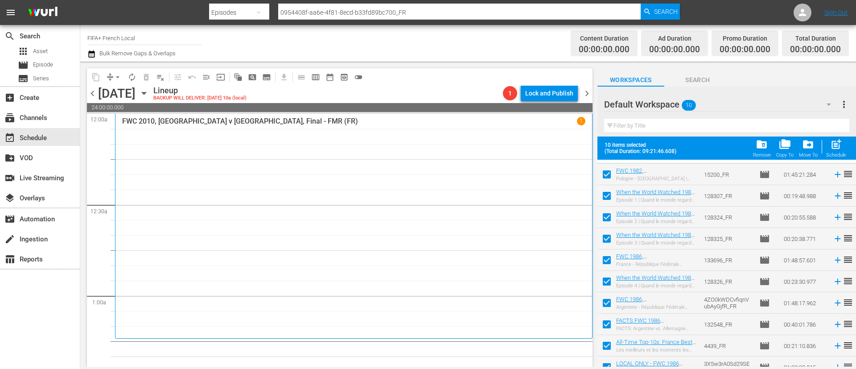
scroll to position [28, 0]
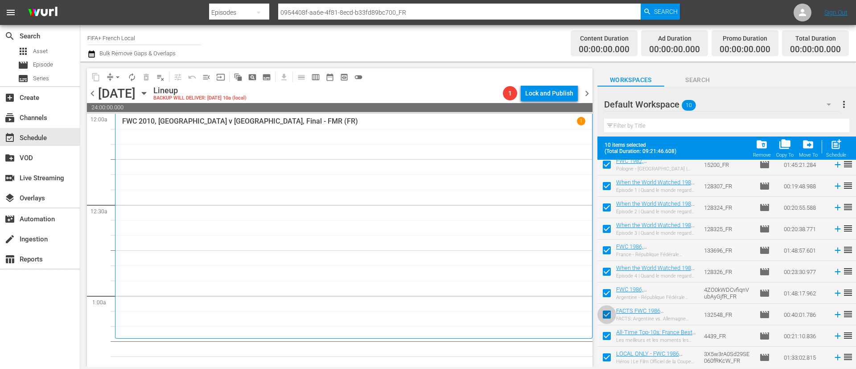
click at [606, 315] on input "checkbox" at bounding box center [607, 316] width 19 height 19
checkbox input "false"
click at [606, 335] on input "checkbox" at bounding box center [607, 337] width 19 height 19
checkbox input "false"
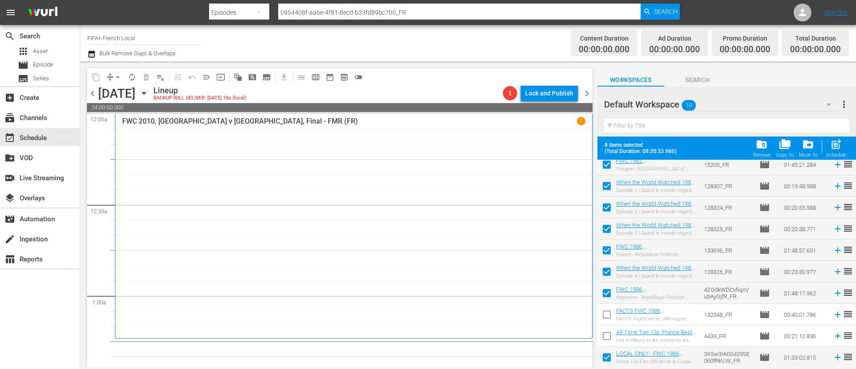
click at [601, 357] on input "checkbox" at bounding box center [607, 359] width 19 height 19
checkbox input "false"
click at [843, 160] on span "reorder" at bounding box center [848, 164] width 11 height 11
click at [840, 151] on div "post_add Schedule" at bounding box center [836, 148] width 20 height 20
checkbox input "false"
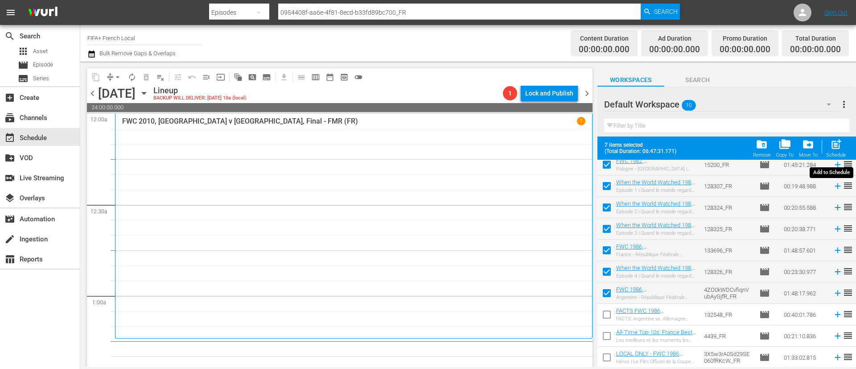
checkbox input "false"
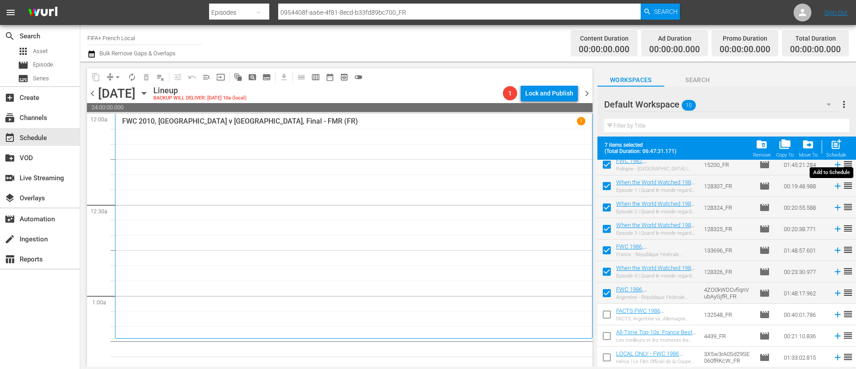
checkbox input "false"
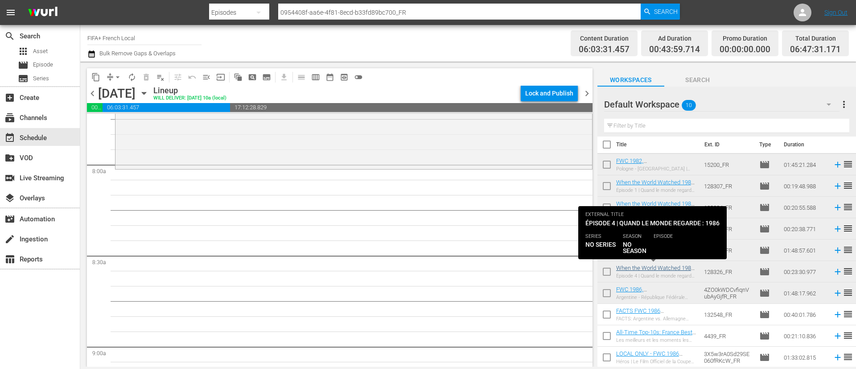
scroll to position [0, 0]
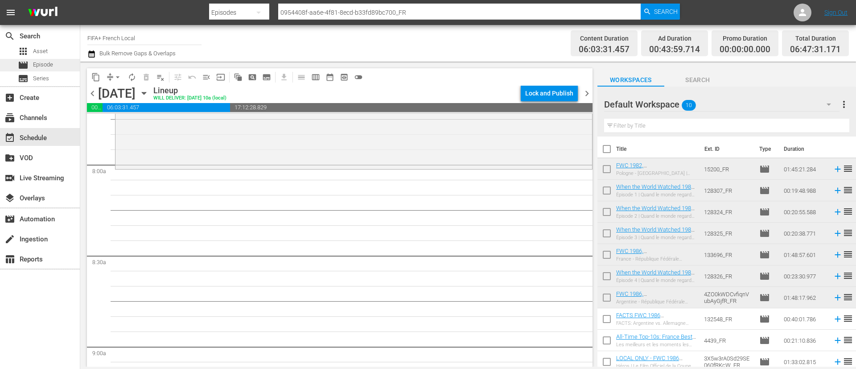
click at [43, 62] on span "Episode" at bounding box center [43, 64] width 20 height 9
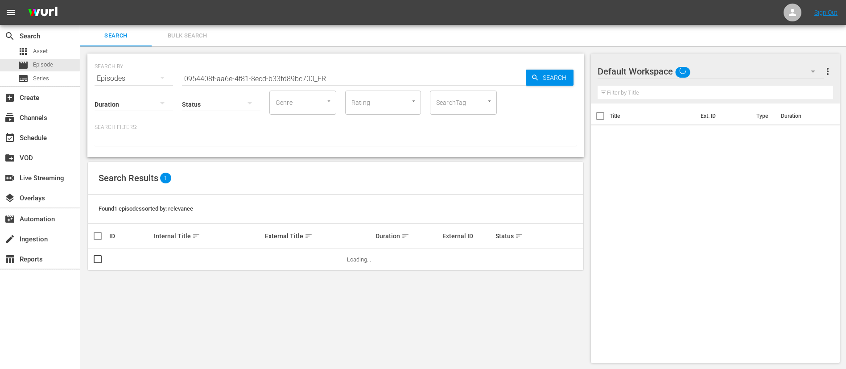
click at [312, 81] on input "0954408f-aa6e-4f81-8ecd-b33fd89bc700_FR" at bounding box center [354, 78] width 344 height 21
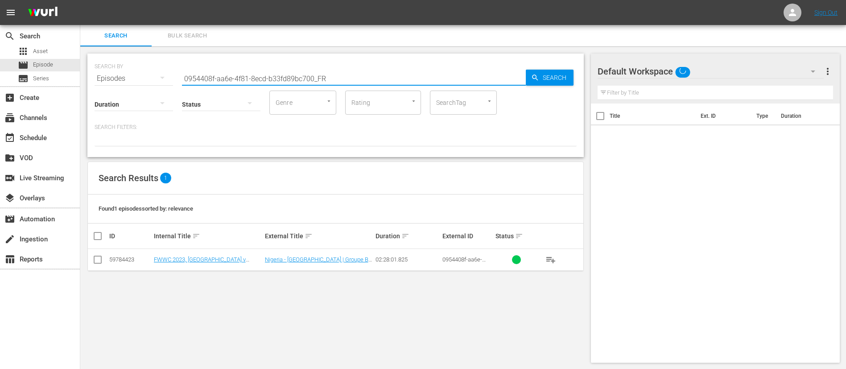
click at [312, 81] on input "0954408f-aa6e-4f81-8ecd-b33fd89bc700_FR" at bounding box center [354, 78] width 344 height 21
paste input "r5fqv88KOE-Ks7km9yofcw"
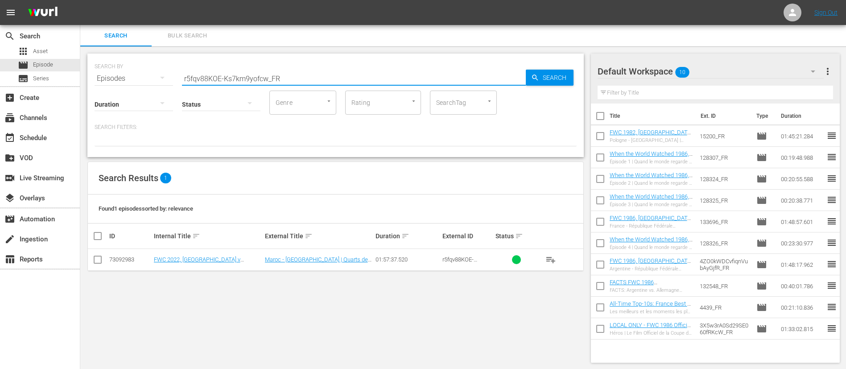
type input "r5fqv88KOE-Ks7km9yofcw_FR"
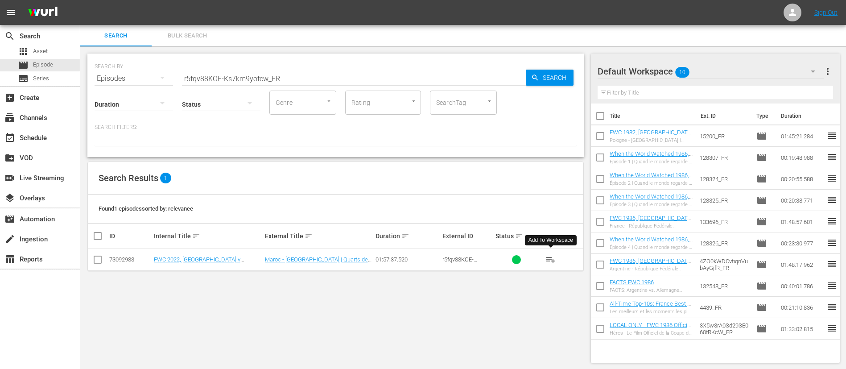
click at [546, 266] on button "playlist_add" at bounding box center [550, 259] width 21 height 21
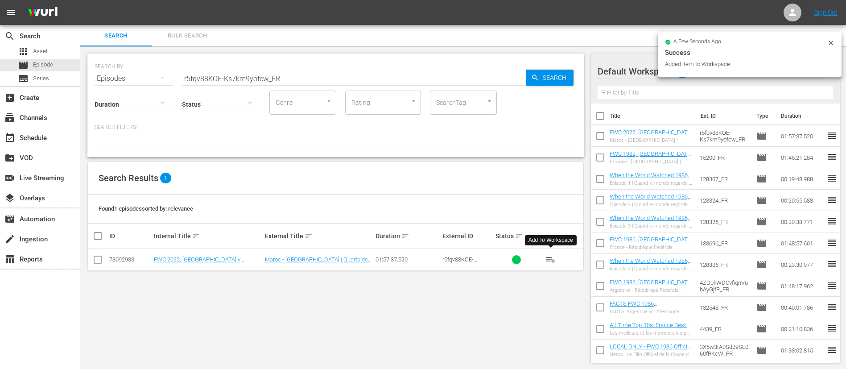
click at [392, 70] on input "r5fqv88KOE-Ks7km9yofcw_FR" at bounding box center [354, 78] width 344 height 21
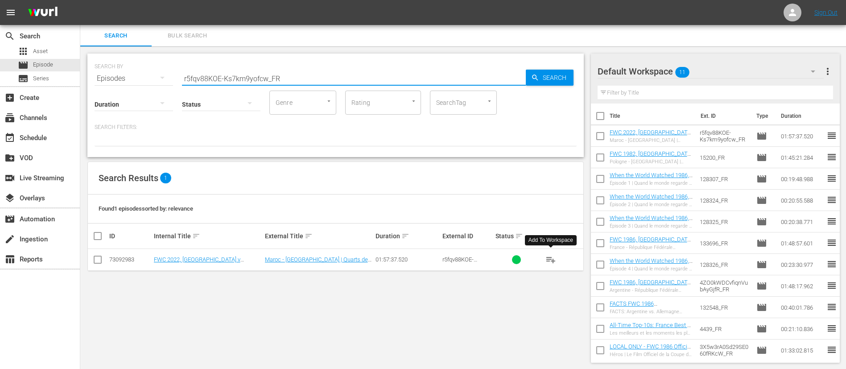
click at [392, 70] on input "r5fqv88KOE-Ks7km9yofcw_FR" at bounding box center [354, 78] width 344 height 21
paste input "123077"
click at [392, 70] on input "r5fqv88KOE-Ks7km9yofcw_FR" at bounding box center [354, 78] width 344 height 21
type input "123077_FR"
click at [558, 258] on button "playlist_add" at bounding box center [550, 259] width 21 height 21
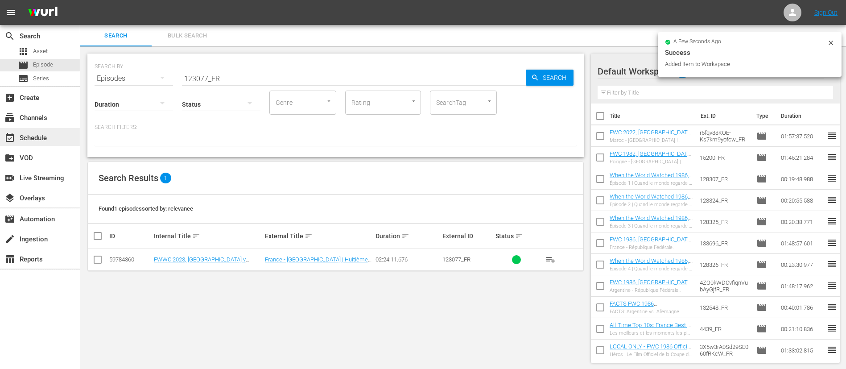
click at [30, 140] on div "event_available Schedule" at bounding box center [25, 136] width 50 height 8
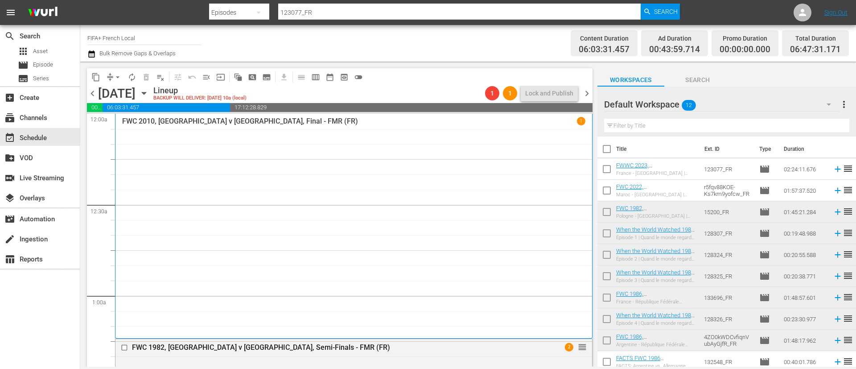
click at [609, 169] on input "checkbox" at bounding box center [607, 170] width 19 height 19
checkbox input "true"
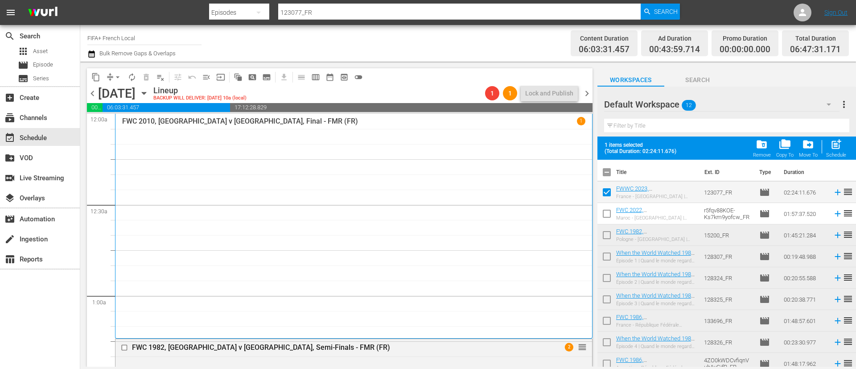
click at [608, 213] on input "checkbox" at bounding box center [607, 215] width 19 height 19
checkbox input "true"
click at [830, 143] on span "post_add" at bounding box center [836, 144] width 12 height 12
checkbox input "false"
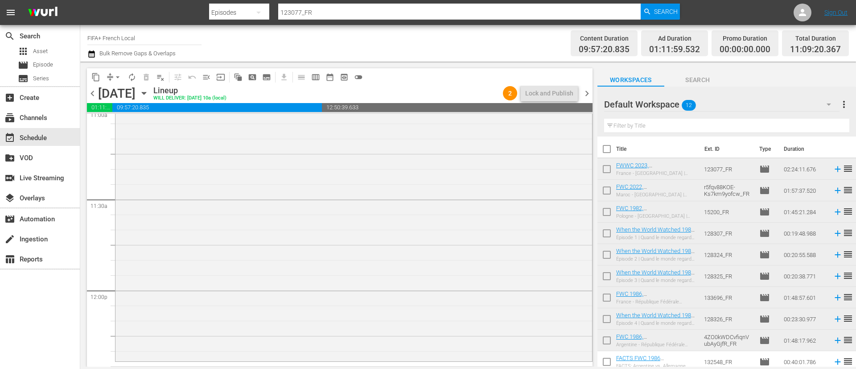
scroll to position [2140, 0]
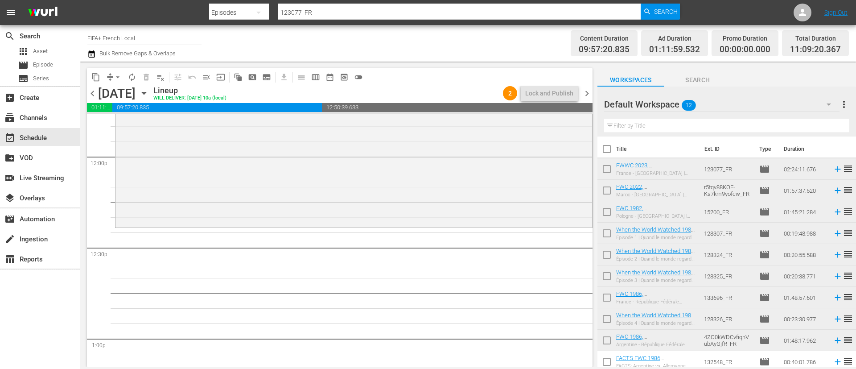
click at [610, 231] on input "checkbox" at bounding box center [607, 235] width 19 height 19
checkbox input "true"
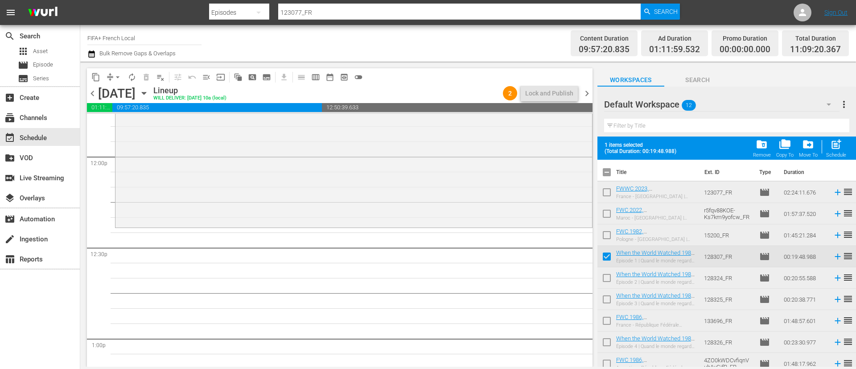
click at [610, 274] on input "checkbox" at bounding box center [607, 279] width 19 height 19
checkbox input "true"
click at [610, 297] on input "checkbox" at bounding box center [607, 301] width 19 height 19
checkbox input "true"
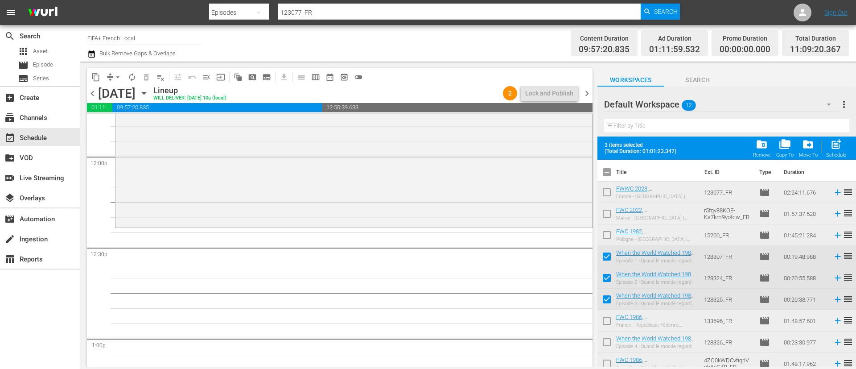
click at [605, 344] on input "checkbox" at bounding box center [607, 343] width 19 height 19
checkbox input "true"
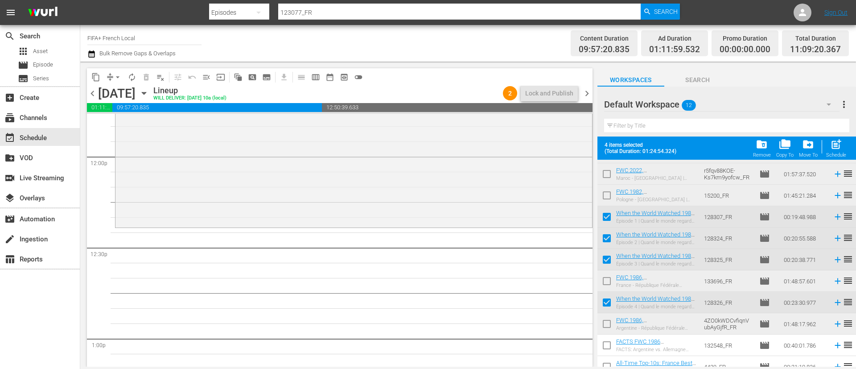
scroll to position [67, 0]
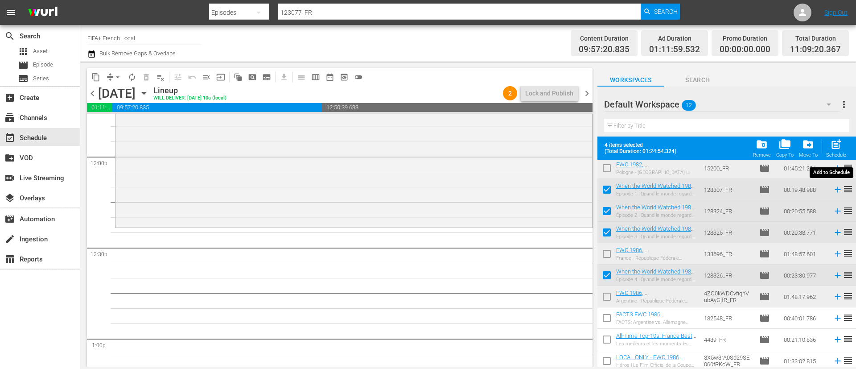
click at [837, 148] on span "post_add" at bounding box center [836, 144] width 12 height 12
checkbox input "false"
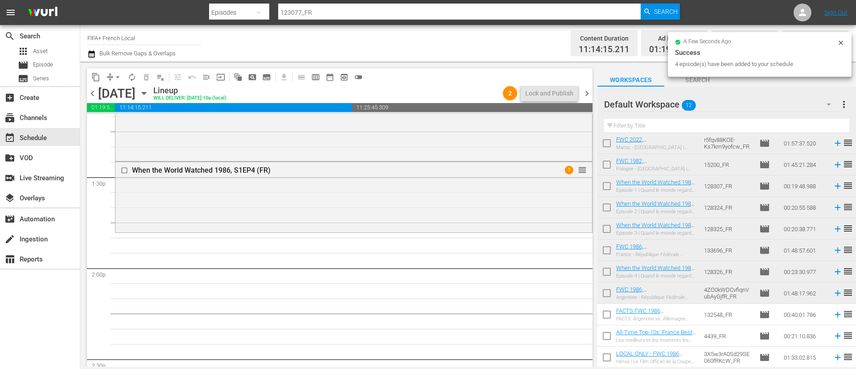
scroll to position [2408, 0]
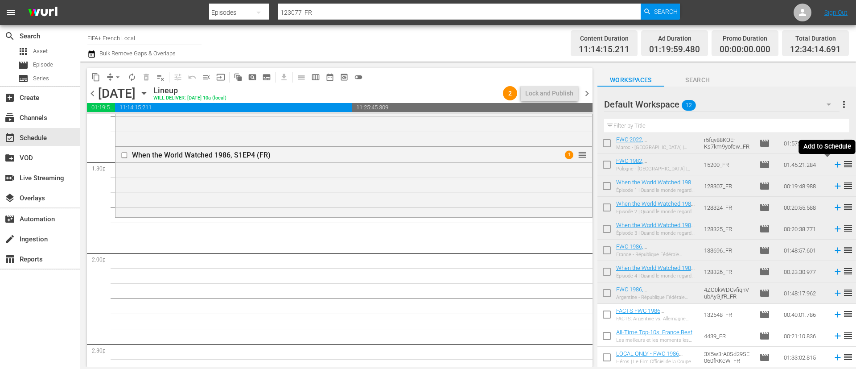
click at [835, 165] on icon at bounding box center [838, 165] width 6 height 6
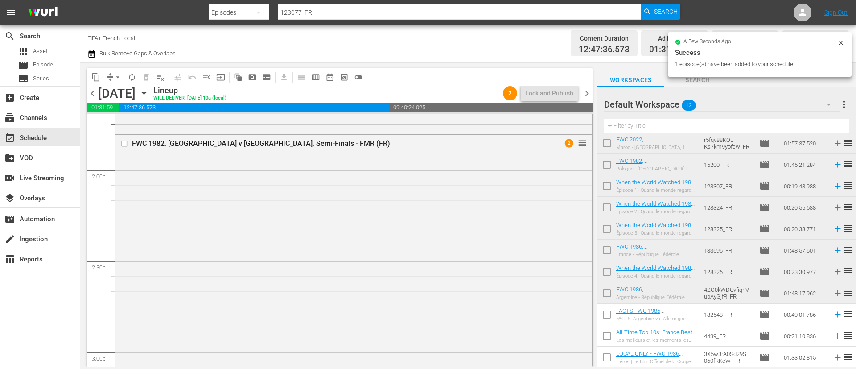
scroll to position [2676, 0]
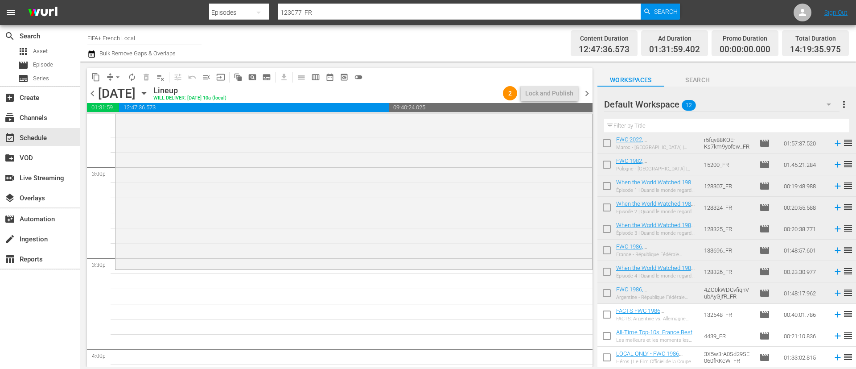
click at [829, 245] on td at bounding box center [835, 249] width 13 height 21
click at [833, 248] on icon at bounding box center [838, 250] width 10 height 10
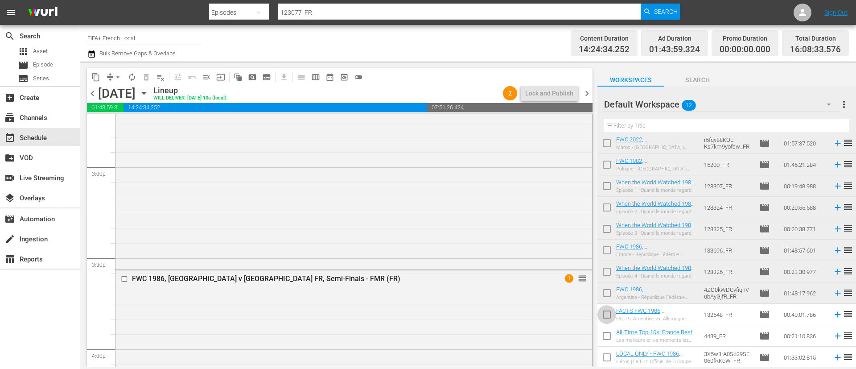
click at [608, 309] on input "checkbox" at bounding box center [607, 316] width 19 height 19
checkbox input "true"
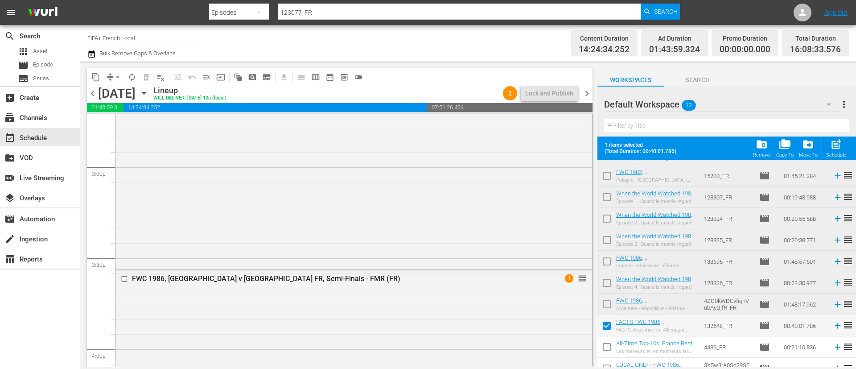
scroll to position [70, 0]
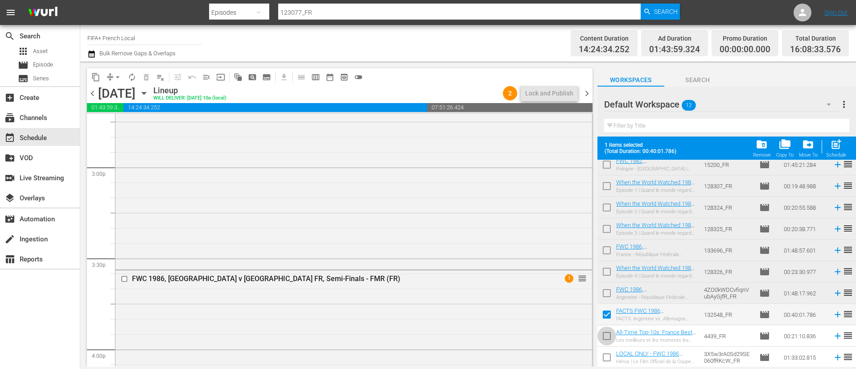
click at [610, 339] on input "checkbox" at bounding box center [607, 337] width 19 height 19
checkbox input "true"
click at [610, 356] on input "checkbox" at bounding box center [607, 359] width 19 height 19
checkbox input "true"
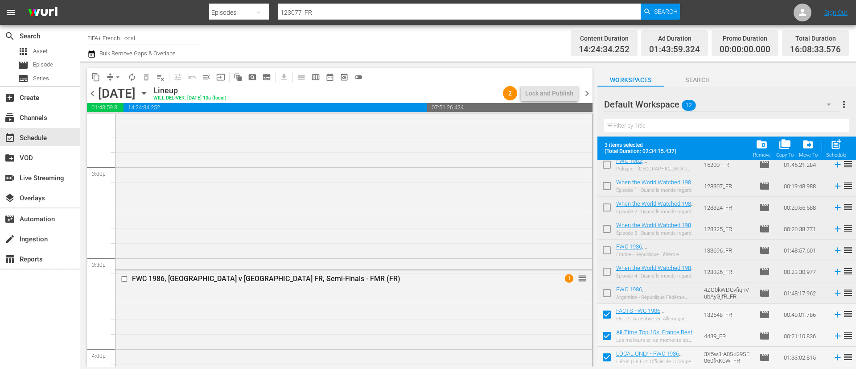
click at [837, 150] on span "post_add" at bounding box center [836, 144] width 12 height 12
checkbox input "false"
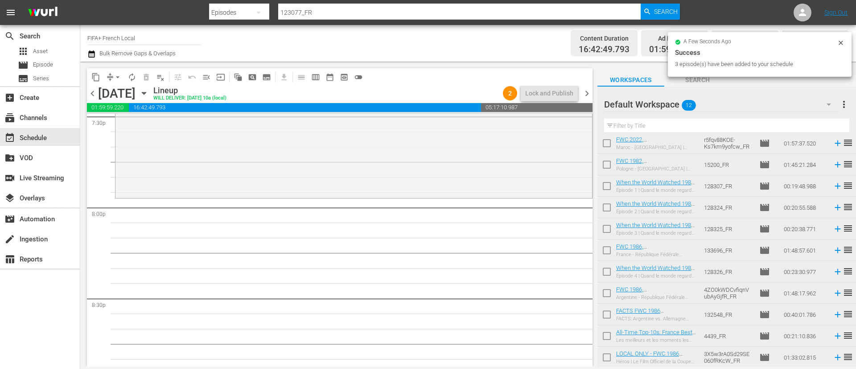
scroll to position [0, 0]
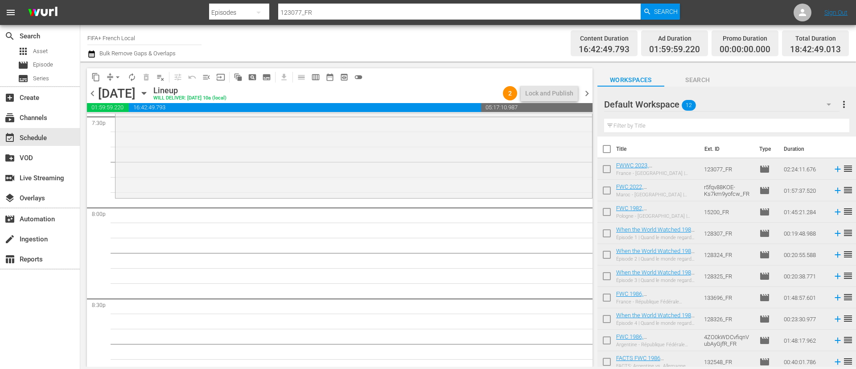
click at [611, 171] on input "checkbox" at bounding box center [607, 170] width 19 height 19
checkbox input "true"
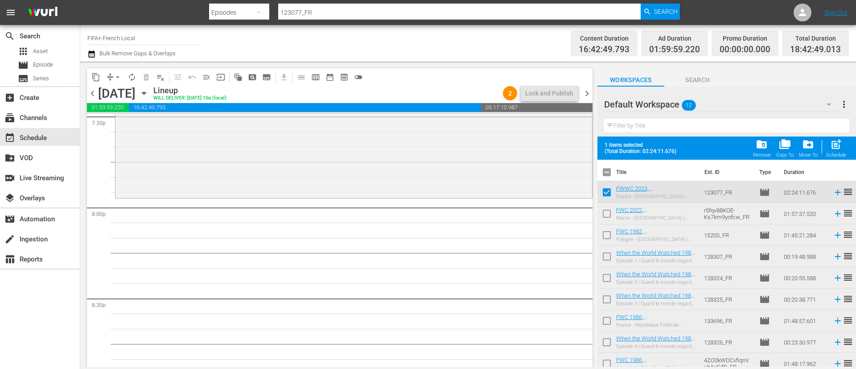
click at [603, 220] on input "checkbox" at bounding box center [607, 215] width 19 height 19
checkbox input "true"
click at [841, 139] on span "post_add" at bounding box center [836, 144] width 12 height 12
checkbox input "false"
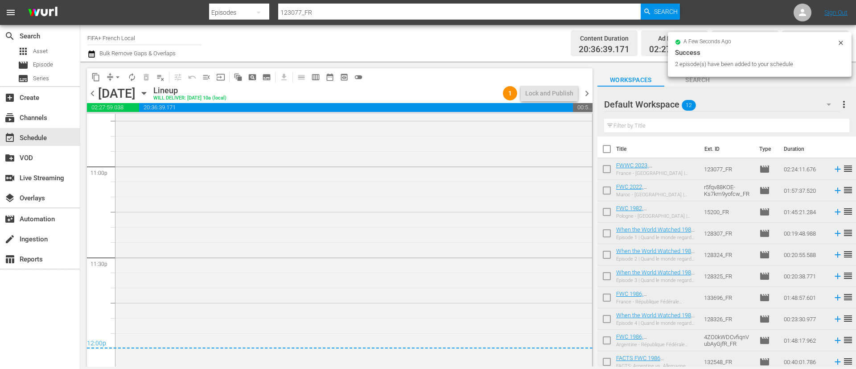
scroll to position [4171, 0]
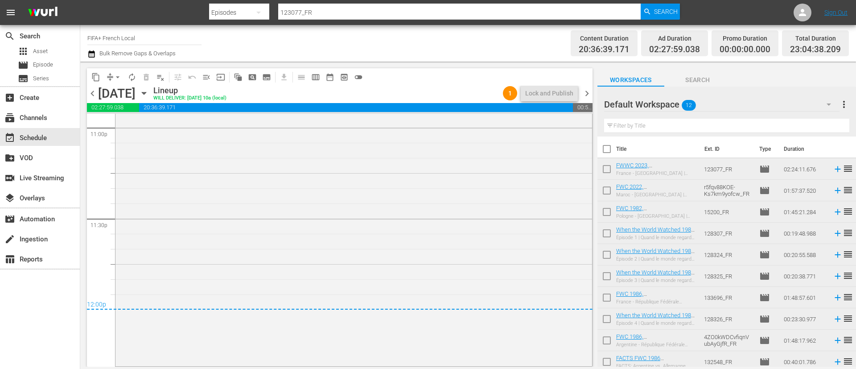
click at [589, 93] on span "chevron_right" at bounding box center [586, 93] width 11 height 11
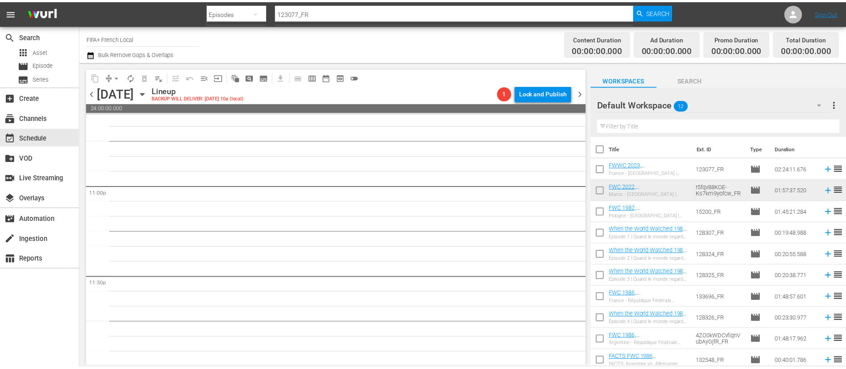
scroll to position [4114, 0]
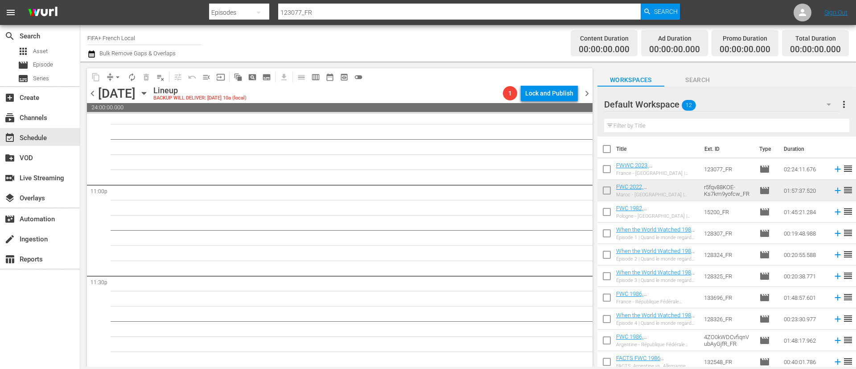
click at [846, 97] on button "more_vert" at bounding box center [844, 104] width 11 height 21
click at [817, 116] on div "Clear All Workspace Items" at bounding box center [786, 122] width 105 height 16
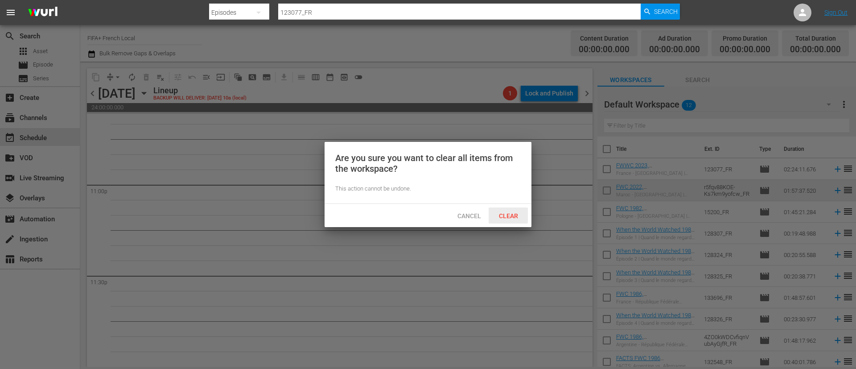
click at [505, 216] on span "Clear" at bounding box center [508, 215] width 33 height 7
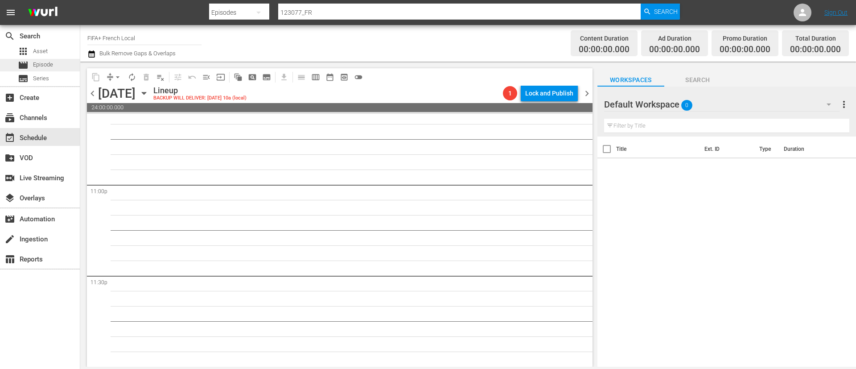
click at [66, 67] on div "movie Episode" at bounding box center [40, 65] width 80 height 12
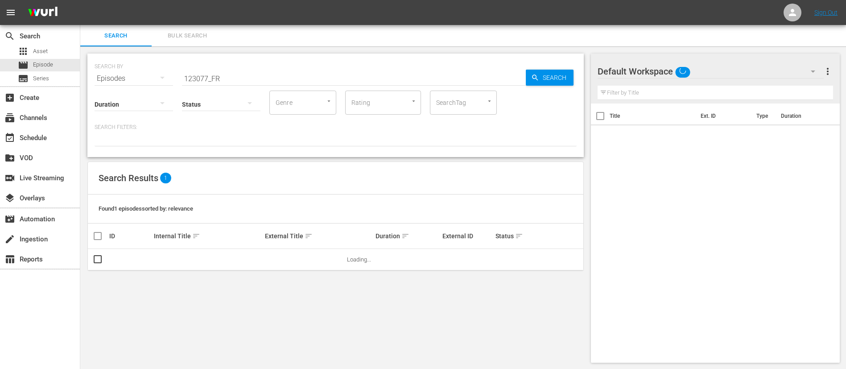
click at [198, 44] on button "Bulk Search" at bounding box center [187, 35] width 71 height 21
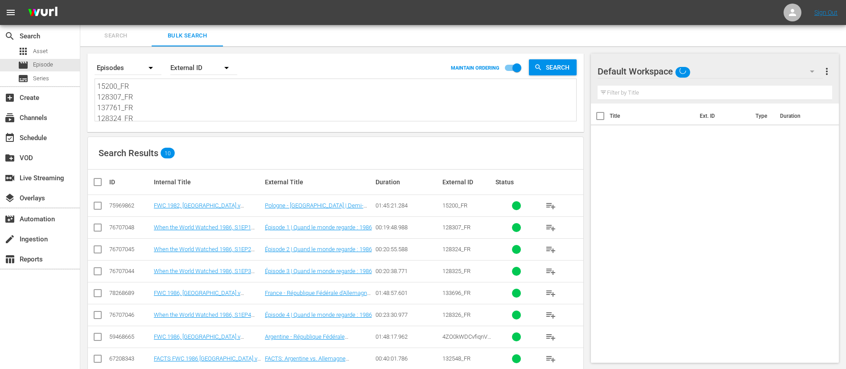
click at [210, 104] on textarea "15200_FR 128307_FR 137761_FR 128324_FR 137693_FR 128325_FR 133696_FR 128326_FR …" at bounding box center [336, 101] width 479 height 41
paste textarea "22760_FR 2634_FR 24436_FR 5mDB3xevgX0jNXRCnqqRwR_FR 22694_FR 4HtZGTmaoP3Uo5uwC9…"
type textarea "22760_FR 2634_FR 24436_FR 5mDB3xevgX0jNXRCnqqRwR_FR 22694_FR 4HtZGTmaoP3Uo5uwC9…"
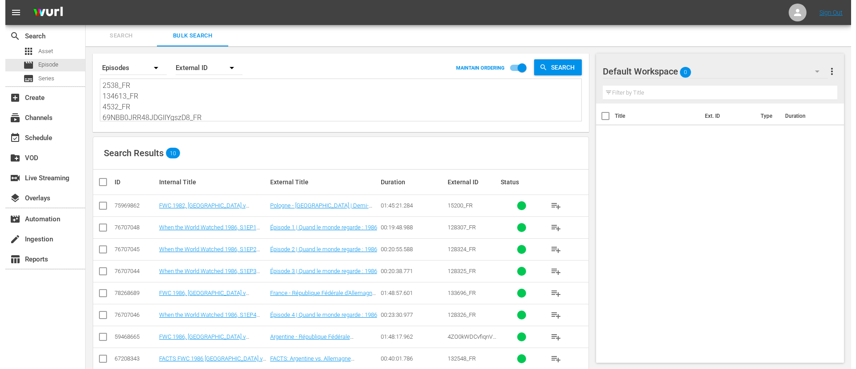
scroll to position [1, 0]
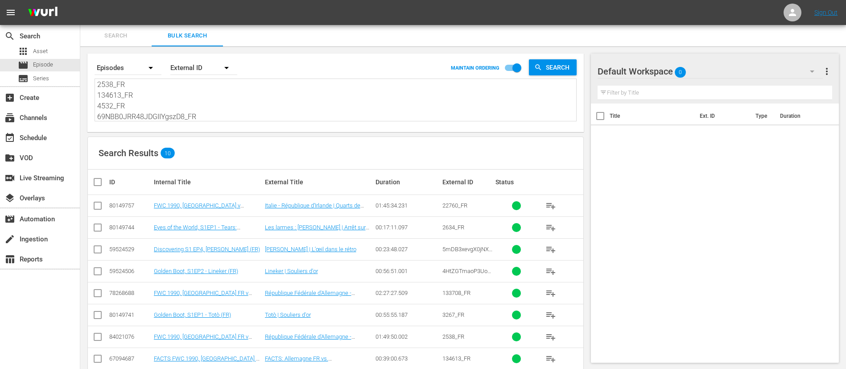
type textarea "22760_FR 2634_FR 24436_FR 5mDB3xevgX0jNXRCnqqRwR_FR 22694_FR 4HtZGTmaoP3Uo5uwC9…"
click at [93, 189] on th at bounding box center [98, 181] width 20 height 25
click at [95, 185] on input "checkbox" at bounding box center [101, 182] width 18 height 11
checkbox input "true"
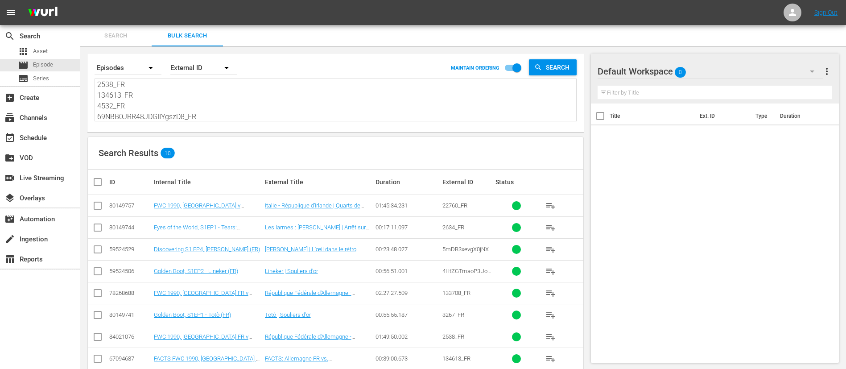
checkbox input "true"
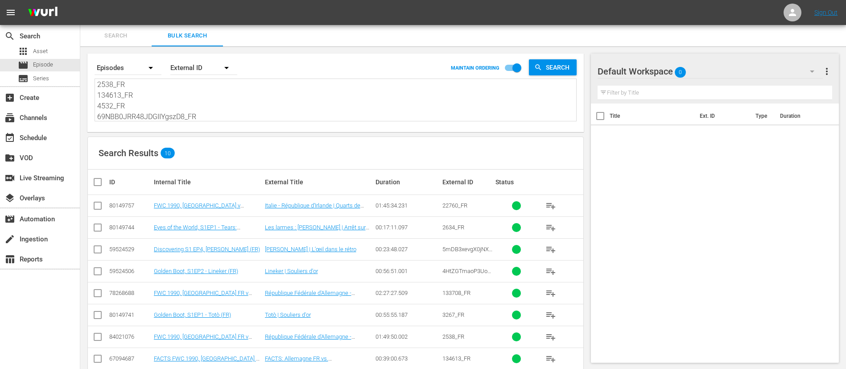
checkbox input "true"
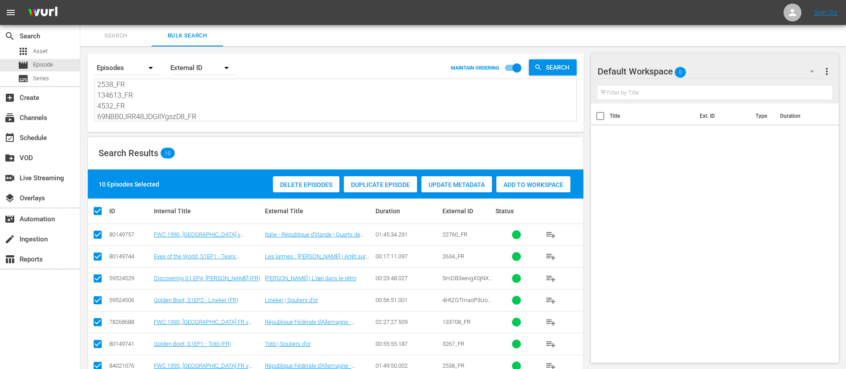
click at [546, 192] on div "Delete Episodes Duplicate Episode Update Metadata Add to Workspace" at bounding box center [422, 184] width 302 height 21
click at [530, 179] on div "Add to Workspace" at bounding box center [533, 184] width 74 height 17
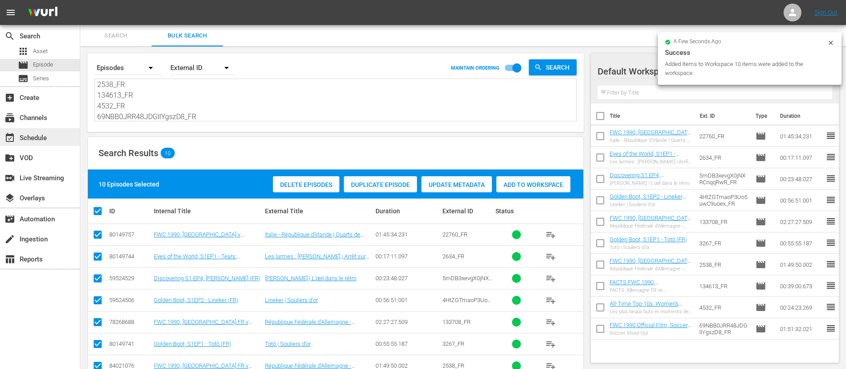
click at [52, 132] on div "event_available Schedule" at bounding box center [40, 137] width 80 height 18
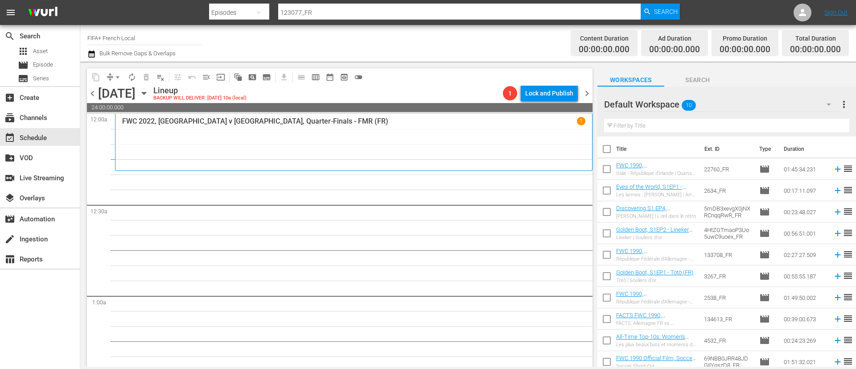
click at [607, 152] on input "checkbox" at bounding box center [607, 150] width 19 height 19
checkbox input "true"
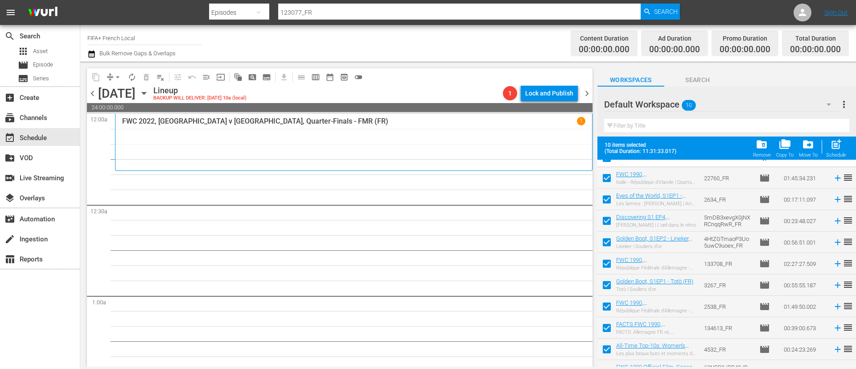
scroll to position [28, 0]
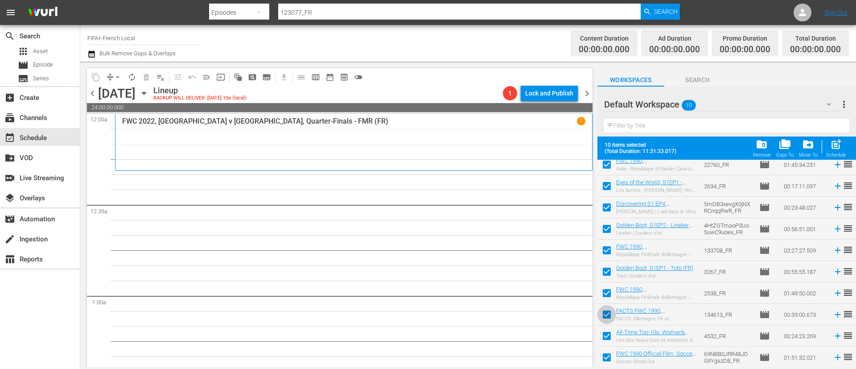
click at [599, 318] on input "checkbox" at bounding box center [607, 316] width 19 height 19
click at [609, 338] on input "checkbox" at bounding box center [607, 337] width 19 height 19
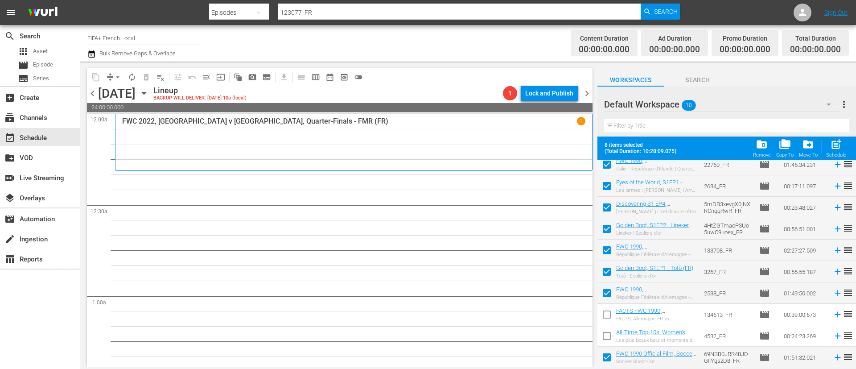
click at [610, 359] on input "checkbox" at bounding box center [607, 359] width 19 height 19
click at [847, 148] on button "post_add Schedule" at bounding box center [836, 148] width 25 height 25
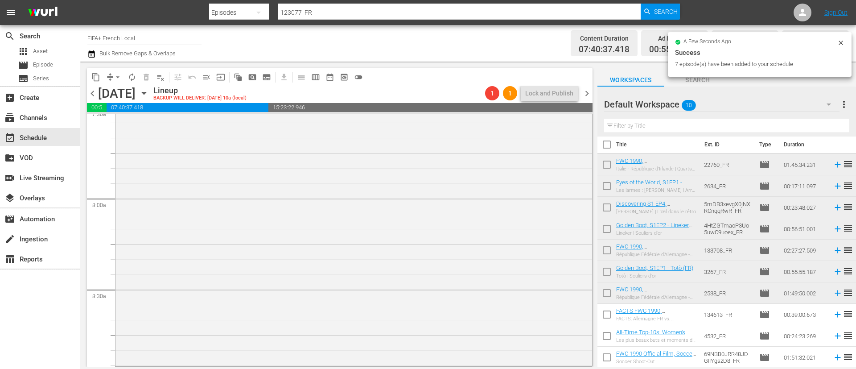
scroll to position [1538, 0]
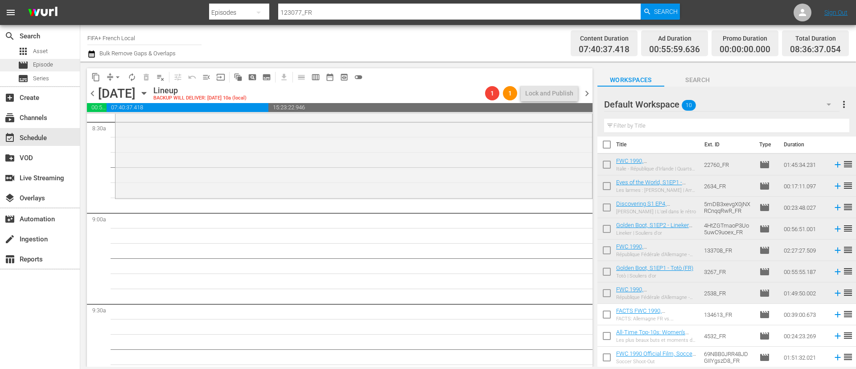
click at [59, 61] on div "movie Episode" at bounding box center [40, 65] width 80 height 12
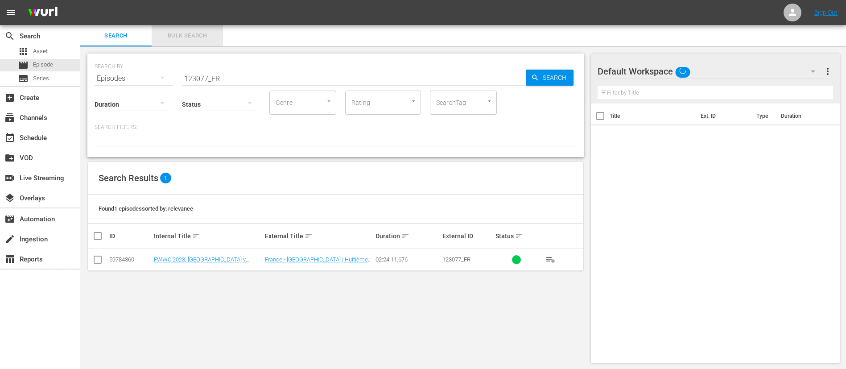
click at [161, 39] on span "Bulk Search" at bounding box center [187, 36] width 61 height 10
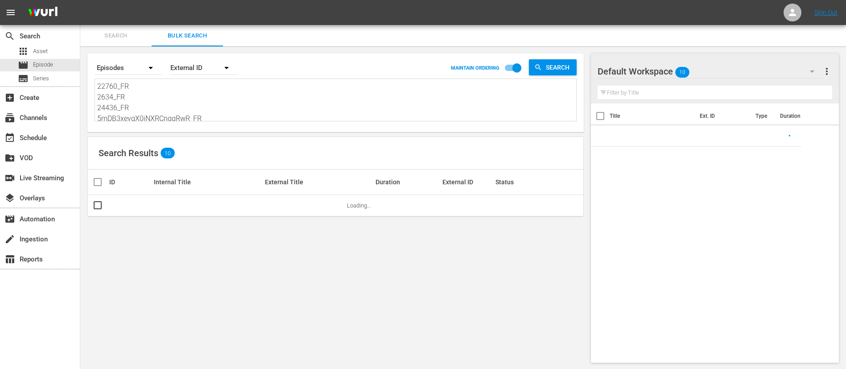
click at [190, 97] on textarea "22760_FR 2634_FR 24436_FR 5mDB3xevgX0jNXRCnqqRwR_FR 22694_FR 4HtZGTmaoP3Uo5uwC9…" at bounding box center [336, 101] width 479 height 41
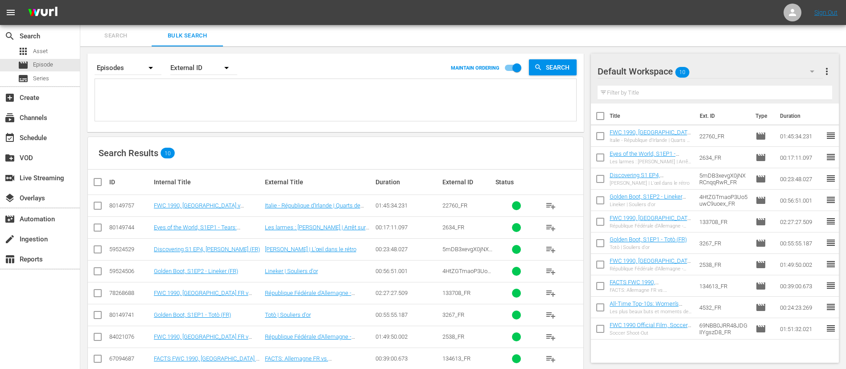
paste textarea "123198_FR 123847_FR"
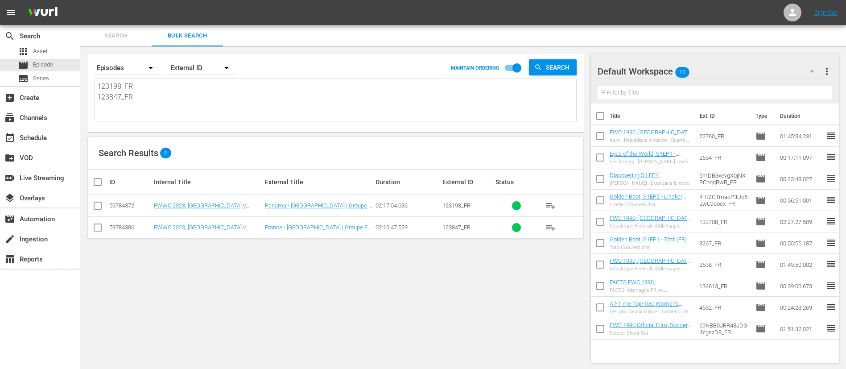
click at [104, 180] on input "checkbox" at bounding box center [101, 182] width 18 height 11
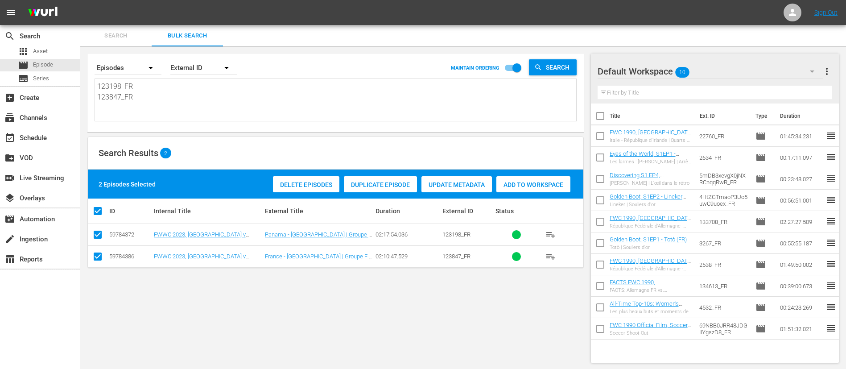
click at [540, 191] on div "Add to Workspace" at bounding box center [533, 184] width 74 height 17
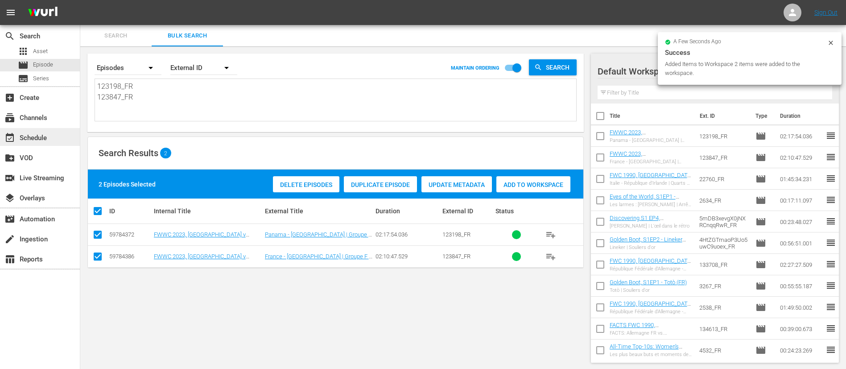
click at [50, 136] on div "event_available Schedule" at bounding box center [40, 137] width 80 height 18
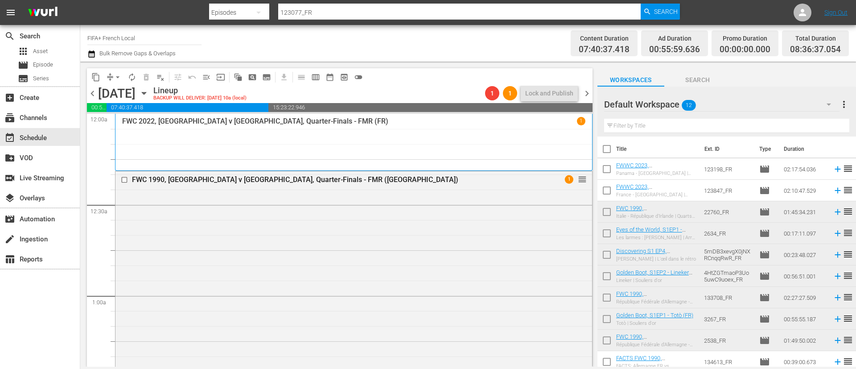
click at [611, 171] on input "checkbox" at bounding box center [607, 170] width 19 height 19
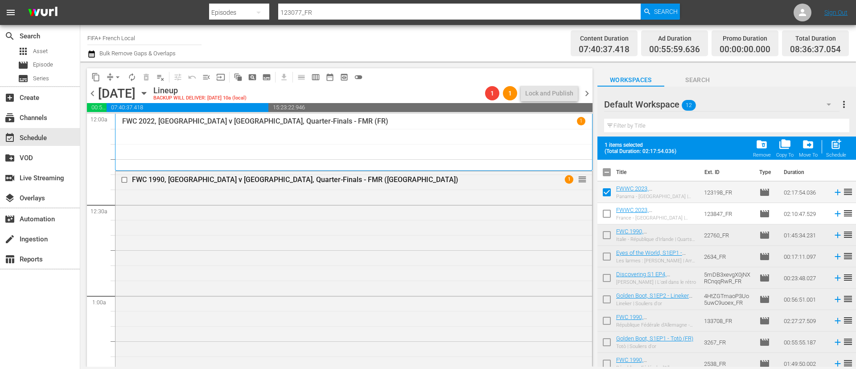
click at [601, 213] on input "checkbox" at bounding box center [607, 215] width 19 height 19
click at [835, 147] on span "post_add" at bounding box center [836, 144] width 12 height 12
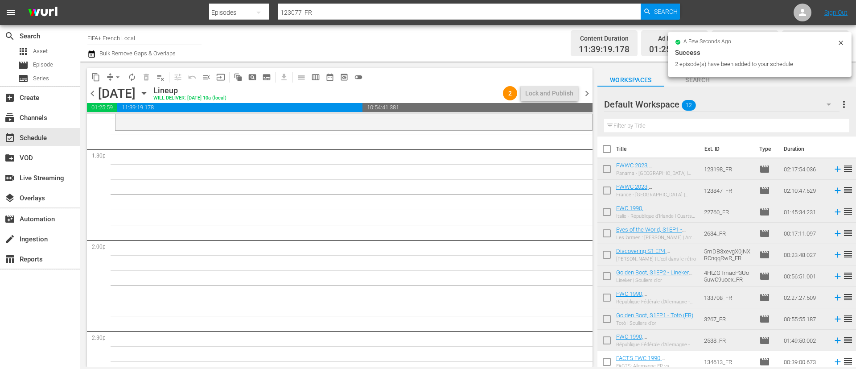
scroll to position [2408, 0]
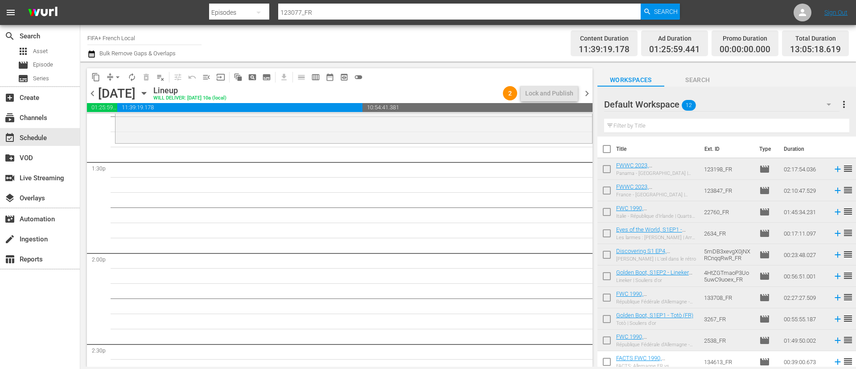
click at [606, 229] on input "checkbox" at bounding box center [607, 235] width 19 height 19
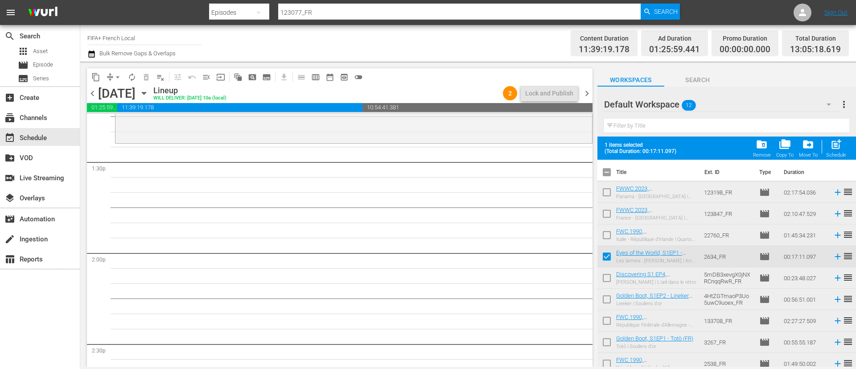
click at [606, 275] on input "checkbox" at bounding box center [607, 279] width 19 height 19
click at [836, 149] on span "post_add" at bounding box center [836, 144] width 12 height 12
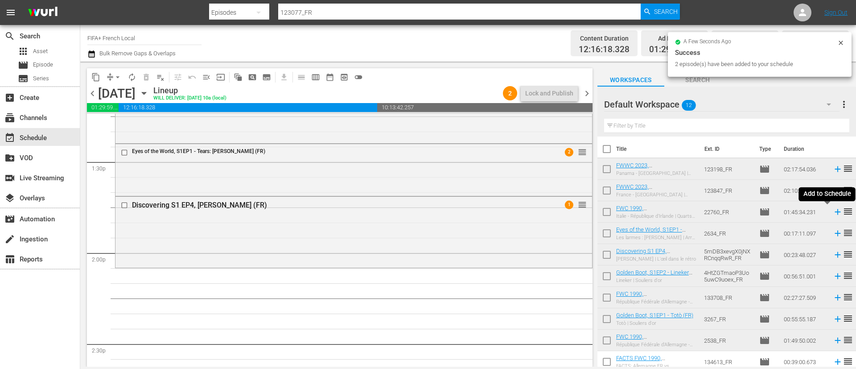
click at [835, 213] on icon at bounding box center [838, 212] width 6 height 6
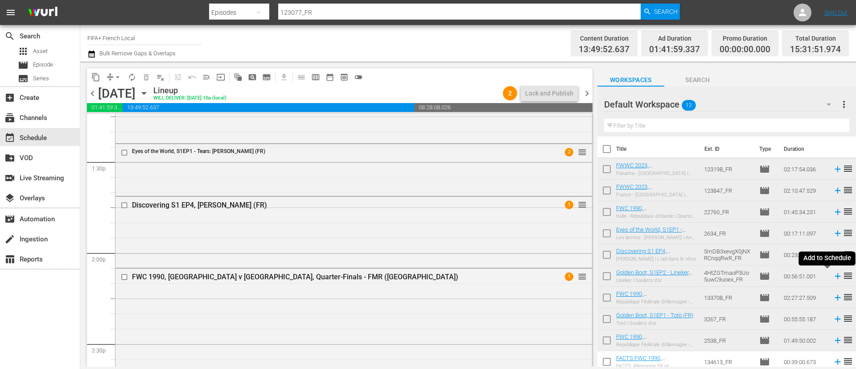
click at [833, 275] on icon at bounding box center [838, 276] width 10 height 10
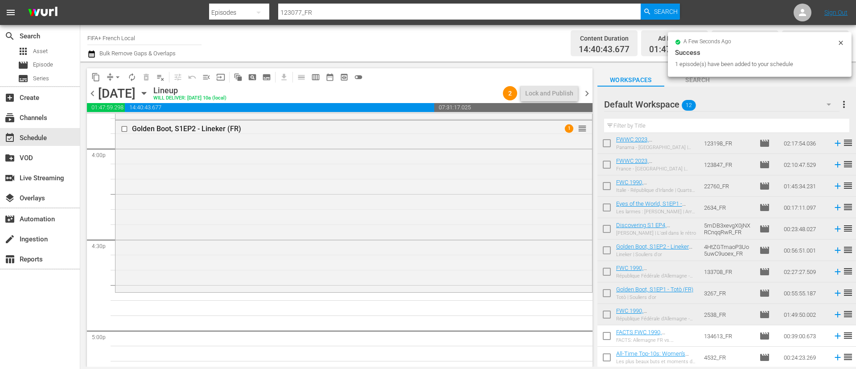
scroll to position [47, 0]
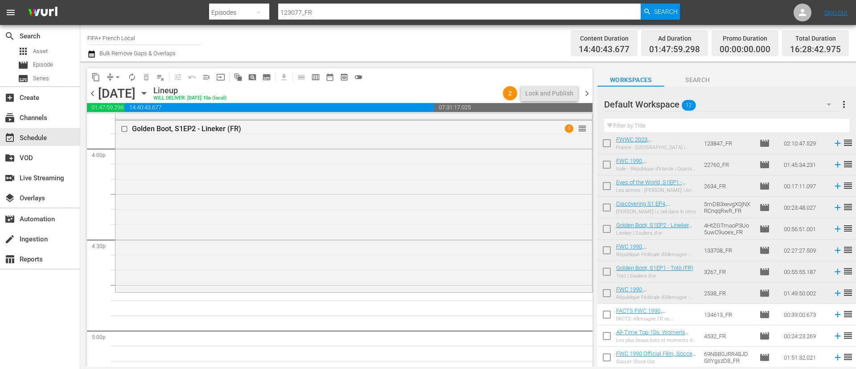
click at [610, 312] on input "checkbox" at bounding box center [607, 316] width 19 height 19
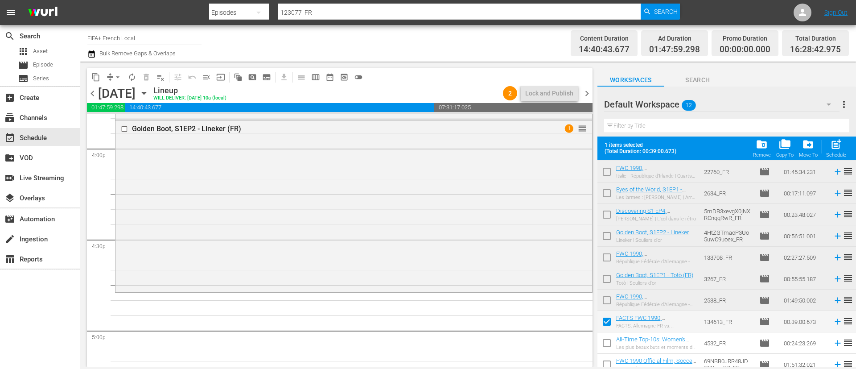
scroll to position [70, 0]
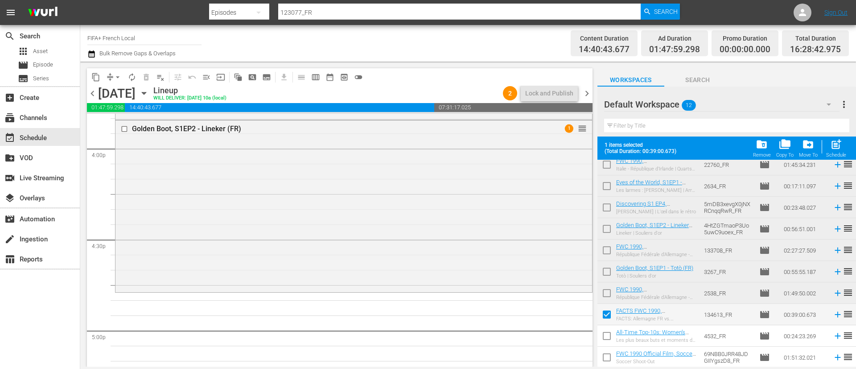
click at [612, 332] on input "checkbox" at bounding box center [607, 337] width 19 height 19
click at [613, 350] on input "checkbox" at bounding box center [607, 359] width 19 height 19
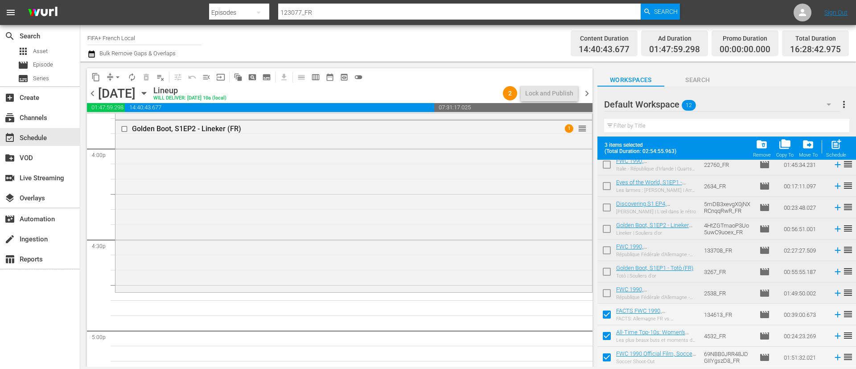
click at [835, 148] on span "post_add" at bounding box center [836, 144] width 12 height 12
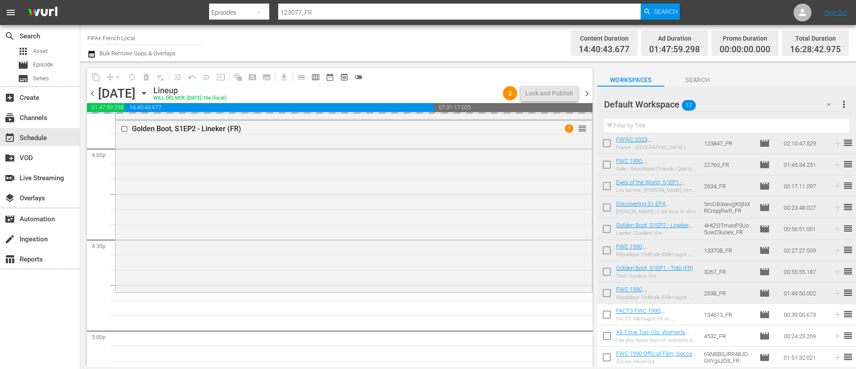
scroll to position [47, 0]
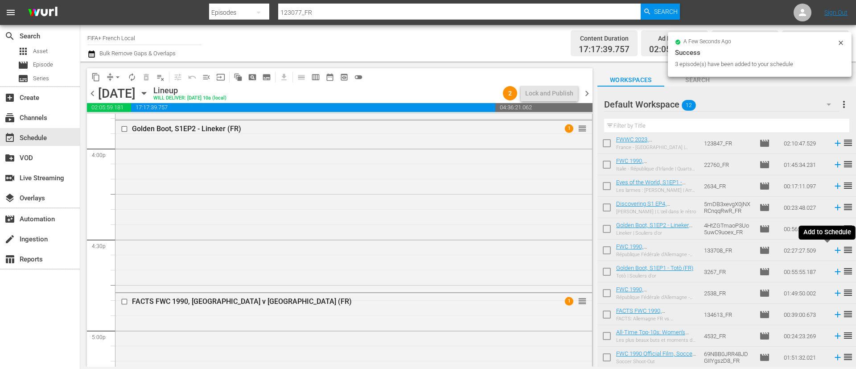
click at [835, 250] on icon at bounding box center [838, 250] width 6 height 6
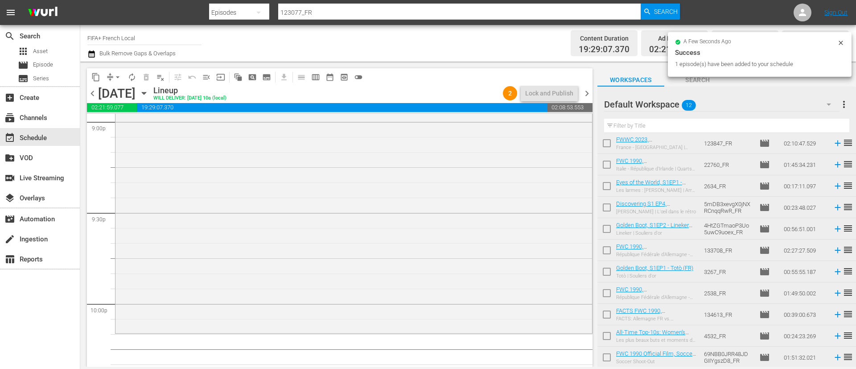
scroll to position [3880, 0]
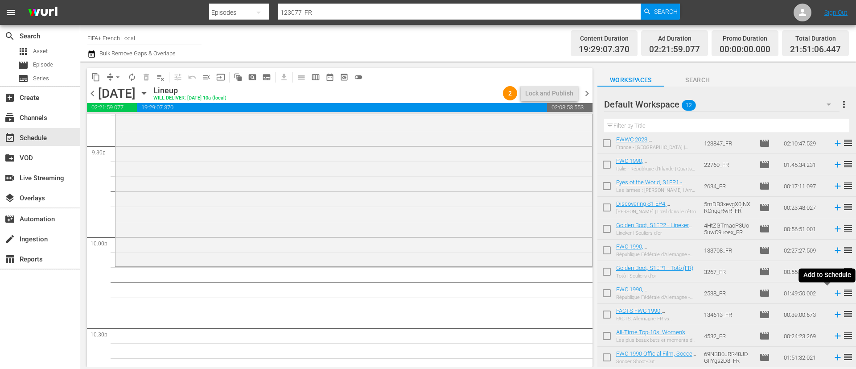
click at [833, 294] on icon at bounding box center [838, 293] width 10 height 10
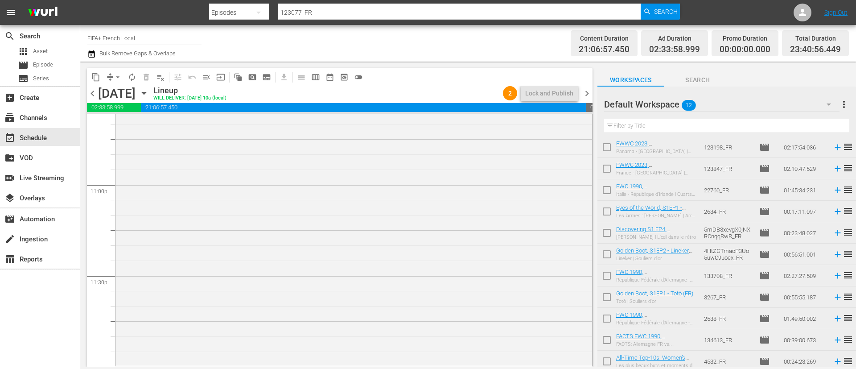
scroll to position [0, 0]
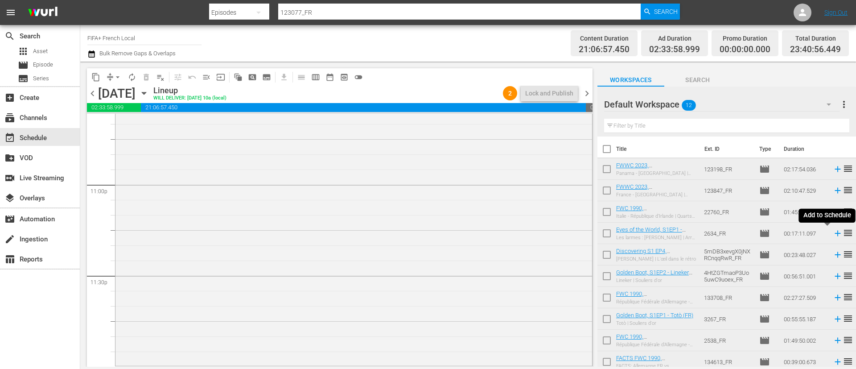
click at [833, 232] on icon at bounding box center [838, 233] width 10 height 10
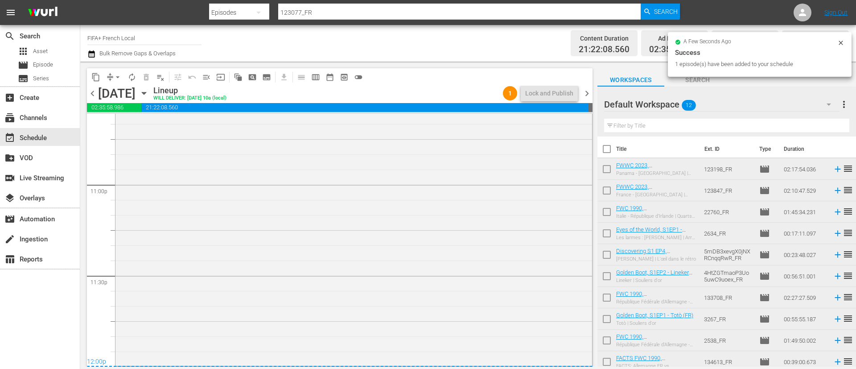
scroll to position [4165, 0]
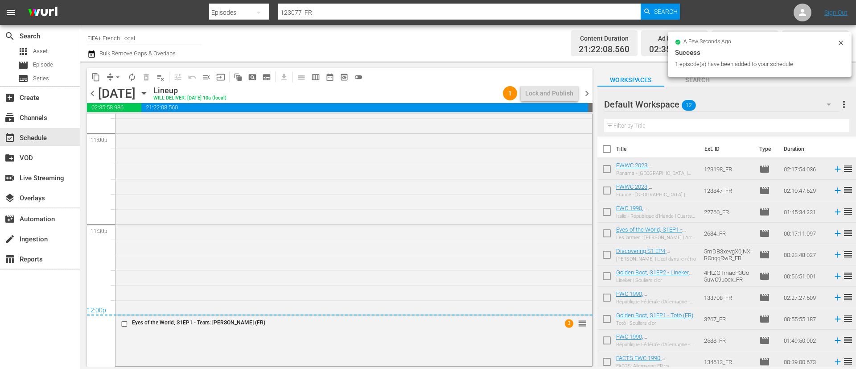
click at [845, 109] on span "more_vert" at bounding box center [844, 104] width 11 height 11
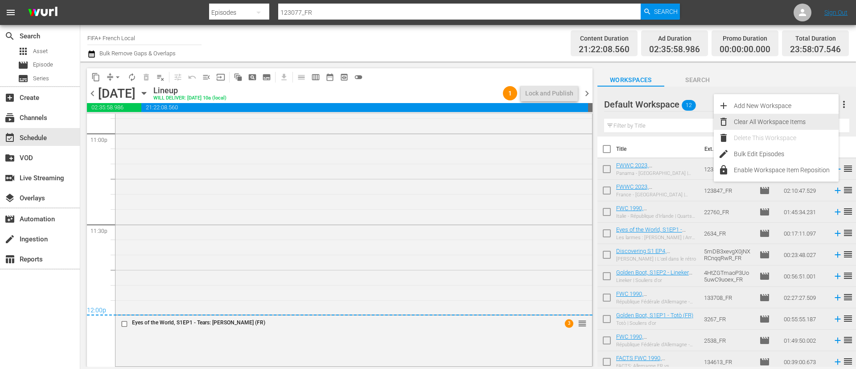
click at [759, 126] on div "Clear All Workspace Items" at bounding box center [786, 122] width 105 height 16
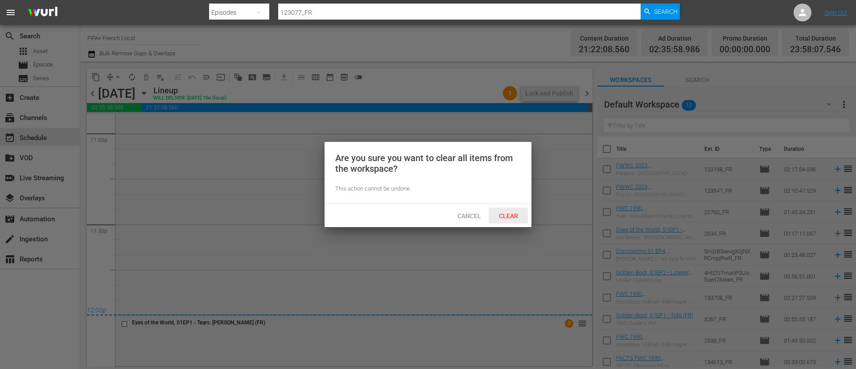
click at [525, 214] on div "Clear" at bounding box center [508, 215] width 39 height 16
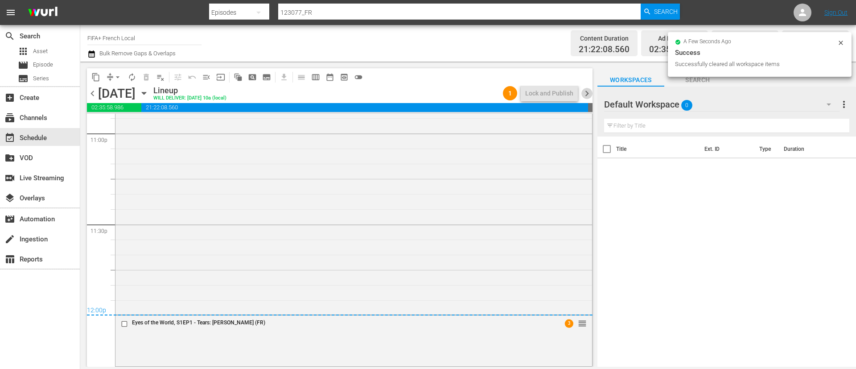
click at [589, 96] on span "chevron_right" at bounding box center [586, 93] width 11 height 11
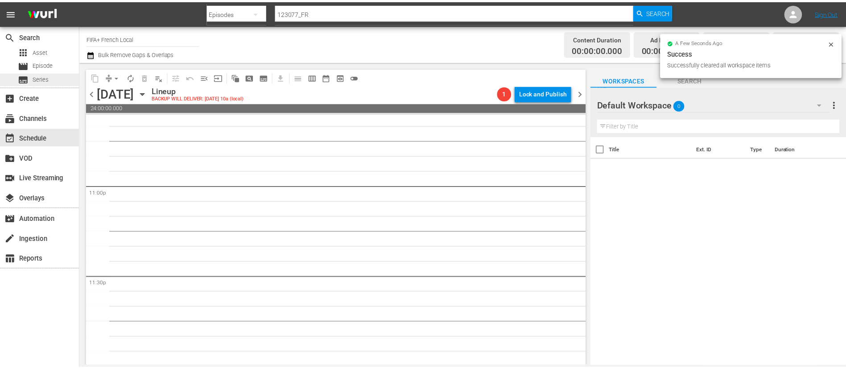
scroll to position [4114, 0]
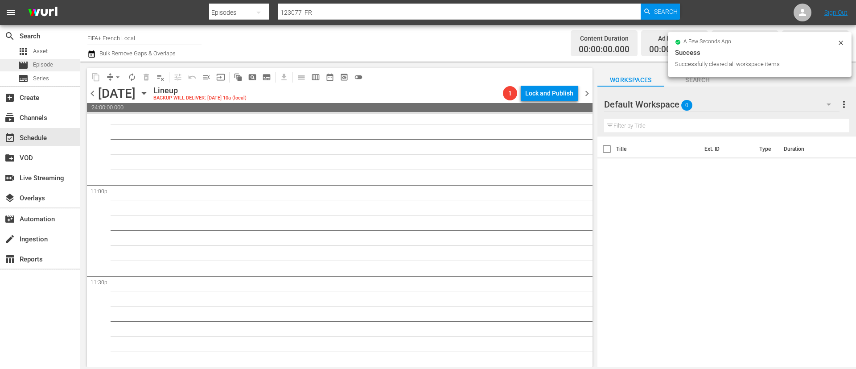
click at [34, 63] on span "Episode" at bounding box center [43, 64] width 20 height 9
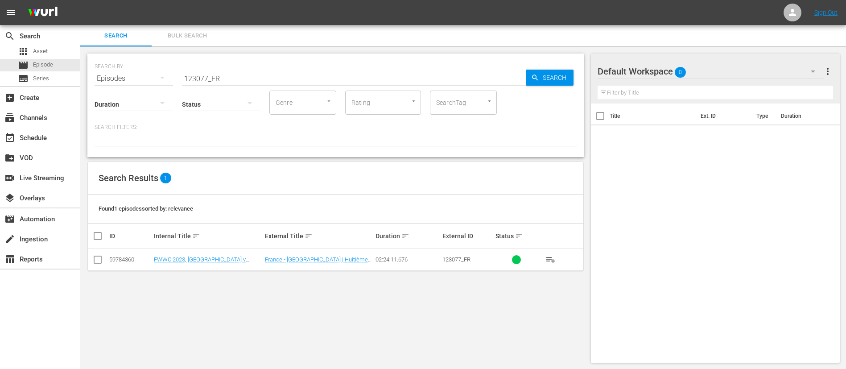
click at [210, 37] on span "Bulk Search" at bounding box center [187, 36] width 61 height 10
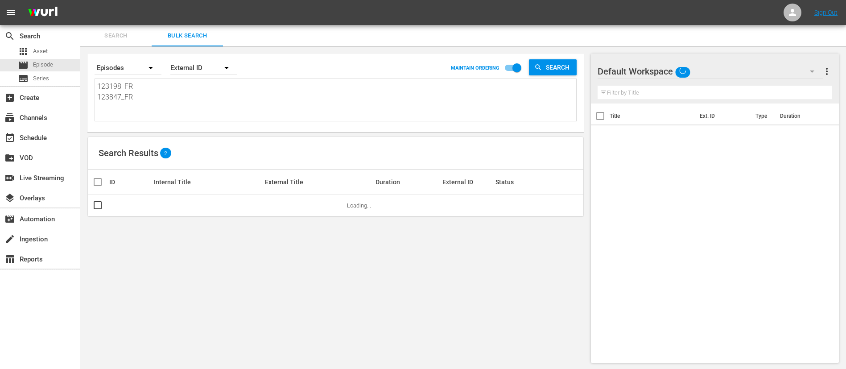
click at [217, 97] on textarea "123198_FR 123847_FR" at bounding box center [336, 101] width 479 height 41
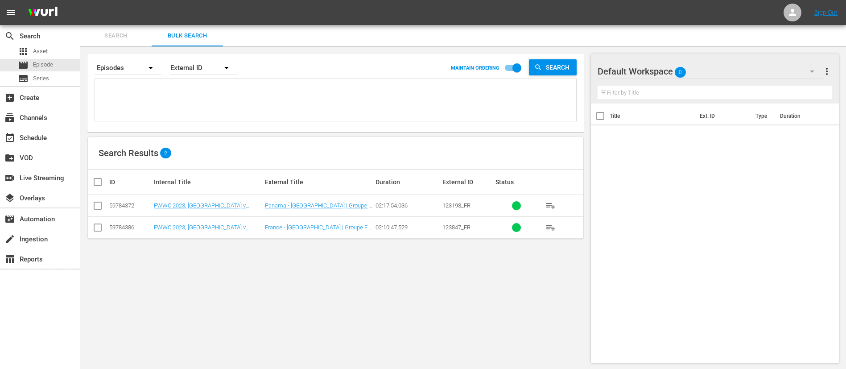
paste textarea "20213_FR 1nCvstZD3GpH3Y7D8VoLJX_FR 20251_FR 19099_FR 4249_FR 20263_FR 48CCGEppQ…"
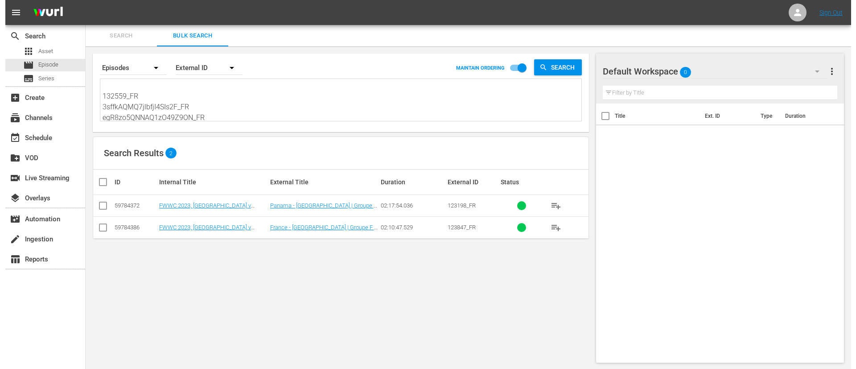
scroll to position [1, 0]
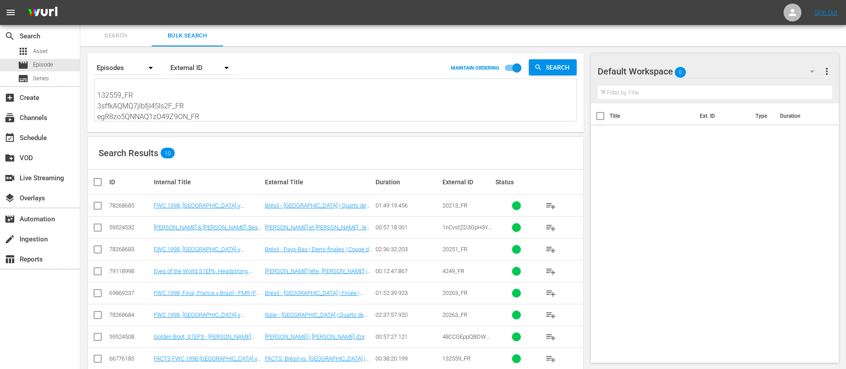
click at [101, 186] on input "checkbox" at bounding box center [101, 182] width 18 height 11
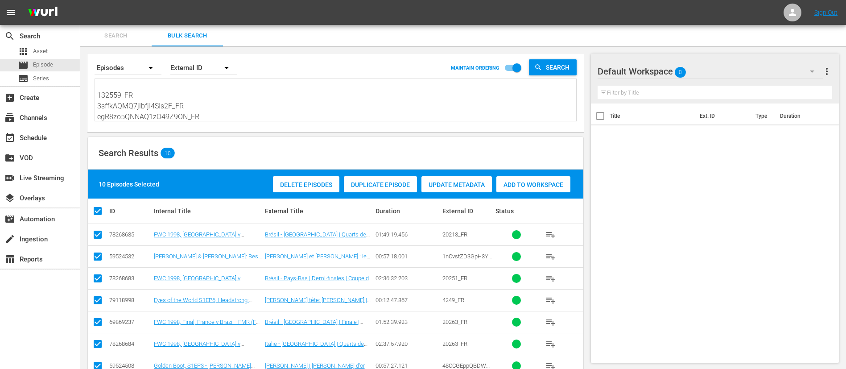
click at [551, 181] on span "Add to Workspace" at bounding box center [533, 184] width 74 height 7
click at [9, 140] on span "event_available" at bounding box center [9, 137] width 11 height 11
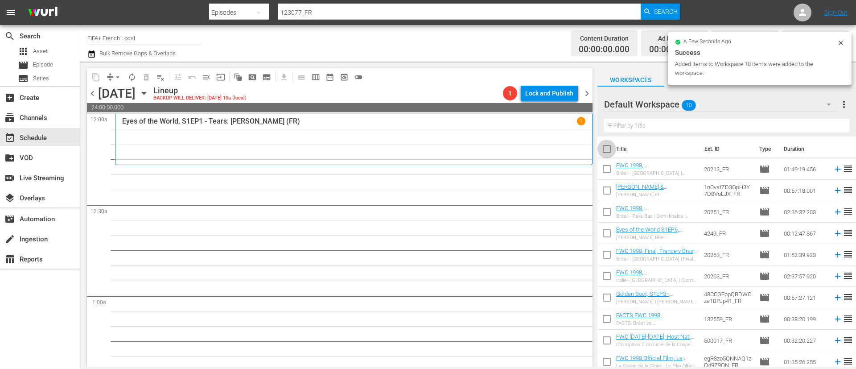
click at [606, 156] on input "checkbox" at bounding box center [607, 150] width 19 height 19
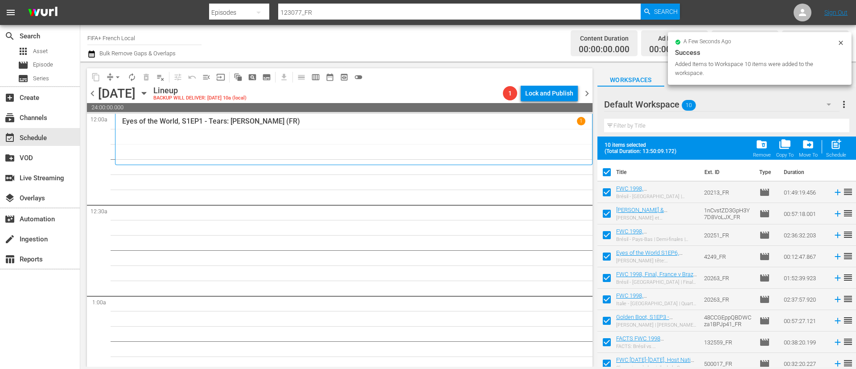
scroll to position [28, 0]
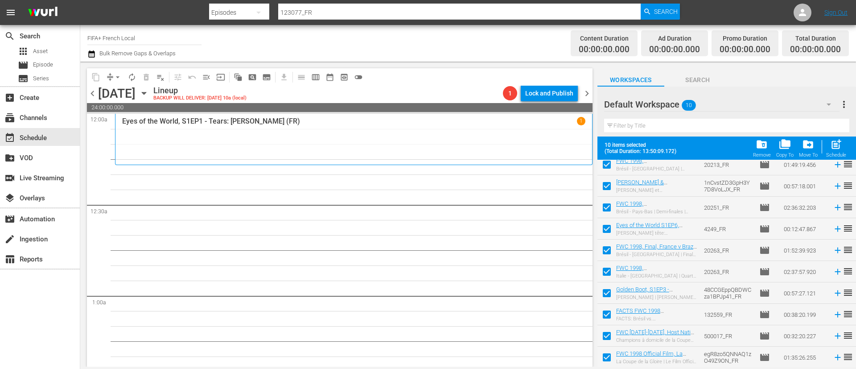
click at [608, 314] on input "checkbox" at bounding box center [607, 316] width 19 height 19
click at [607, 336] on input "checkbox" at bounding box center [607, 337] width 19 height 19
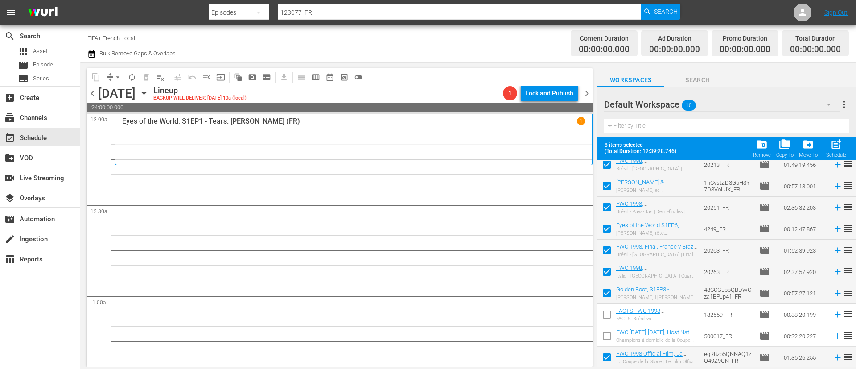
click at [609, 357] on input "checkbox" at bounding box center [607, 359] width 19 height 19
click at [832, 151] on div "post_add Schedule" at bounding box center [836, 148] width 20 height 20
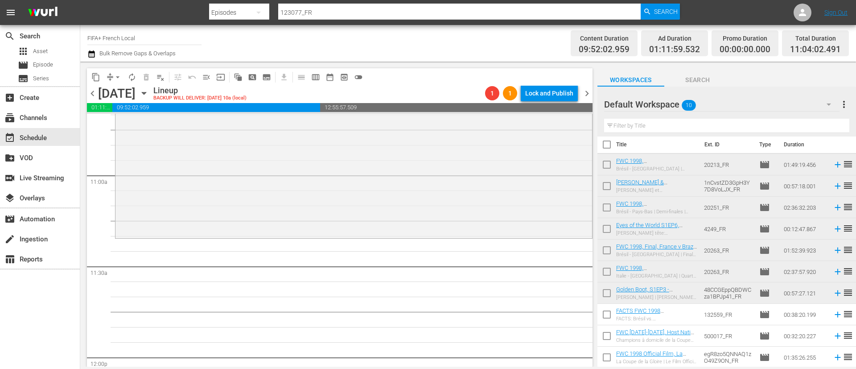
scroll to position [0, 0]
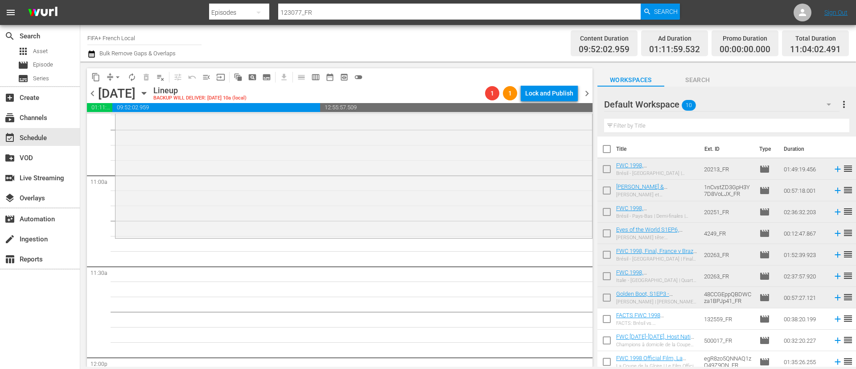
click at [610, 165] on input "checkbox" at bounding box center [607, 170] width 19 height 19
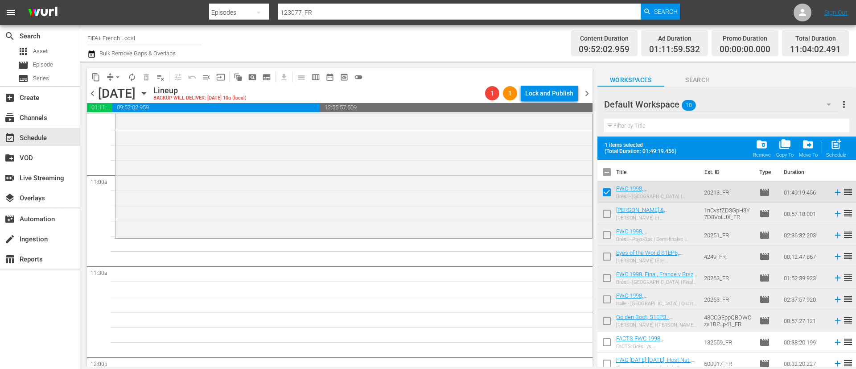
click at [610, 218] on input "checkbox" at bounding box center [607, 215] width 19 height 19
click at [840, 144] on span "post_add" at bounding box center [836, 144] width 12 height 12
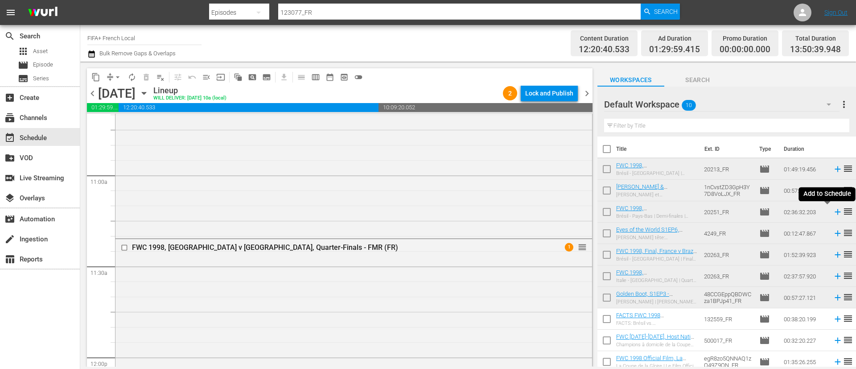
click at [835, 214] on icon at bounding box center [838, 212] width 6 height 6
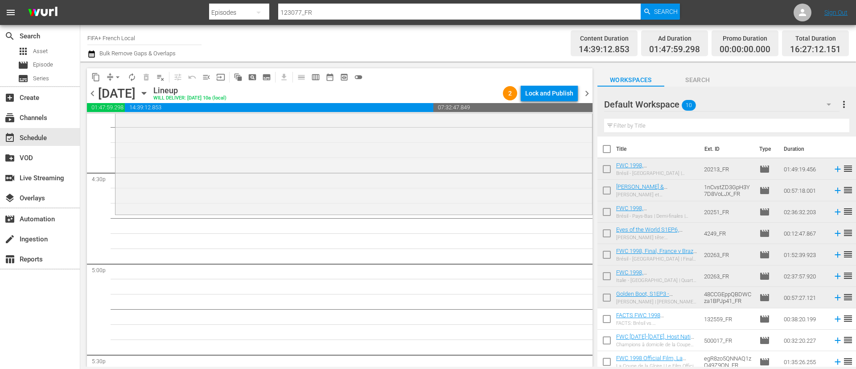
scroll to position [4, 0]
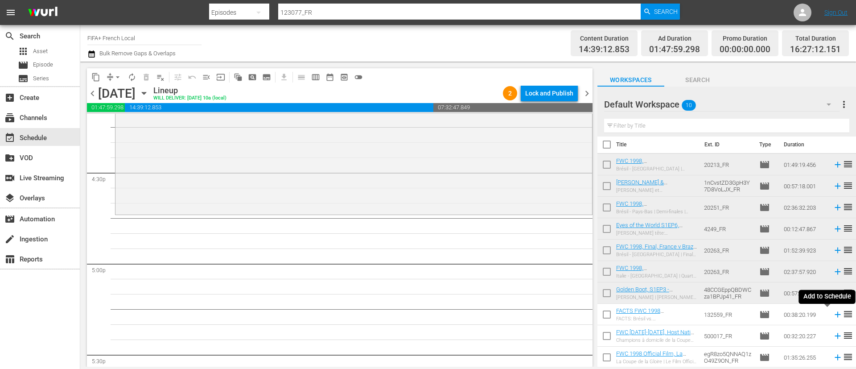
click at [835, 315] on icon at bounding box center [838, 315] width 6 height 6
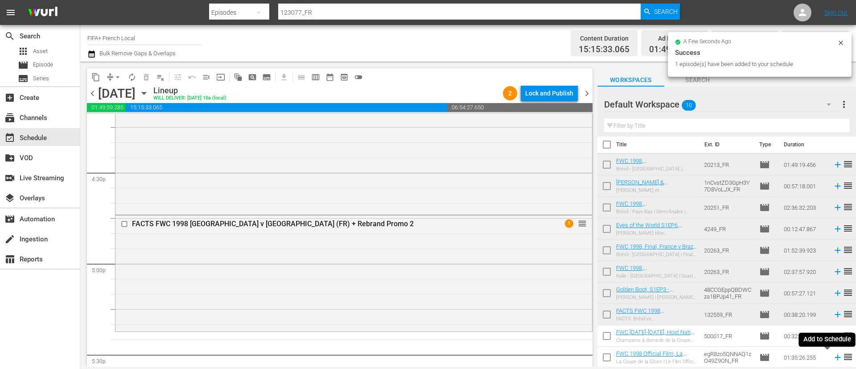
click at [833, 355] on icon at bounding box center [838, 357] width 10 height 10
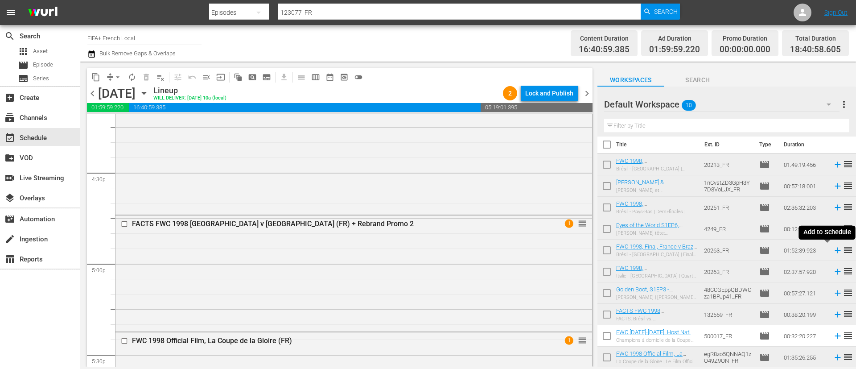
click at [833, 252] on icon at bounding box center [838, 250] width 10 height 10
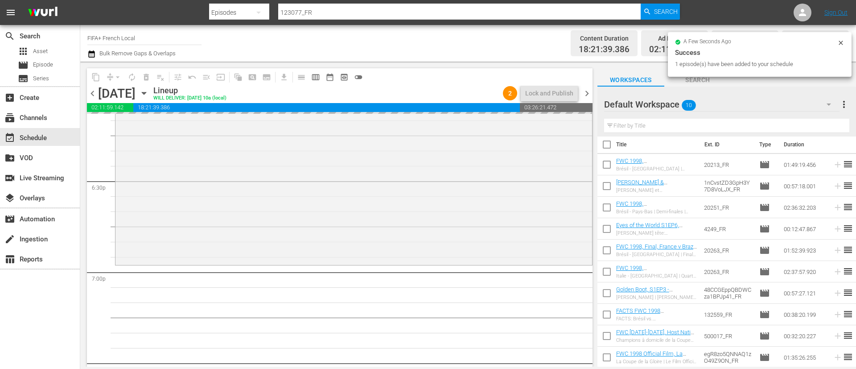
scroll to position [3612, 0]
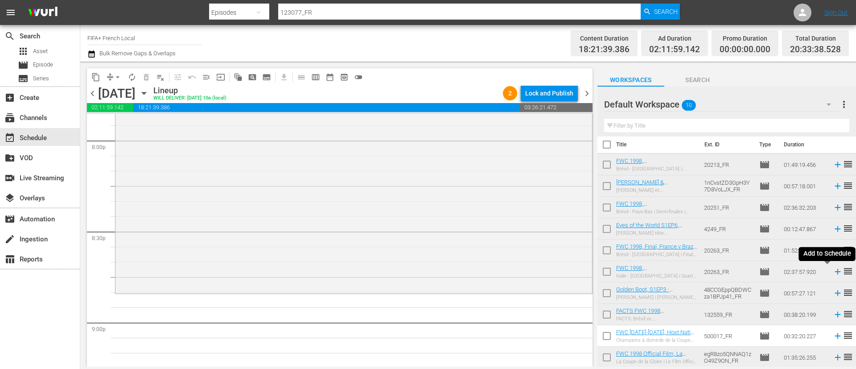
click at [835, 271] on icon at bounding box center [838, 272] width 6 height 6
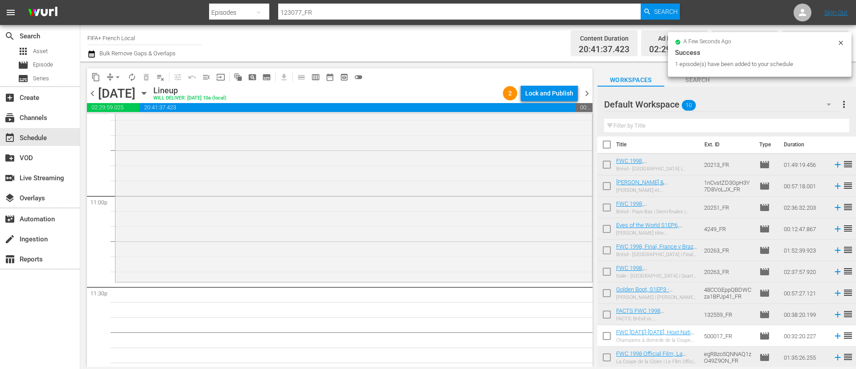
scroll to position [4114, 0]
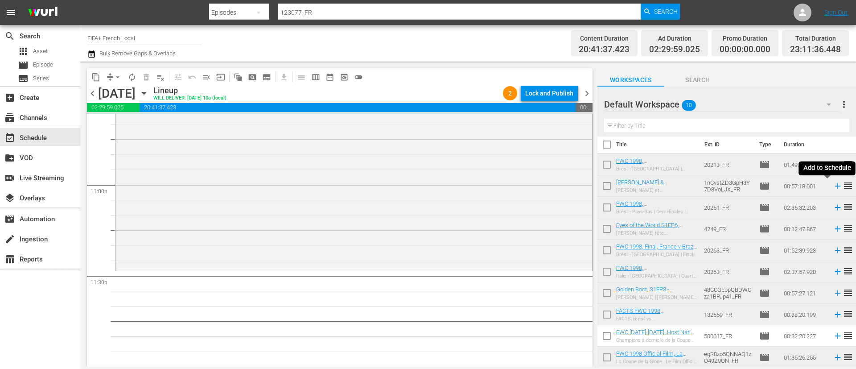
click at [833, 187] on icon at bounding box center [838, 186] width 10 height 10
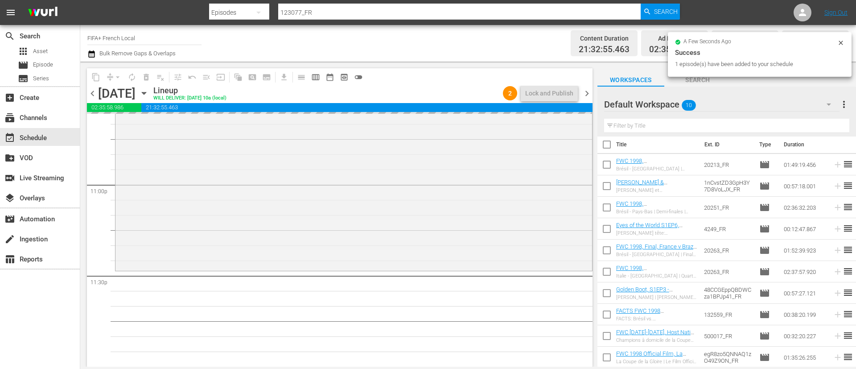
click at [845, 104] on span "more_vert" at bounding box center [844, 104] width 11 height 11
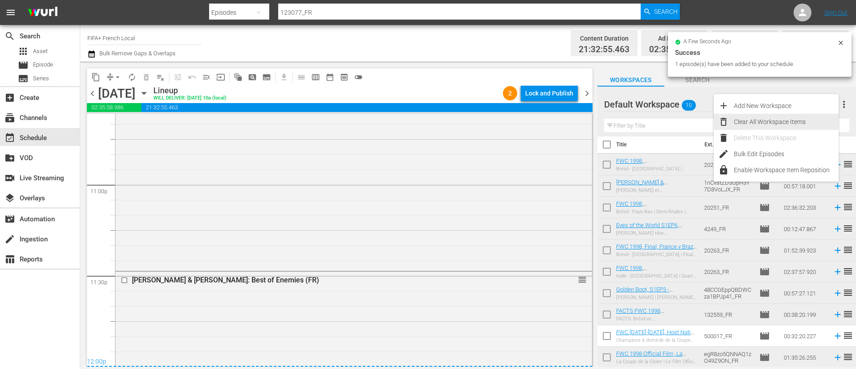
click at [802, 116] on div "Clear All Workspace Items" at bounding box center [786, 122] width 105 height 16
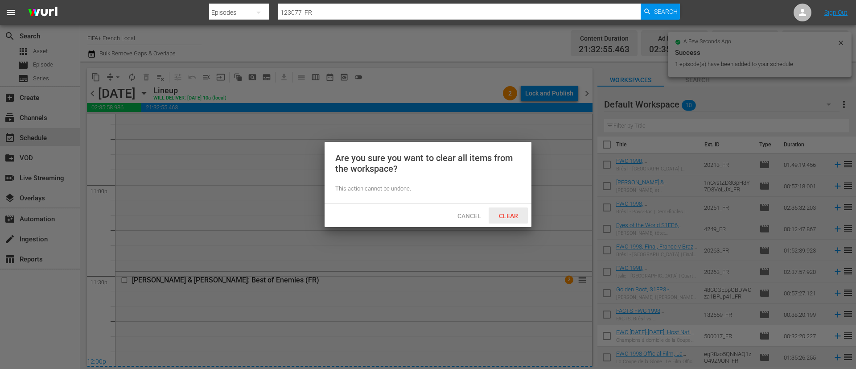
click at [520, 216] on span "Clear" at bounding box center [508, 215] width 33 height 7
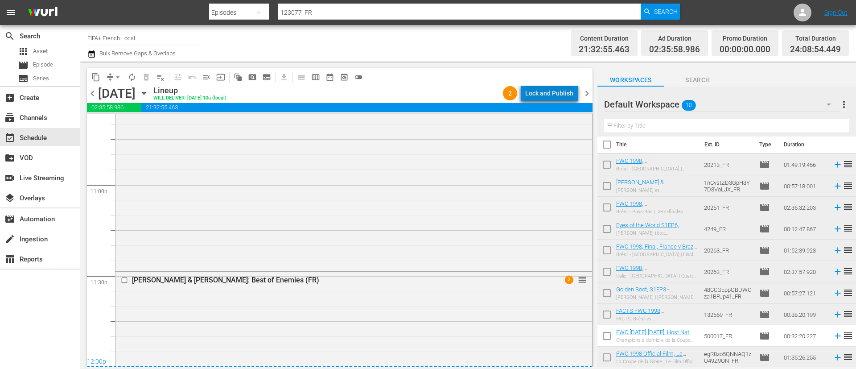
click at [565, 95] on div "Lock and Publish" at bounding box center [549, 93] width 48 height 16
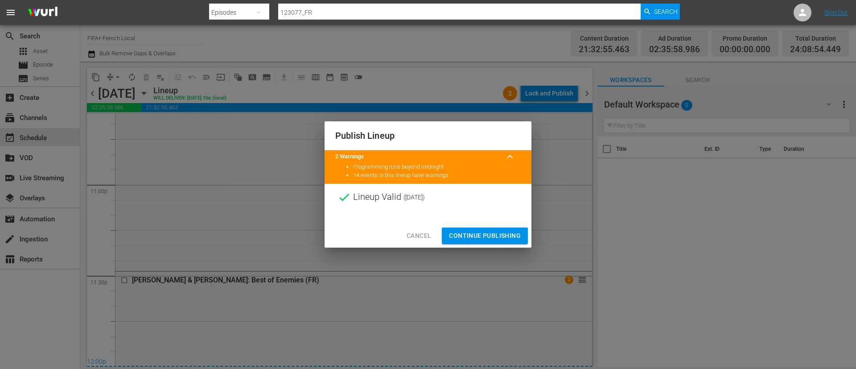
scroll to position [0, 0]
click at [497, 236] on span "Continue Publishing" at bounding box center [485, 235] width 72 height 11
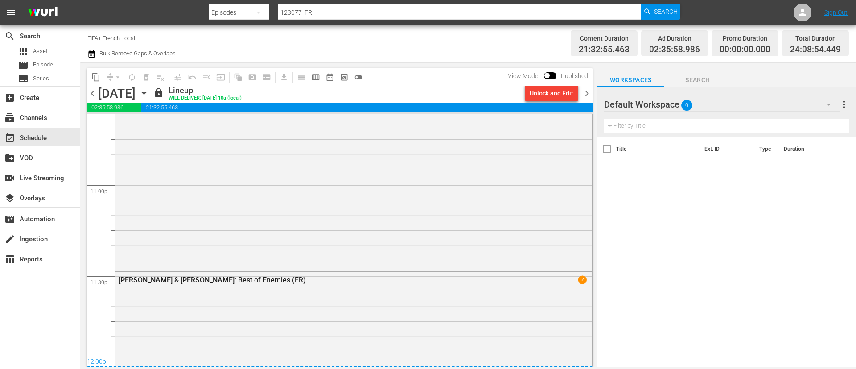
click at [588, 93] on span "chevron_right" at bounding box center [586, 93] width 11 height 11
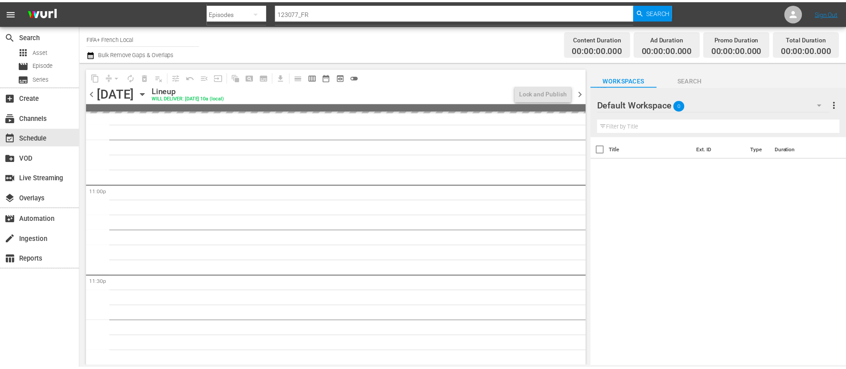
scroll to position [4114, 0]
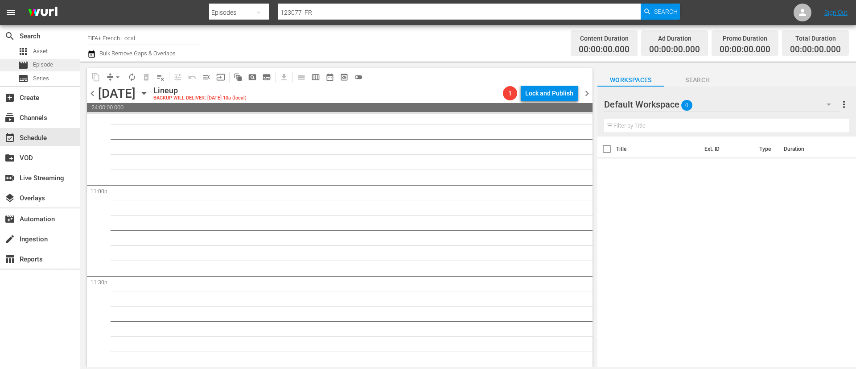
click at [61, 63] on div "movie Episode" at bounding box center [40, 65] width 80 height 12
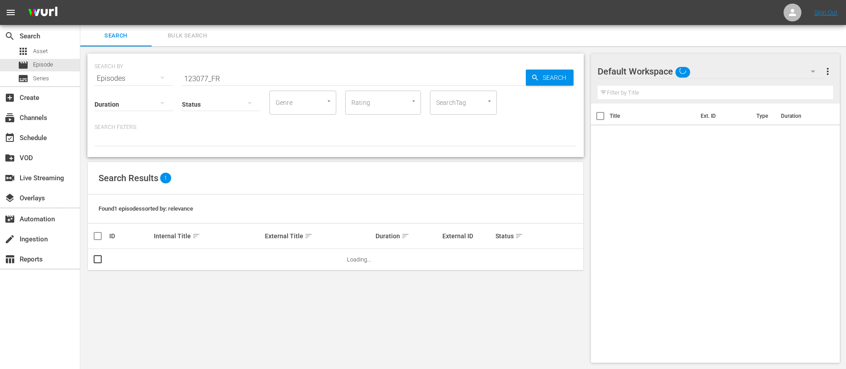
click at [186, 38] on span "Bulk Search" at bounding box center [187, 36] width 61 height 10
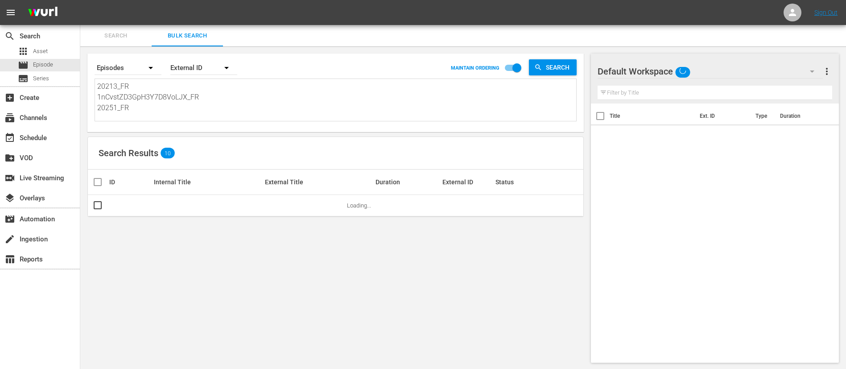
click at [195, 103] on textarea "20213_FR 1nCvstZD3GpH3Y7D8VoLJX_FR 20251_FR 19099_FR 4249_FR 20263_FR 48CCGEppQ…" at bounding box center [336, 101] width 479 height 41
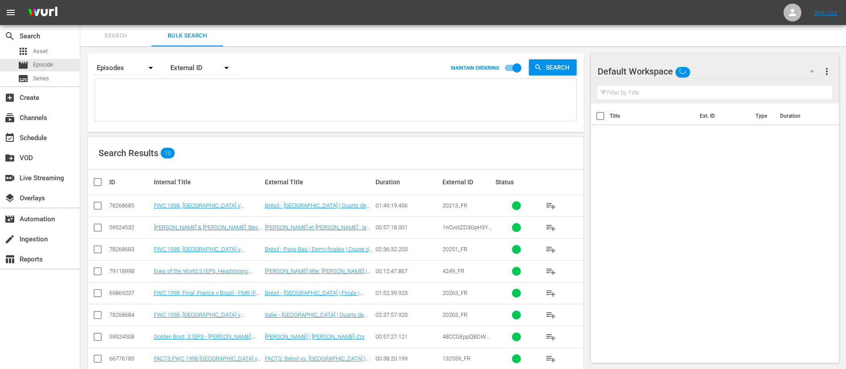
paste textarea "1nCvstZD3GpH3Y7D8VoLJX_FR 136965_FR 17432_FR 48CCGEppQBDWCza1BPJp41_FR 17426_FR…"
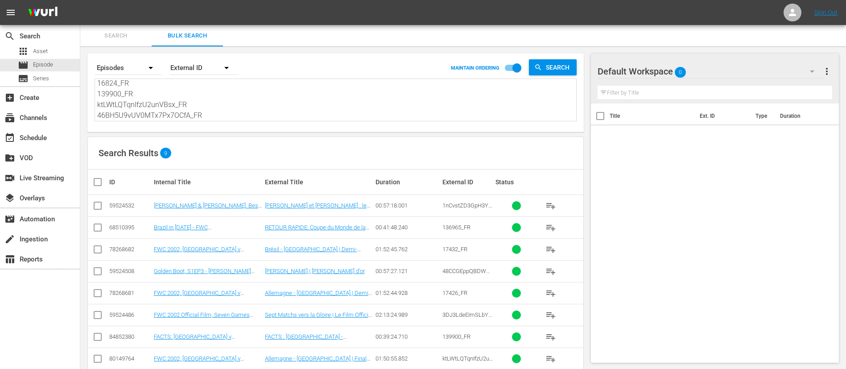
click at [105, 182] on input "checkbox" at bounding box center [101, 182] width 18 height 11
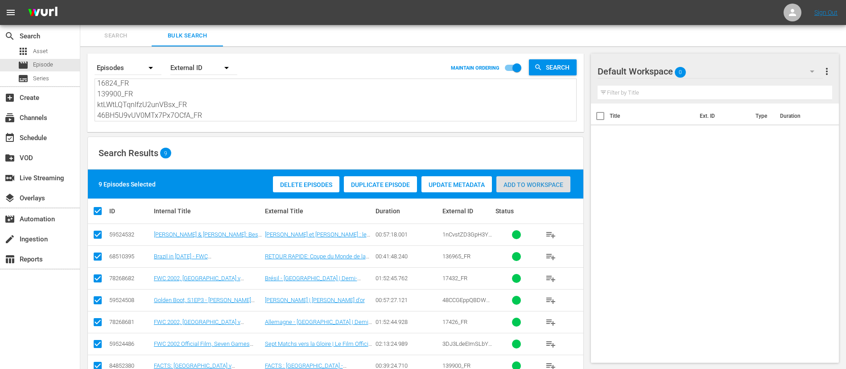
click at [536, 186] on span "Add to Workspace" at bounding box center [533, 184] width 74 height 7
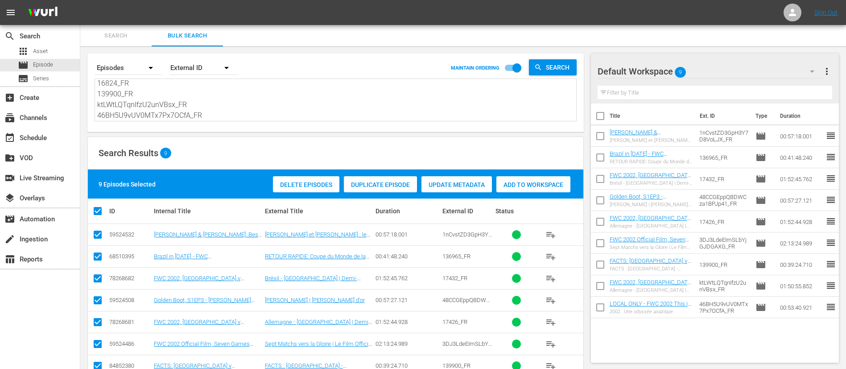
click at [134, 86] on textarea "1nCvstZD3GpH3Y7D8VoLJX_FR 136965_FR 17432_FR 48CCGEppQBDWCza1BPJp41_FR 17426_FR…" at bounding box center [336, 100] width 479 height 41
paste textarea "11669_FR 12481_FR 12597_FR"
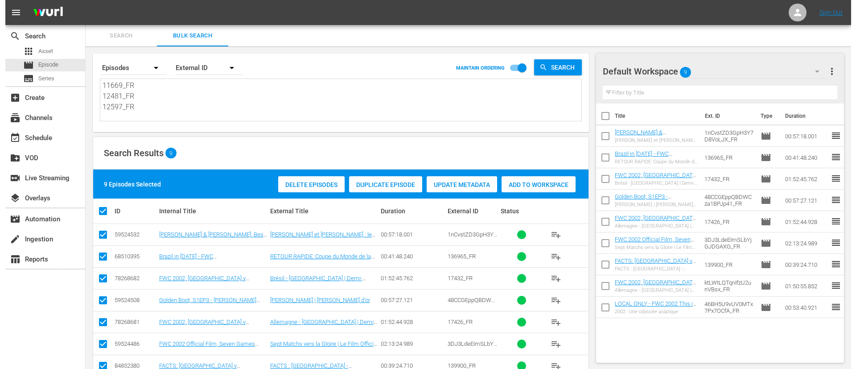
scroll to position [1, 0]
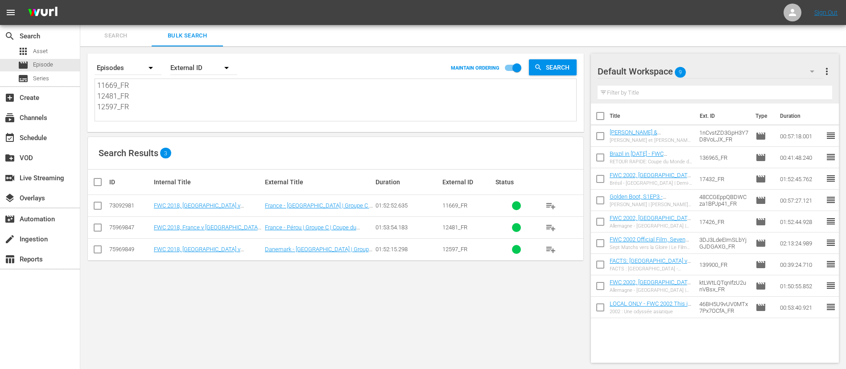
click at [95, 190] on th at bounding box center [98, 181] width 20 height 25
click at [97, 187] on input "checkbox" at bounding box center [101, 182] width 18 height 11
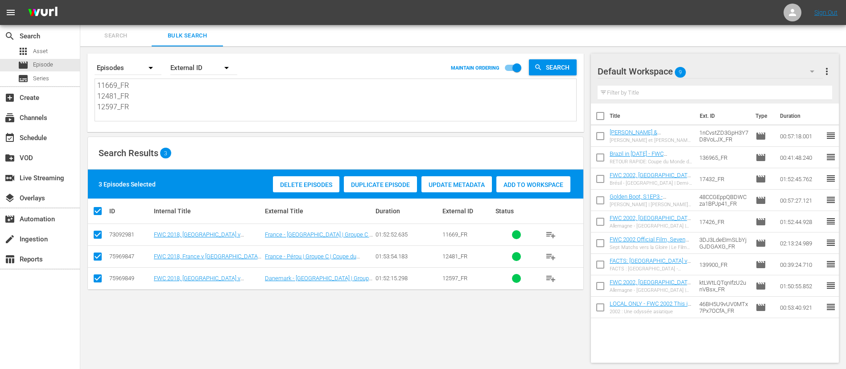
click at [504, 185] on span "Add to Workspace" at bounding box center [533, 184] width 74 height 7
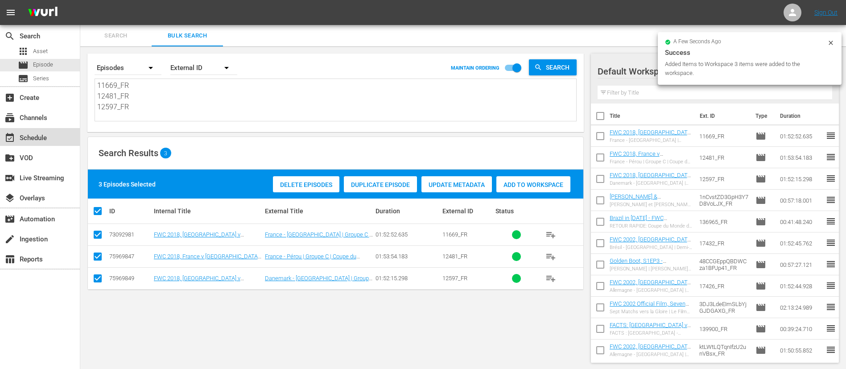
click at [41, 133] on div "event_available Schedule" at bounding box center [25, 136] width 50 height 8
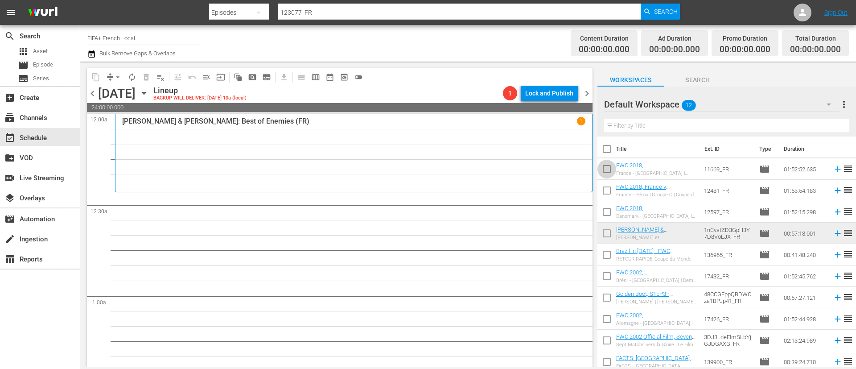
click at [609, 173] on input "checkbox" at bounding box center [607, 170] width 19 height 19
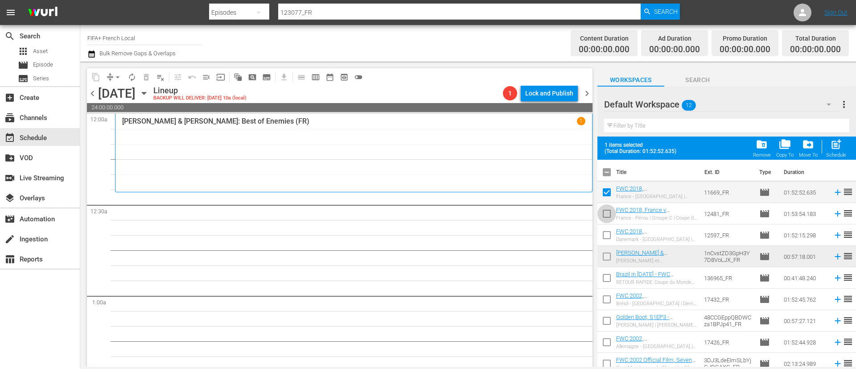
click at [601, 211] on input "checkbox" at bounding box center [607, 215] width 19 height 19
click at [603, 239] on input "checkbox" at bounding box center [607, 236] width 19 height 19
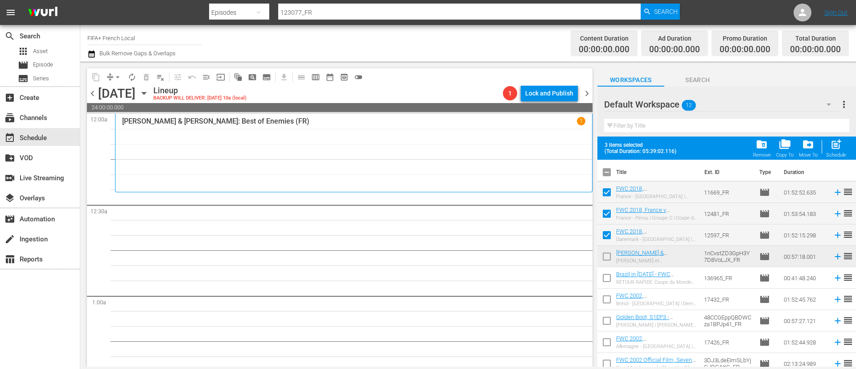
click at [610, 257] on input "checkbox" at bounding box center [607, 258] width 19 height 19
click at [604, 280] on input "checkbox" at bounding box center [607, 279] width 19 height 19
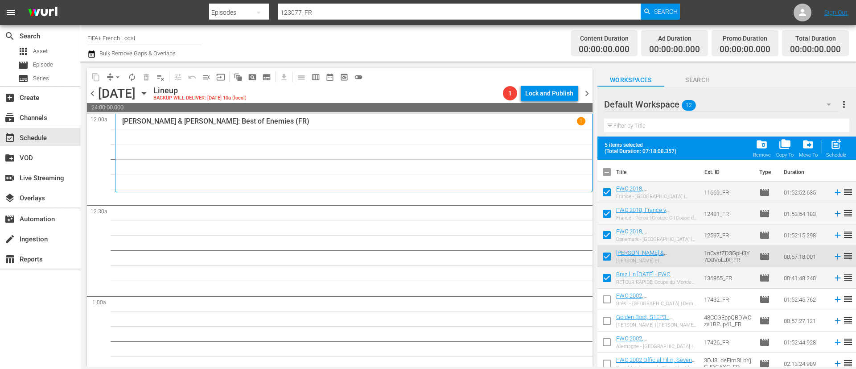
click at [602, 305] on input "checkbox" at bounding box center [607, 301] width 19 height 19
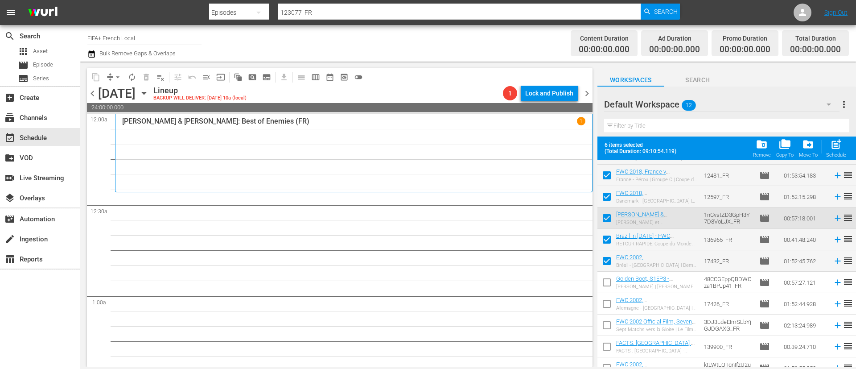
scroll to position [70, 0]
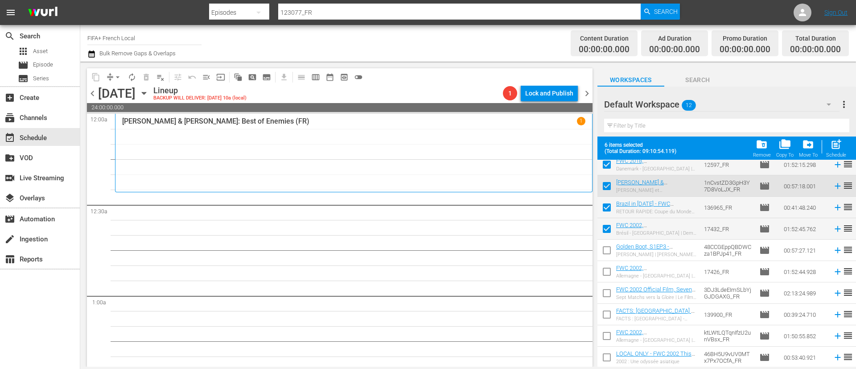
click at [613, 248] on input "checkbox" at bounding box center [607, 252] width 19 height 19
click at [607, 269] on input "checkbox" at bounding box center [607, 273] width 19 height 19
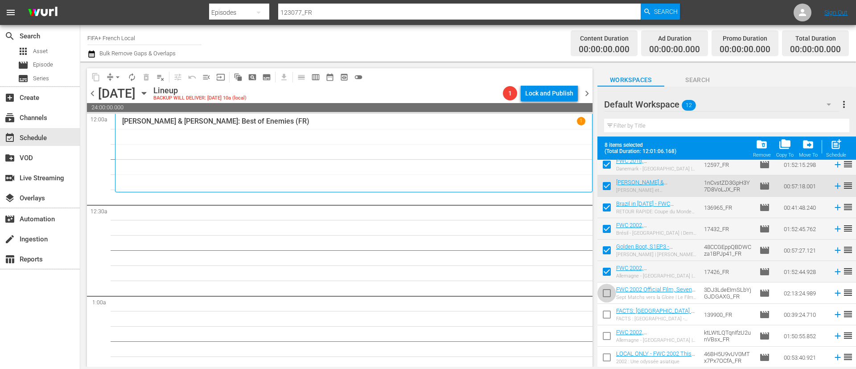
click at [603, 294] on input "checkbox" at bounding box center [607, 294] width 19 height 19
click at [838, 148] on span "post_add" at bounding box center [836, 144] width 12 height 12
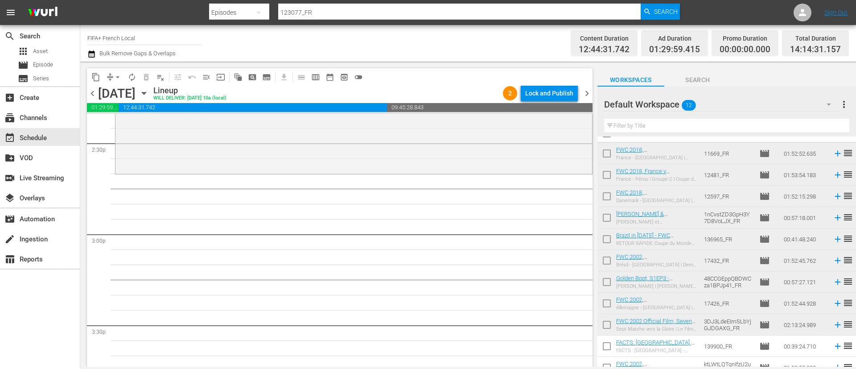
scroll to position [0, 0]
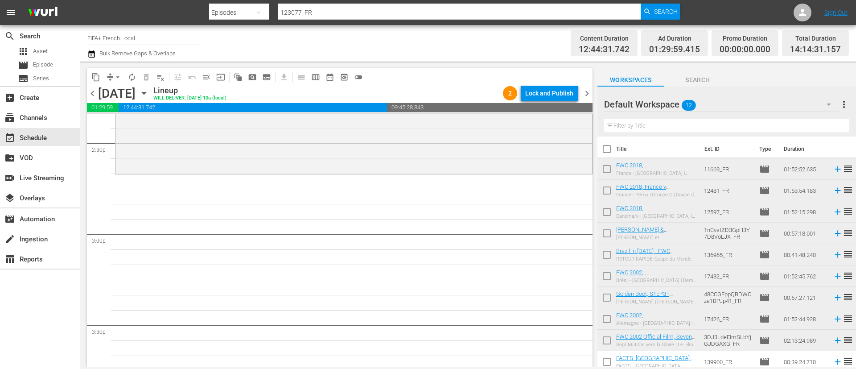
click at [614, 170] on input "checkbox" at bounding box center [607, 170] width 19 height 19
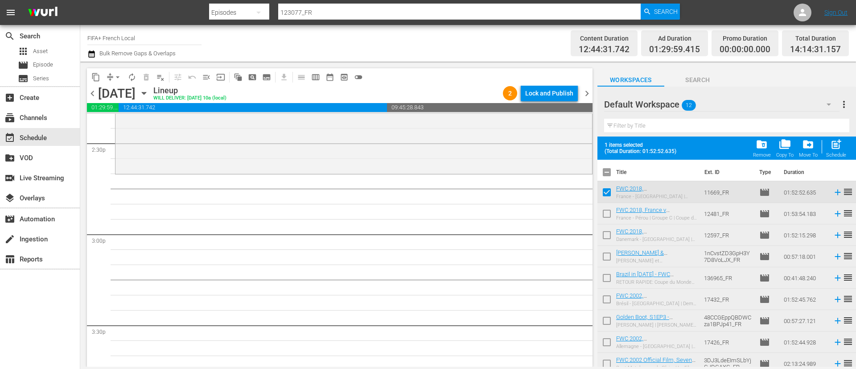
click at [606, 277] on input "checkbox" at bounding box center [607, 279] width 19 height 19
click at [841, 149] on span "post_add" at bounding box center [836, 144] width 12 height 12
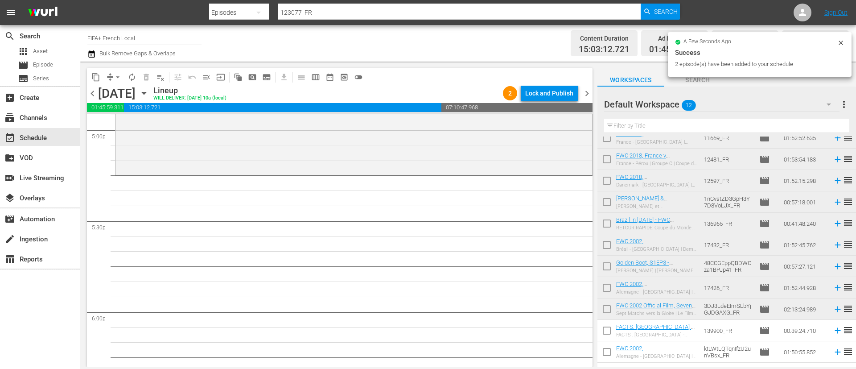
scroll to position [47, 0]
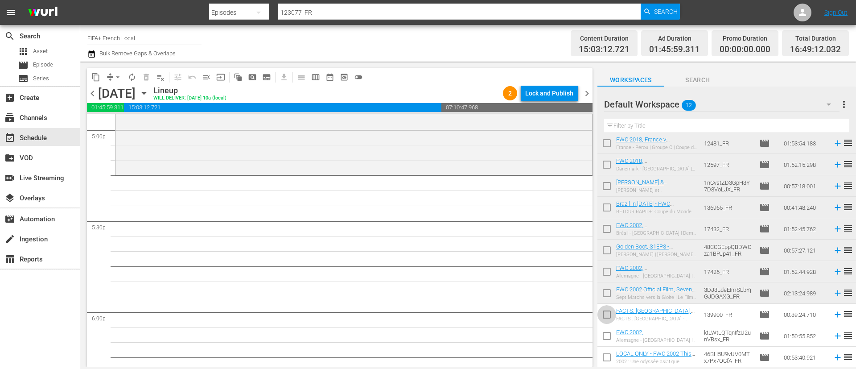
click at [610, 312] on input "checkbox" at bounding box center [607, 316] width 19 height 19
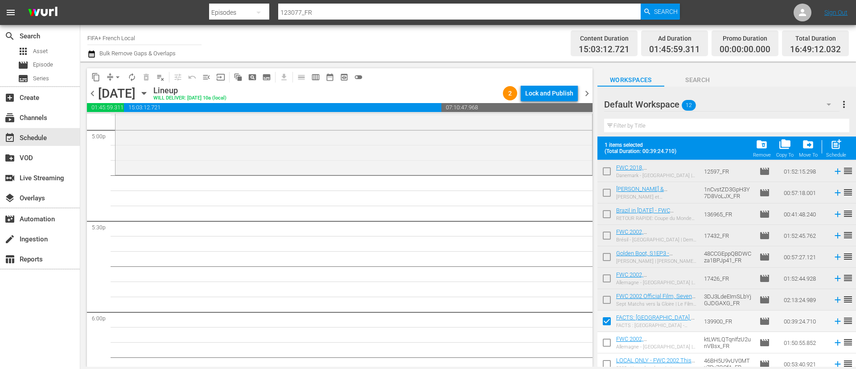
scroll to position [70, 0]
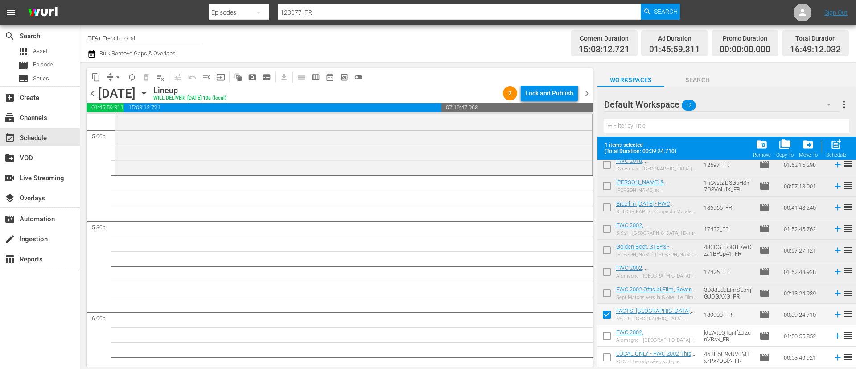
click at [610, 337] on input "checkbox" at bounding box center [607, 337] width 19 height 19
click at [611, 355] on input "checkbox" at bounding box center [607, 359] width 19 height 19
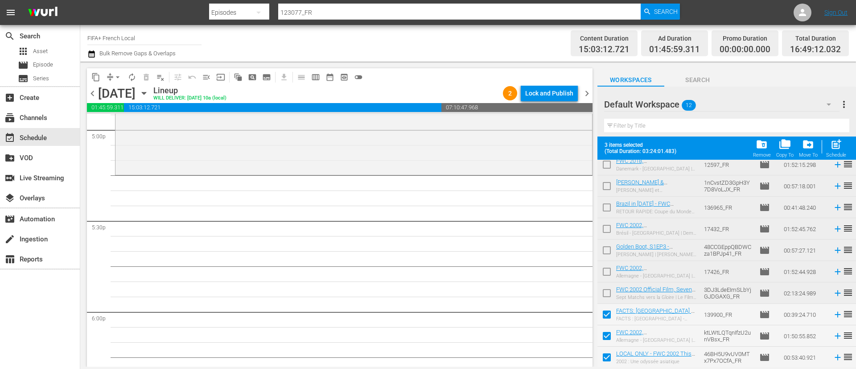
click at [841, 146] on span "post_add" at bounding box center [836, 144] width 12 height 12
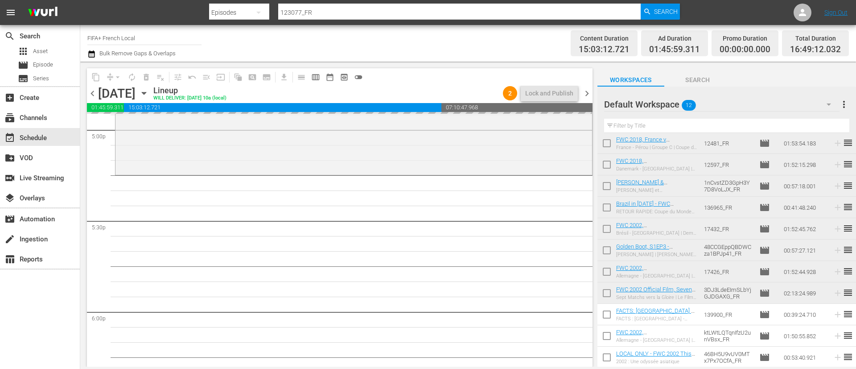
scroll to position [47, 0]
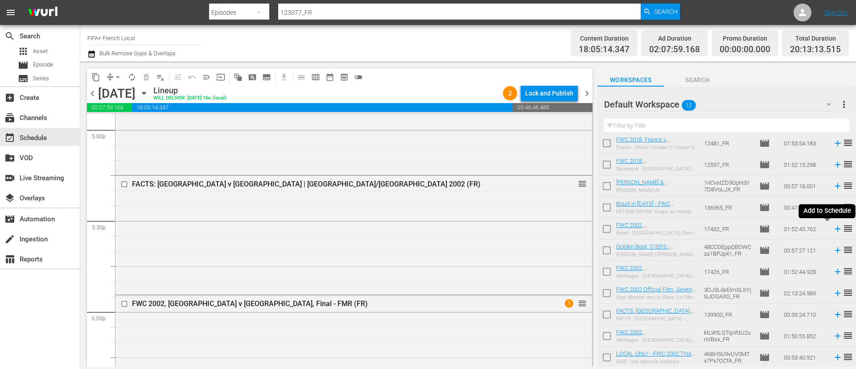
click at [833, 228] on icon at bounding box center [838, 229] width 10 height 10
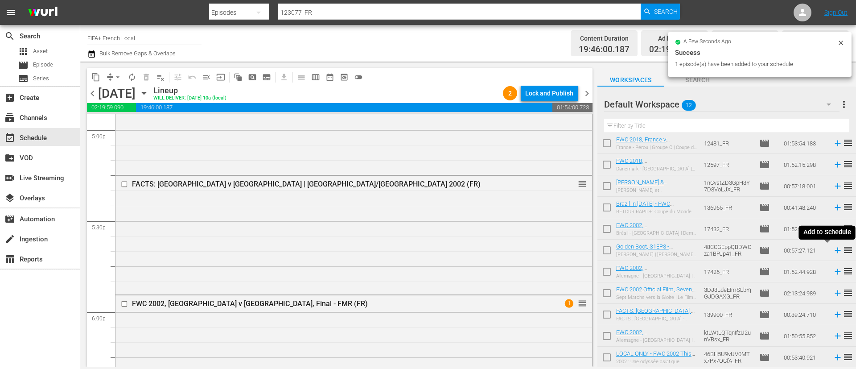
click at [835, 251] on icon at bounding box center [838, 250] width 6 height 6
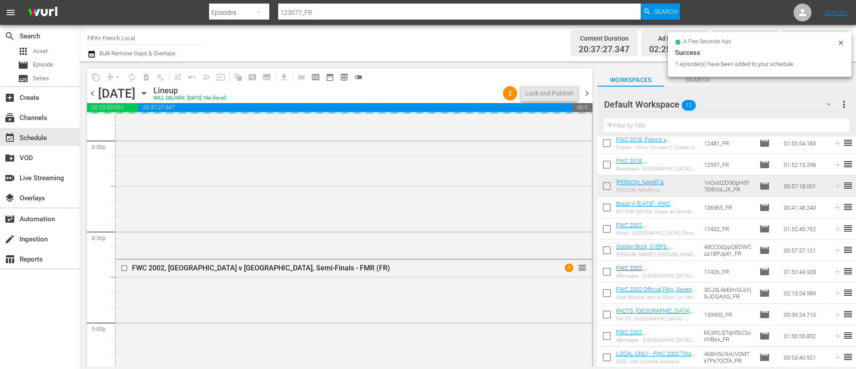
scroll to position [4113, 0]
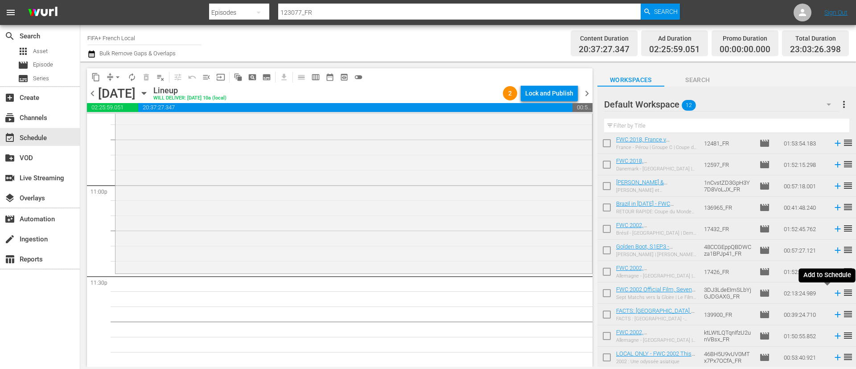
click at [833, 292] on icon at bounding box center [838, 293] width 10 height 10
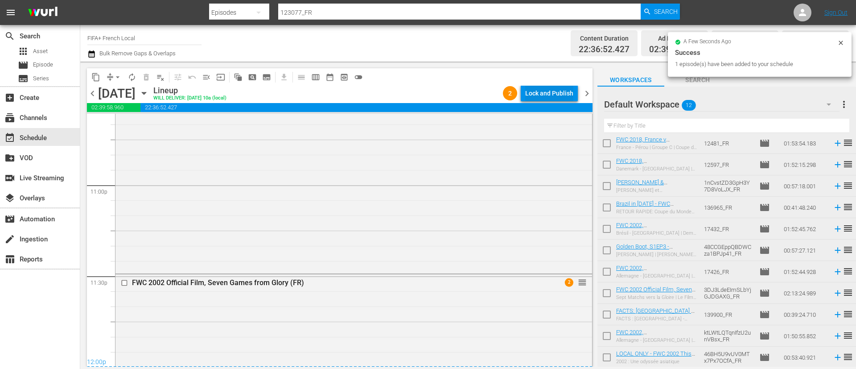
click at [570, 94] on div "Lock and Publish" at bounding box center [549, 93] width 48 height 16
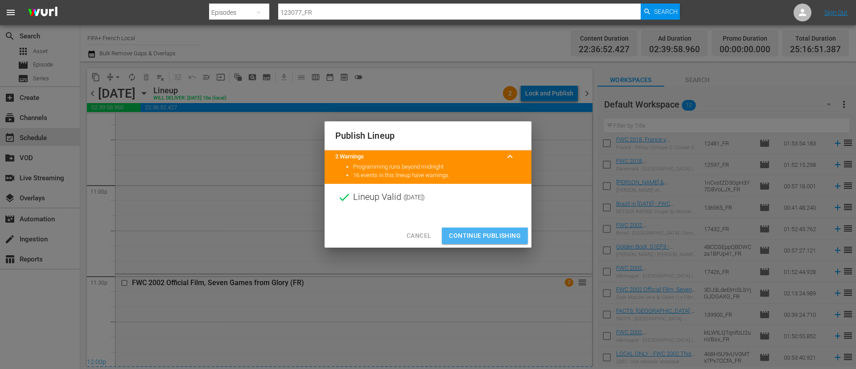
click at [504, 231] on span "Continue Publishing" at bounding box center [485, 235] width 72 height 11
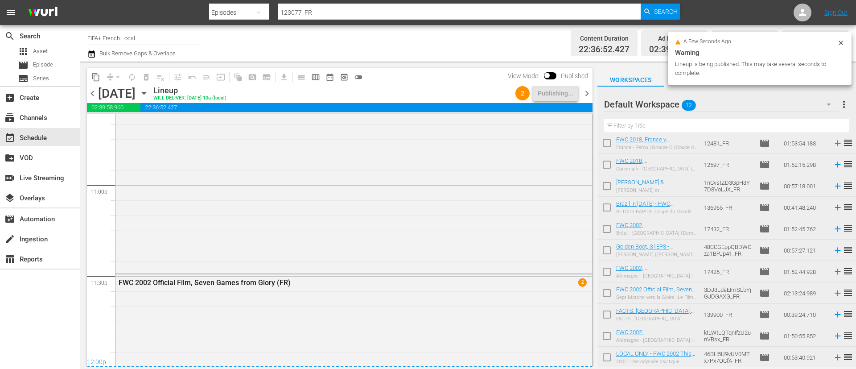
click at [847, 101] on span "more_vert" at bounding box center [844, 104] width 11 height 11
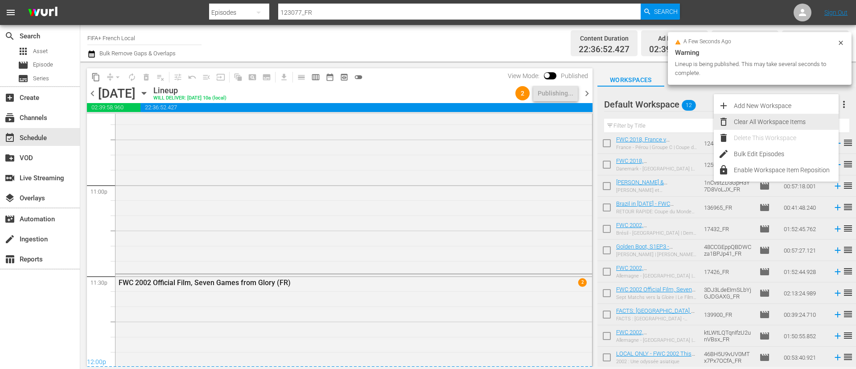
click at [784, 121] on div "Clear All Workspace Items" at bounding box center [786, 122] width 105 height 16
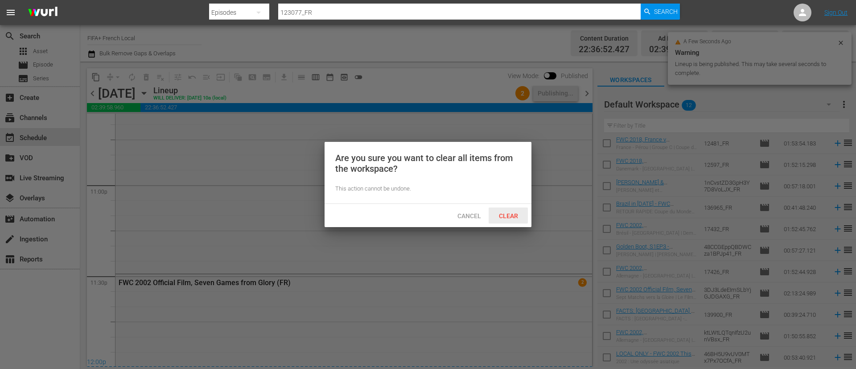
click at [503, 214] on span "Clear" at bounding box center [508, 215] width 33 height 7
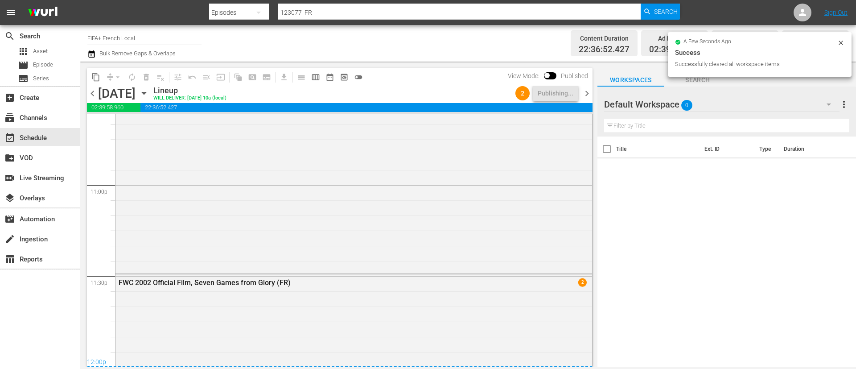
scroll to position [0, 0]
click at [91, 51] on icon "button" at bounding box center [91, 54] width 8 height 11
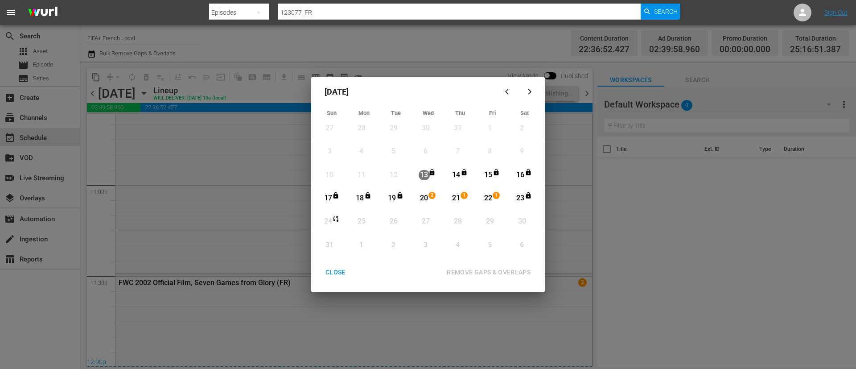
click at [194, 194] on div "August 2025 Sun Mon Tue Wed Thu Fri Sat 27 View Lineup 28 View Lineup 29 View L…" at bounding box center [428, 184] width 856 height 369
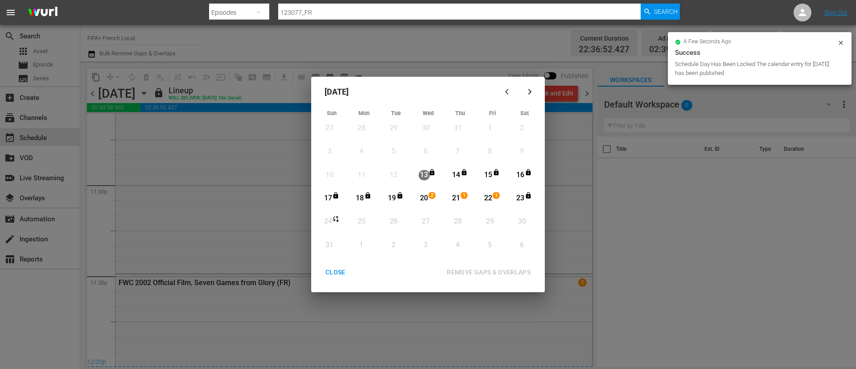
click at [342, 276] on div "CLOSE" at bounding box center [335, 272] width 34 height 11
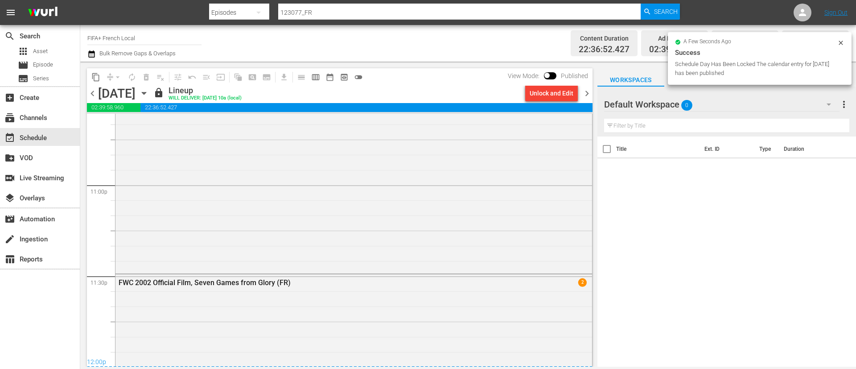
click at [149, 91] on icon "button" at bounding box center [144, 93] width 10 height 10
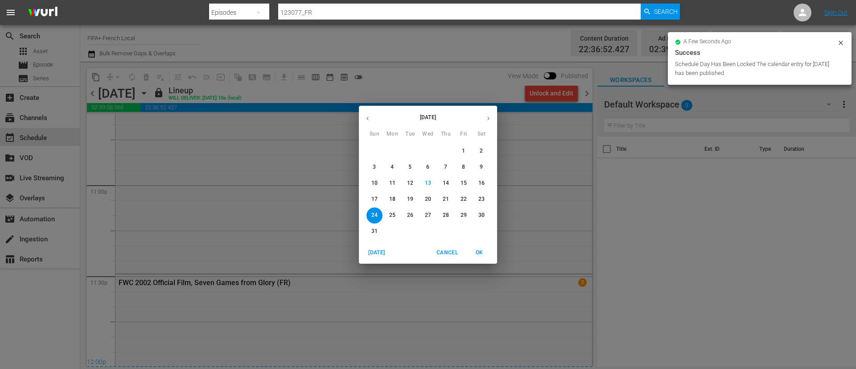
click at [428, 198] on p "20" at bounding box center [428, 199] width 6 height 8
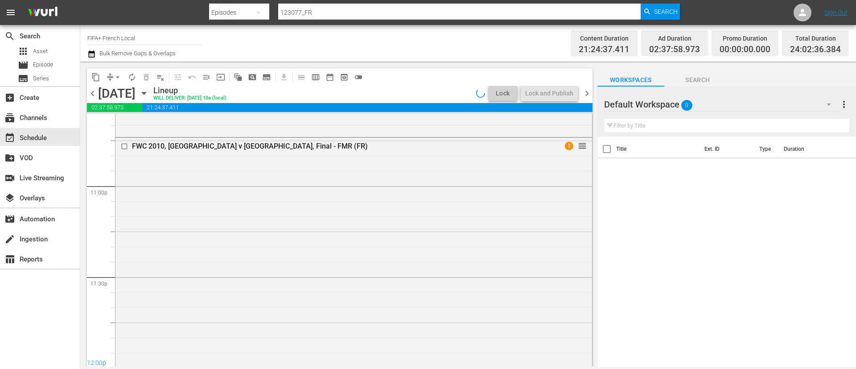
scroll to position [4098, 0]
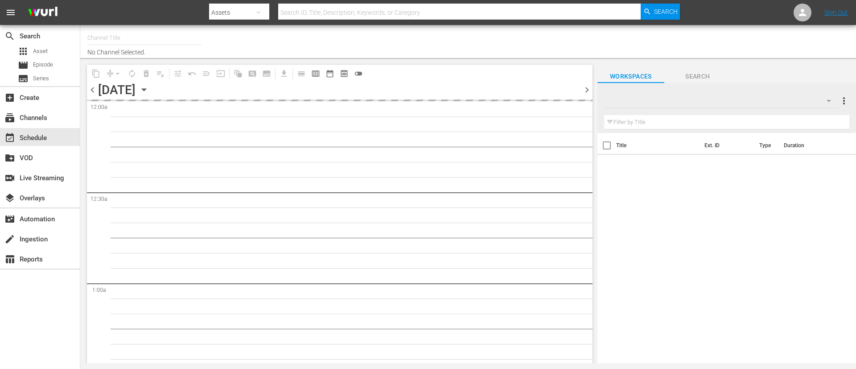
type input "FIFA+ [DEMOGRAPHIC_DATA] Local (1778)"
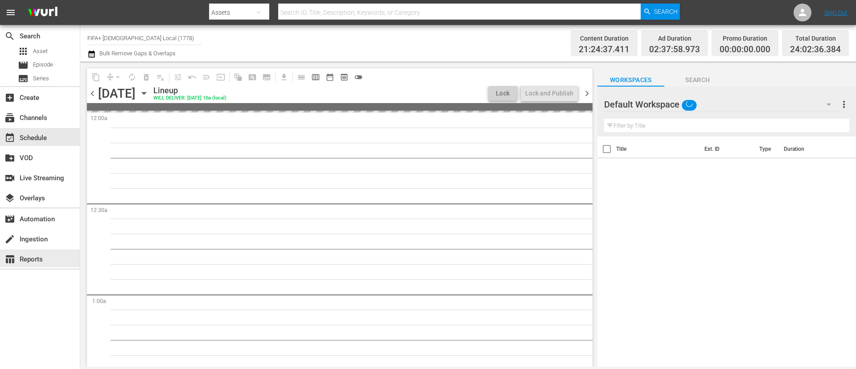
click at [49, 263] on div "table_chart Reports" at bounding box center [40, 258] width 80 height 18
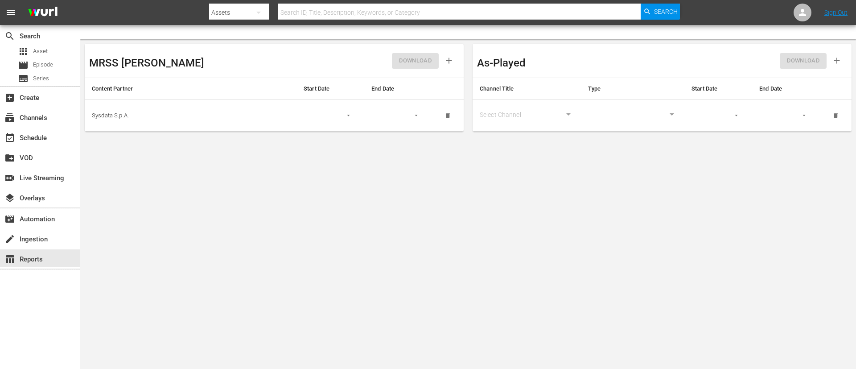
click at [562, 112] on body "menu Search By Assets Search ID, Title, Description, Keywords, or Category Sear…" at bounding box center [428, 184] width 856 height 369
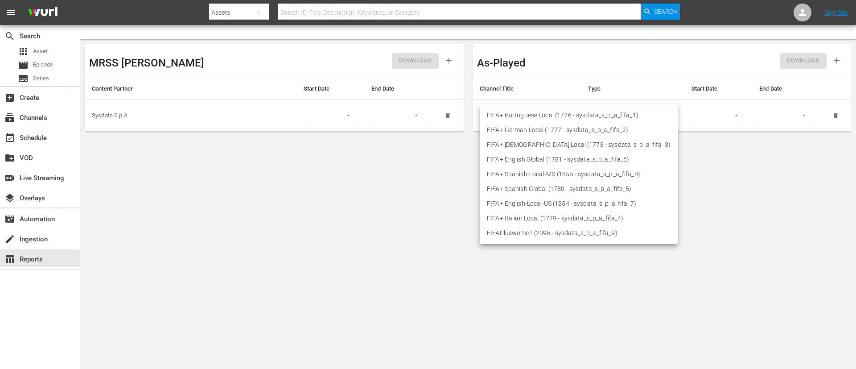
click at [530, 140] on li "FIFA+ [DEMOGRAPHIC_DATA] Local (1778 - sysdata_s_p_a_fifa_3)" at bounding box center [579, 144] width 198 height 15
type input "1778"
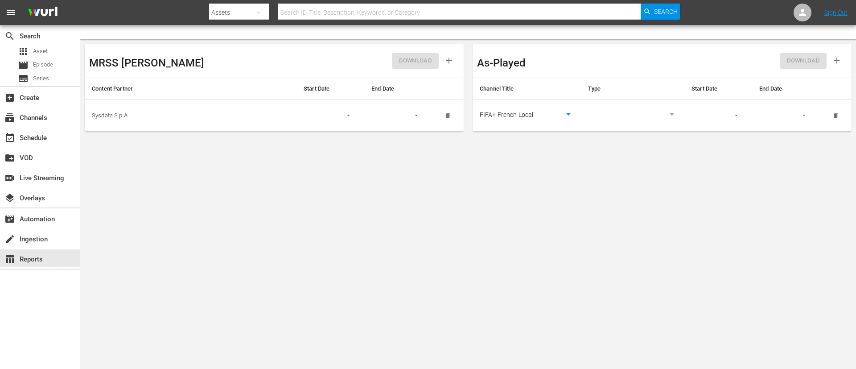
click at [617, 106] on td "​" at bounding box center [632, 115] width 103 height 32
click at [618, 109] on body "menu Search By Assets Search ID, Title, Description, Keywords, or Category Sear…" at bounding box center [428, 184] width 856 height 369
click at [618, 133] on li "Episode" at bounding box center [632, 130] width 89 height 15
type input "episode"
click at [748, 108] on td at bounding box center [718, 115] width 68 height 32
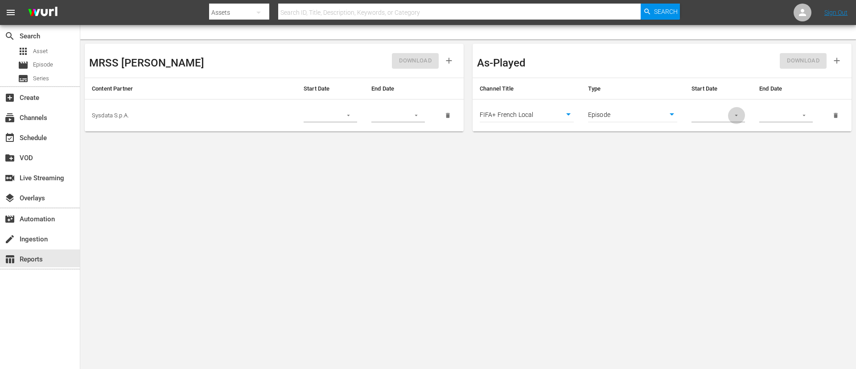
click at [735, 112] on icon "button" at bounding box center [736, 115] width 7 height 7
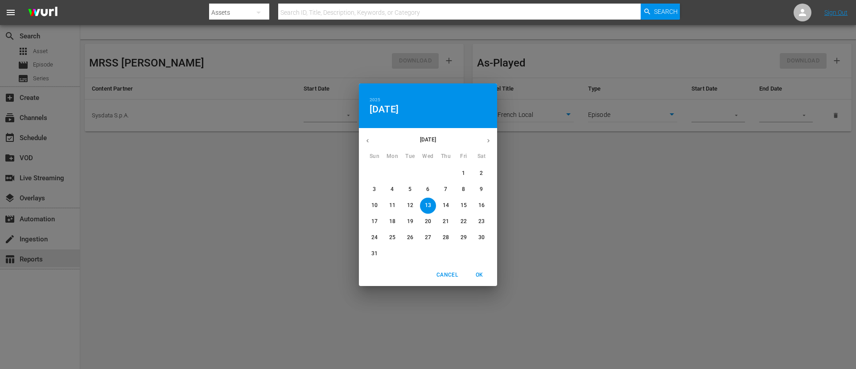
click at [409, 215] on button "19" at bounding box center [410, 222] width 16 height 16
click at [478, 266] on div "Cancel OK" at bounding box center [428, 275] width 138 height 22
click at [478, 268] on button "OK" at bounding box center [479, 275] width 29 height 15
type input "[DATE]"
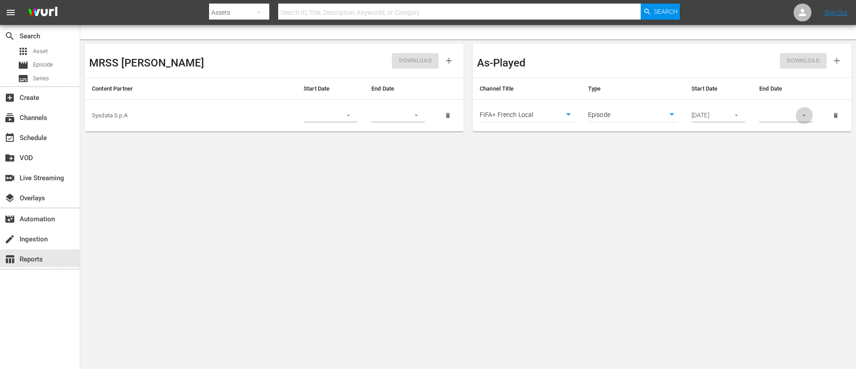
click at [802, 107] on button "button" at bounding box center [804, 115] width 17 height 17
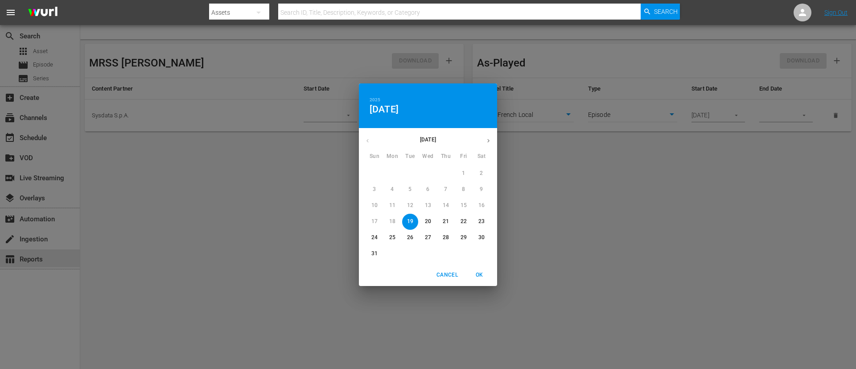
click at [367, 240] on span "24" at bounding box center [375, 238] width 16 height 8
click at [484, 276] on span "OK" at bounding box center [479, 274] width 21 height 9
type input "[DATE]"
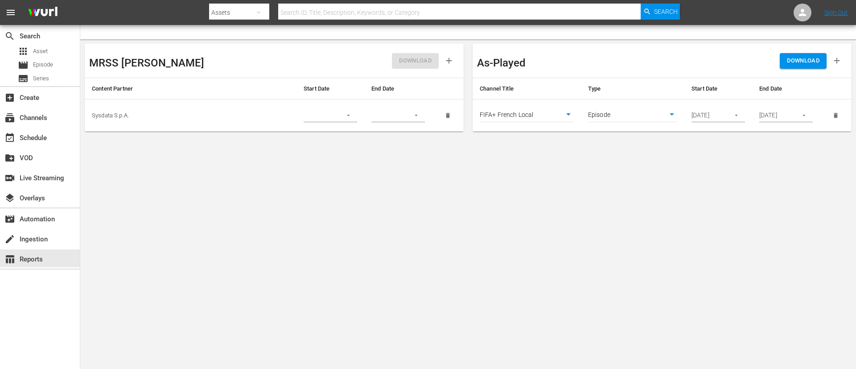
click at [843, 66] on button "button" at bounding box center [837, 60] width 21 height 21
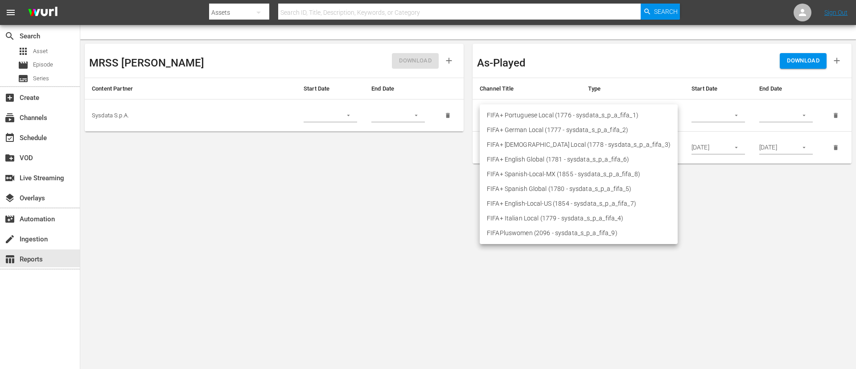
click at [540, 109] on body "menu Search By Assets Search ID, Title, Description, Keywords, or Category Sear…" at bounding box center [428, 184] width 856 height 369
click at [518, 214] on li "FIFA+ Italian Local (1779 - sysdata_s_p_a_fifa_4)" at bounding box center [579, 218] width 198 height 15
type input "1779"
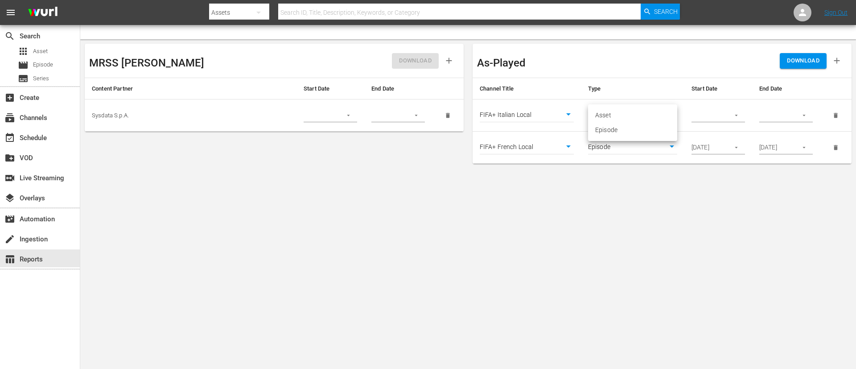
click at [618, 112] on body "menu Search By Assets Search ID, Title, Description, Keywords, or Category Sear…" at bounding box center [428, 184] width 856 height 369
click at [619, 133] on li "Episode" at bounding box center [632, 130] width 89 height 15
type input "episode"
click at [710, 143] on input "[DATE]" at bounding box center [708, 147] width 33 height 13
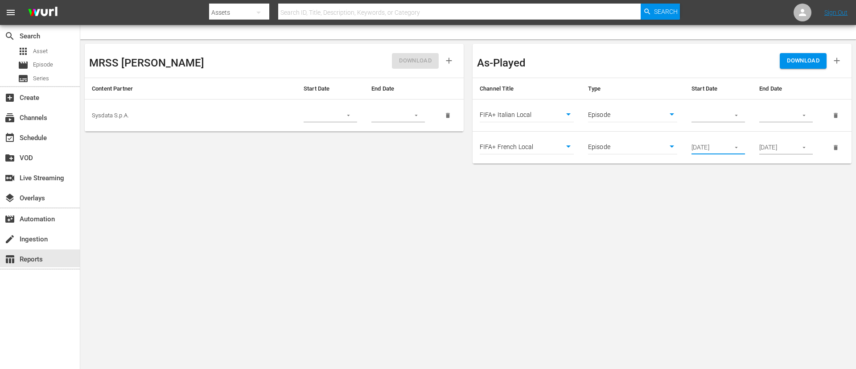
click at [710, 143] on input "[DATE]" at bounding box center [708, 147] width 33 height 13
click at [719, 115] on input "text" at bounding box center [708, 115] width 33 height 13
paste input "[DATE]"
type input "[DATE]"
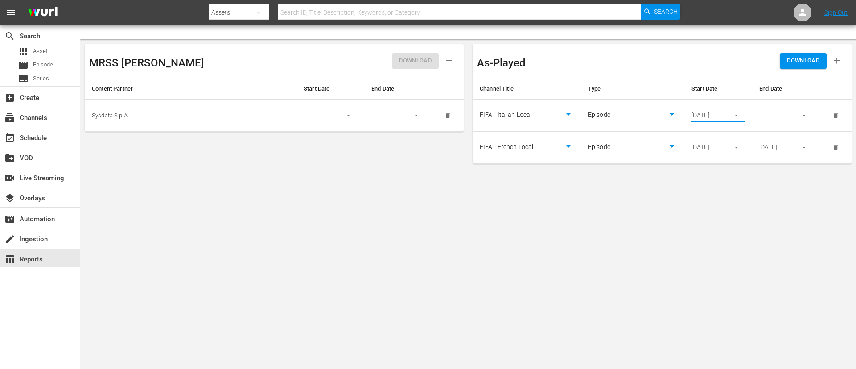
click at [771, 148] on input "[DATE]" at bounding box center [775, 147] width 33 height 13
click at [777, 120] on input "text" at bounding box center [775, 115] width 33 height 13
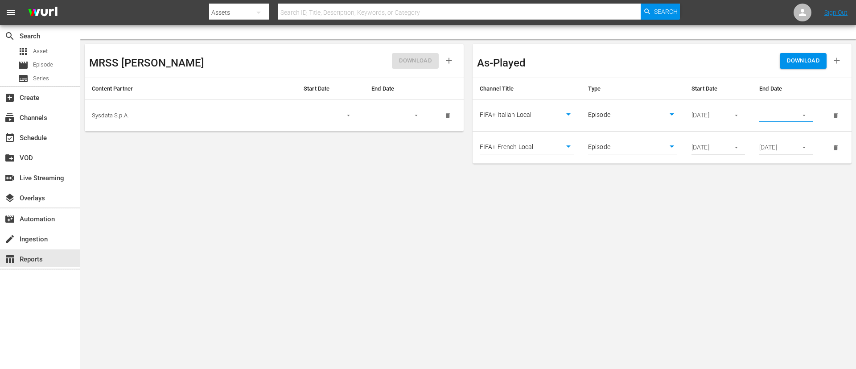
paste input "[DATE]"
type input "[DATE]"
click at [723, 235] on body "menu Search By Assets Search ID, Title, Description, Keywords, or Category Sear…" at bounding box center [428, 184] width 856 height 369
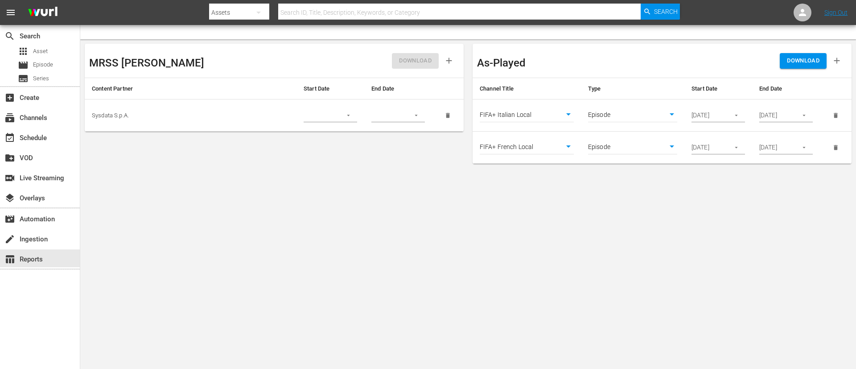
click at [818, 59] on span "DOWNLOAD" at bounding box center [803, 61] width 33 height 10
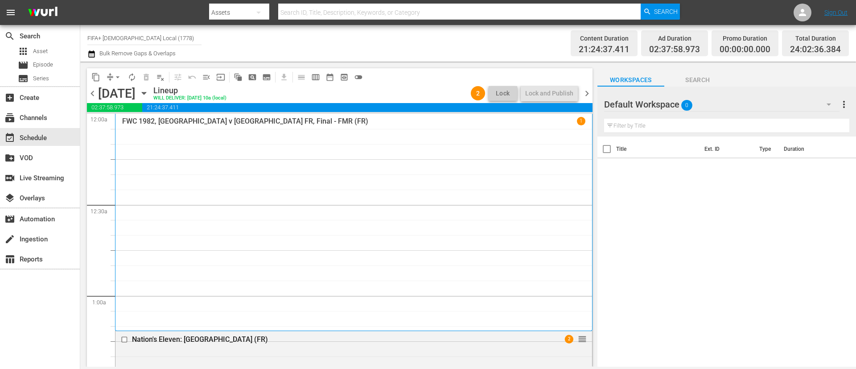
click at [586, 94] on span "chevron_right" at bounding box center [586, 93] width 11 height 11
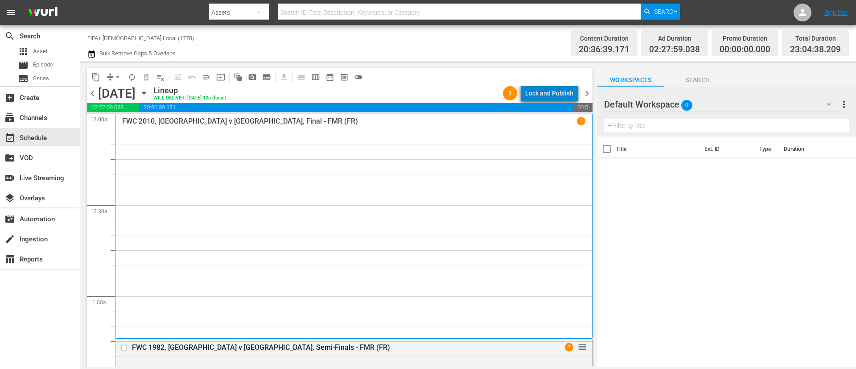
click at [570, 91] on div "Lock and Publish" at bounding box center [549, 93] width 48 height 16
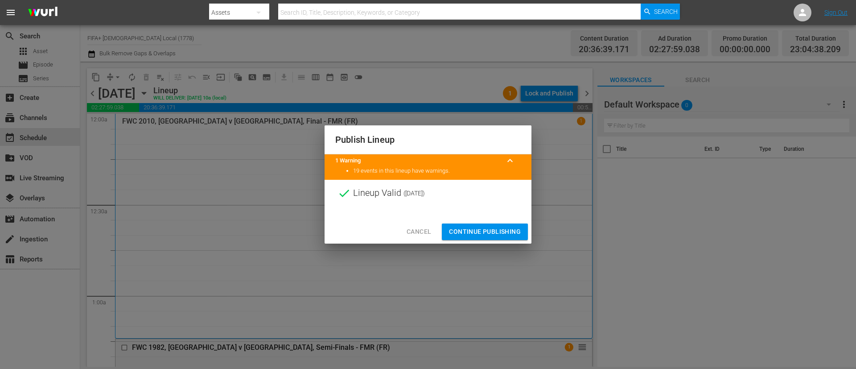
click at [486, 234] on span "Continue Publishing" at bounding box center [485, 231] width 72 height 11
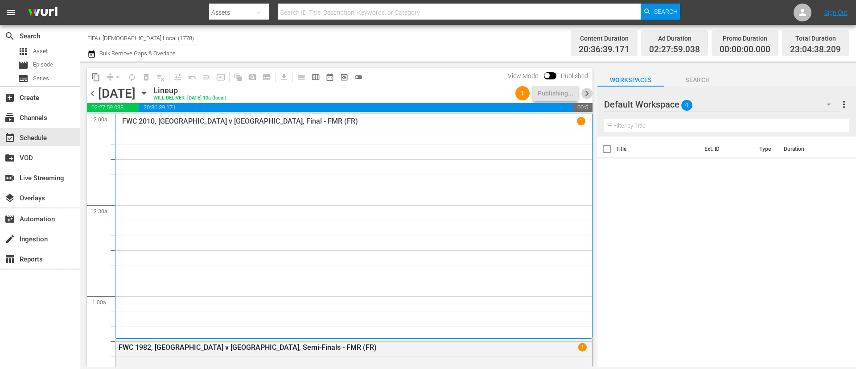
click at [590, 90] on span "chevron_right" at bounding box center [586, 93] width 11 height 11
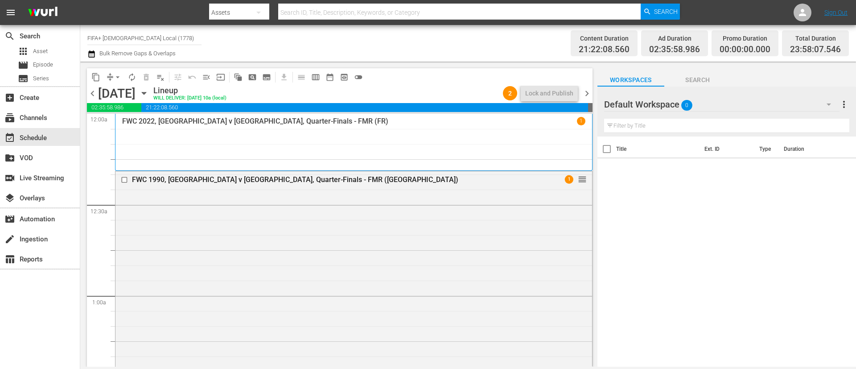
click at [586, 86] on div "chevron_left [DATE] [DATE] Lineup WILL DELIVER: [DATE] 10a (local) 2 Lock and P…" at bounding box center [340, 94] width 506 height 17
click at [587, 91] on span "chevron_right" at bounding box center [586, 93] width 11 height 11
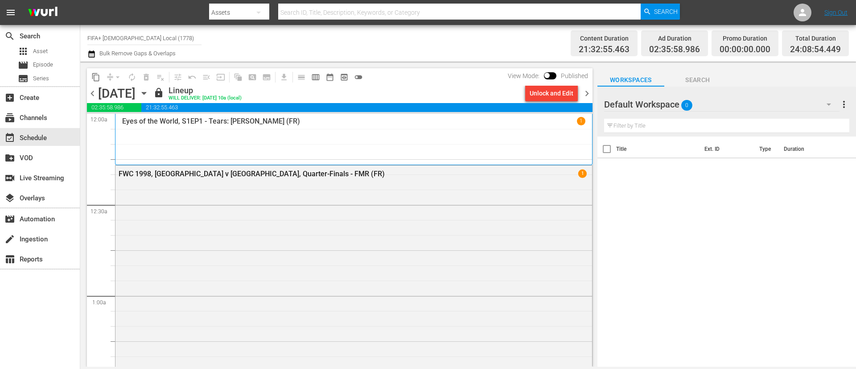
click at [96, 95] on span "chevron_left" at bounding box center [92, 93] width 11 height 11
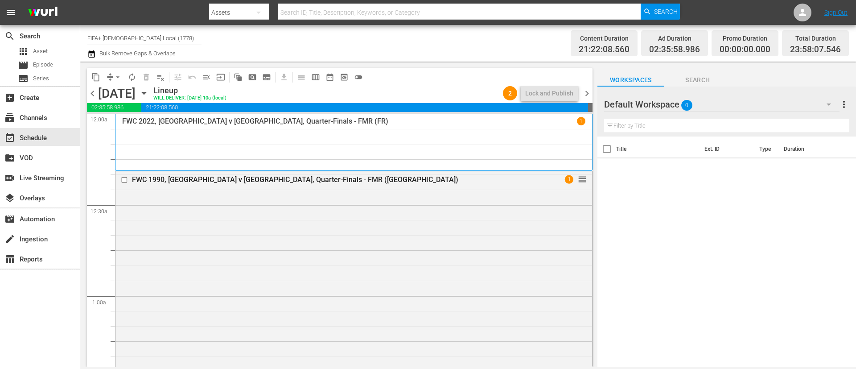
click at [96, 95] on span "chevron_left" at bounding box center [92, 93] width 11 height 11
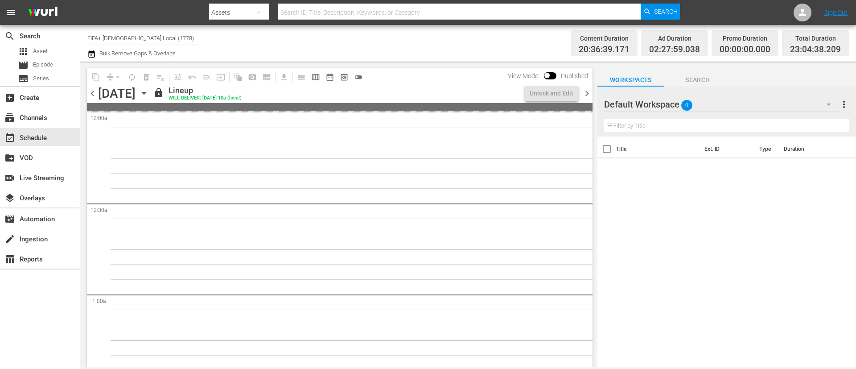
click at [96, 95] on span "chevron_left" at bounding box center [92, 93] width 11 height 11
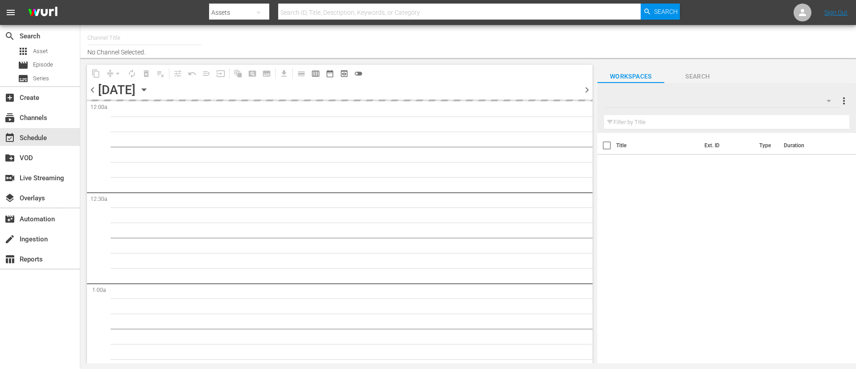
type input "FIFA+ [DEMOGRAPHIC_DATA] Local (1778)"
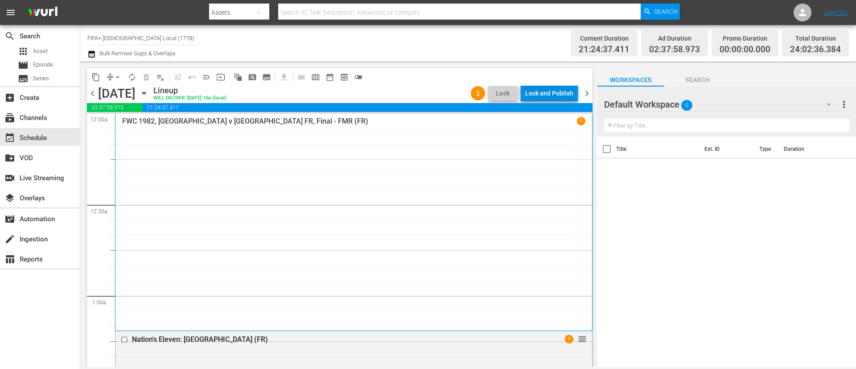
click at [536, 92] on div "Lock and Publish" at bounding box center [549, 93] width 48 height 16
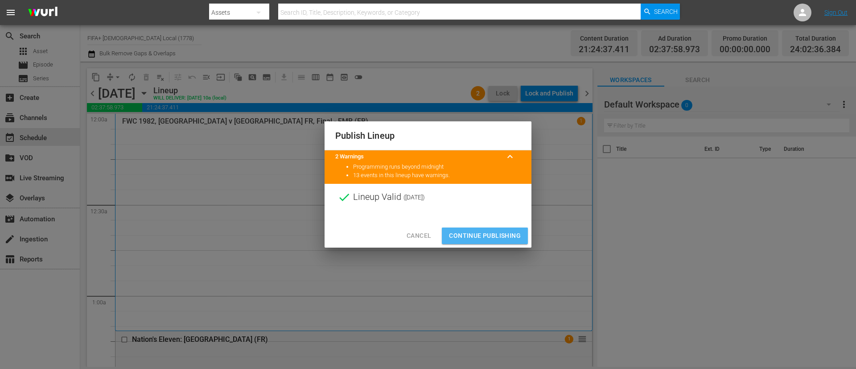
click at [487, 229] on button "Continue Publishing" at bounding box center [485, 235] width 86 height 16
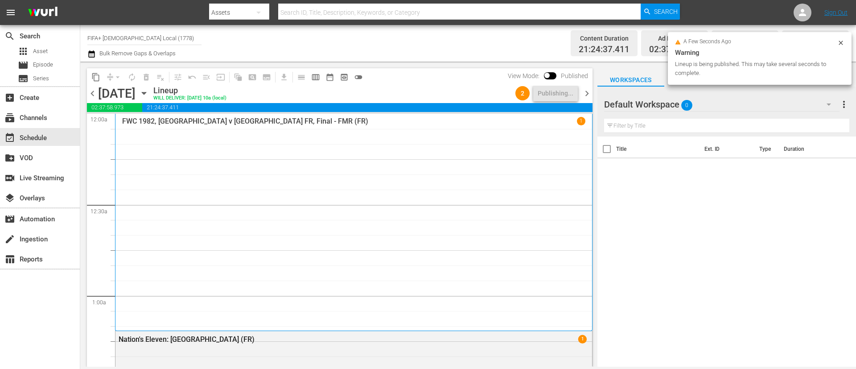
click at [591, 91] on span "chevron_right" at bounding box center [586, 93] width 11 height 11
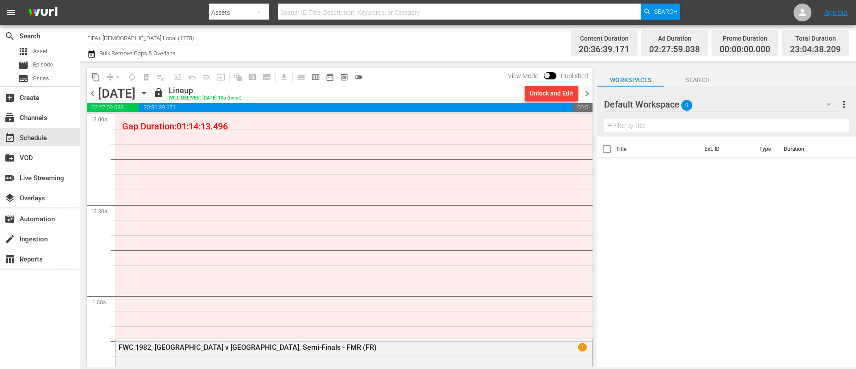
click at [591, 91] on span "chevron_right" at bounding box center [586, 93] width 11 height 11
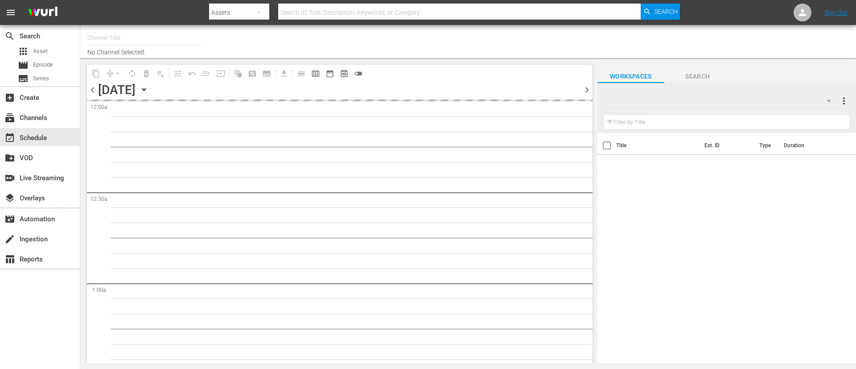
type input "FIFA+ [DEMOGRAPHIC_DATA] Local (1778)"
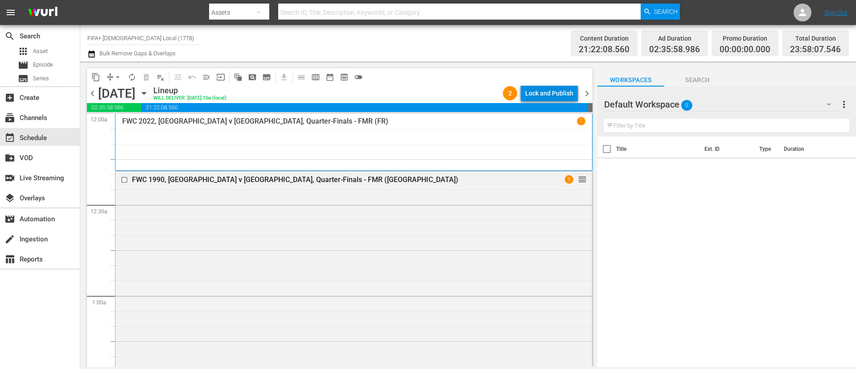
click at [556, 99] on div "Lock and Publish" at bounding box center [549, 93] width 48 height 16
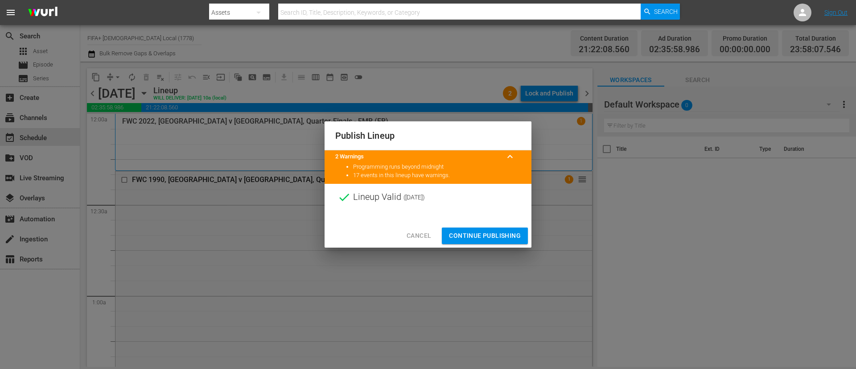
click at [479, 228] on button "Continue Publishing" at bounding box center [485, 235] width 86 height 16
